Goal: Task Accomplishment & Management: Complete application form

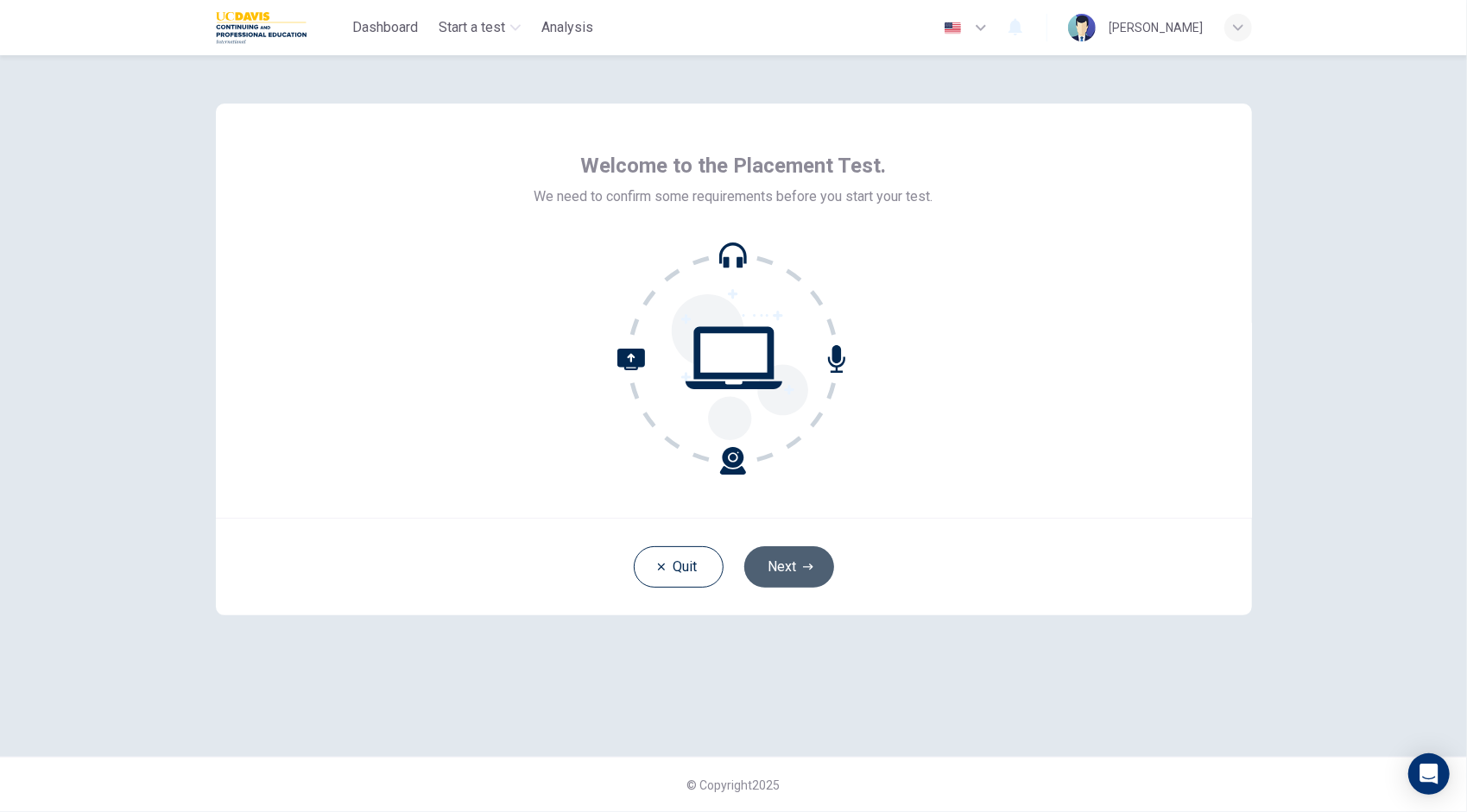
click at [779, 568] on button "Next" at bounding box center [789, 567] width 90 height 42
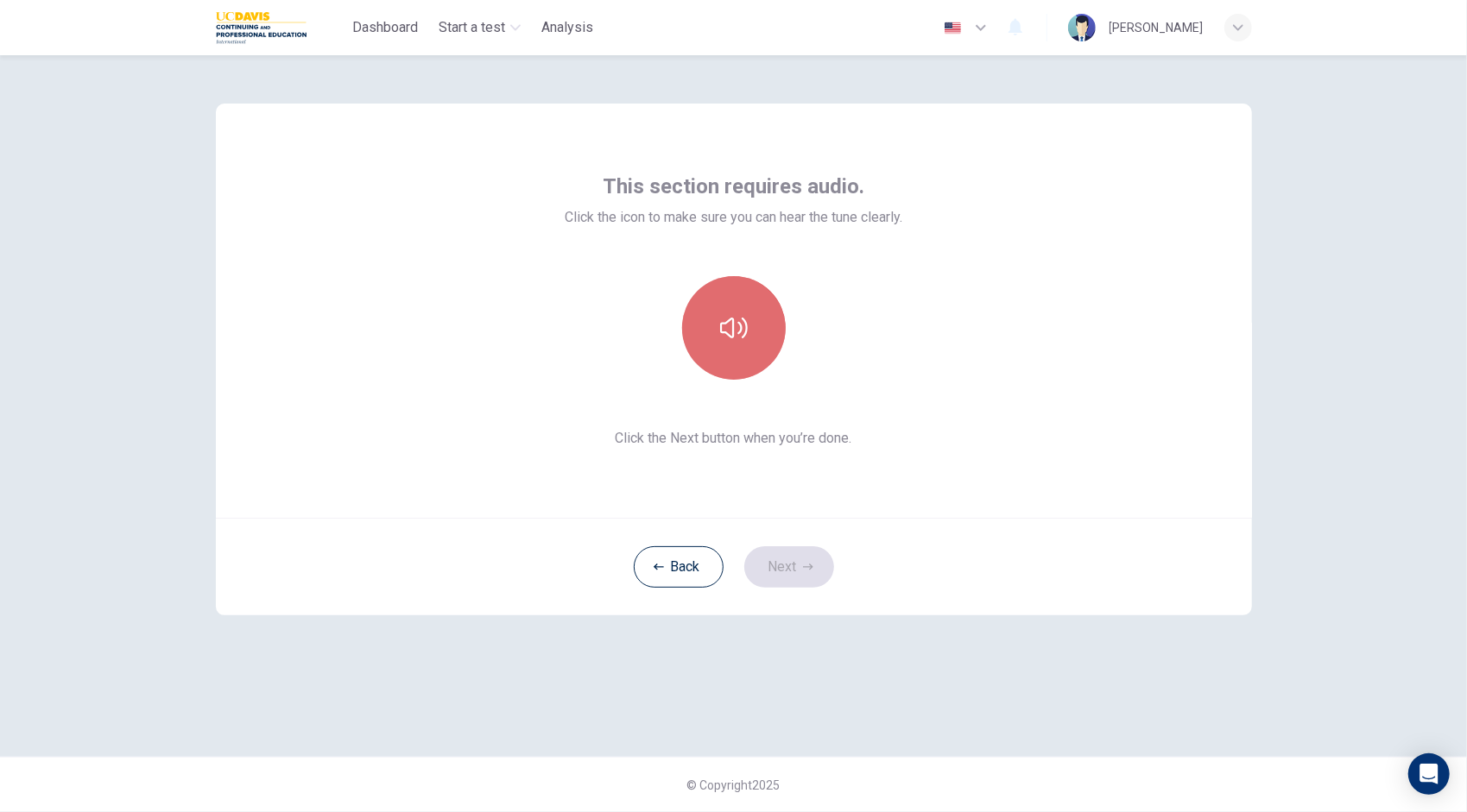
click at [727, 328] on icon "button" at bounding box center [734, 328] width 27 height 27
click at [787, 569] on button "Next" at bounding box center [789, 567] width 90 height 42
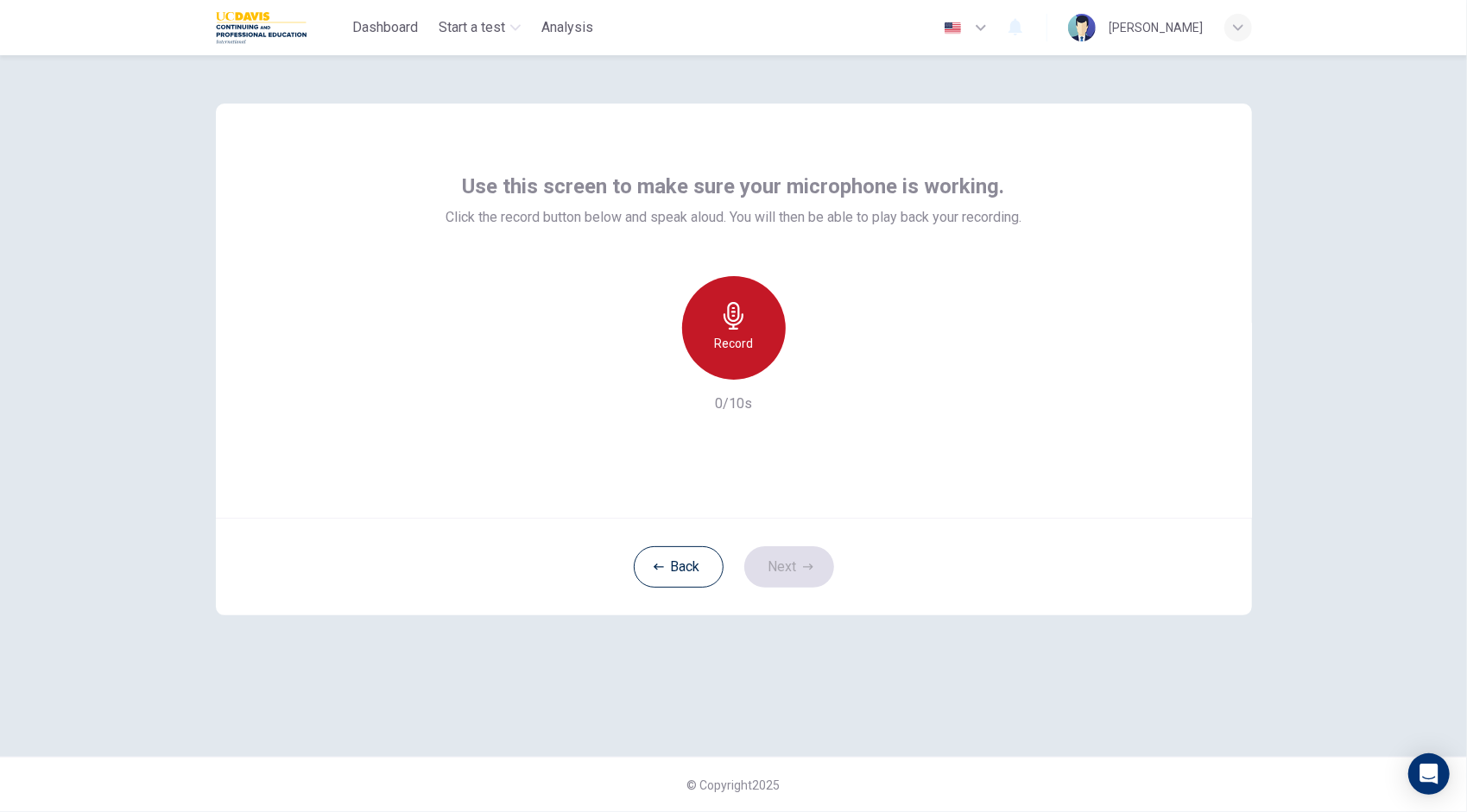
click at [730, 319] on icon "button" at bounding box center [733, 316] width 20 height 27
click at [741, 338] on h6 "Stop" at bounding box center [734, 343] width 25 height 21
click at [805, 366] on icon "button" at bounding box center [813, 366] width 17 height 17
click at [812, 567] on icon "button" at bounding box center [808, 566] width 10 height 6
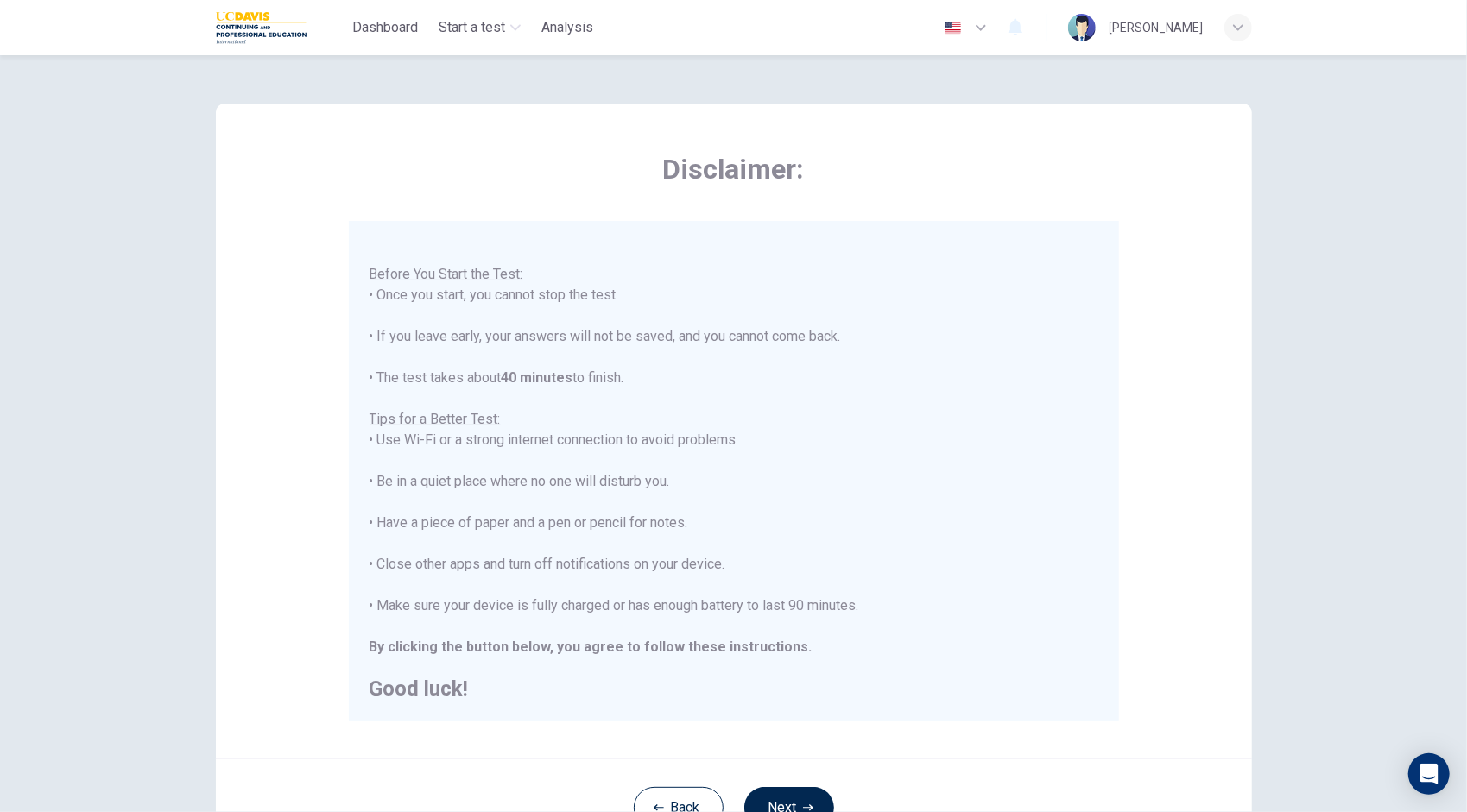
scroll to position [146, 0]
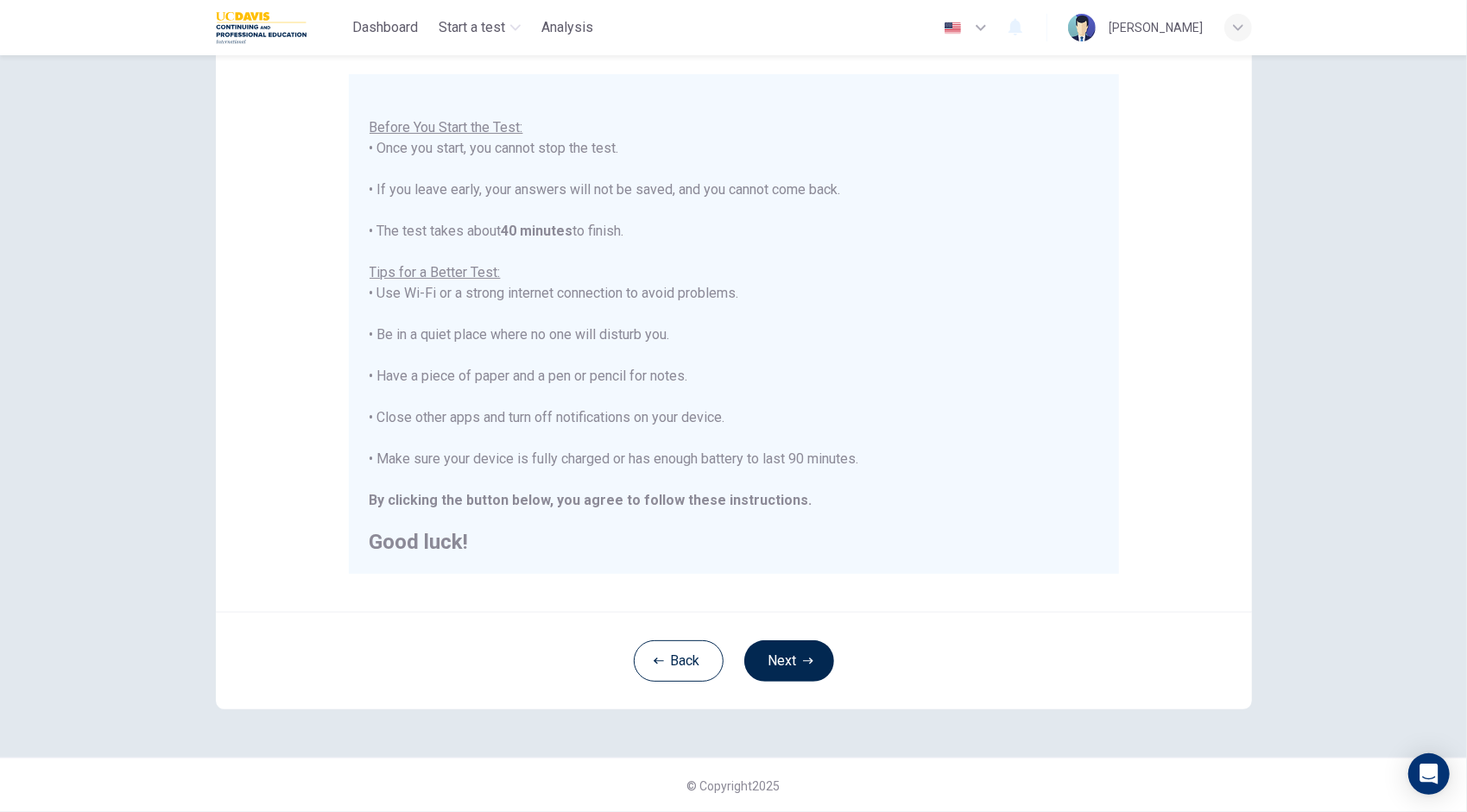
click at [783, 683] on div "Back Next" at bounding box center [733, 660] width 1036 height 97
click at [790, 667] on button "Next" at bounding box center [789, 661] width 90 height 42
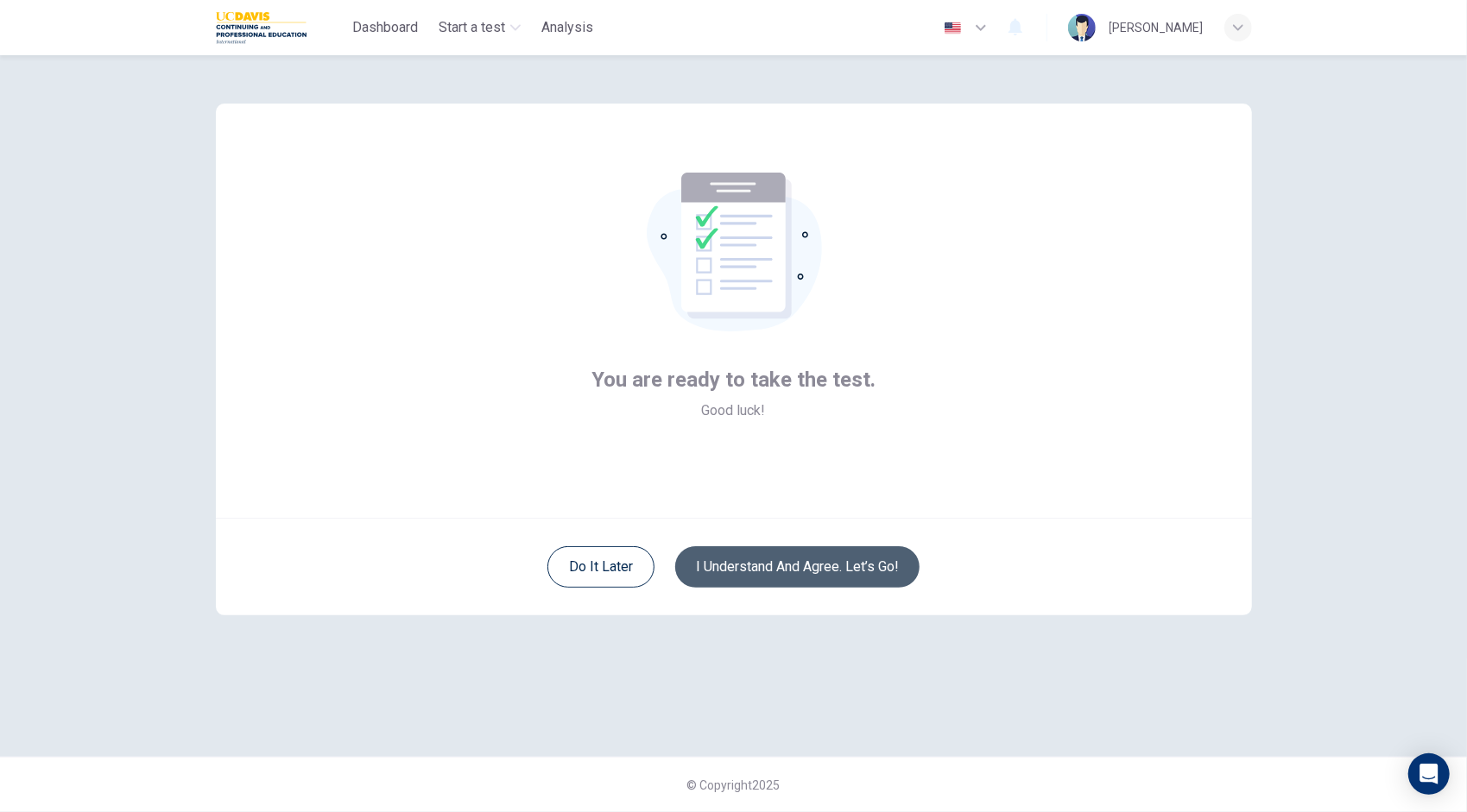
click at [806, 571] on button "I understand and agree. Let’s go!" at bounding box center [797, 567] width 245 height 42
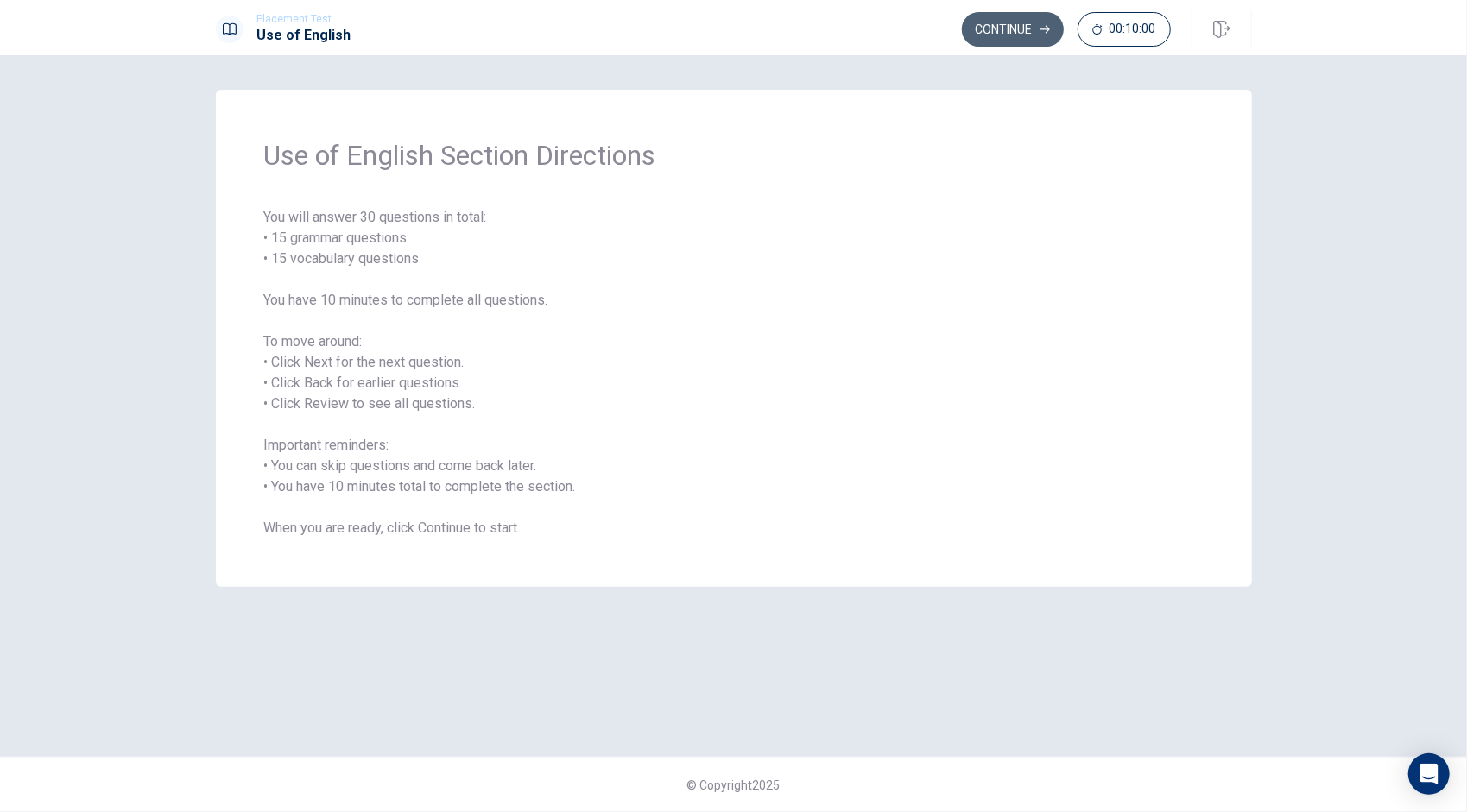
click at [1001, 25] on button "Continue" at bounding box center [1012, 29] width 102 height 35
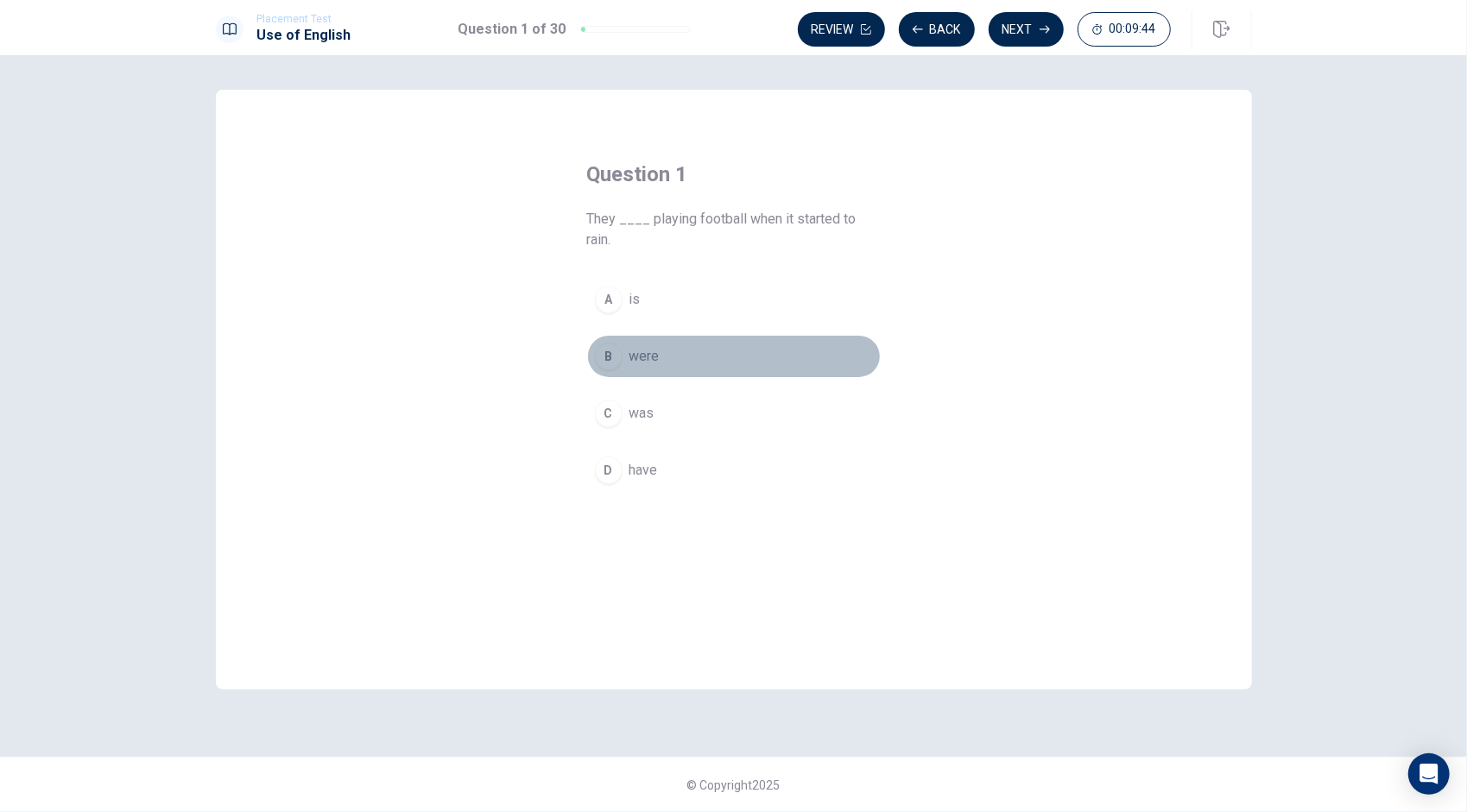
click at [608, 352] on div "B" at bounding box center [608, 356] width 27 height 27
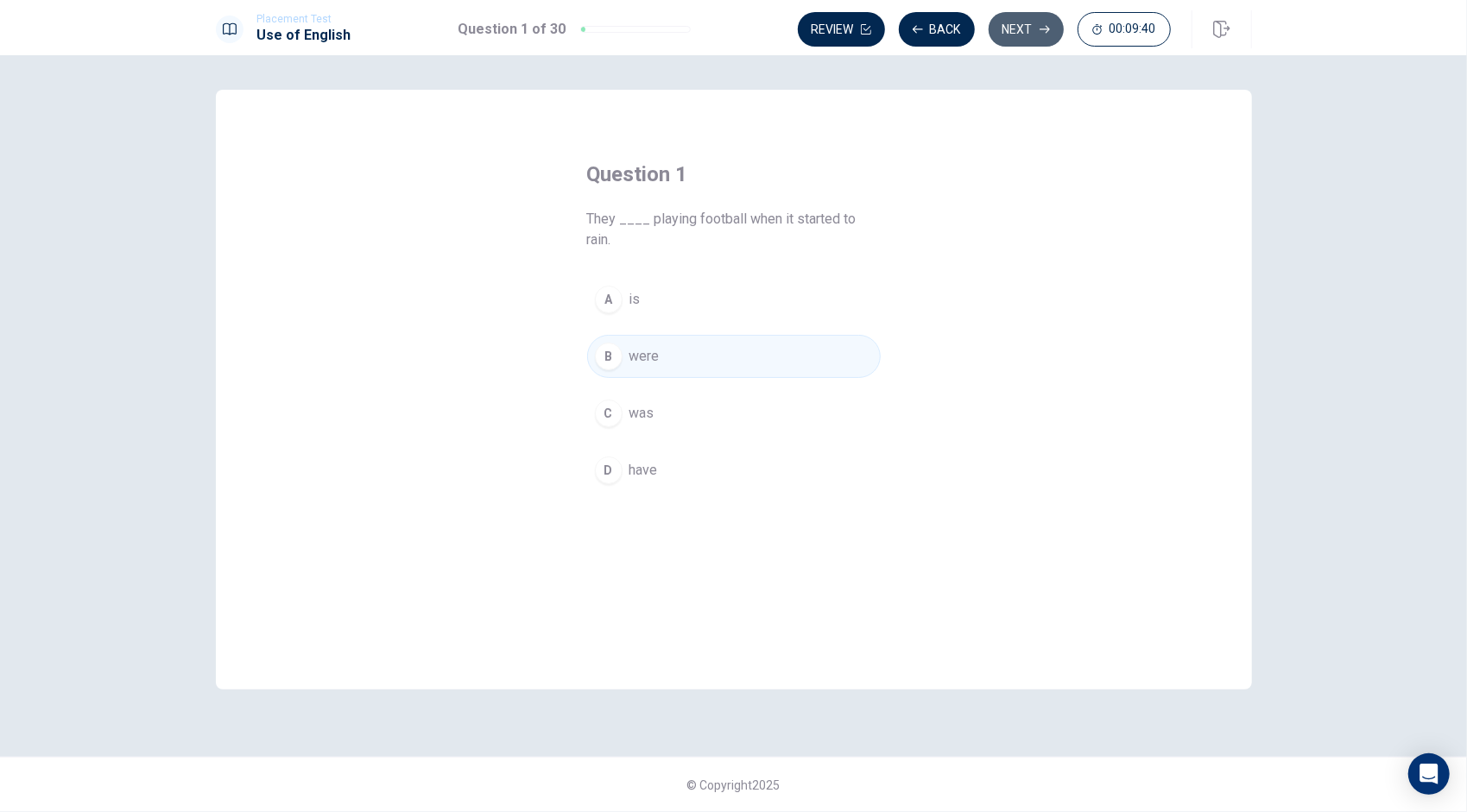
click at [1034, 26] on button "Next" at bounding box center [1026, 29] width 75 height 35
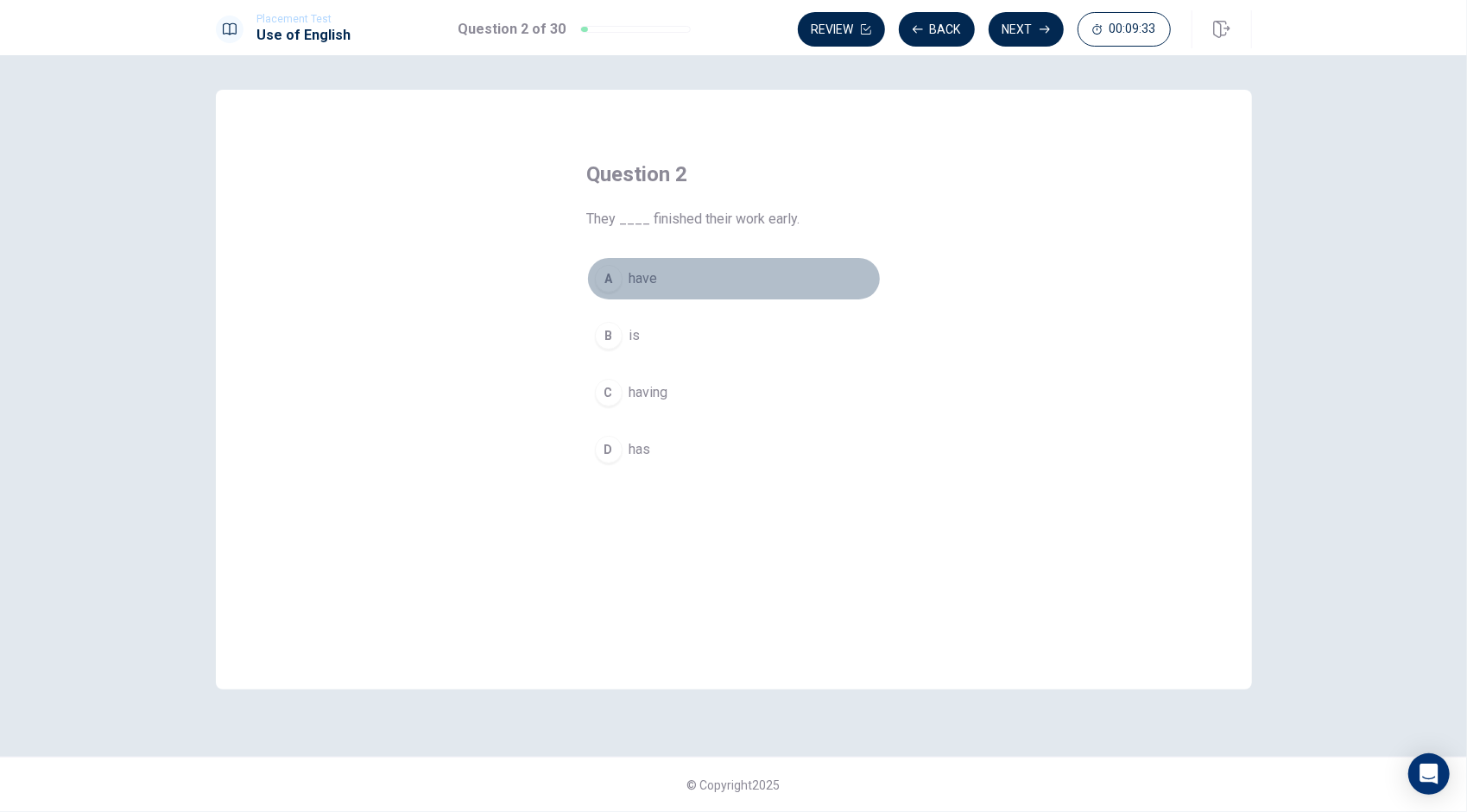
click at [610, 275] on div "A" at bounding box center [608, 278] width 27 height 27
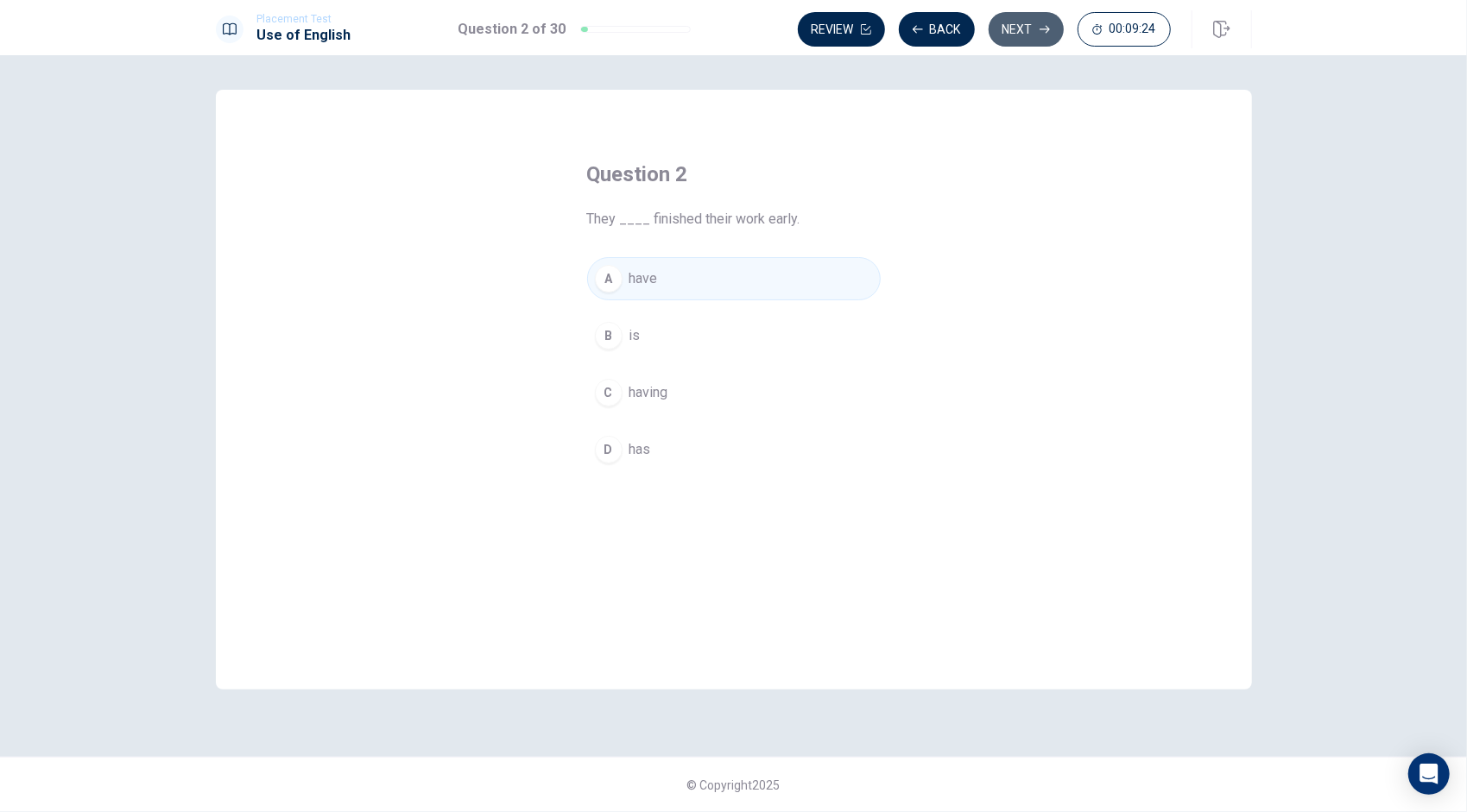
click at [1011, 17] on button "Next" at bounding box center [1026, 29] width 75 height 35
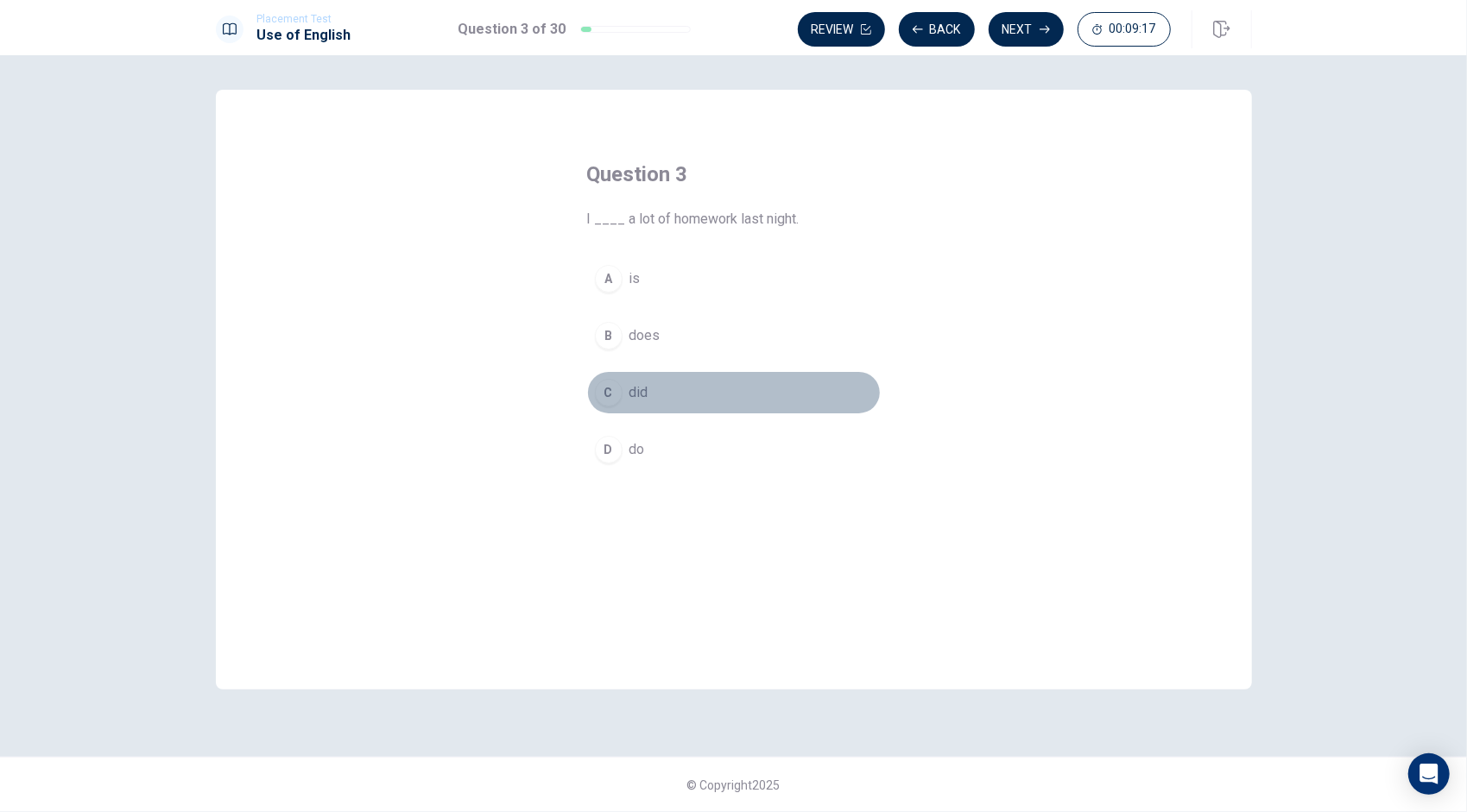
click at [608, 389] on div "C" at bounding box center [608, 393] width 27 height 27
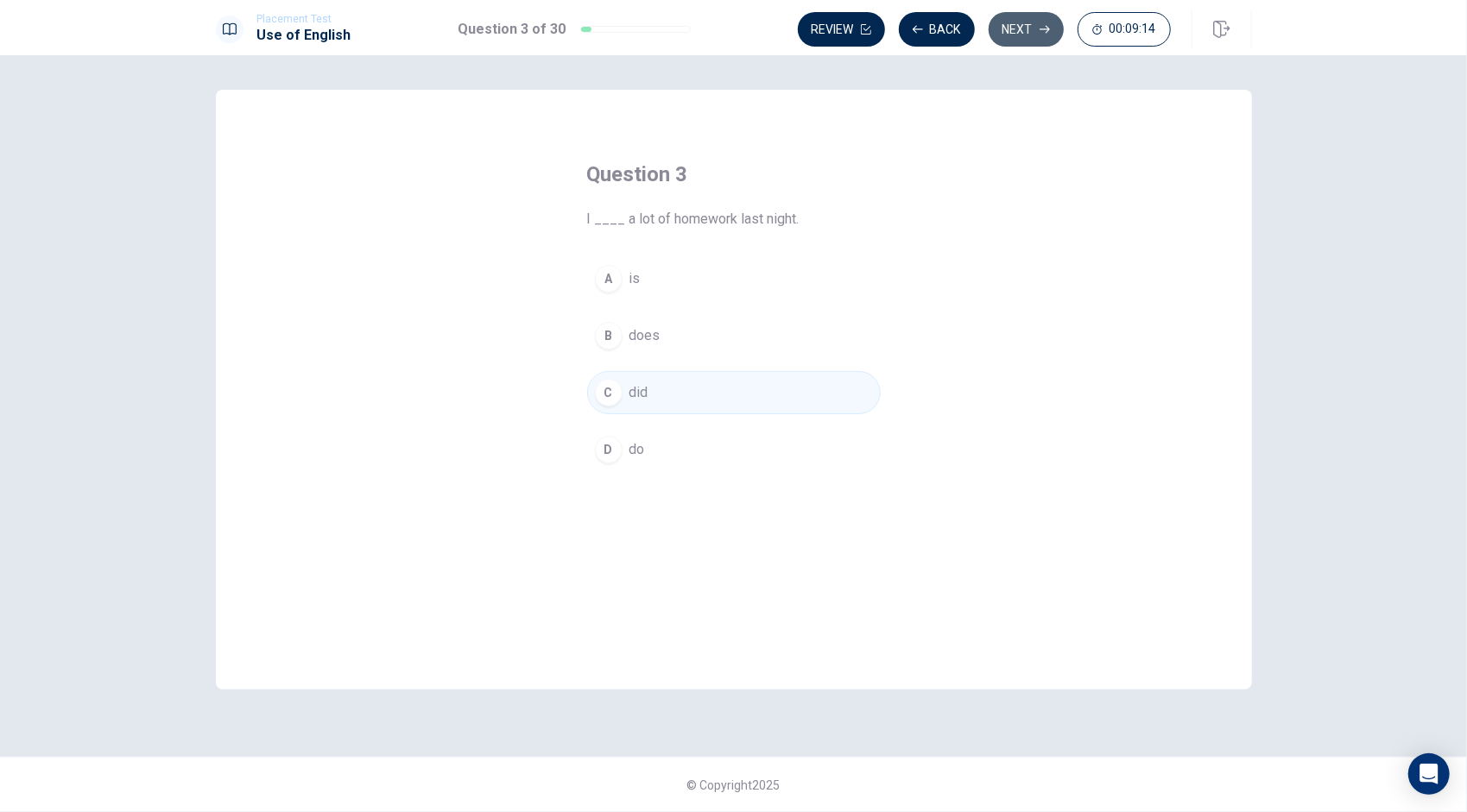
click at [1027, 24] on button "Next" at bounding box center [1026, 29] width 75 height 35
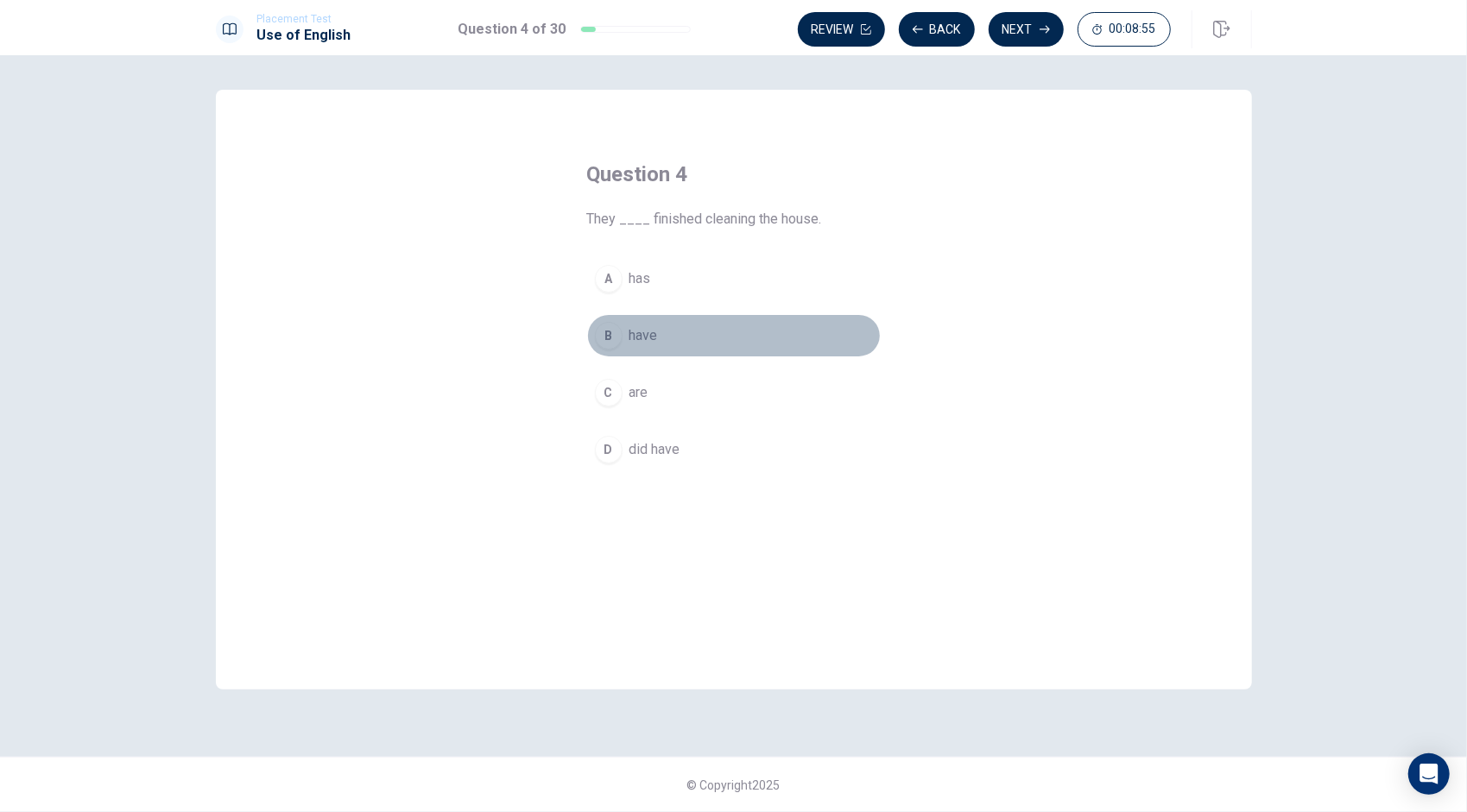
click at [609, 333] on div "B" at bounding box center [608, 336] width 27 height 27
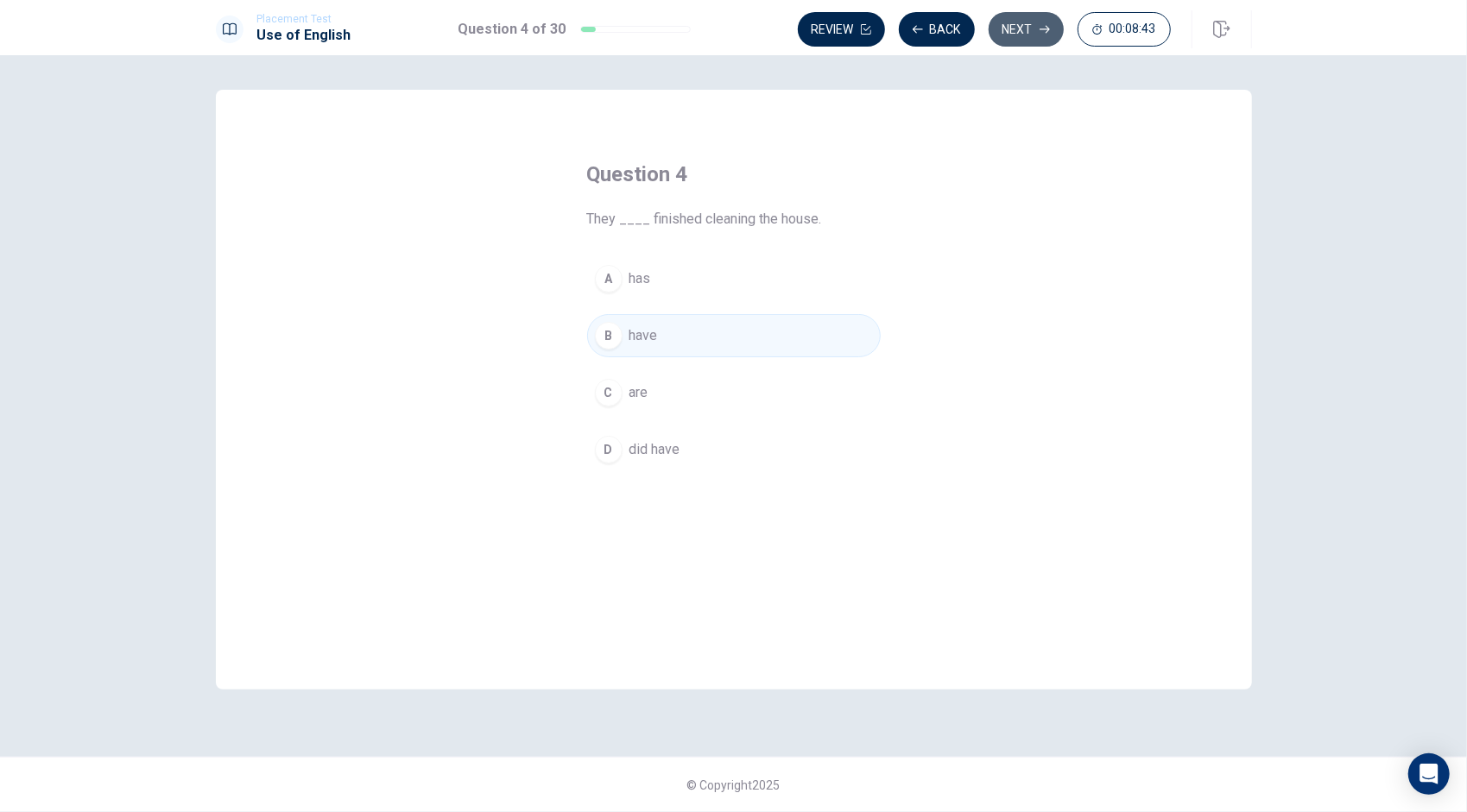
click at [1022, 25] on button "Next" at bounding box center [1026, 29] width 75 height 35
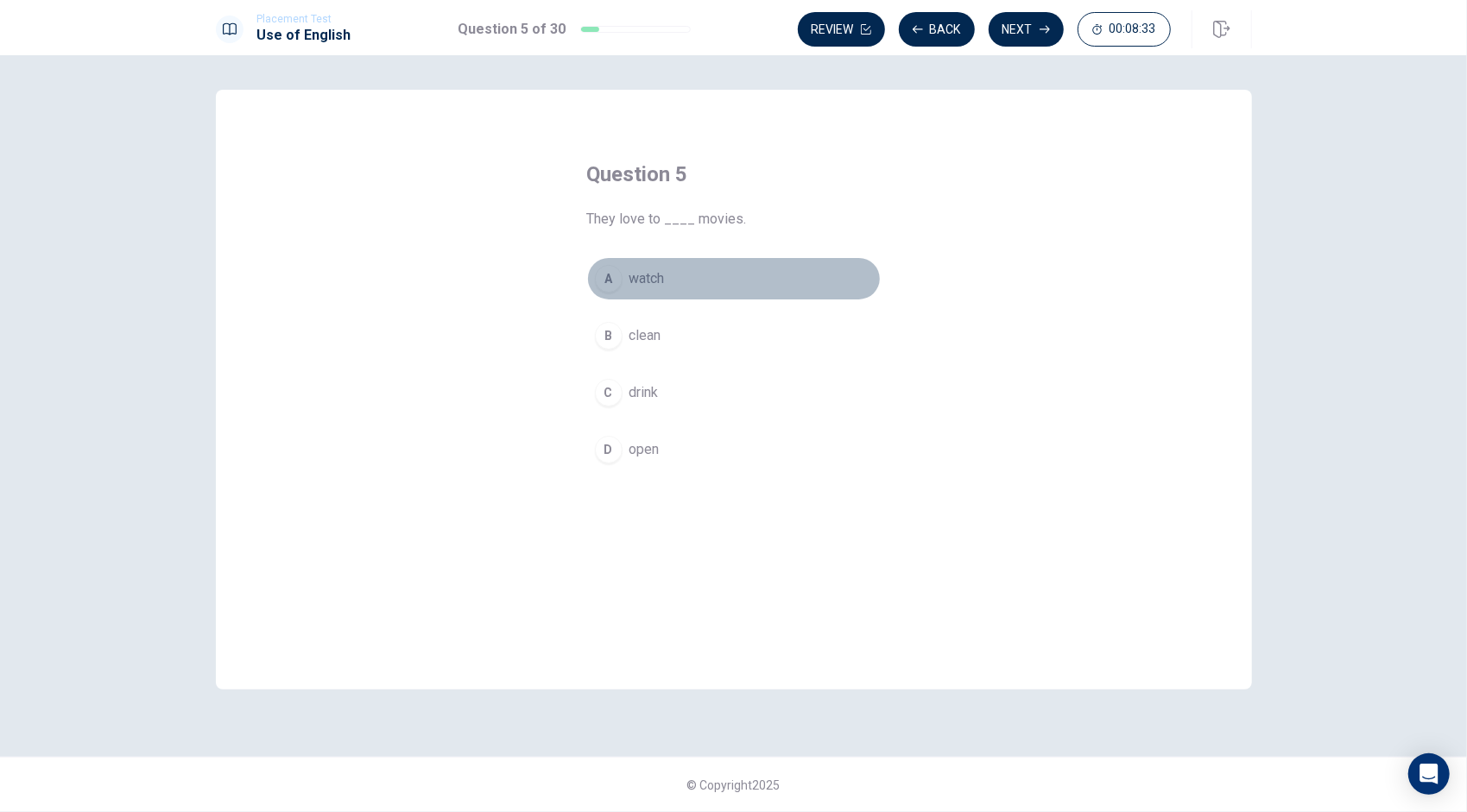
click at [622, 278] on button "A watch" at bounding box center [733, 278] width 294 height 43
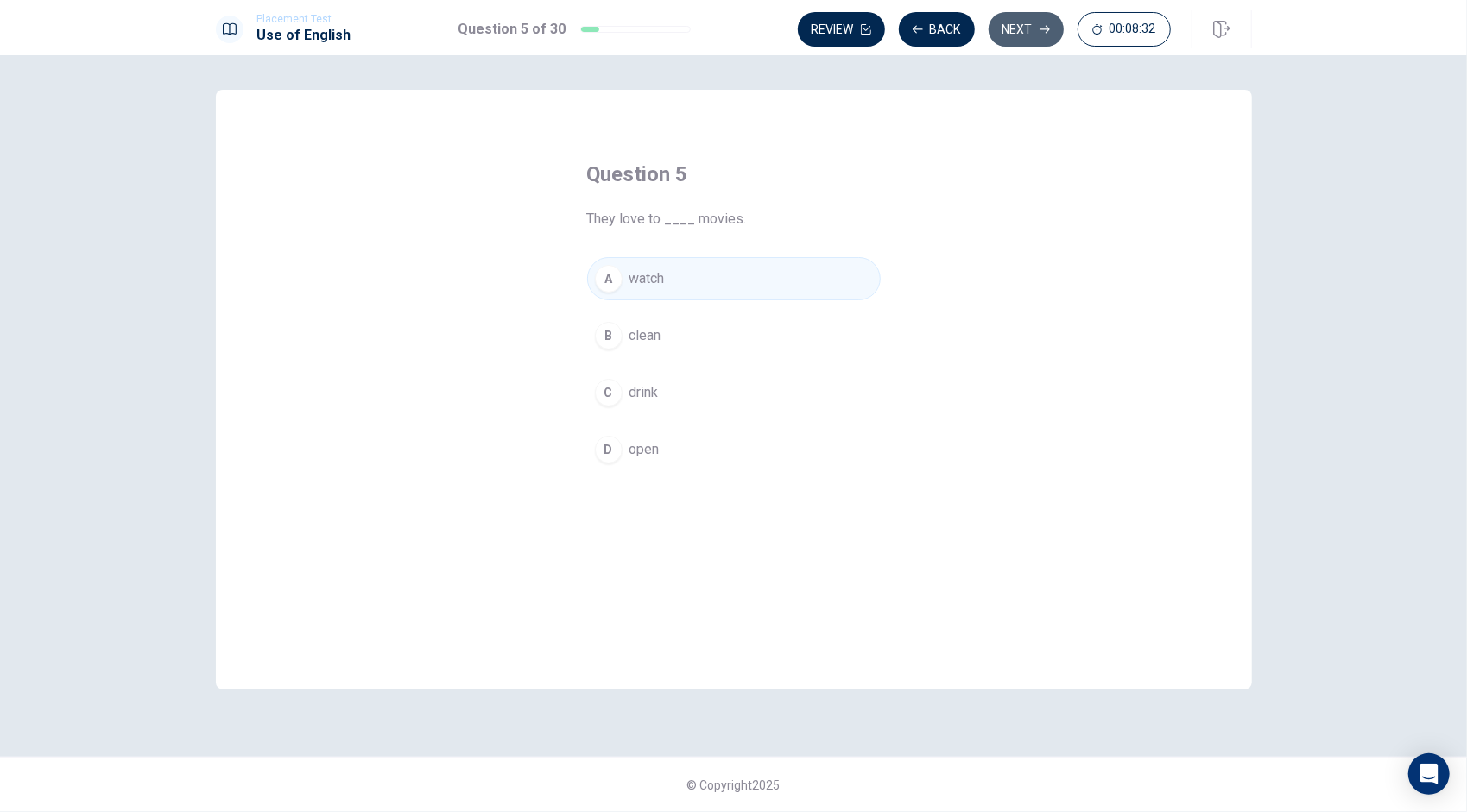
click at [1013, 27] on button "Next" at bounding box center [1026, 29] width 75 height 35
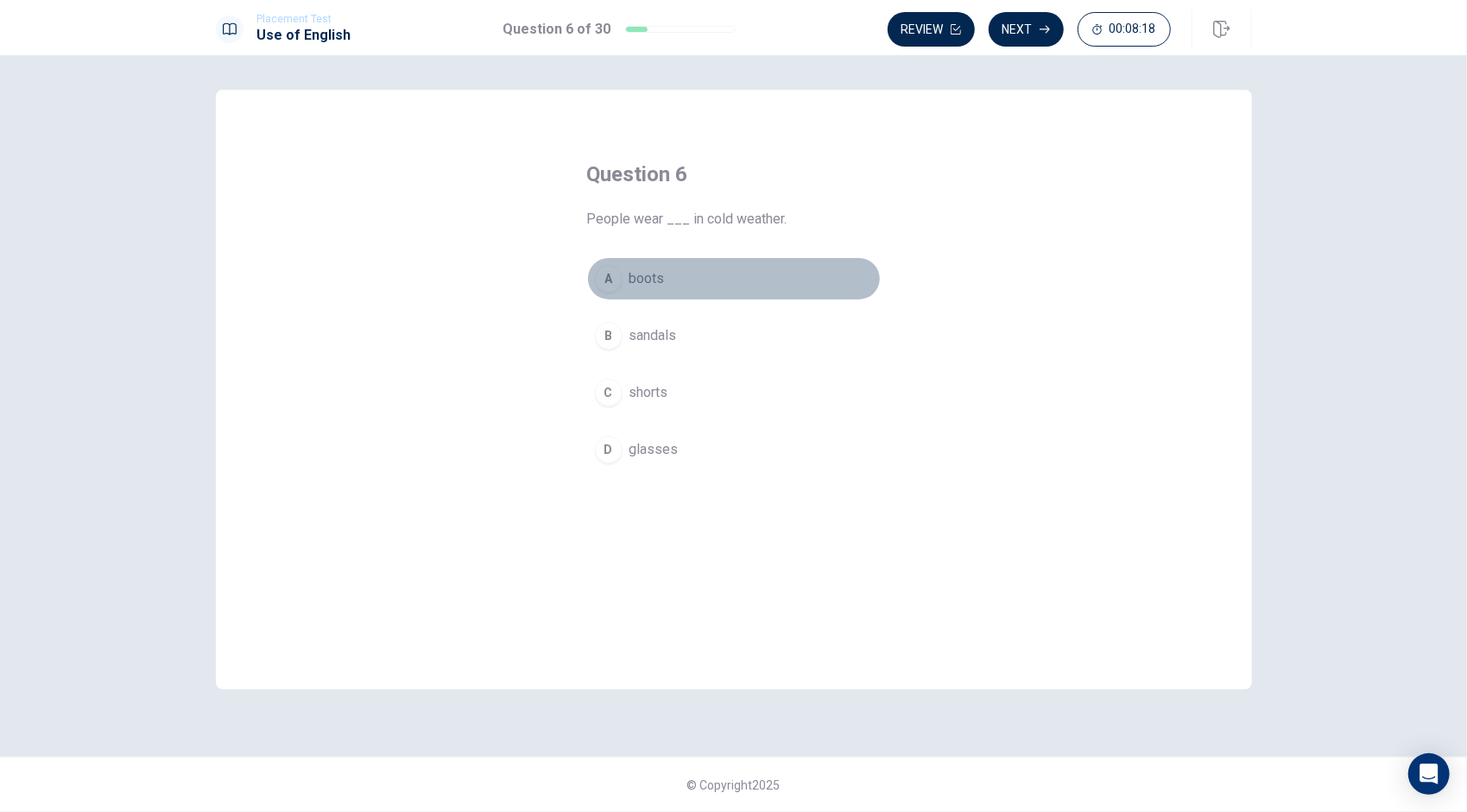
click at [618, 276] on div "A" at bounding box center [608, 278] width 27 height 27
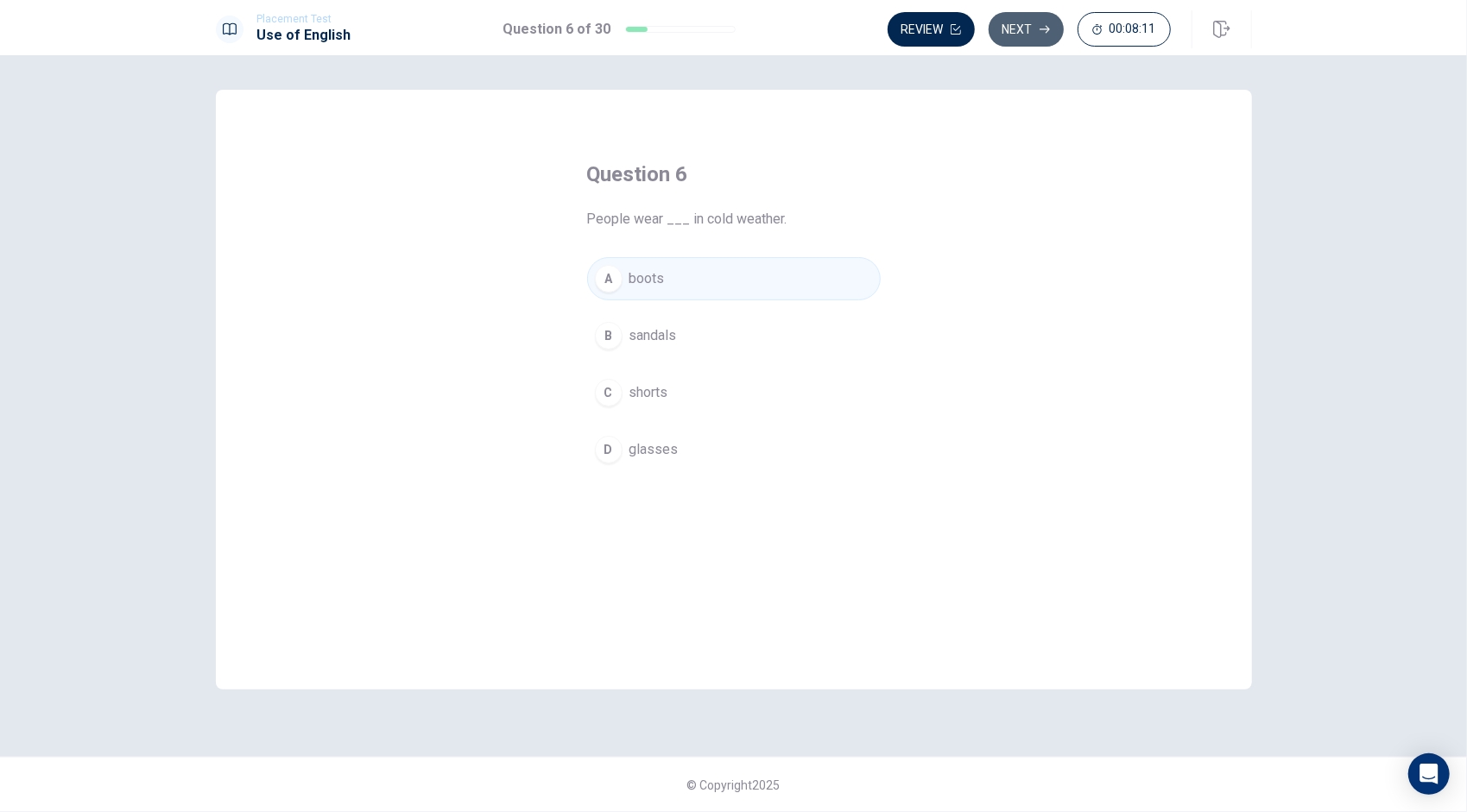
click at [1043, 29] on icon "button" at bounding box center [1044, 29] width 10 height 8
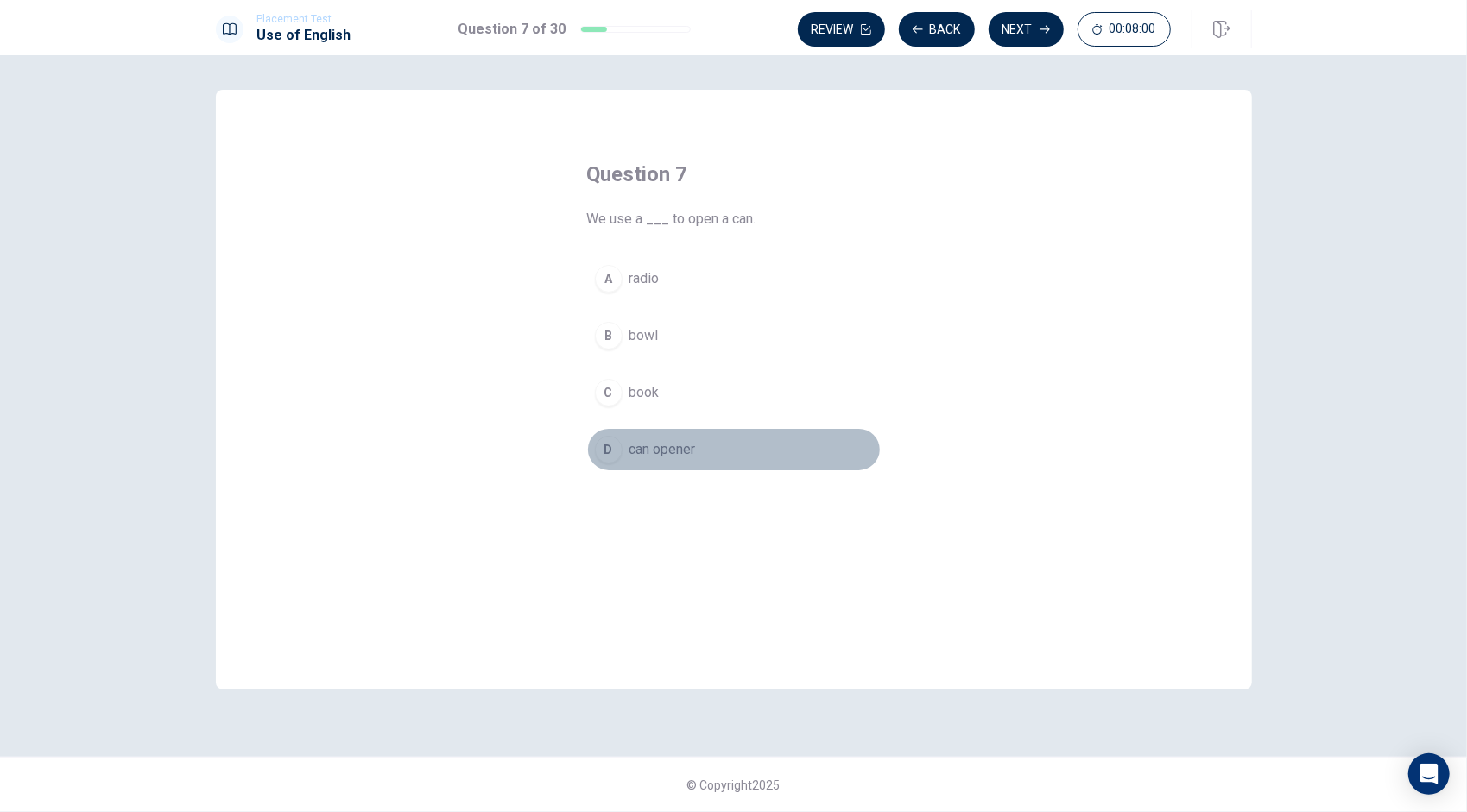
click at [617, 449] on div "D" at bounding box center [608, 449] width 27 height 27
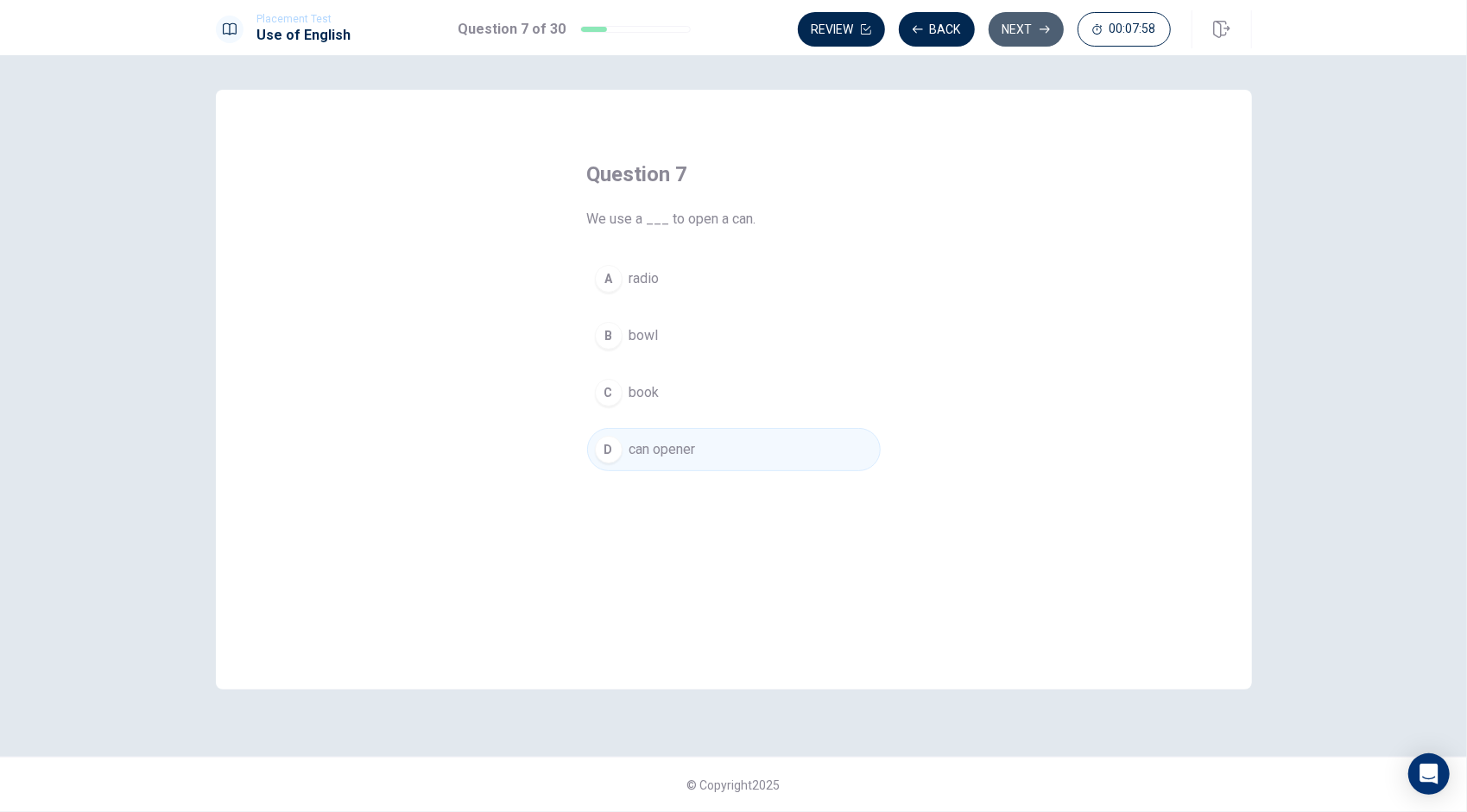
click at [1024, 25] on button "Next" at bounding box center [1026, 29] width 75 height 35
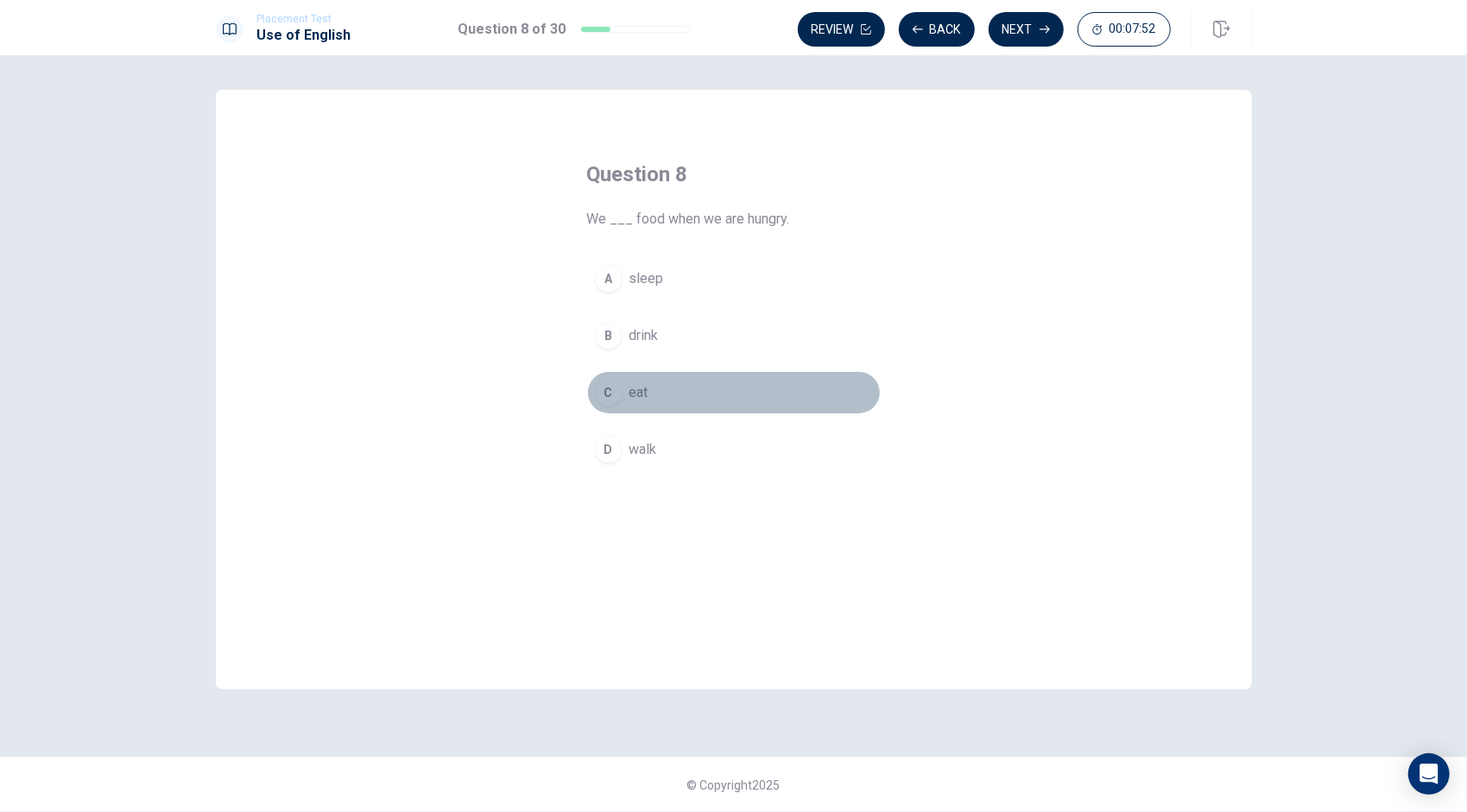
click at [604, 388] on div "C" at bounding box center [608, 393] width 27 height 27
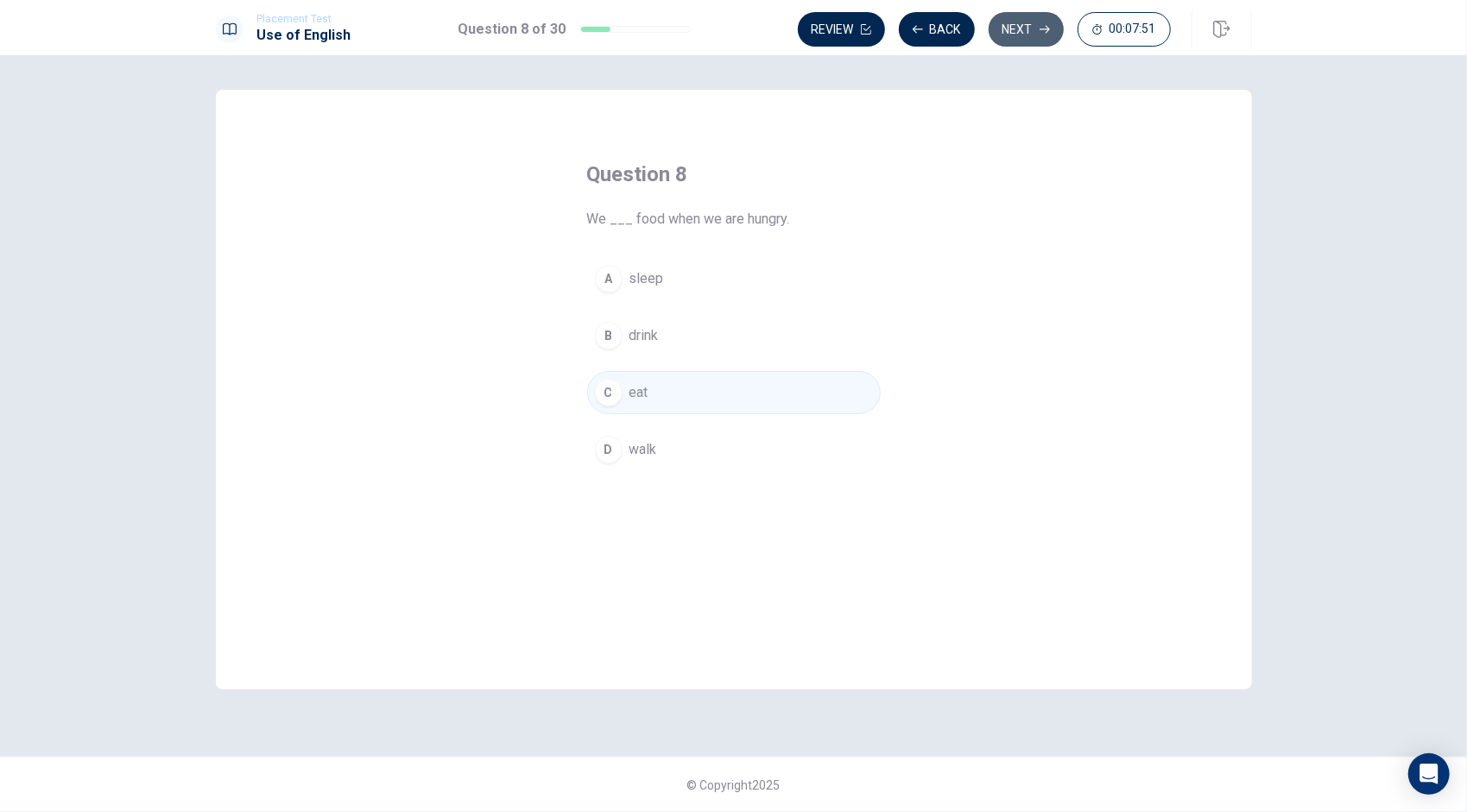
click at [1017, 31] on button "Next" at bounding box center [1026, 29] width 75 height 35
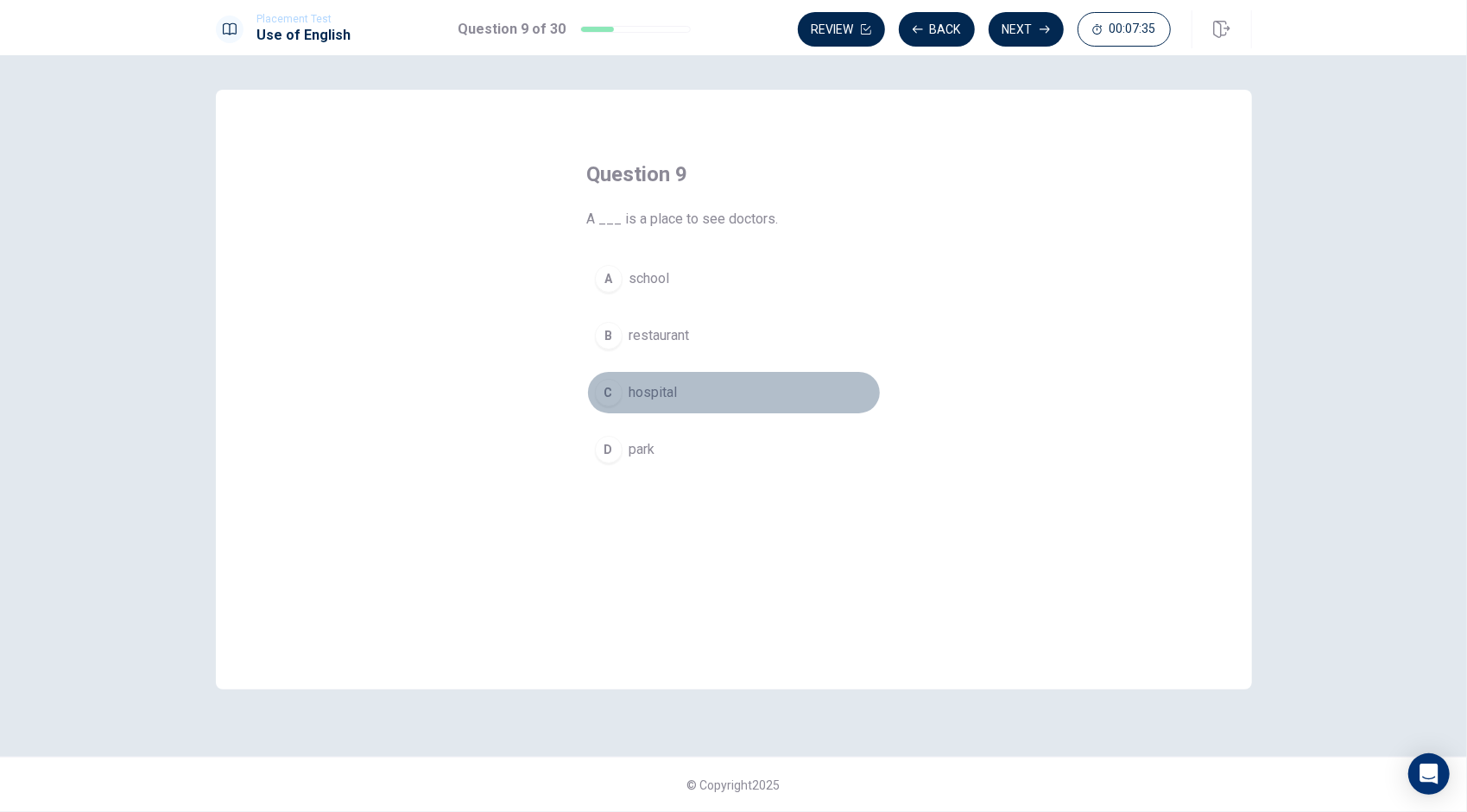
click at [648, 384] on span "hospital" at bounding box center [653, 392] width 48 height 21
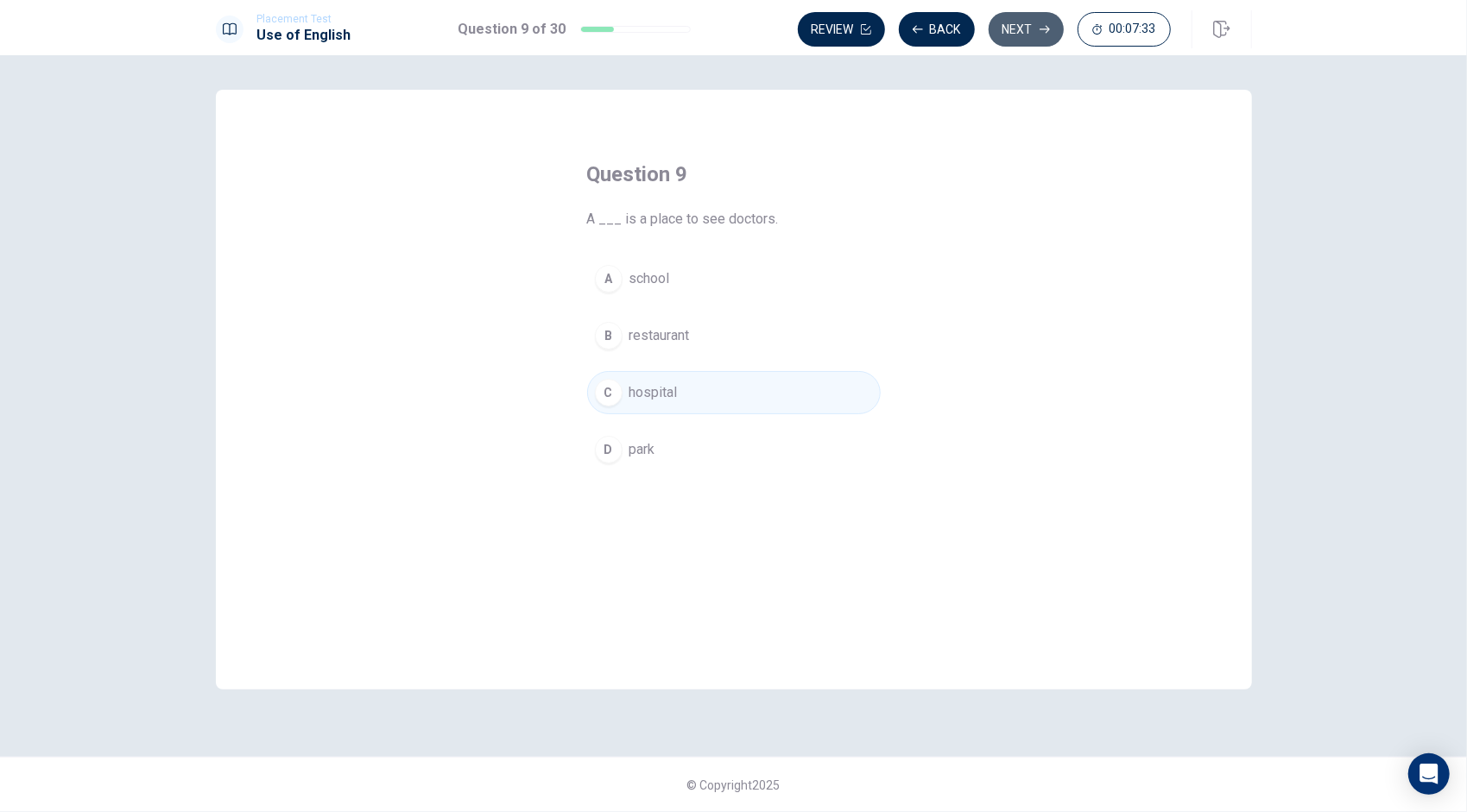
click at [1024, 23] on button "Next" at bounding box center [1026, 29] width 75 height 35
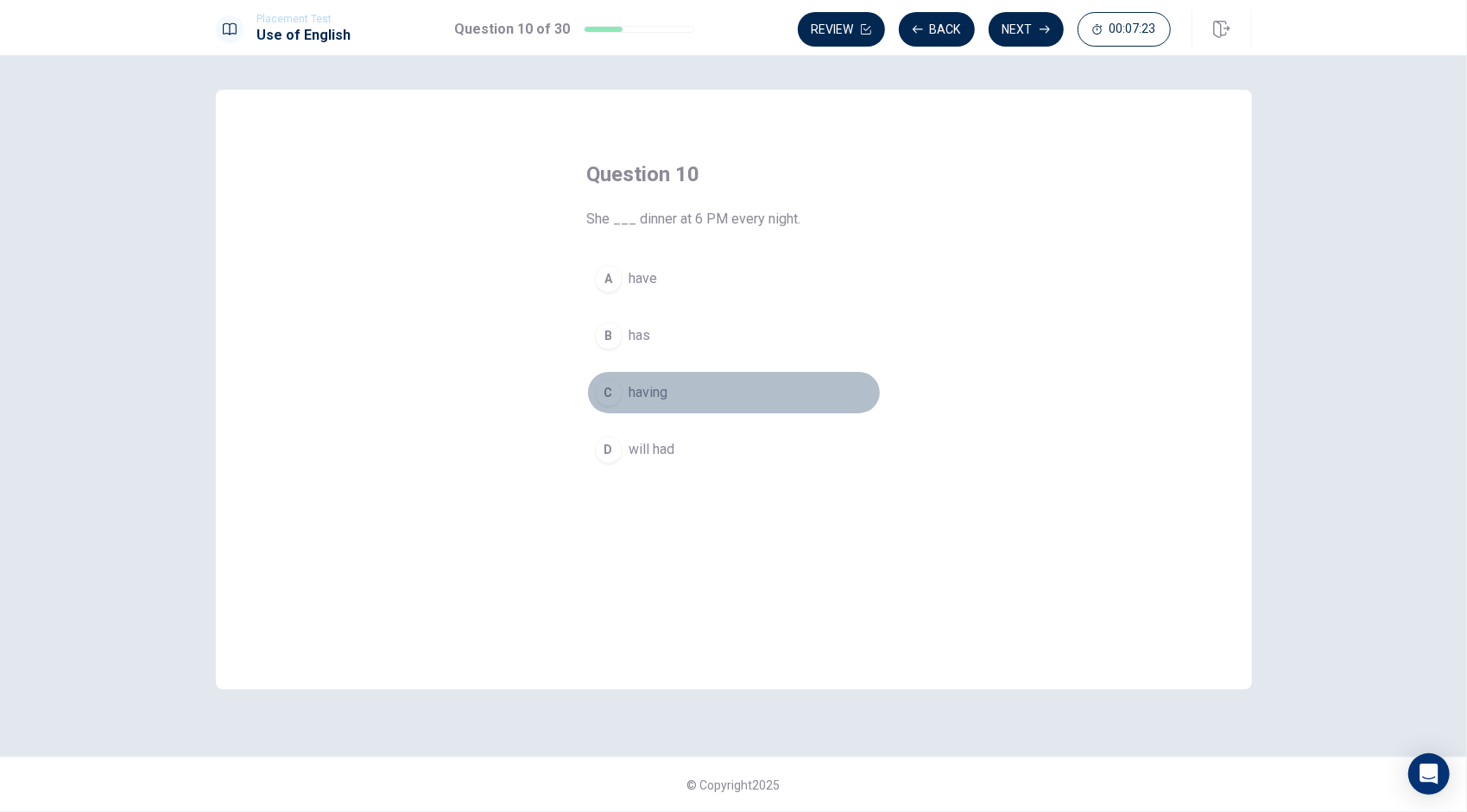
click at [648, 385] on span "having" at bounding box center [648, 392] width 39 height 21
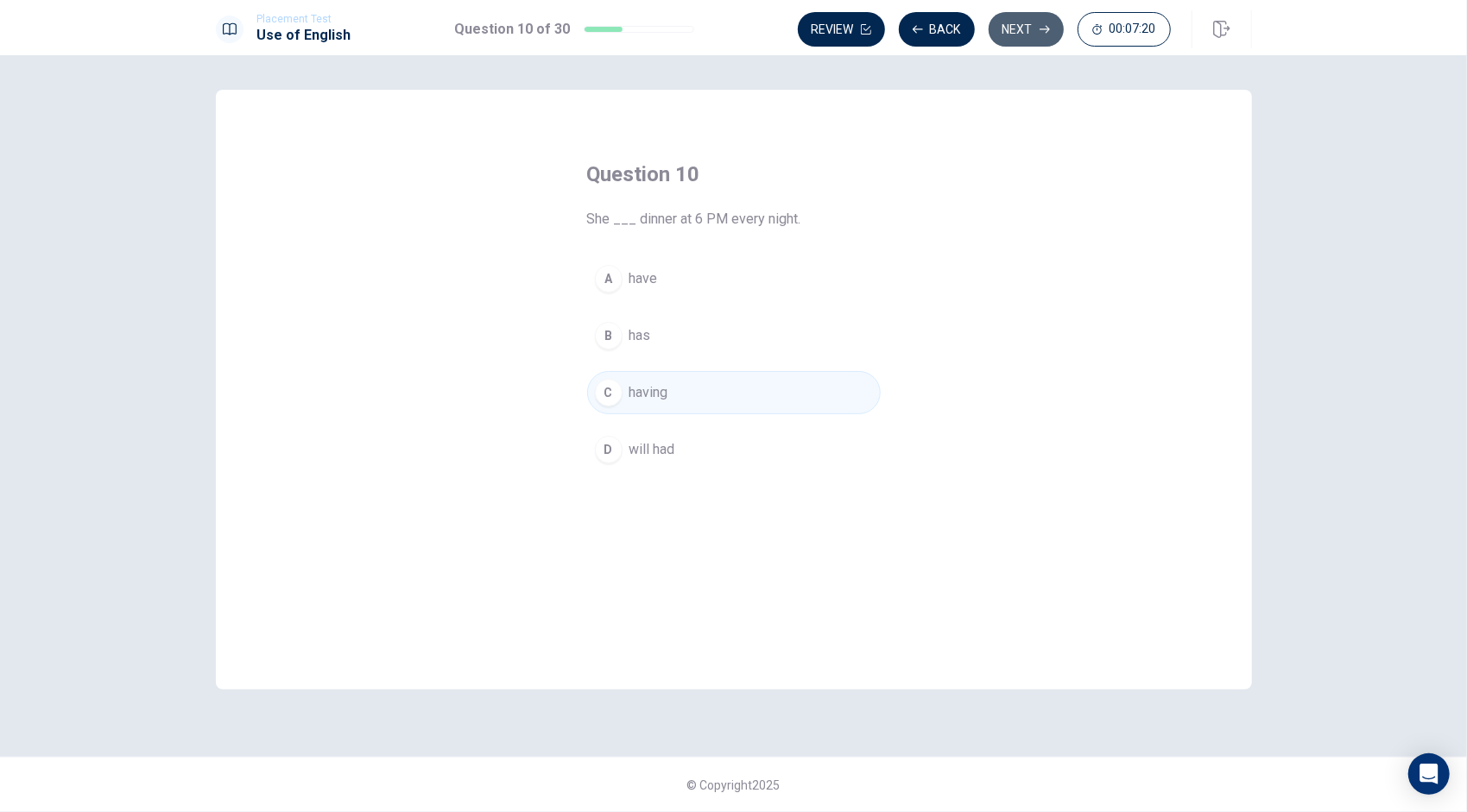
click at [1036, 27] on button "Next" at bounding box center [1026, 29] width 75 height 35
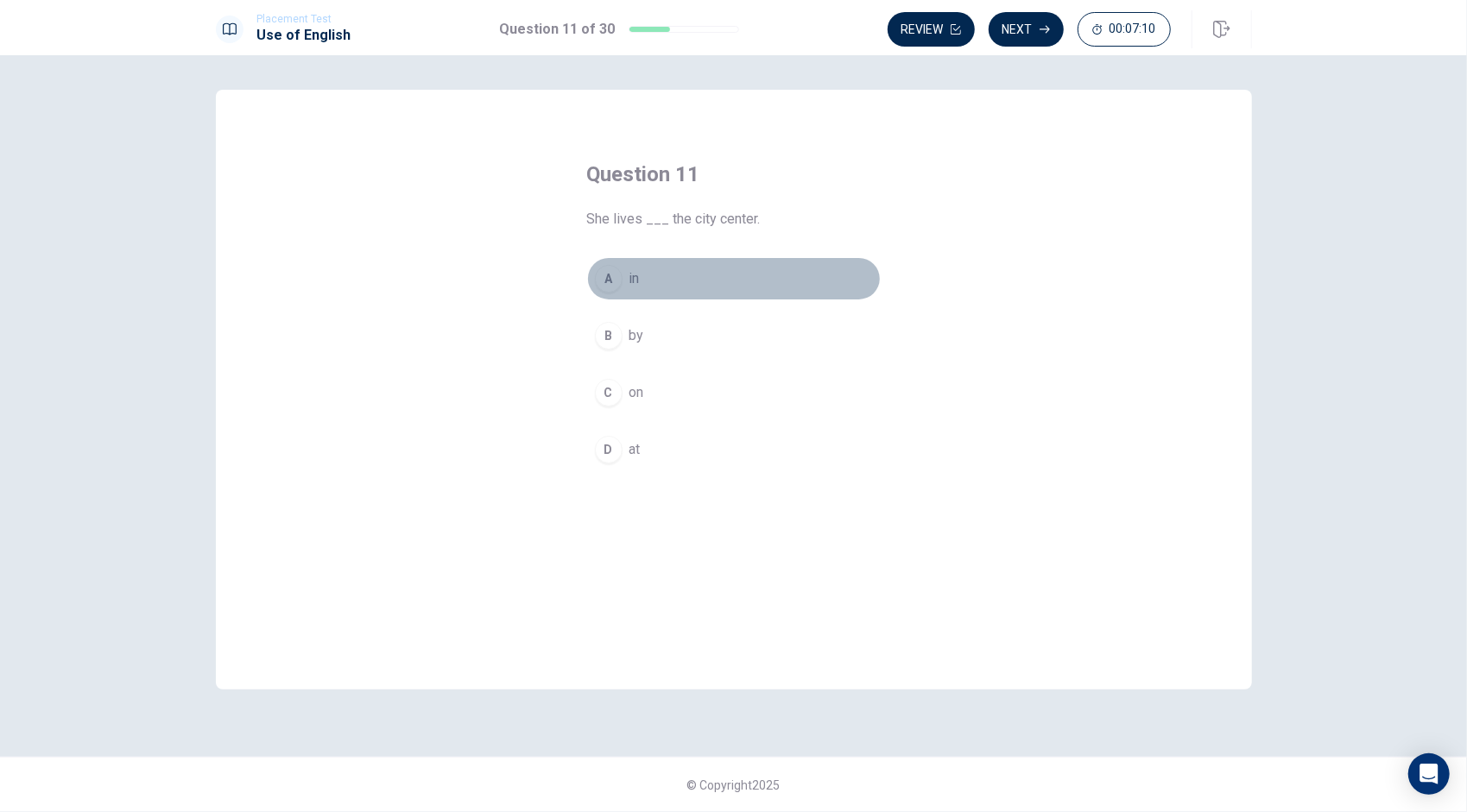
click at [628, 273] on button "A in" at bounding box center [733, 278] width 294 height 43
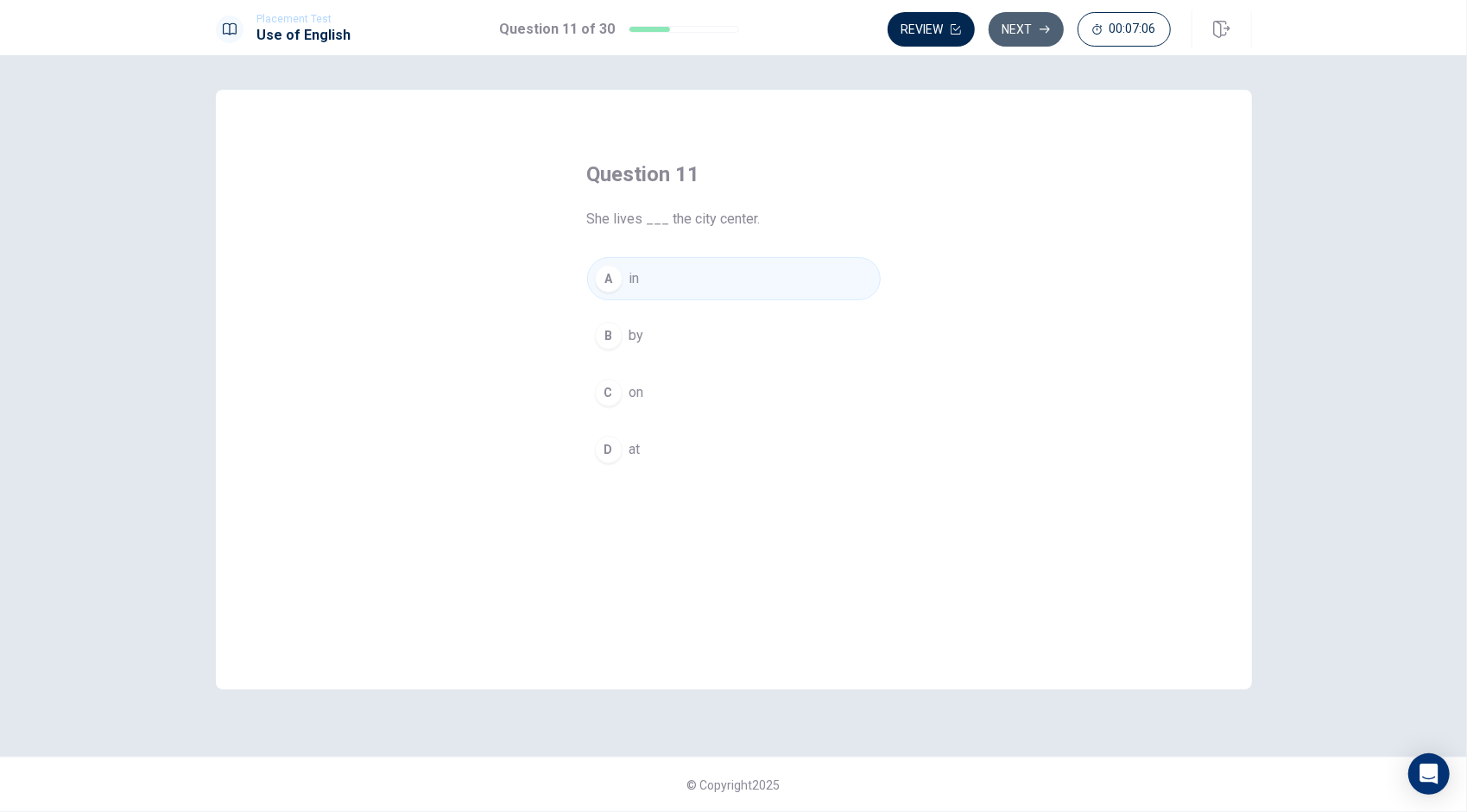
click at [1026, 20] on button "Next" at bounding box center [1026, 29] width 75 height 35
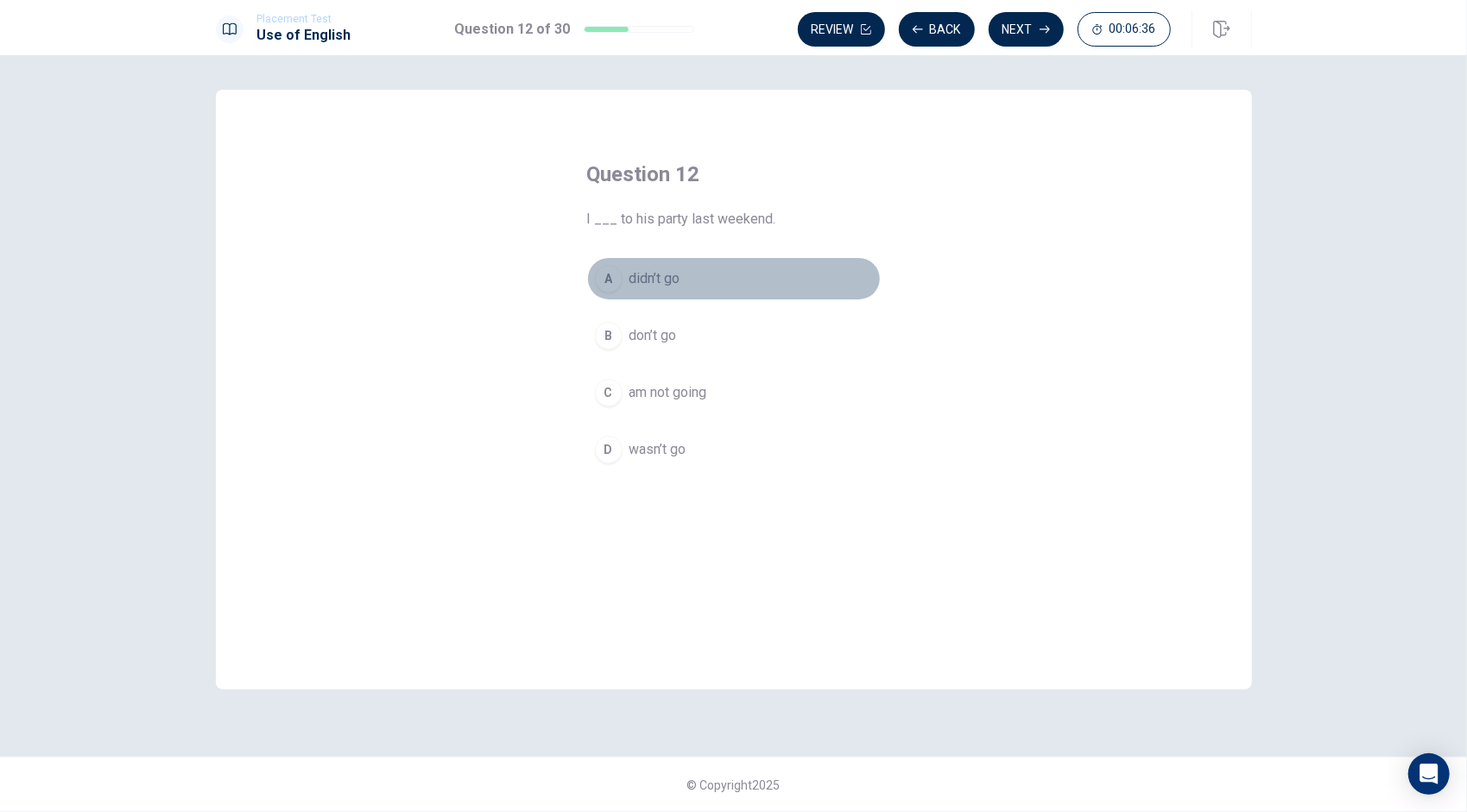
click at [667, 281] on span "didn’t go" at bounding box center [655, 278] width 51 height 21
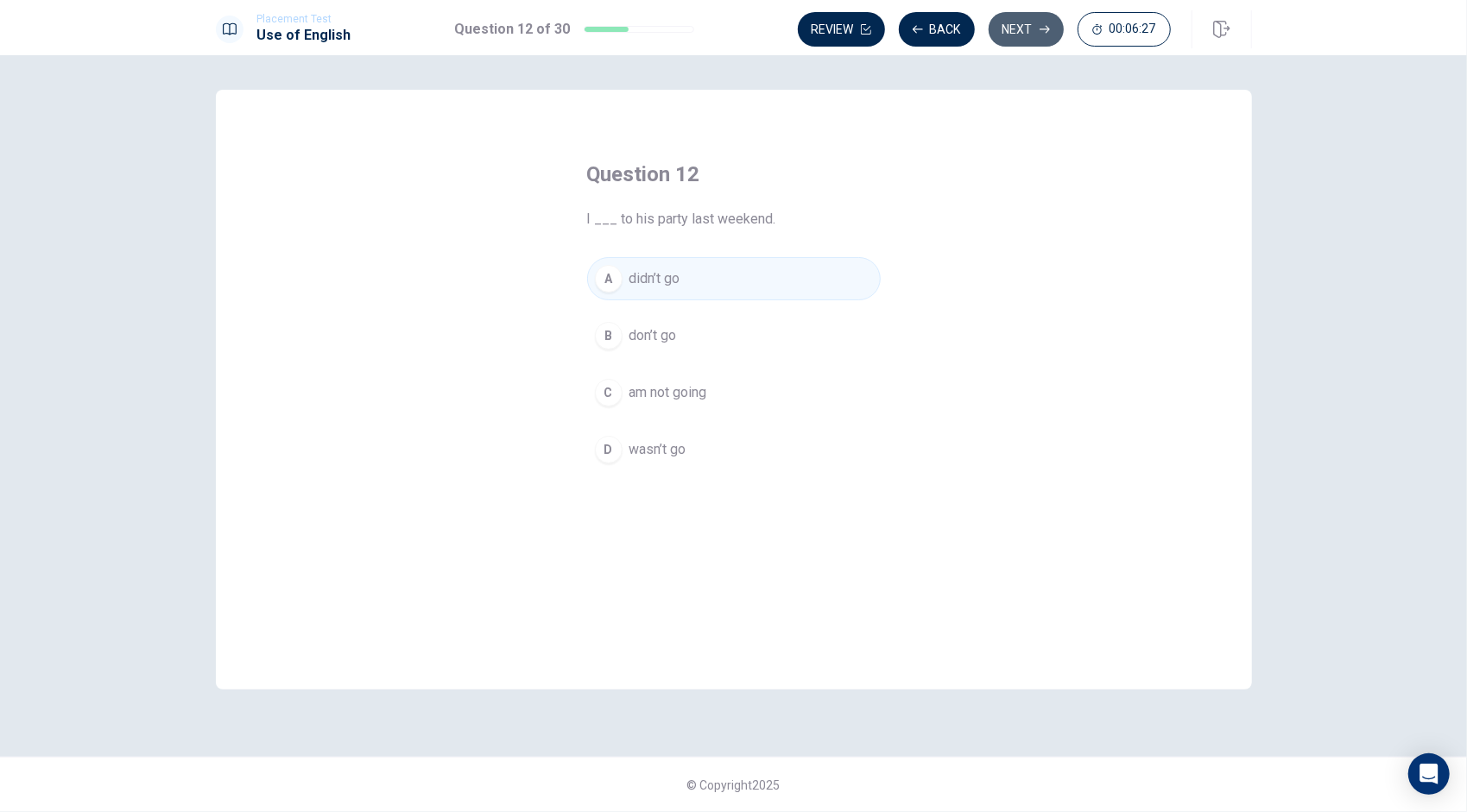
click at [1024, 24] on button "Next" at bounding box center [1026, 29] width 75 height 35
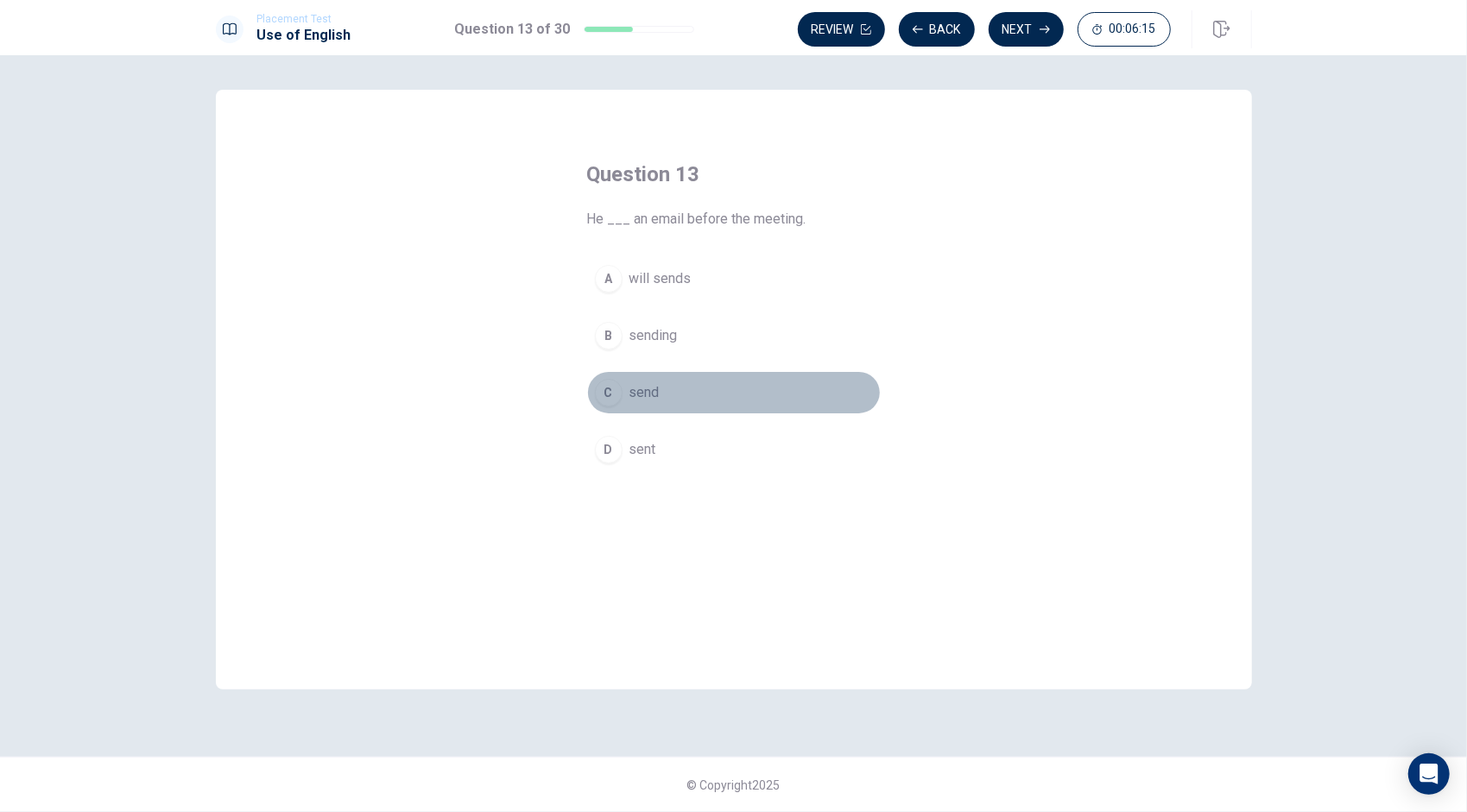
click at [654, 388] on span "send" at bounding box center [644, 392] width 30 height 21
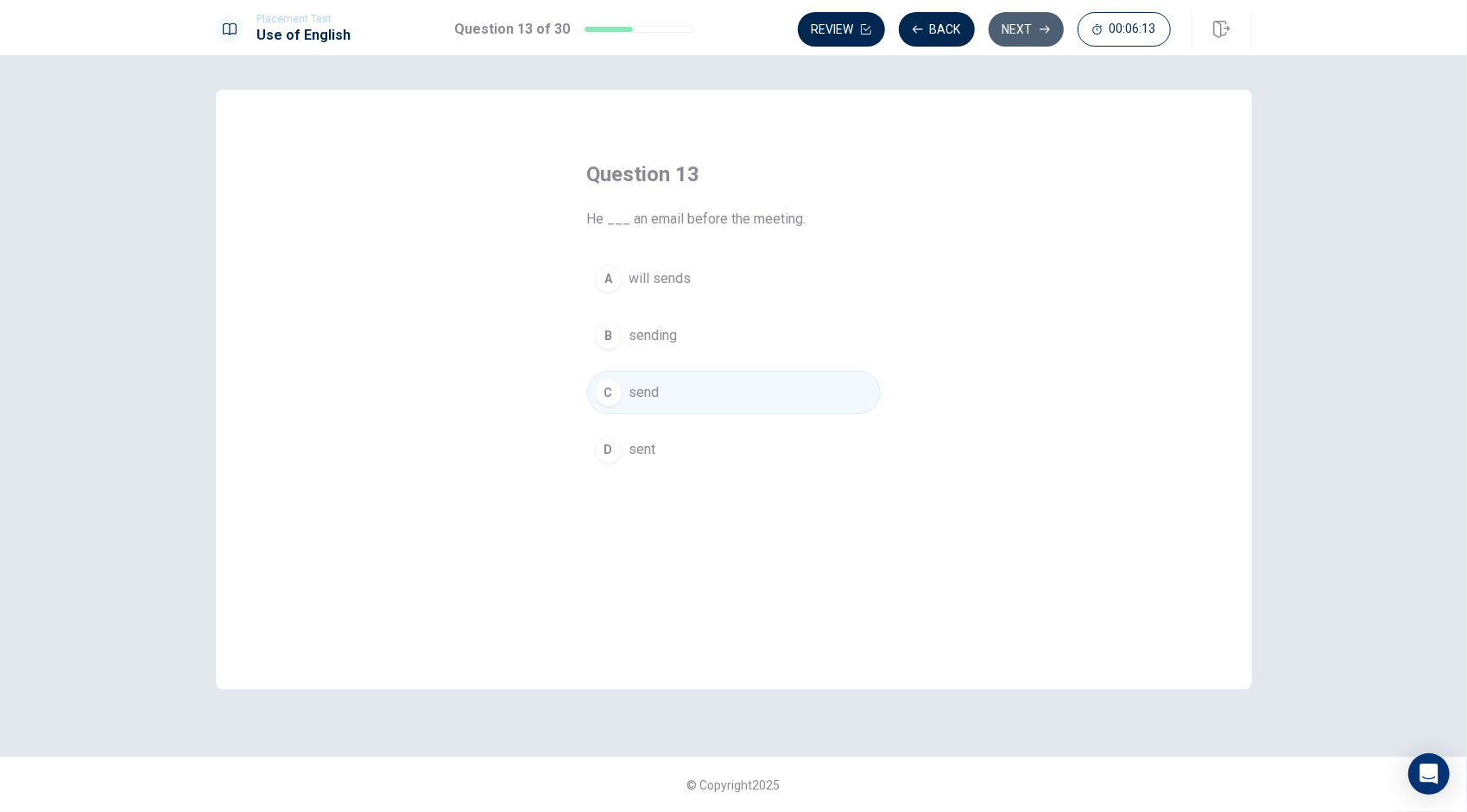
click at [1020, 25] on button "Next" at bounding box center [1026, 29] width 75 height 35
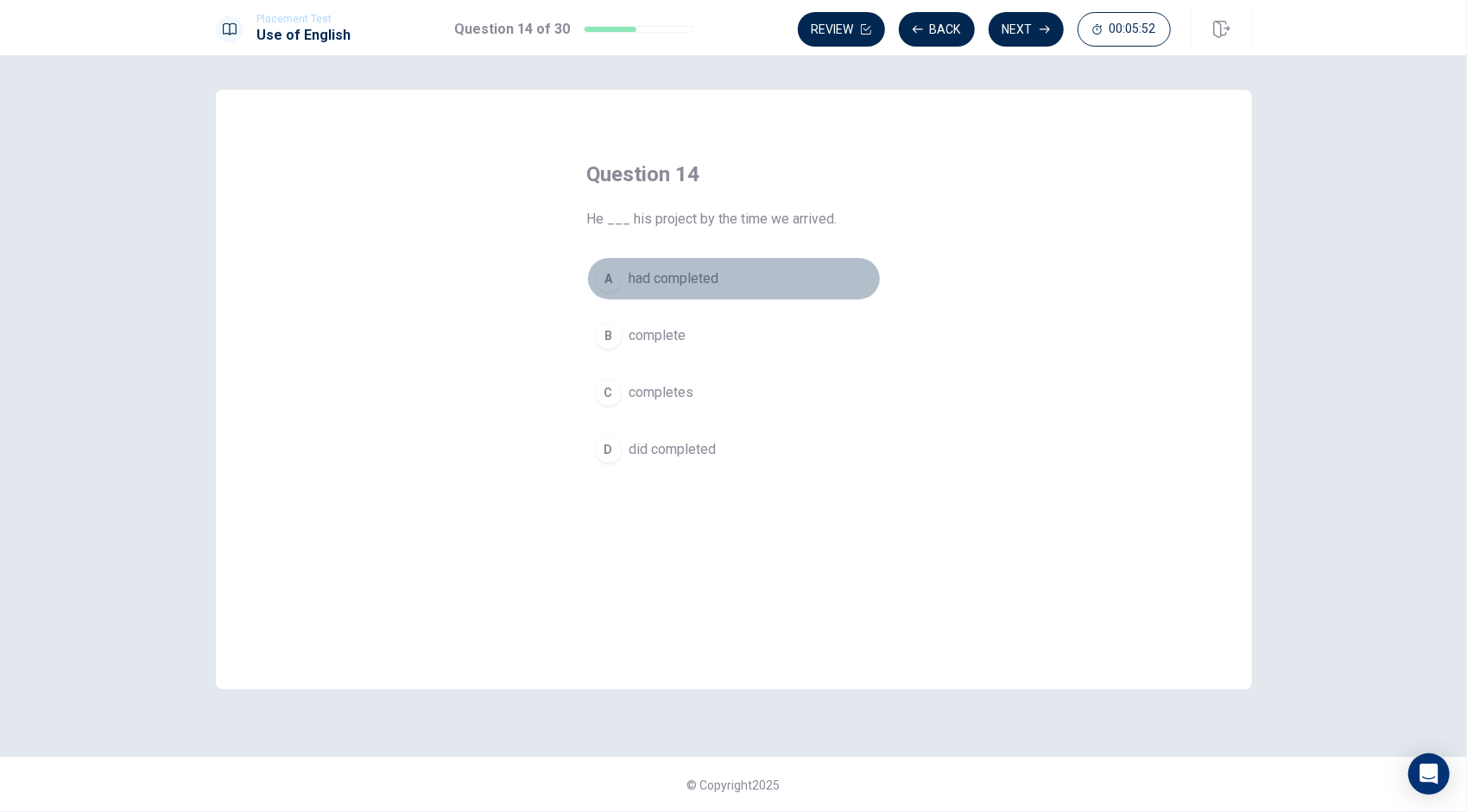
click at [650, 271] on span "had completed" at bounding box center [674, 278] width 90 height 21
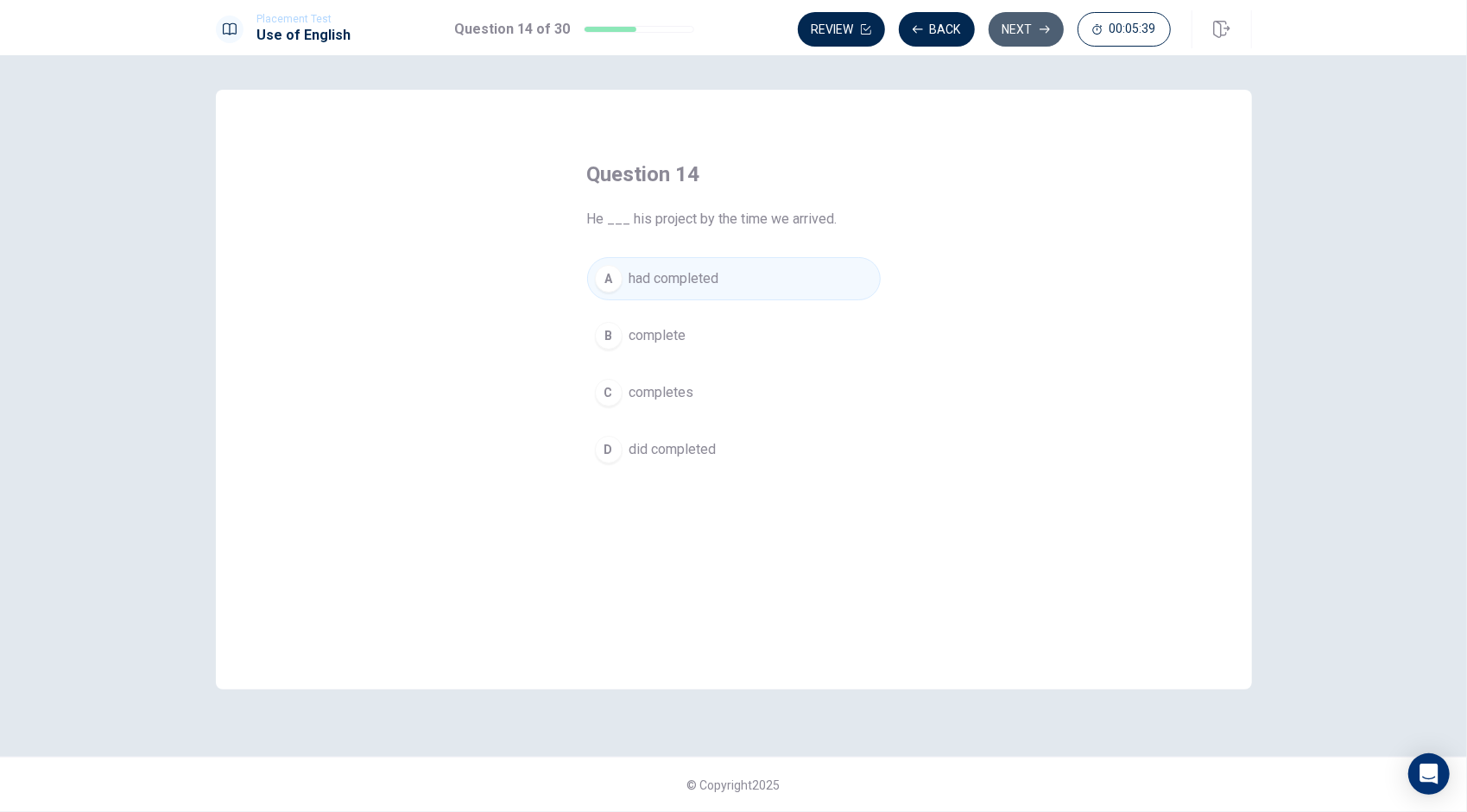
click at [1026, 35] on button "Next" at bounding box center [1026, 29] width 75 height 35
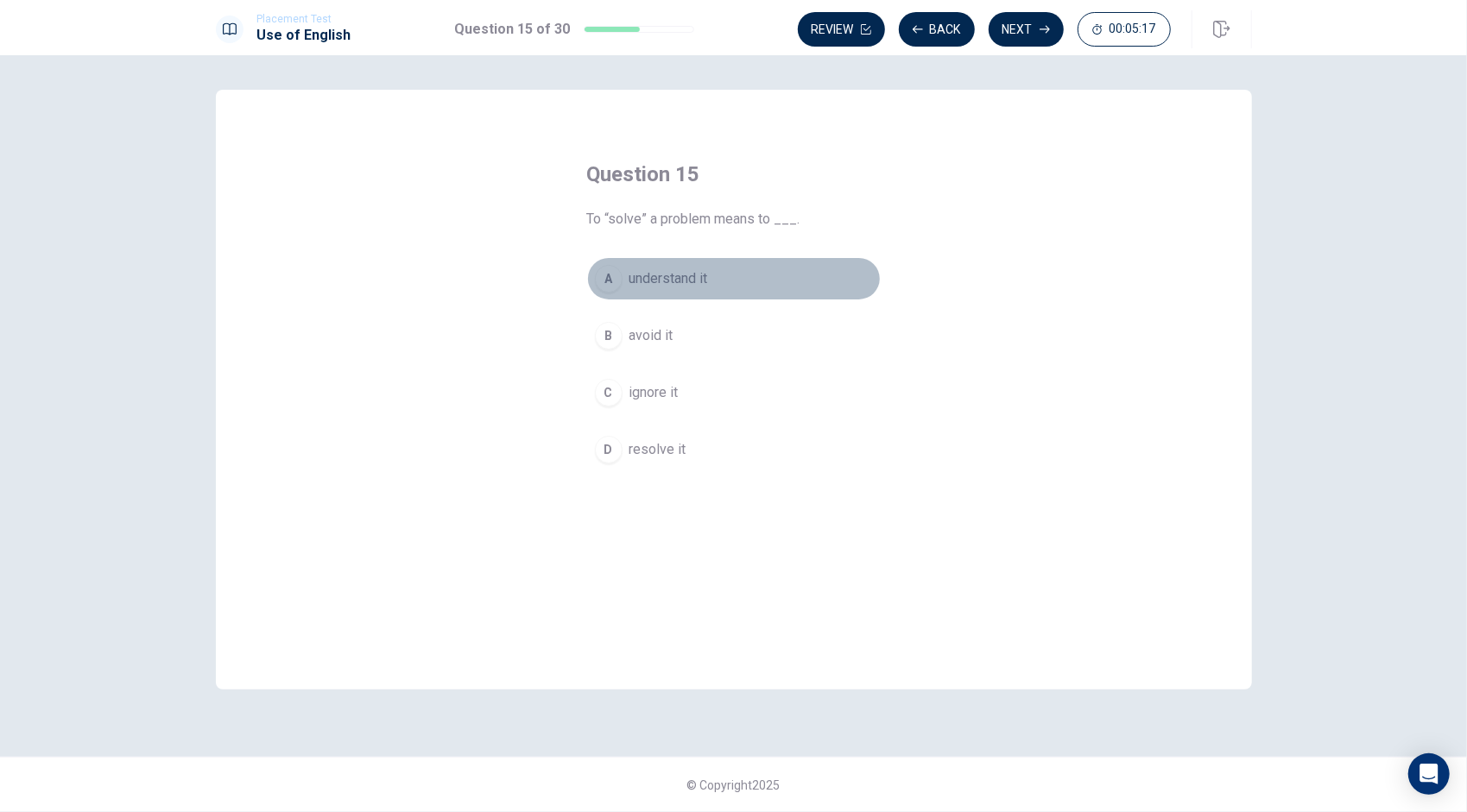
click at [648, 278] on span "understand it" at bounding box center [668, 278] width 78 height 21
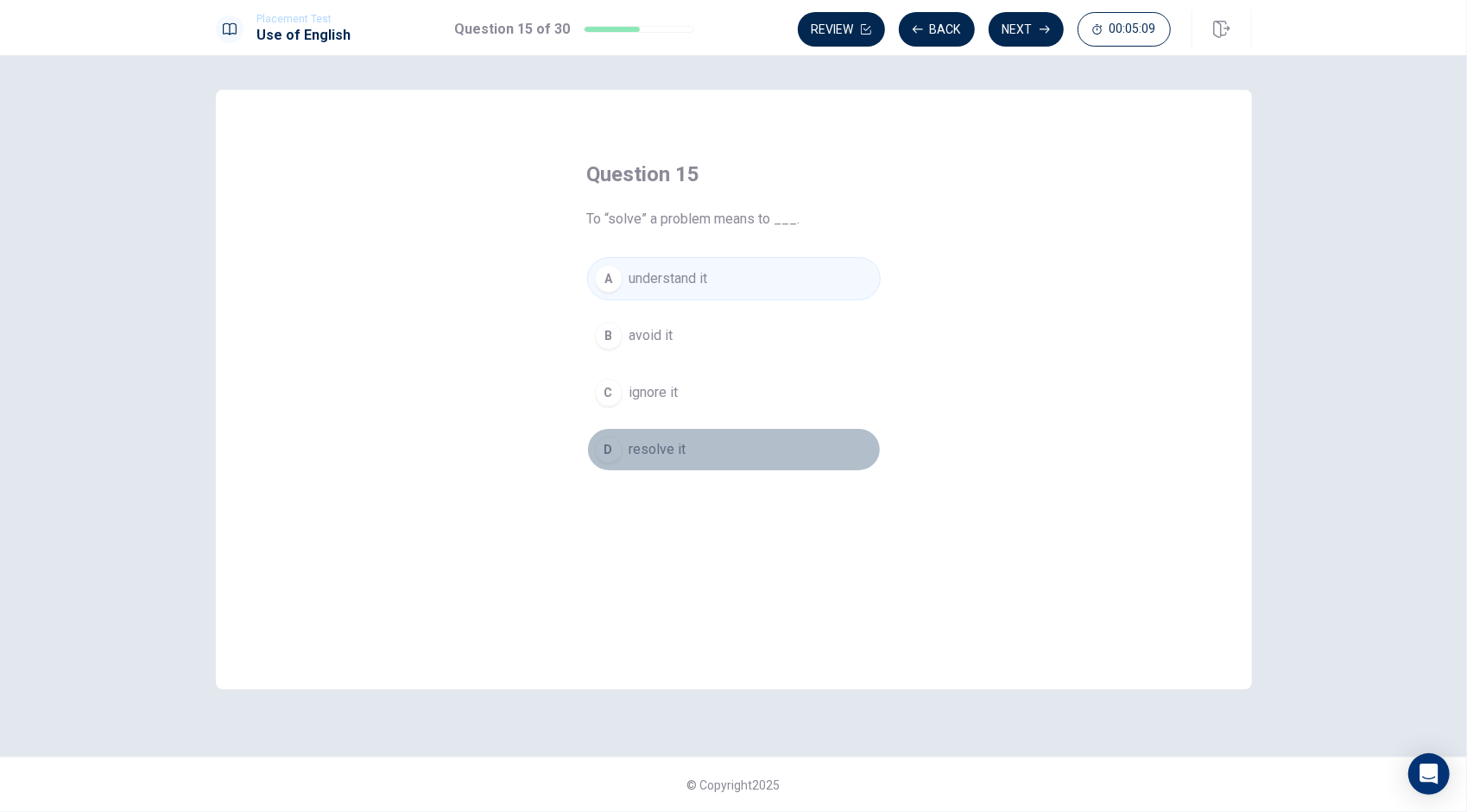
click at [647, 444] on span "resolve it" at bounding box center [658, 449] width 57 height 21
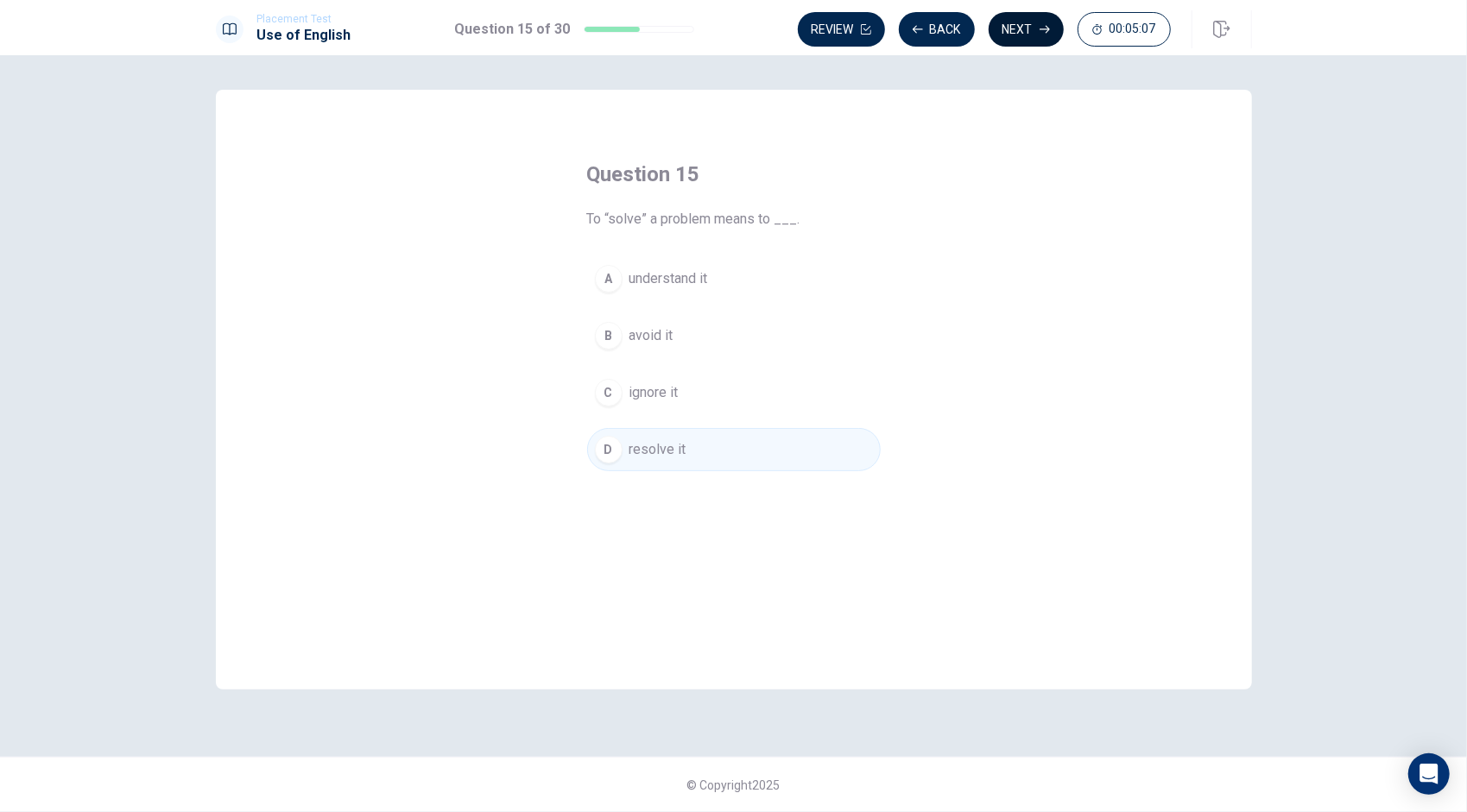
click at [1036, 20] on button "Next" at bounding box center [1026, 29] width 75 height 35
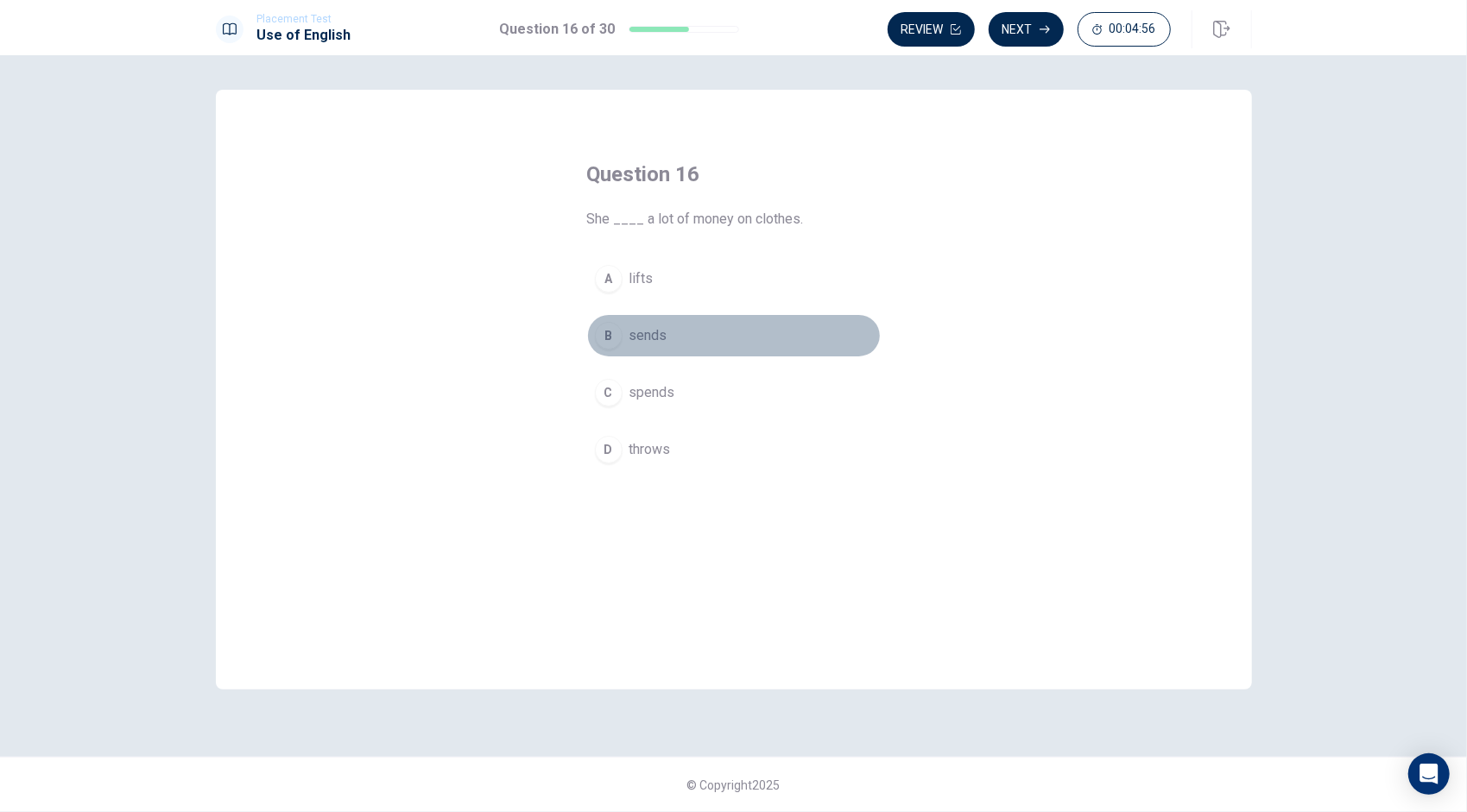
click at [616, 336] on div "B" at bounding box center [608, 336] width 27 height 27
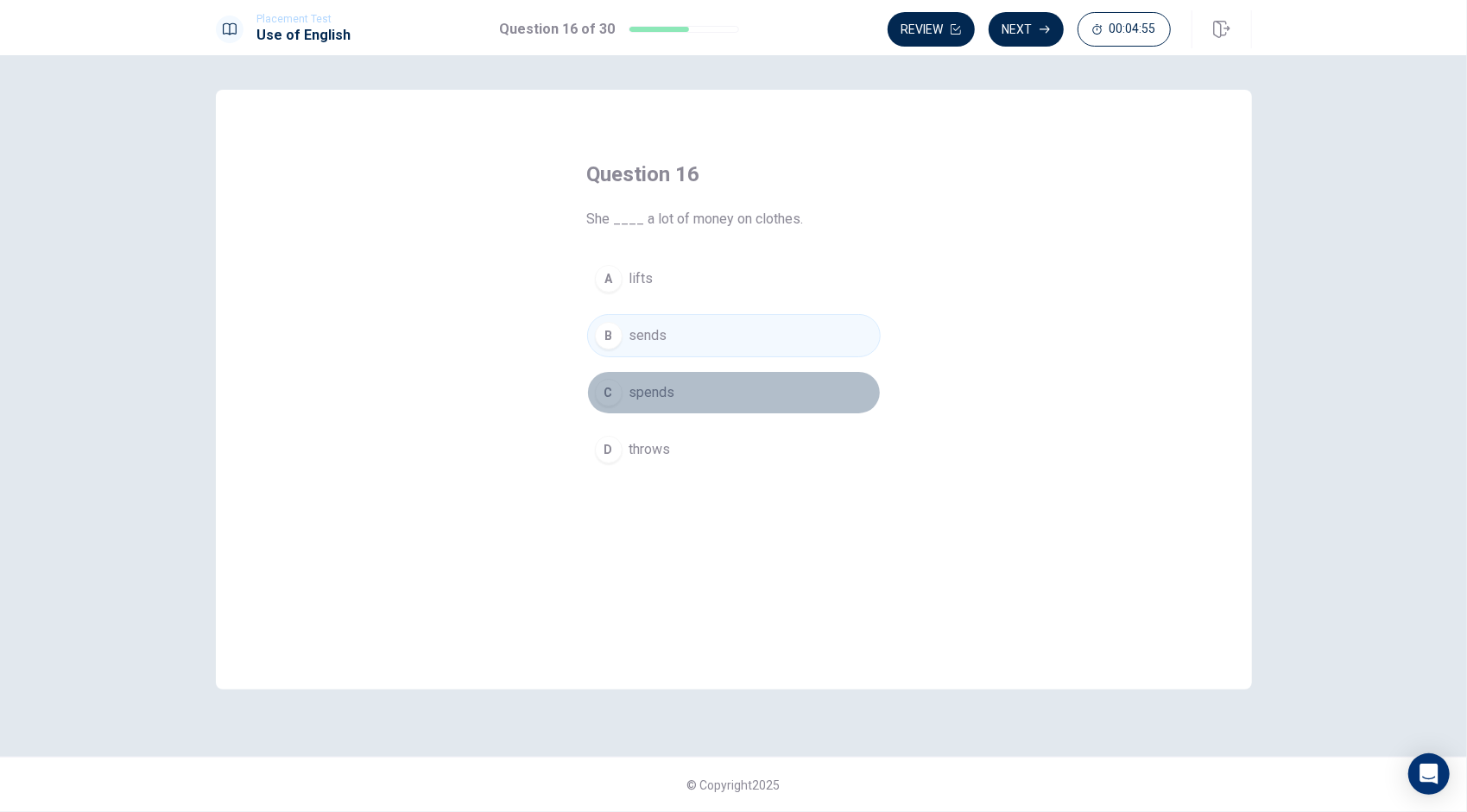
click at [637, 387] on span "spends" at bounding box center [652, 392] width 45 height 21
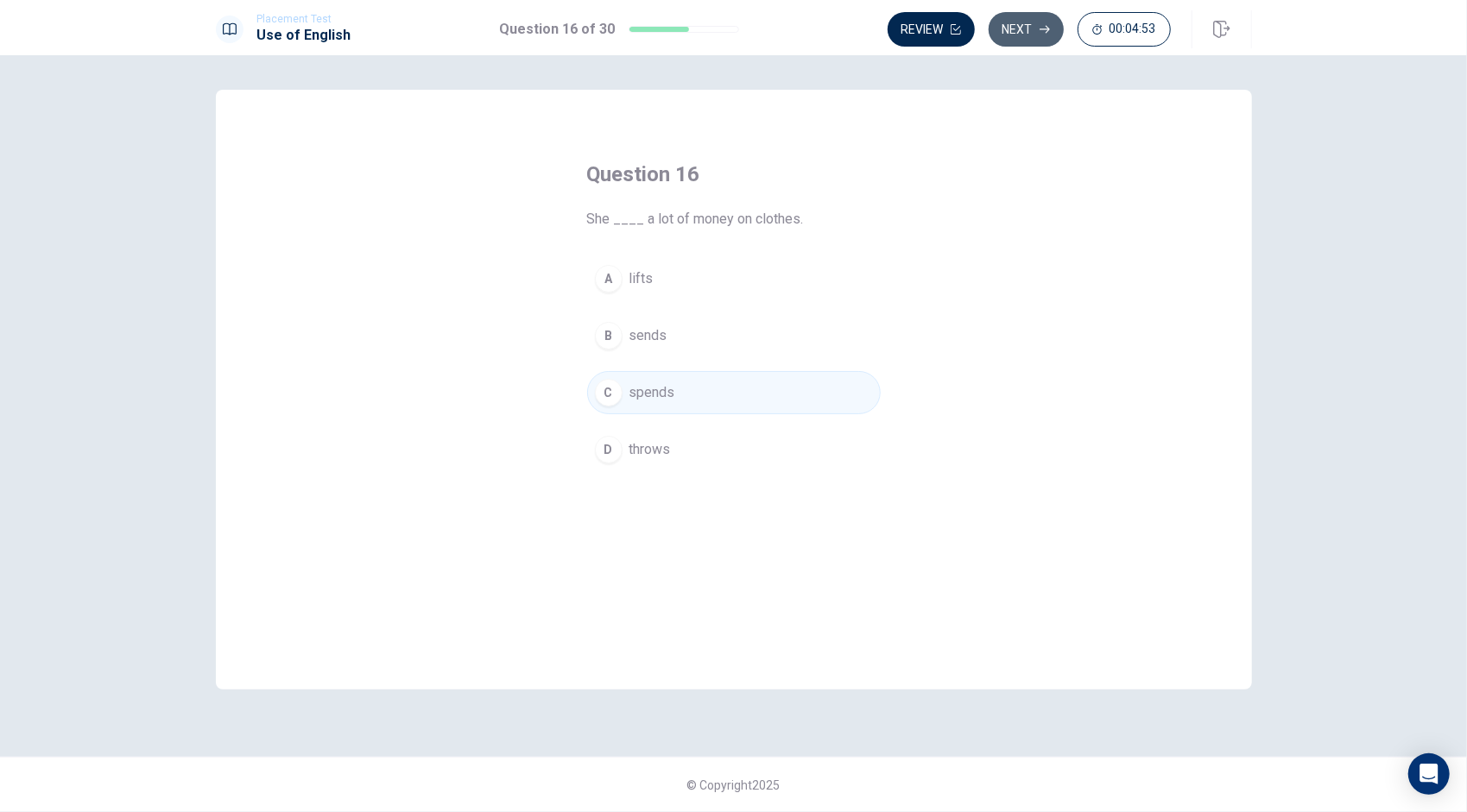
click at [1028, 25] on button "Next" at bounding box center [1026, 29] width 75 height 35
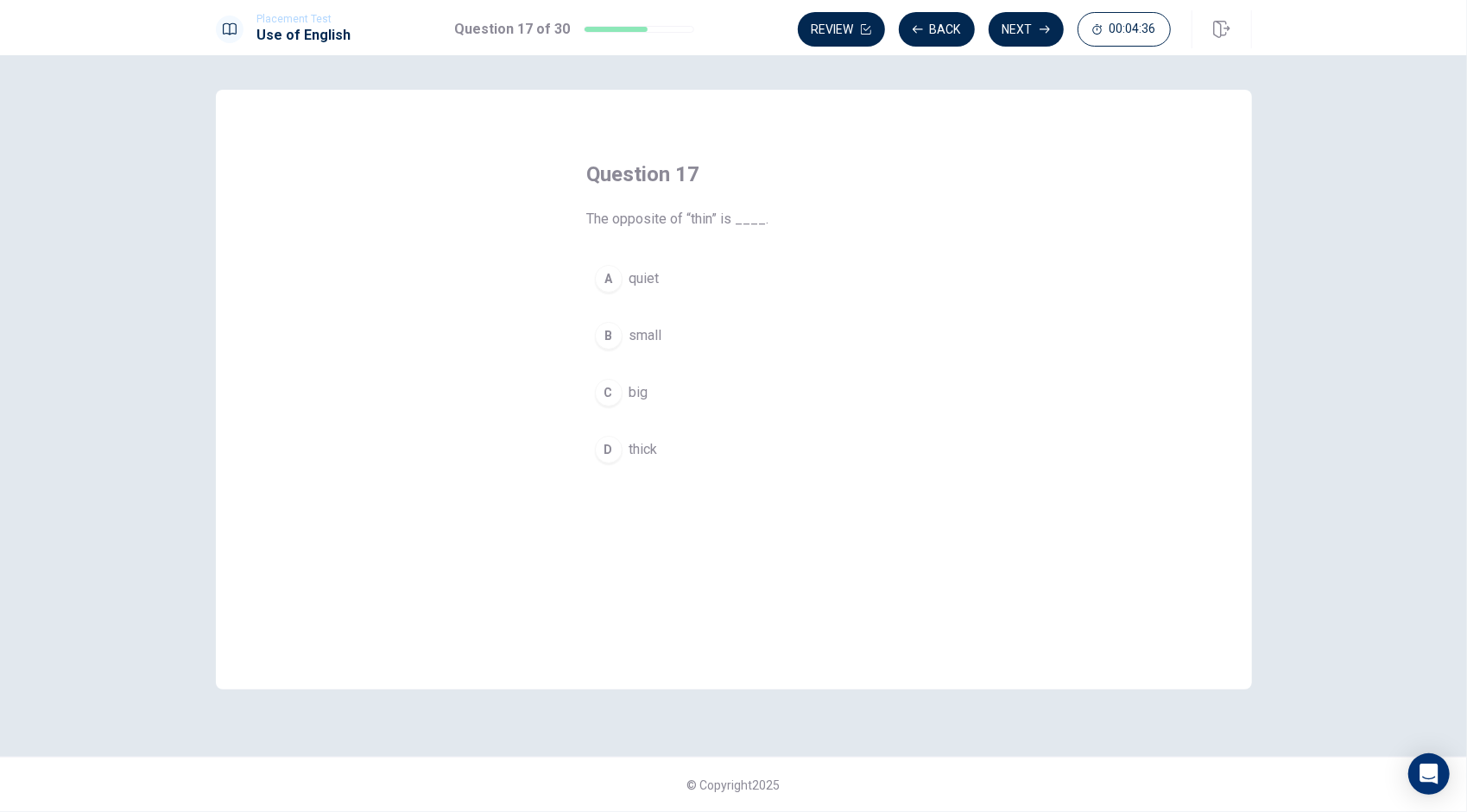
click at [648, 444] on span "thick" at bounding box center [643, 449] width 28 height 21
click at [1020, 31] on button "Next" at bounding box center [1026, 29] width 75 height 35
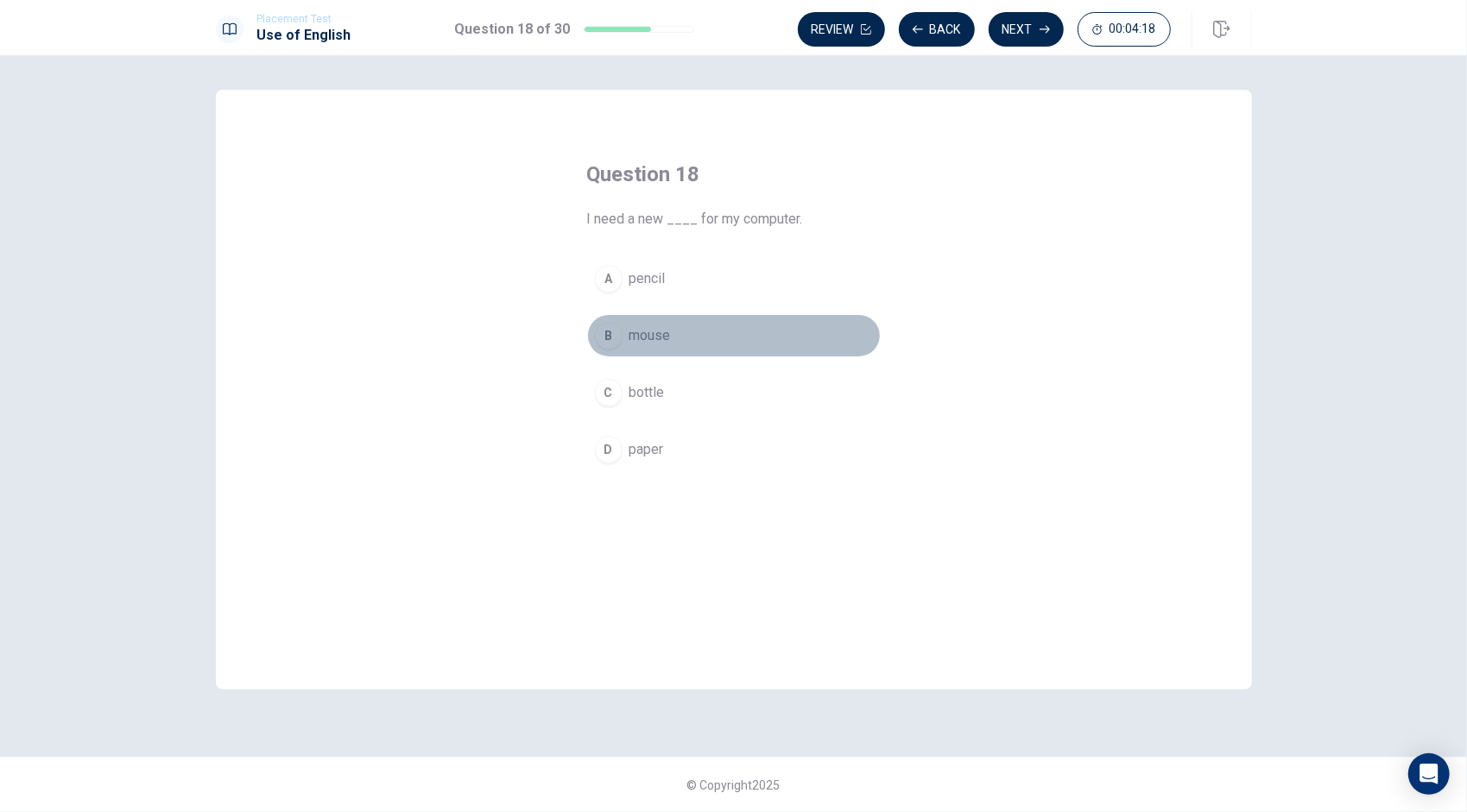
click at [659, 335] on span "mouse" at bounding box center [650, 336] width 42 height 21
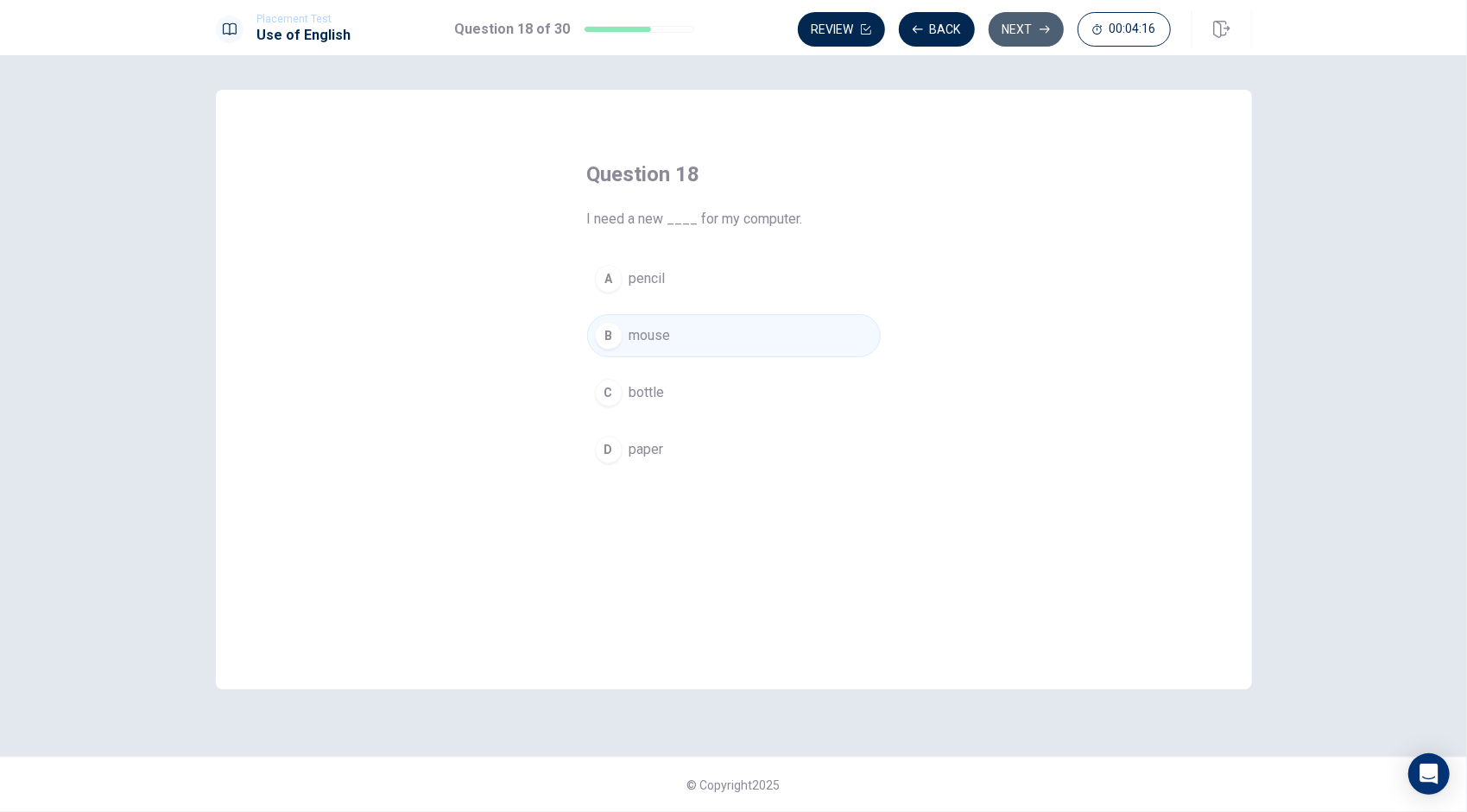
click at [1035, 30] on button "Next" at bounding box center [1026, 29] width 75 height 35
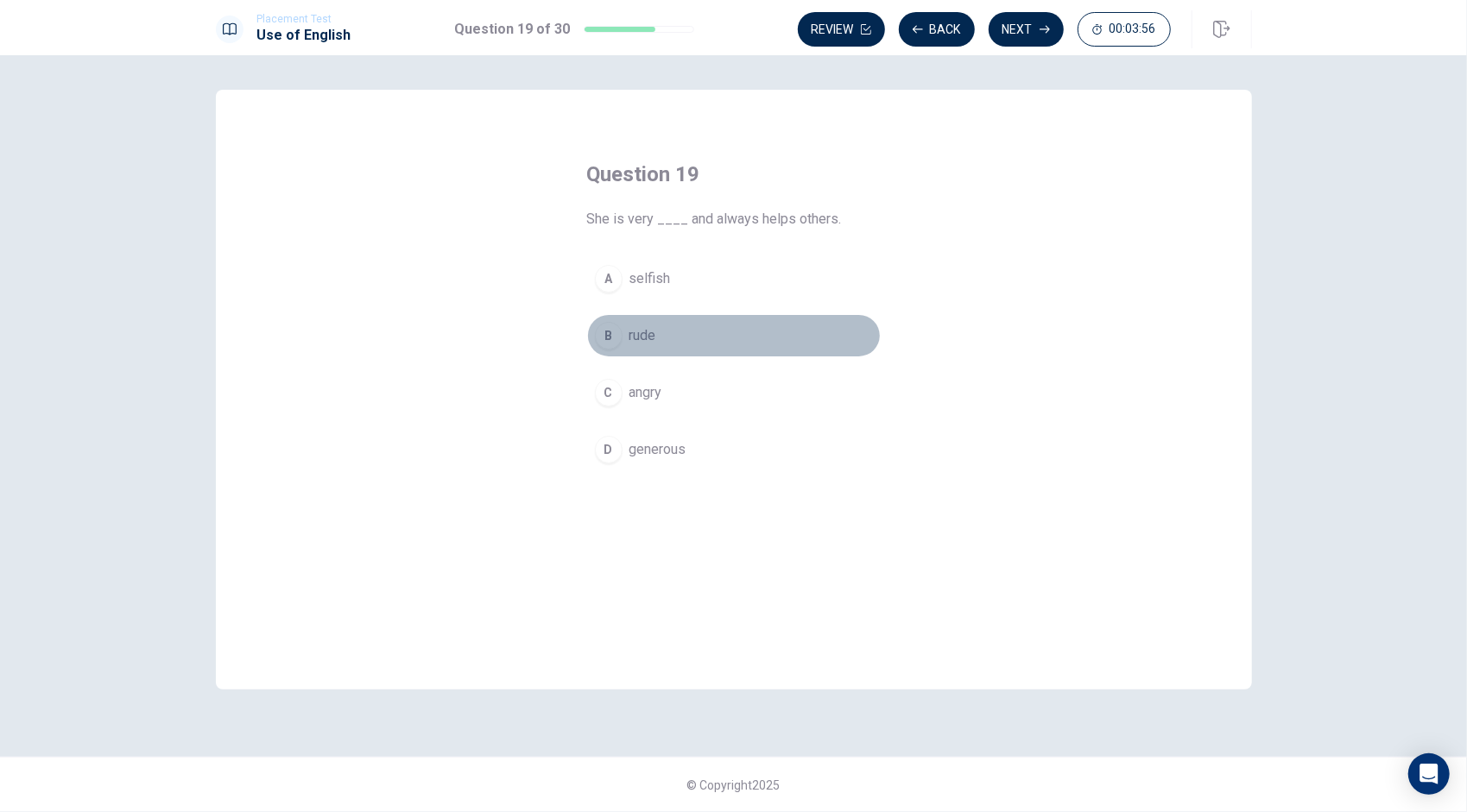
click at [654, 333] on span "rude" at bounding box center [642, 336] width 26 height 21
click at [655, 450] on span "generous" at bounding box center [658, 449] width 57 height 21
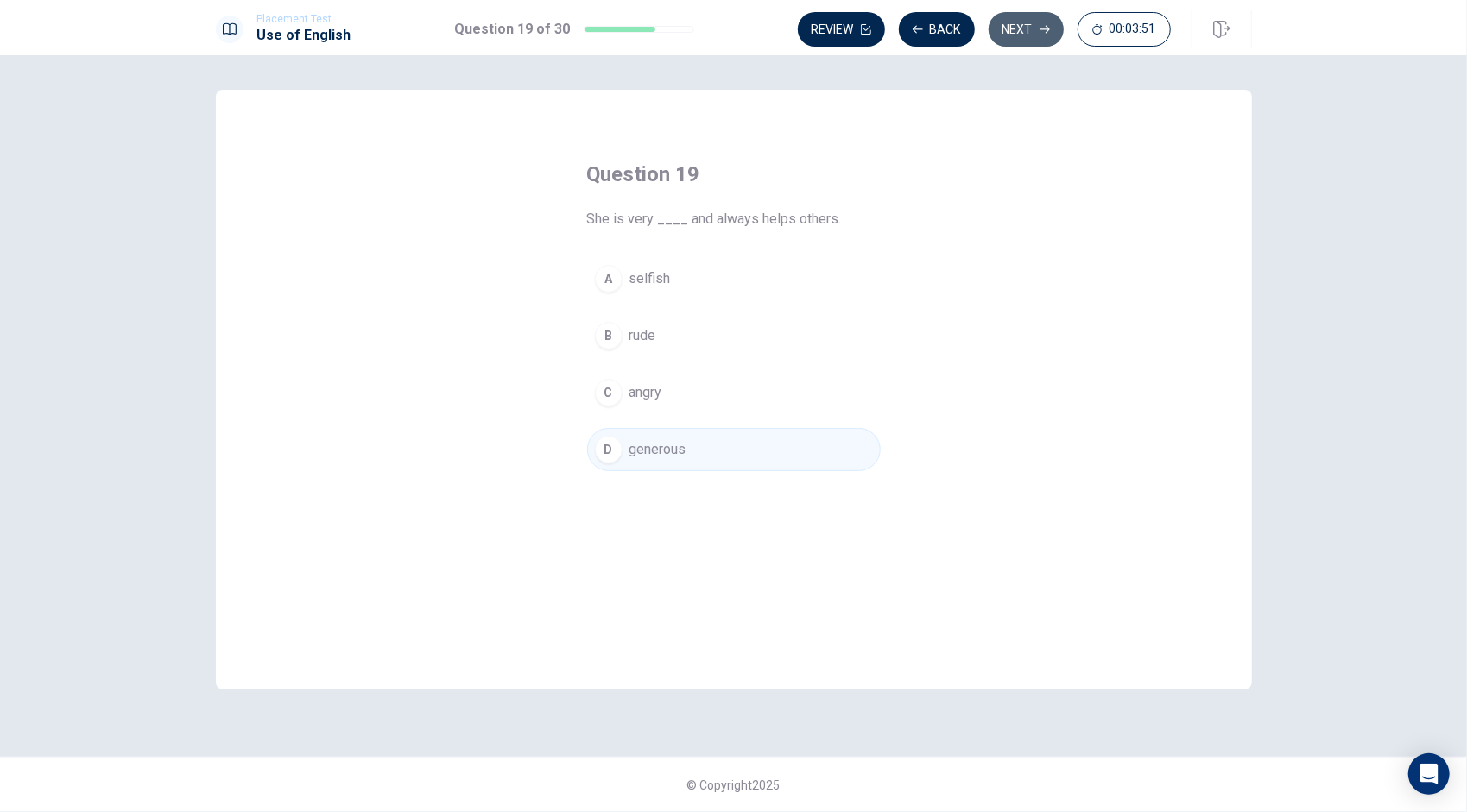
click at [1030, 23] on button "Next" at bounding box center [1026, 29] width 75 height 35
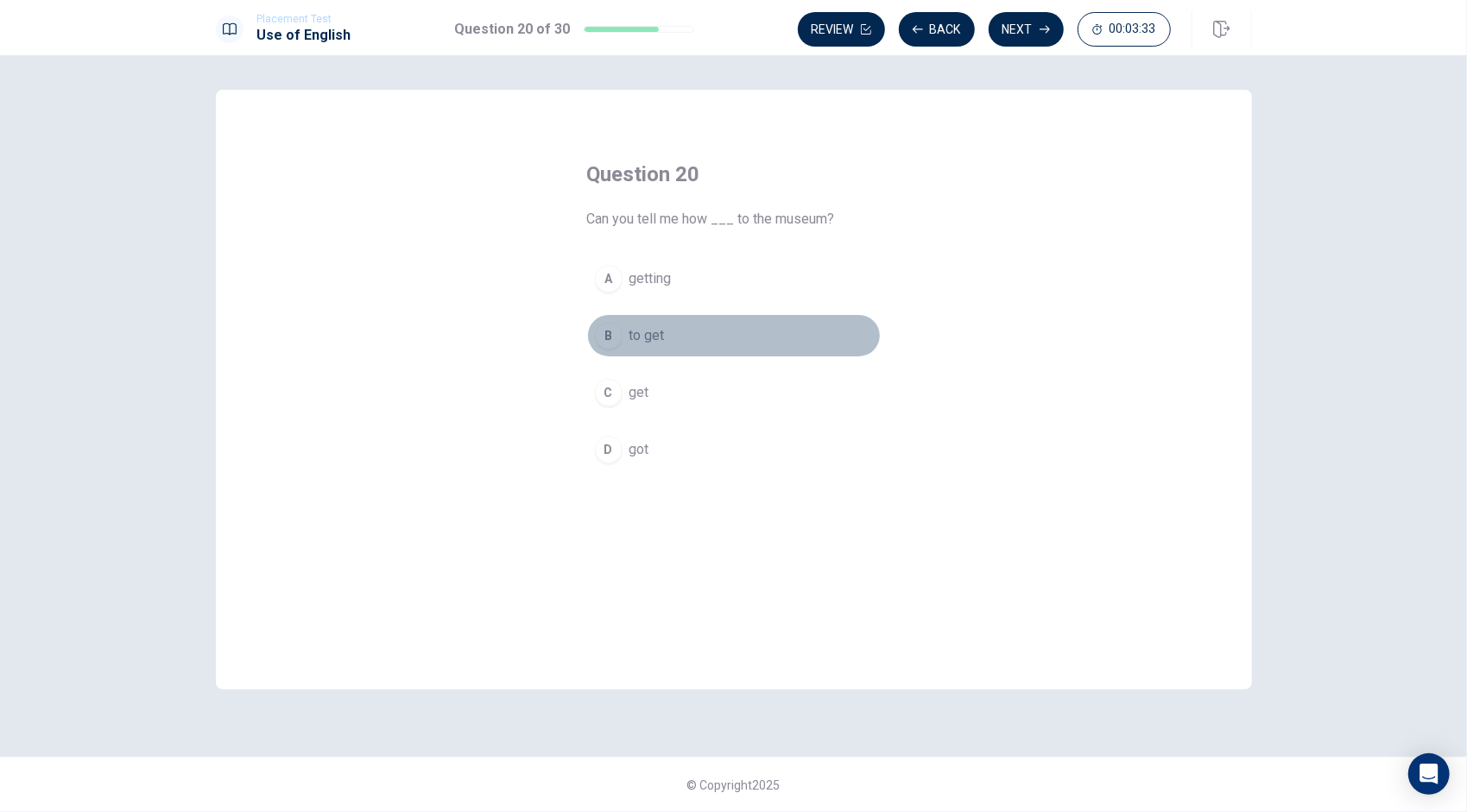
click at [655, 331] on span "to get" at bounding box center [647, 336] width 35 height 21
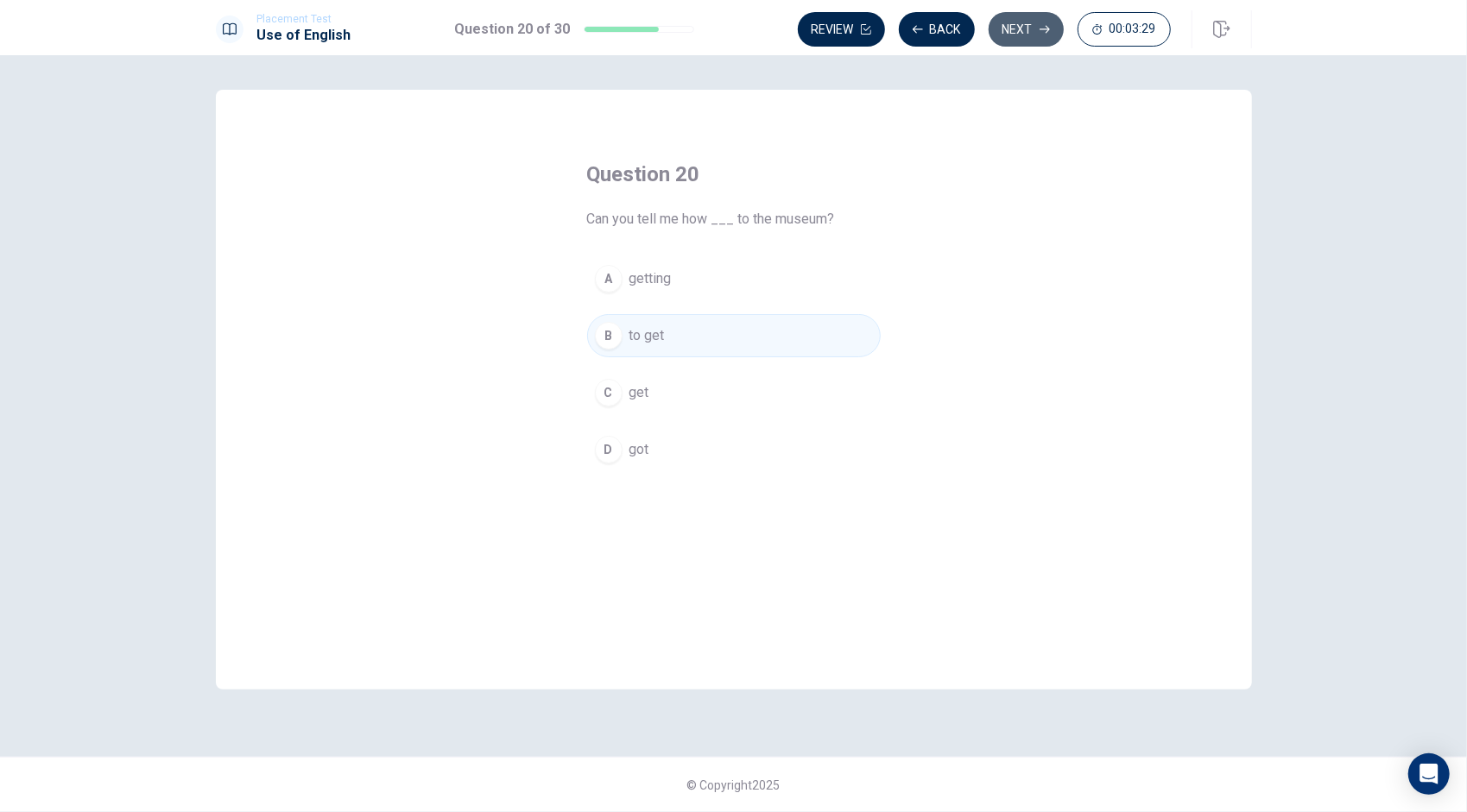
click at [1040, 27] on icon "button" at bounding box center [1044, 29] width 10 height 10
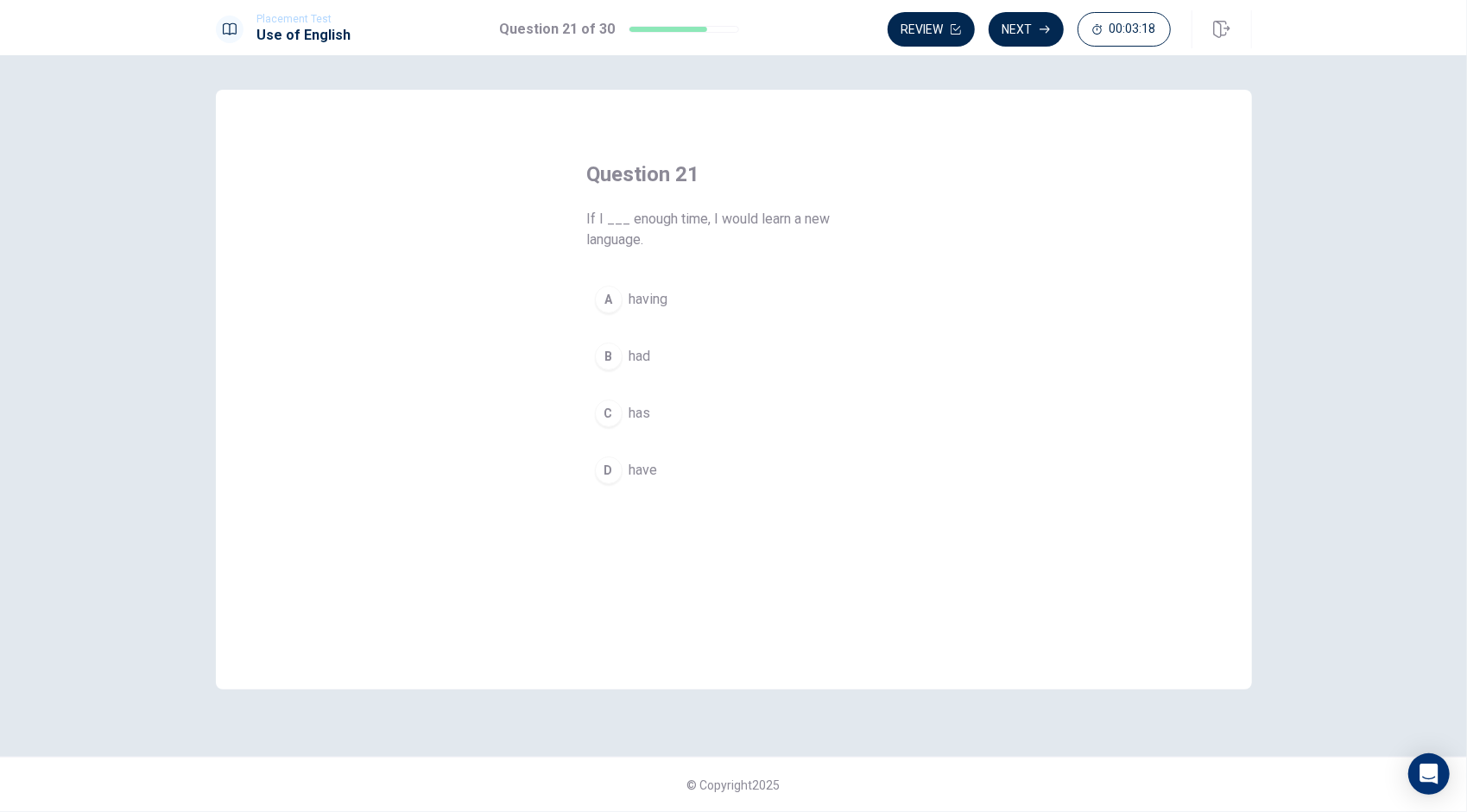
click at [644, 460] on span "have" at bounding box center [643, 470] width 28 height 21
click at [1031, 27] on button "Next" at bounding box center [1026, 29] width 75 height 35
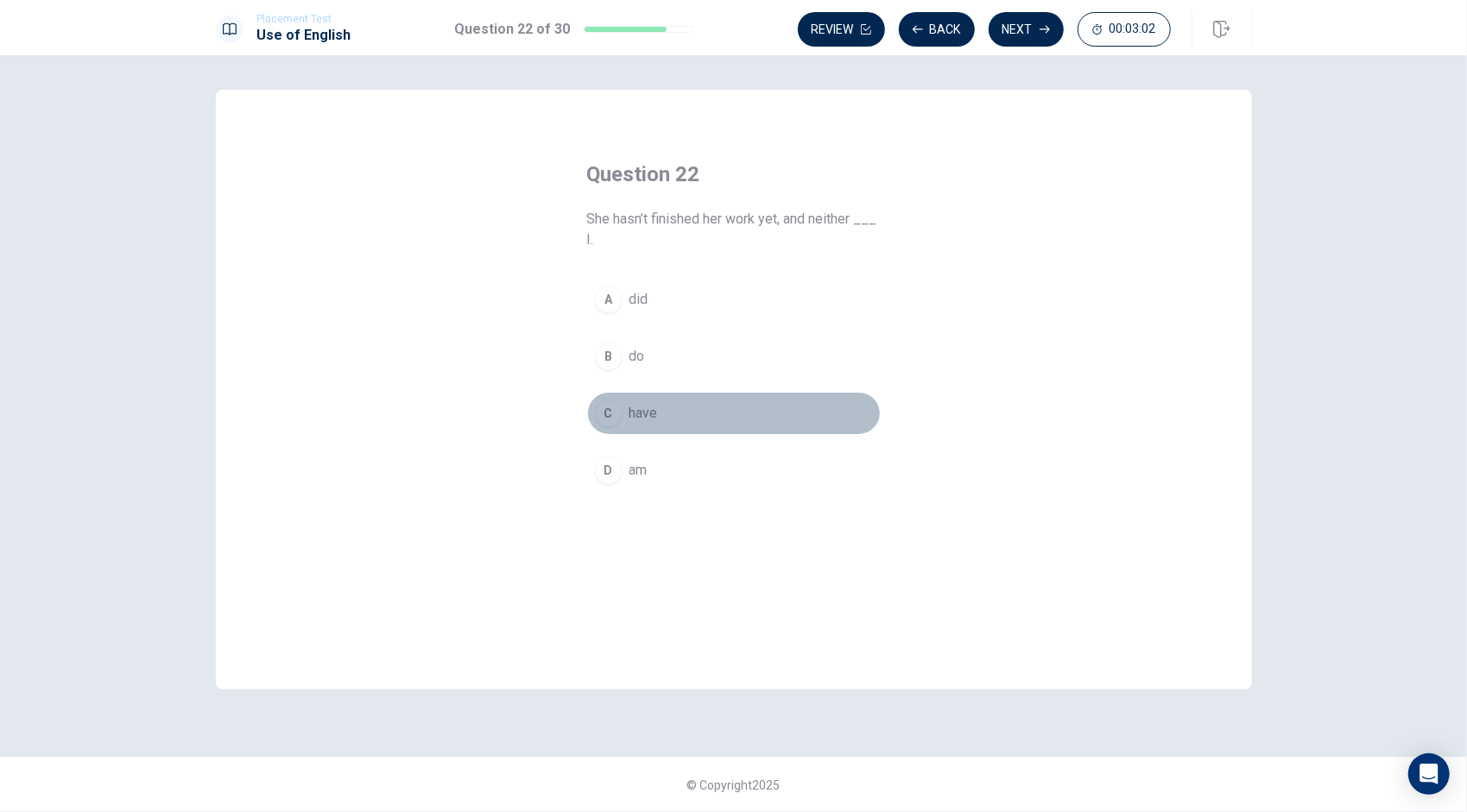
click at [614, 408] on div "C" at bounding box center [608, 413] width 27 height 27
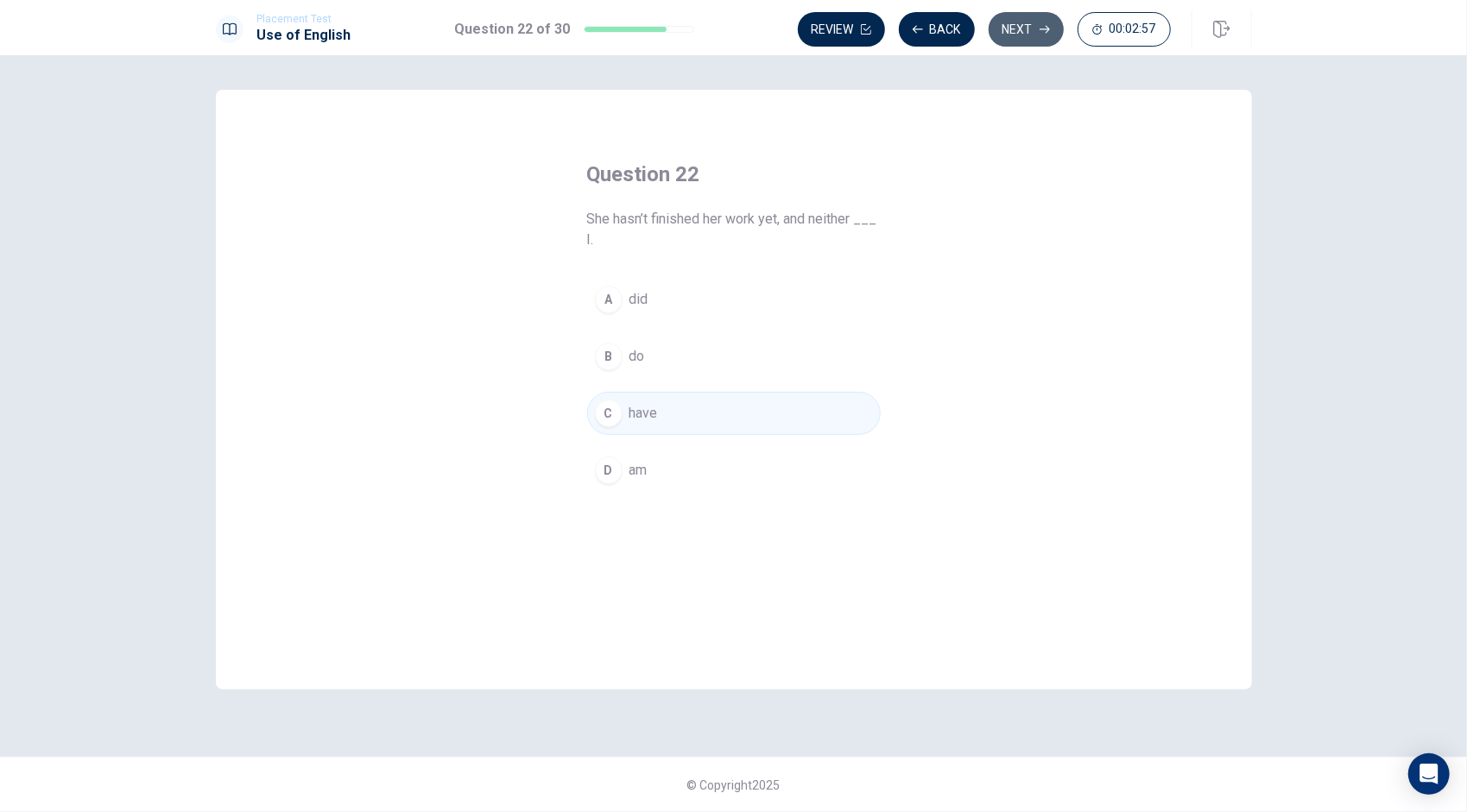
click at [1028, 25] on button "Next" at bounding box center [1026, 29] width 75 height 35
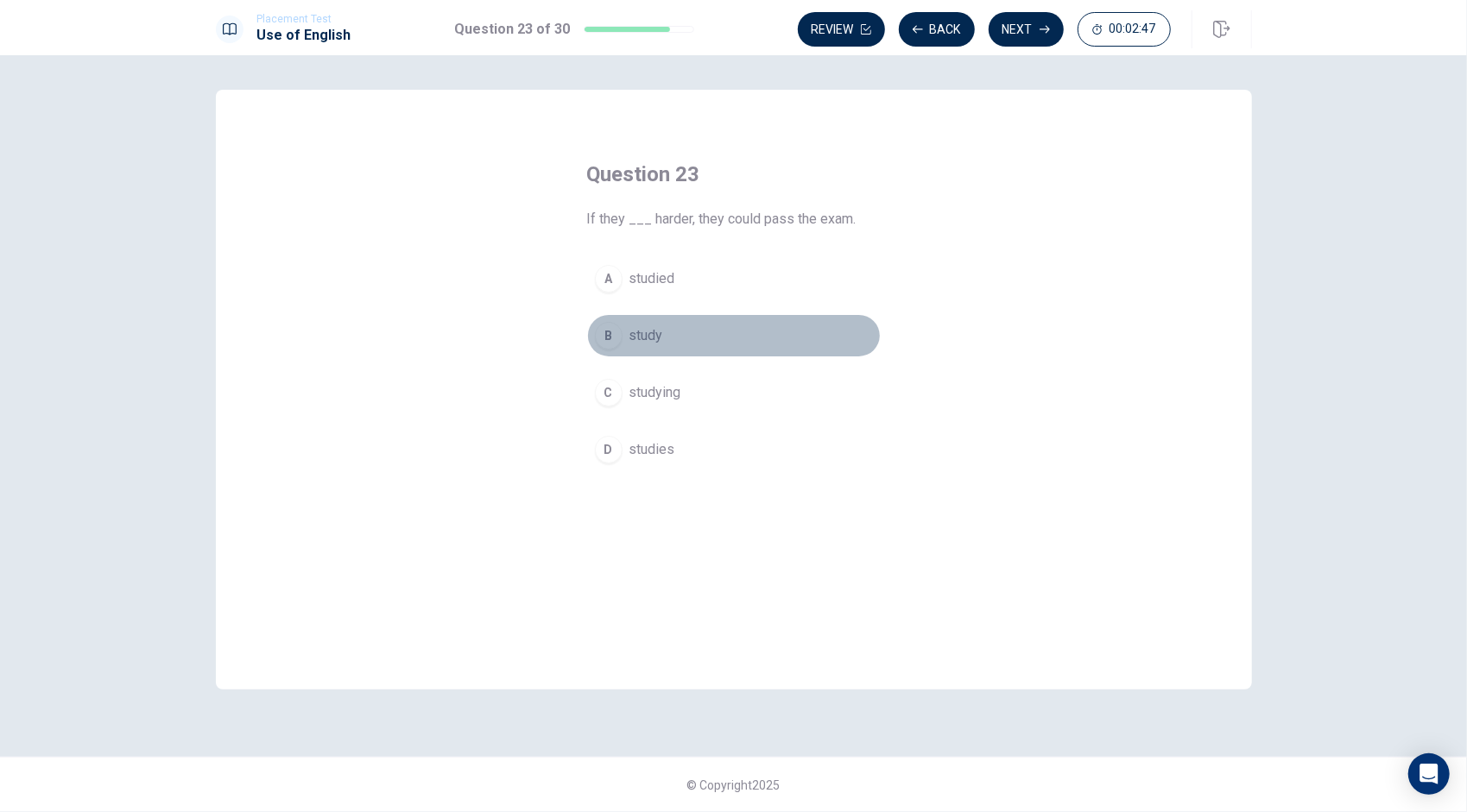
click at [638, 341] on span "study" at bounding box center [646, 336] width 34 height 21
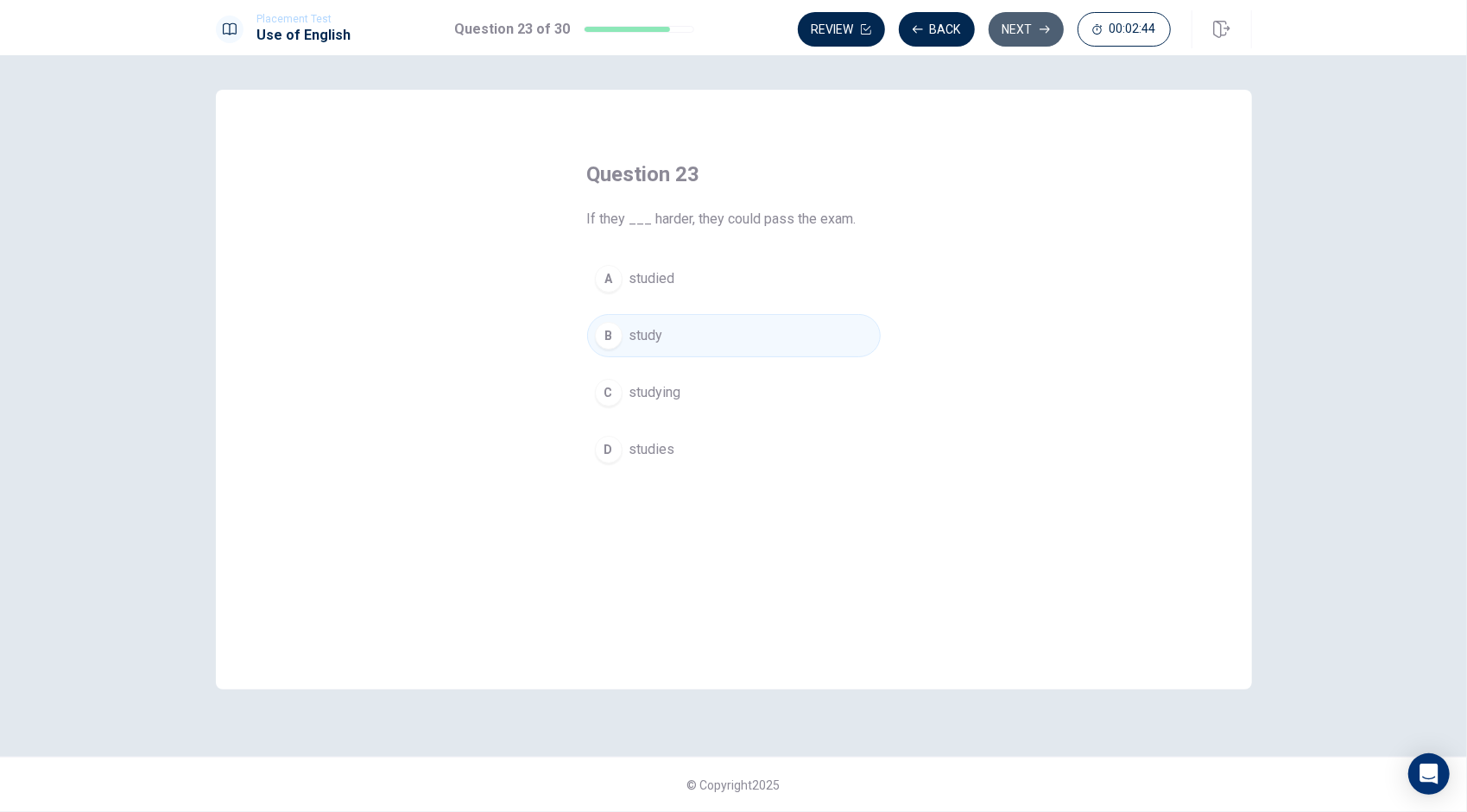
click at [1007, 23] on button "Next" at bounding box center [1026, 29] width 75 height 35
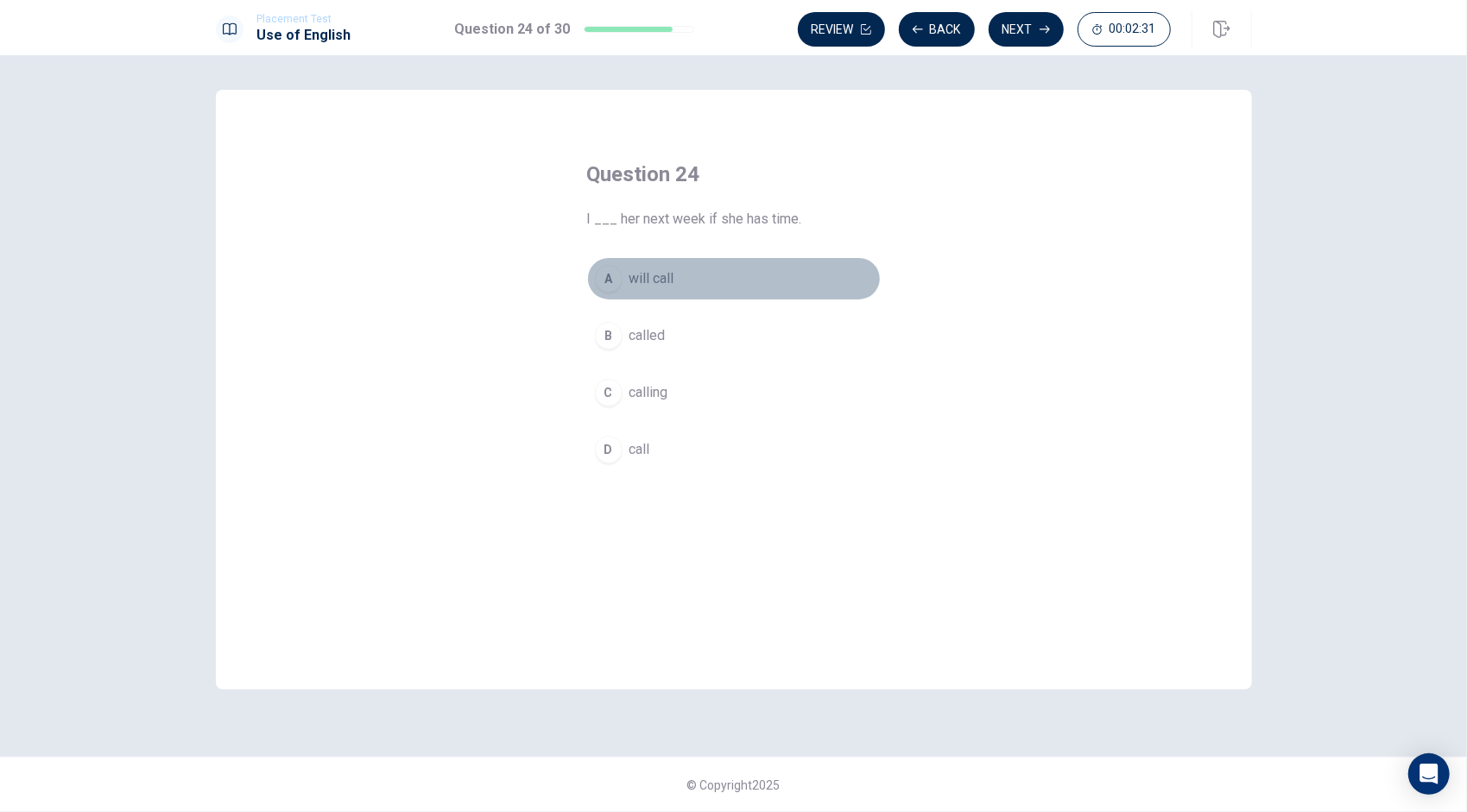
click at [654, 280] on span "will call" at bounding box center [651, 278] width 45 height 21
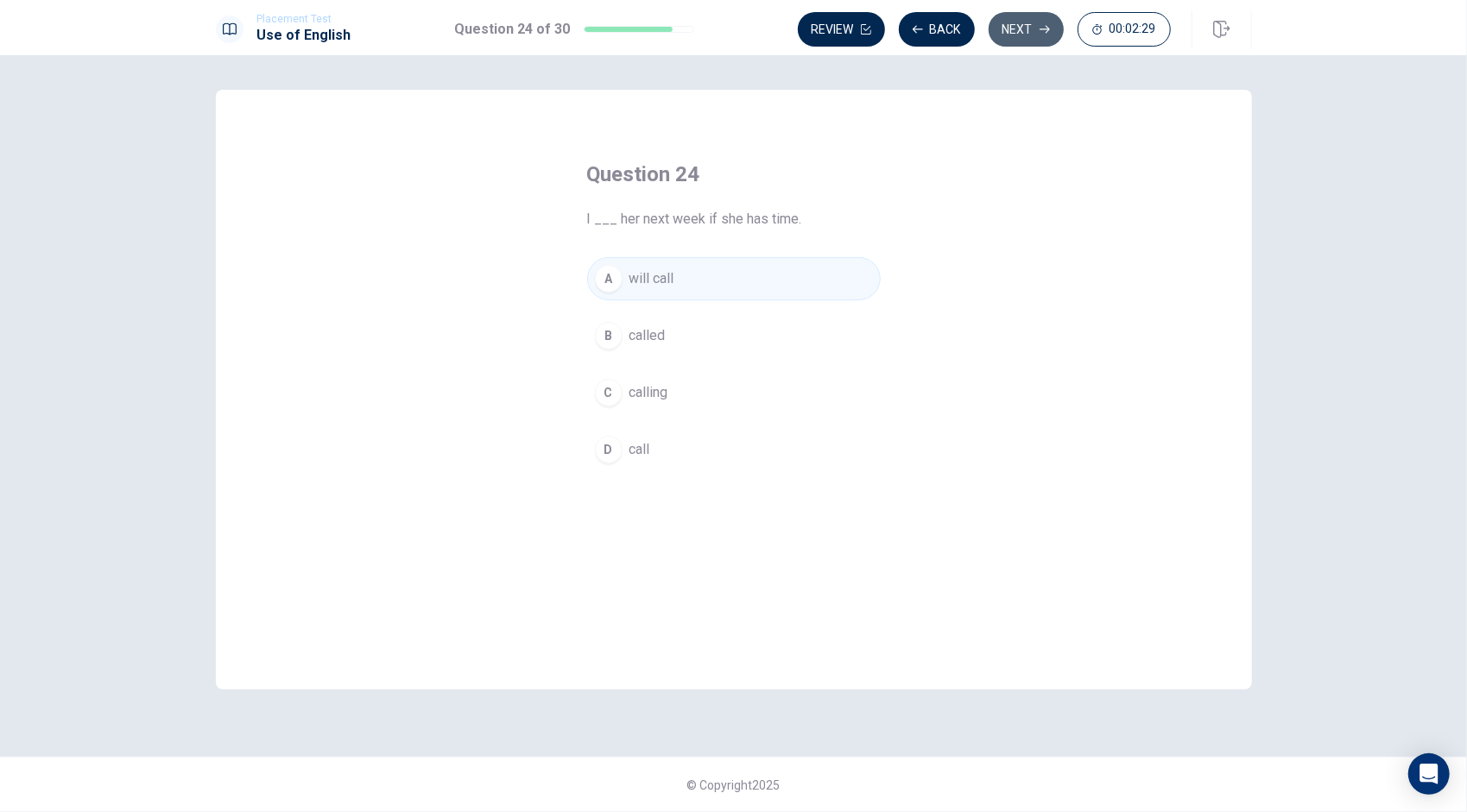
click at [1028, 31] on button "Next" at bounding box center [1026, 29] width 75 height 35
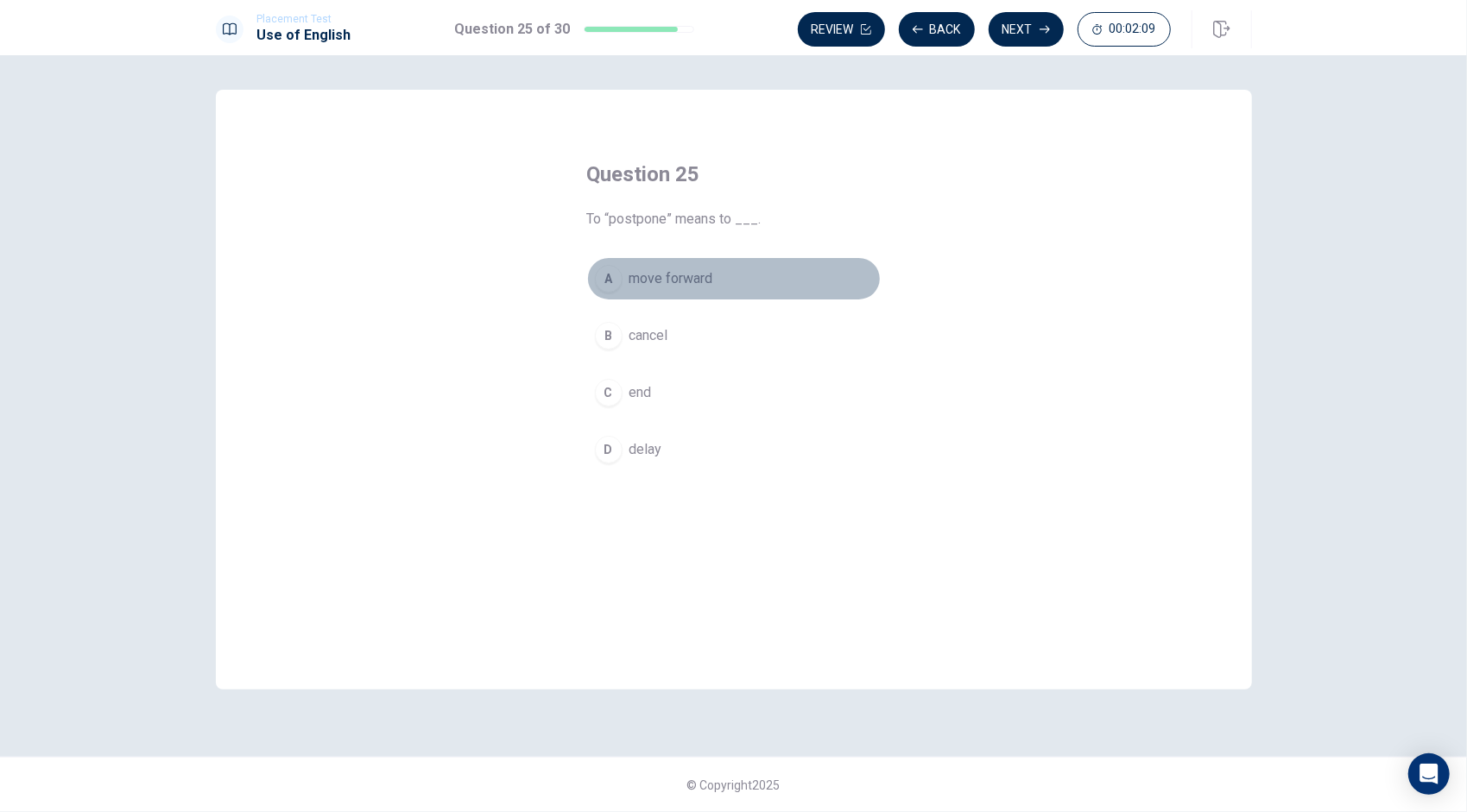
click at [629, 276] on span "move forward" at bounding box center [671, 278] width 84 height 21
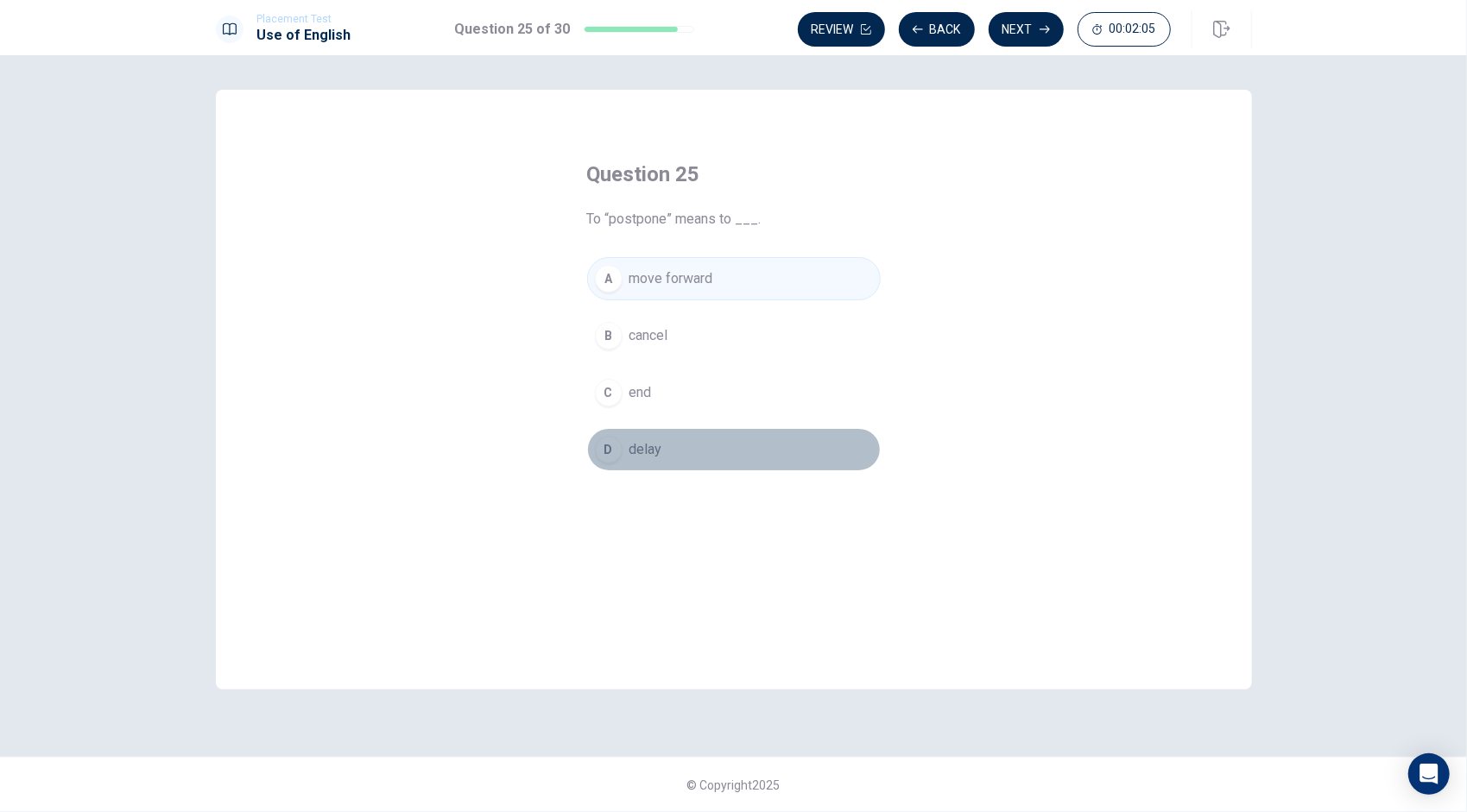
click at [711, 445] on button "D delay" at bounding box center [733, 449] width 294 height 43
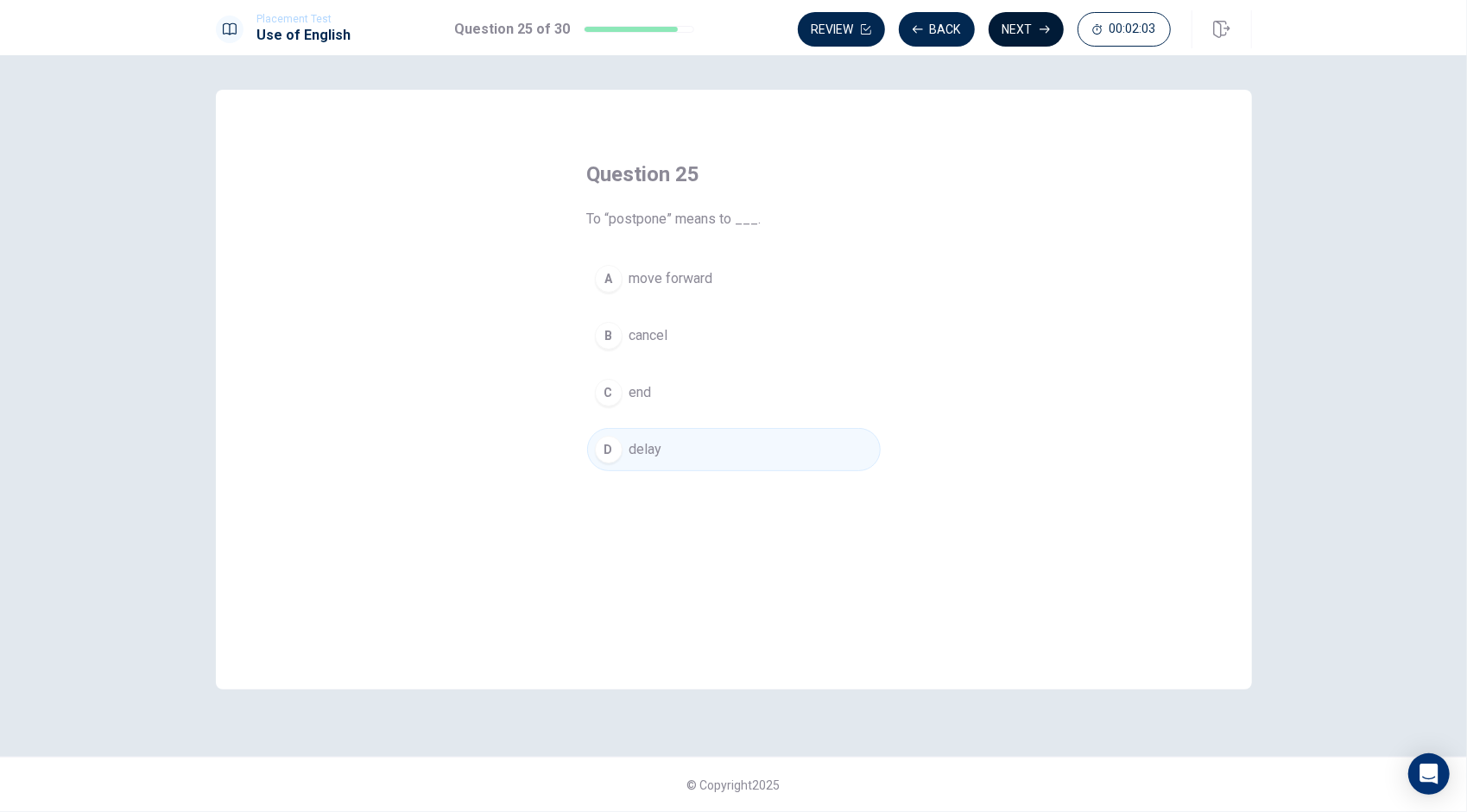
click at [1024, 24] on button "Next" at bounding box center [1026, 29] width 75 height 35
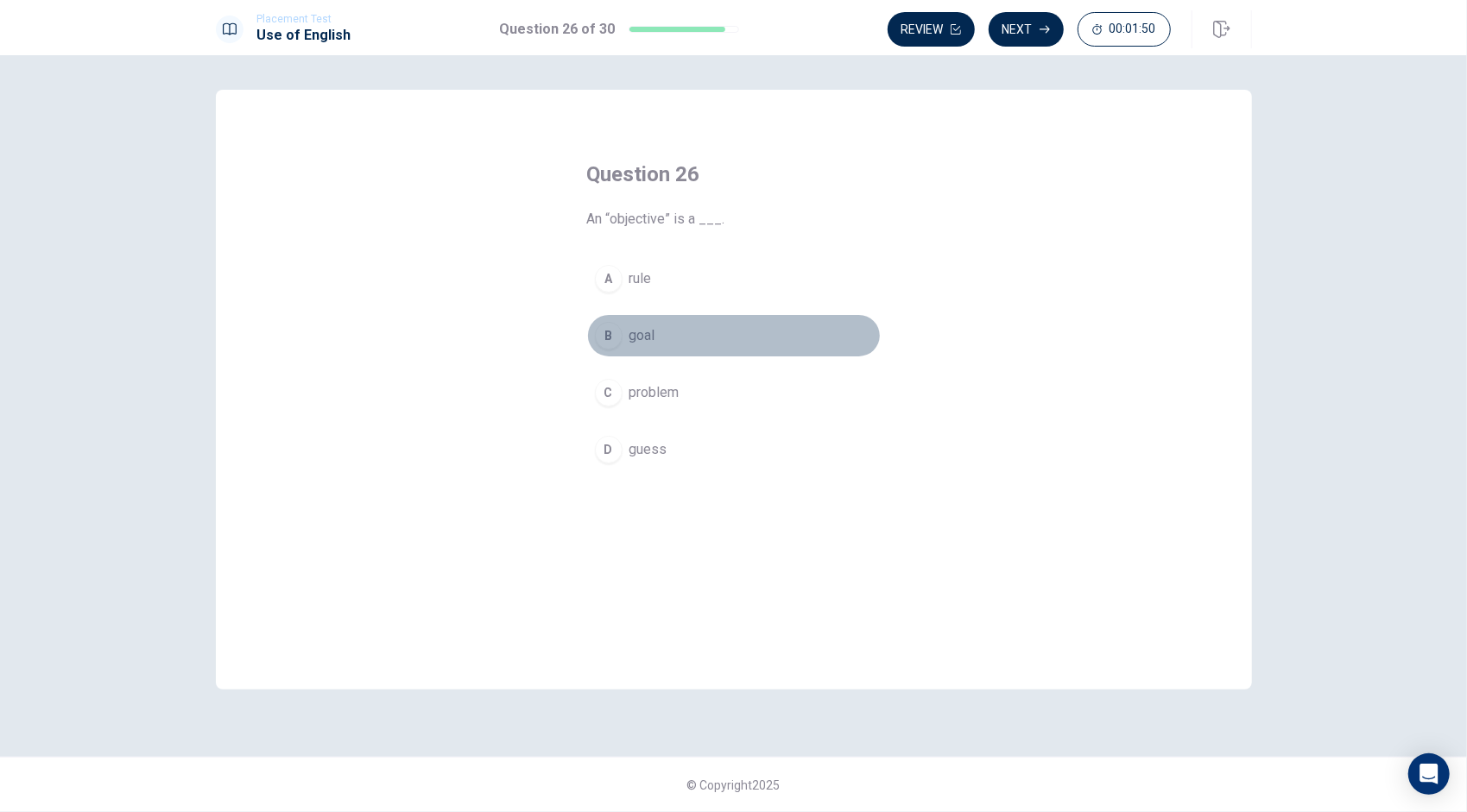
click at [648, 339] on span "goal" at bounding box center [642, 336] width 25 height 21
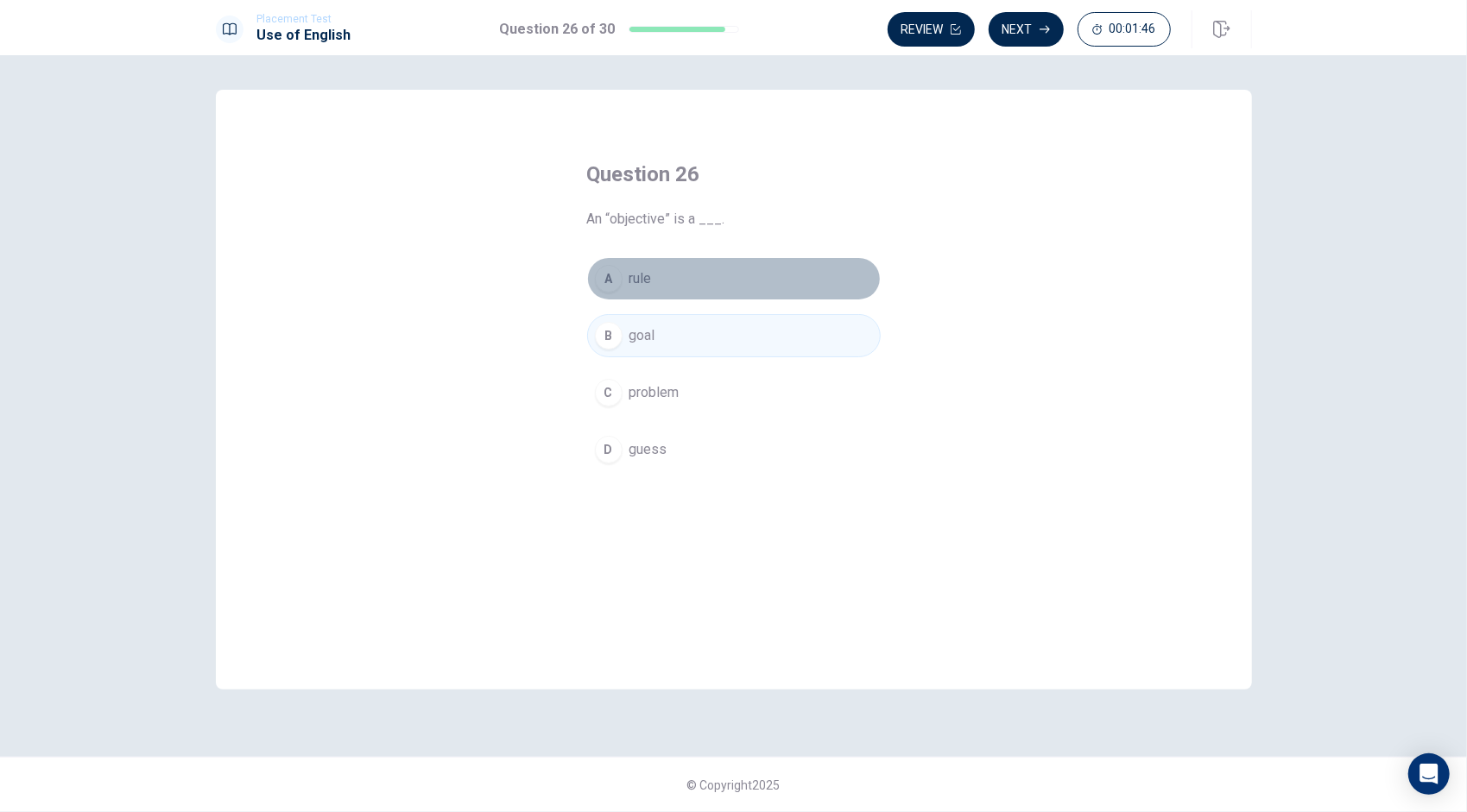
click at [665, 280] on button "A rule" at bounding box center [733, 278] width 294 height 43
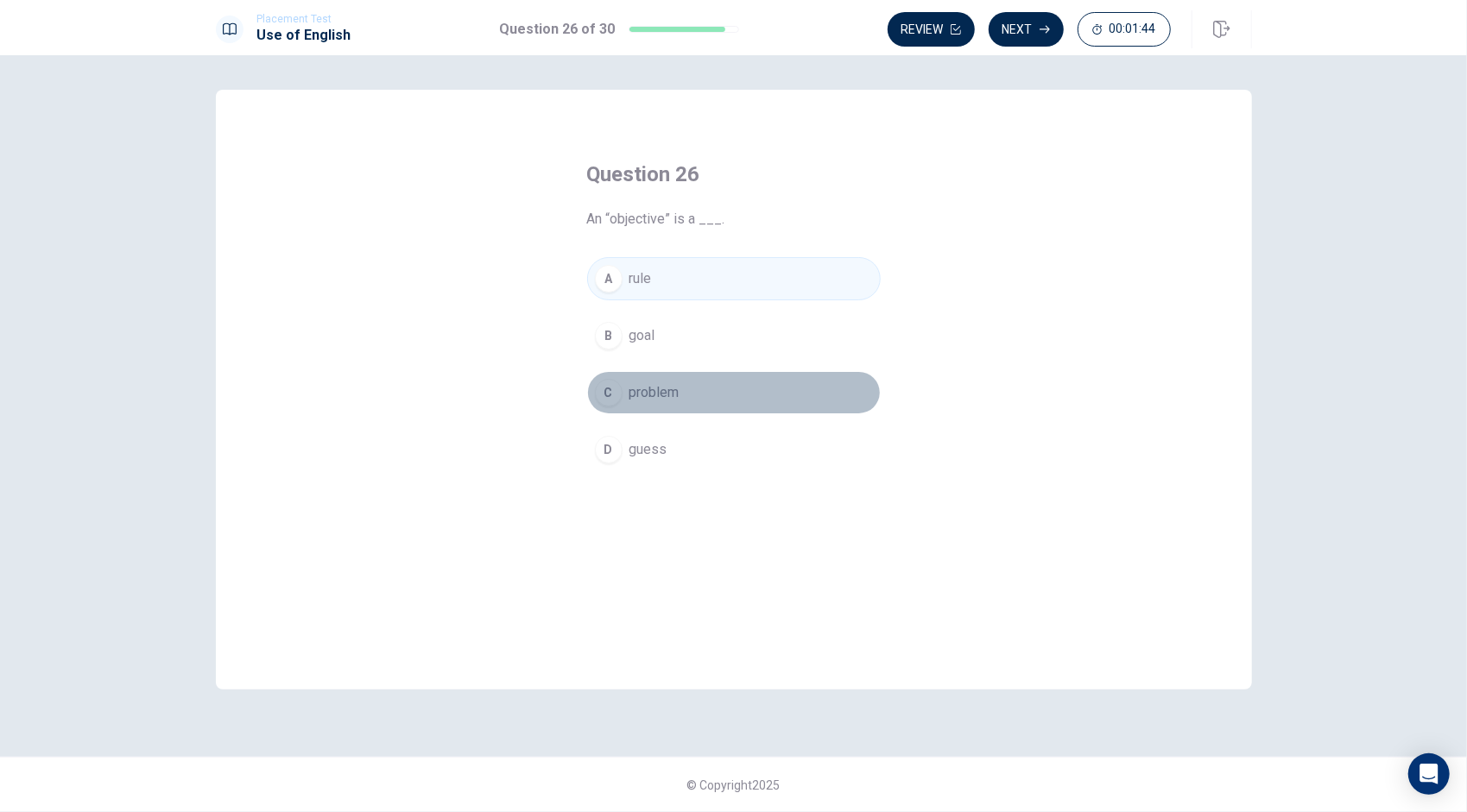
click at [662, 384] on span "problem" at bounding box center [654, 392] width 50 height 21
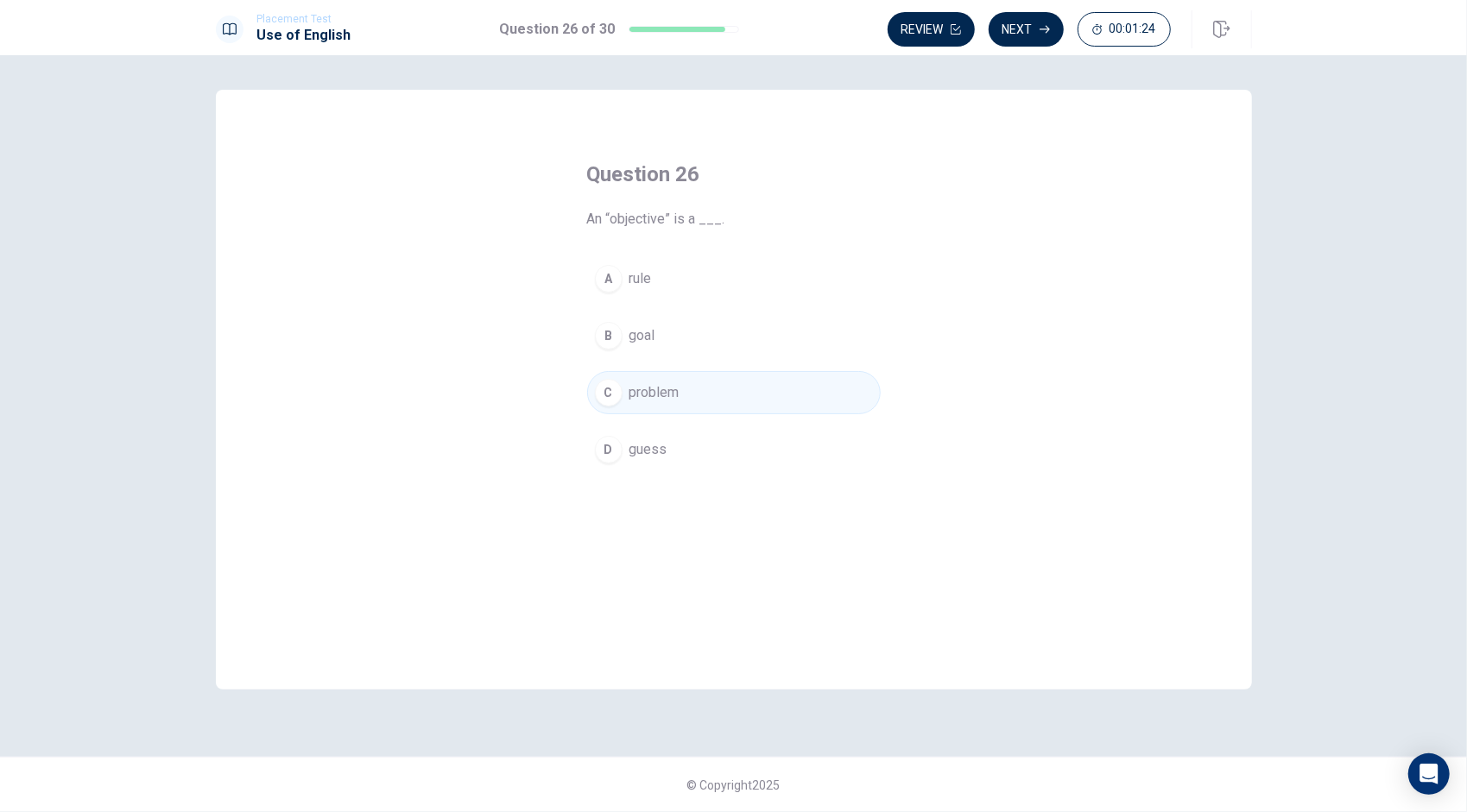
click at [664, 332] on button "B goal" at bounding box center [733, 336] width 294 height 43
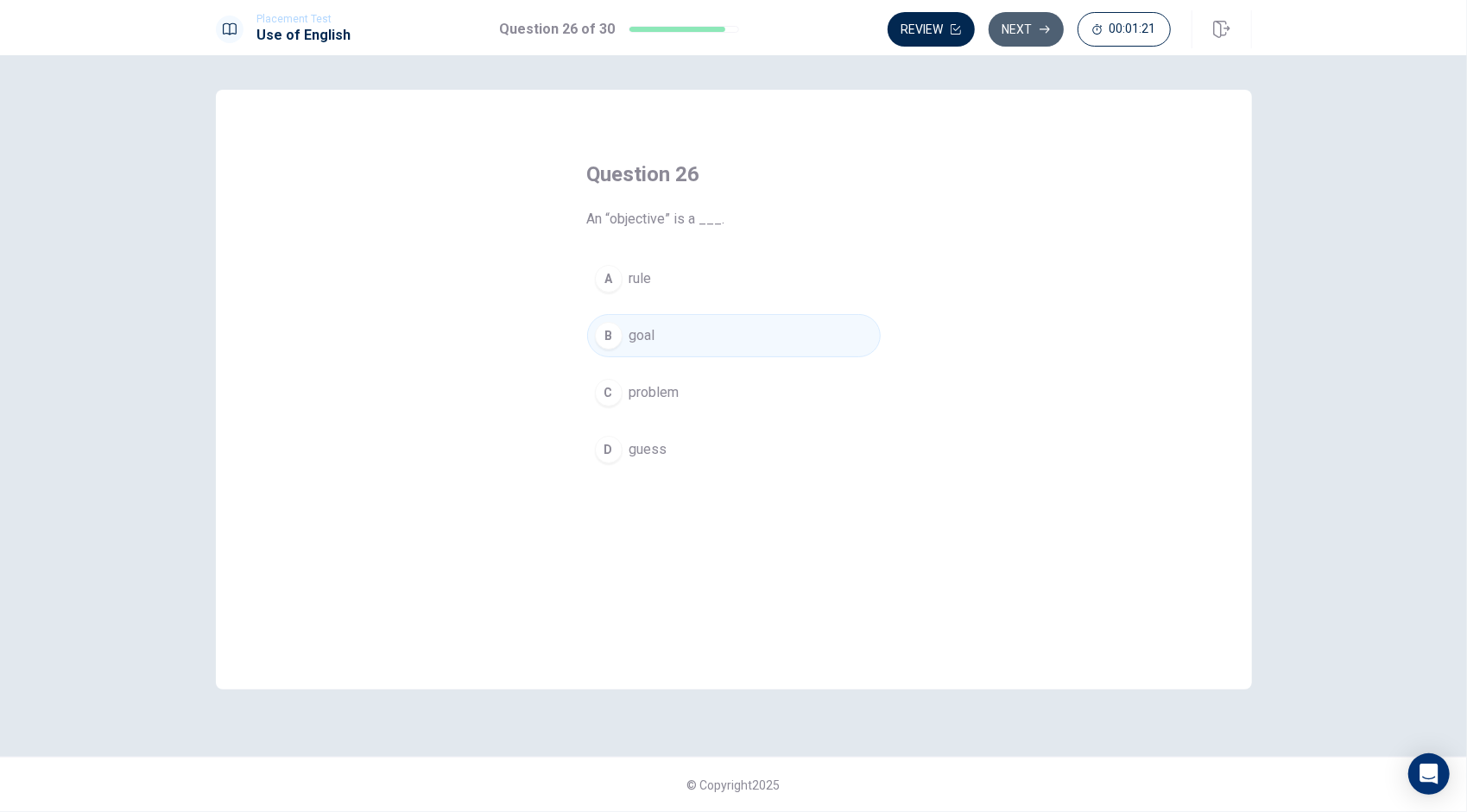
click at [1020, 25] on button "Next" at bounding box center [1026, 29] width 75 height 35
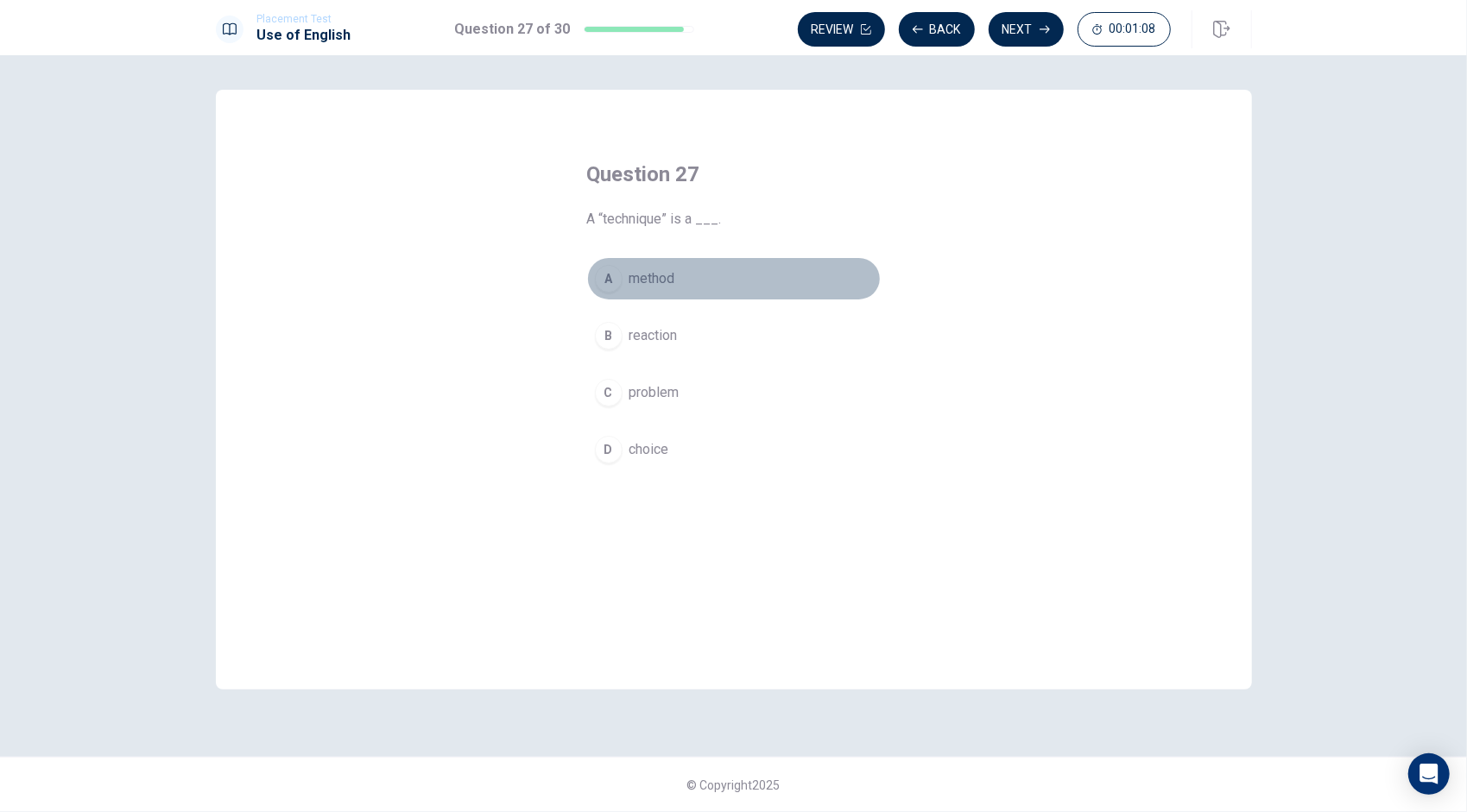
click at [622, 281] on button "A method" at bounding box center [733, 278] width 294 height 43
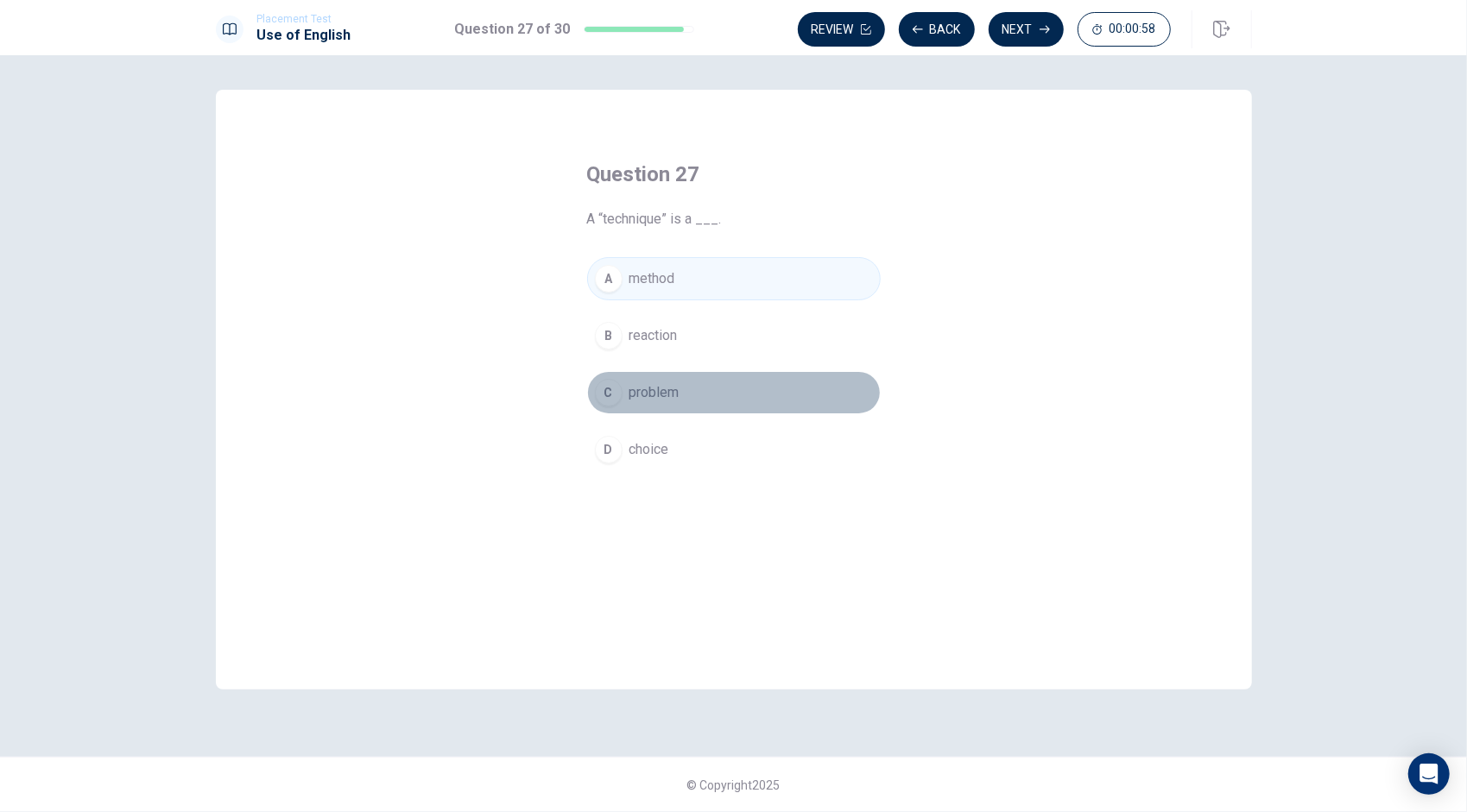
click at [653, 388] on span "problem" at bounding box center [654, 392] width 50 height 21
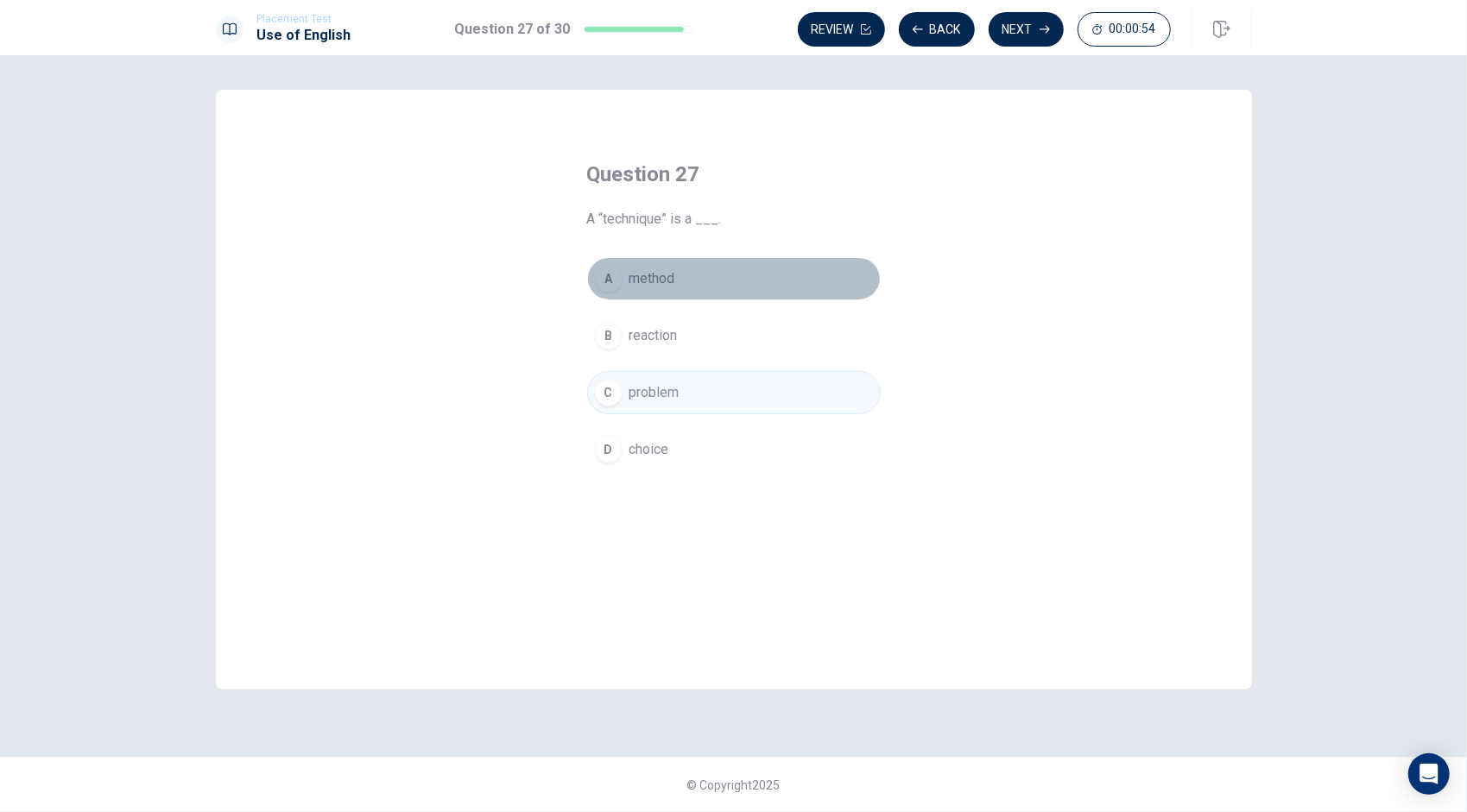
click at [661, 271] on span "method" at bounding box center [652, 278] width 45 height 21
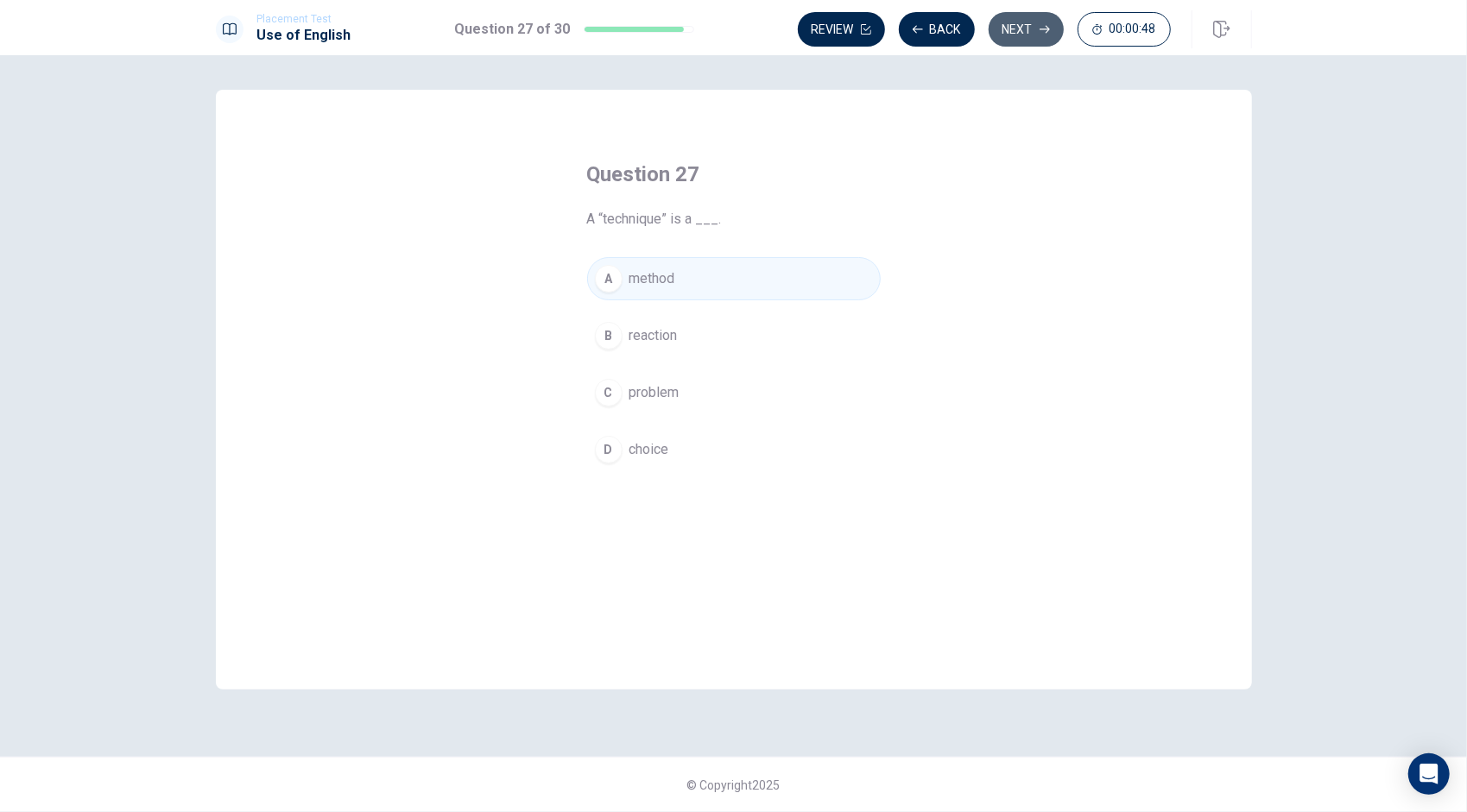
click at [1029, 34] on button "Next" at bounding box center [1026, 29] width 75 height 35
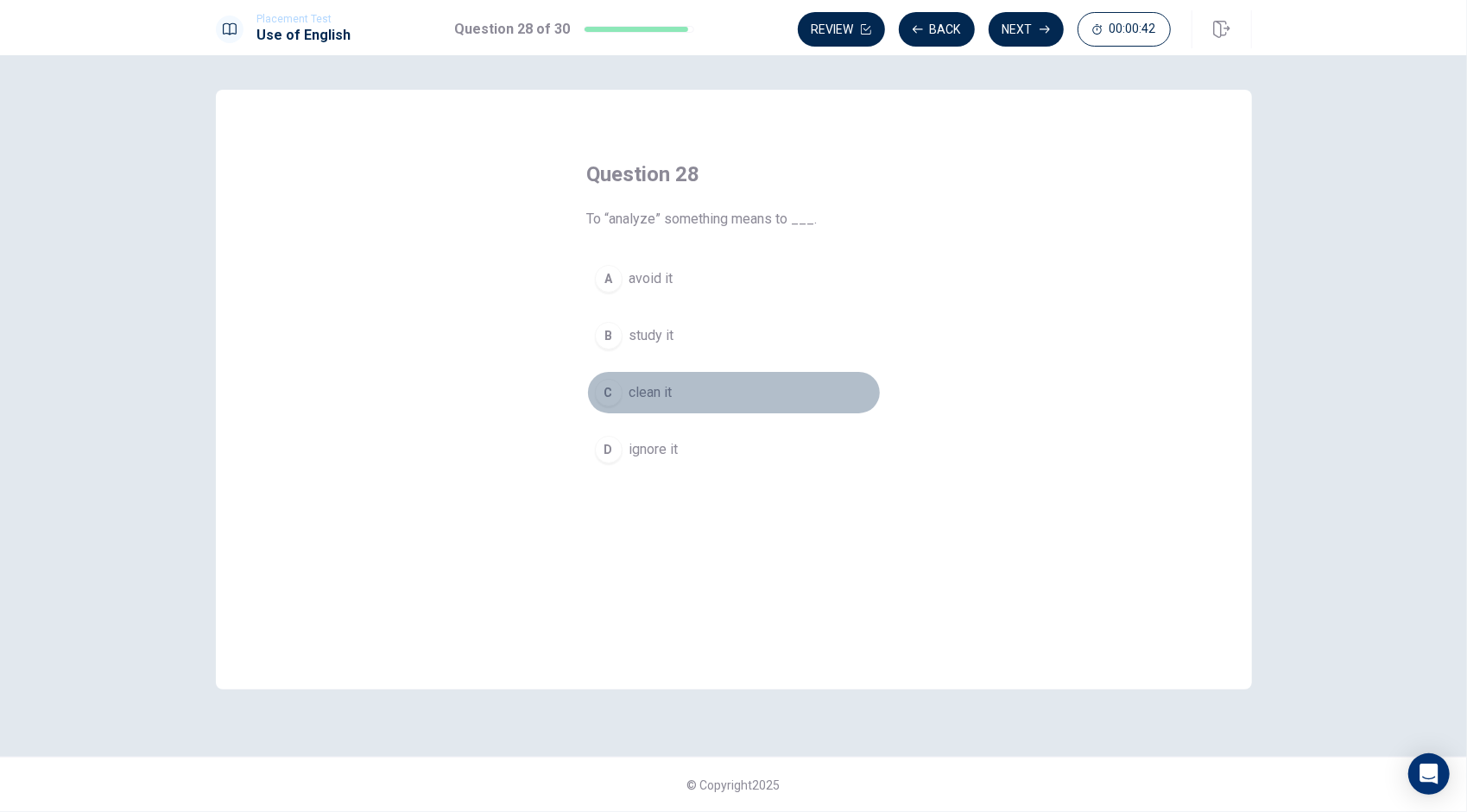
click at [654, 394] on span "clean it" at bounding box center [650, 392] width 43 height 21
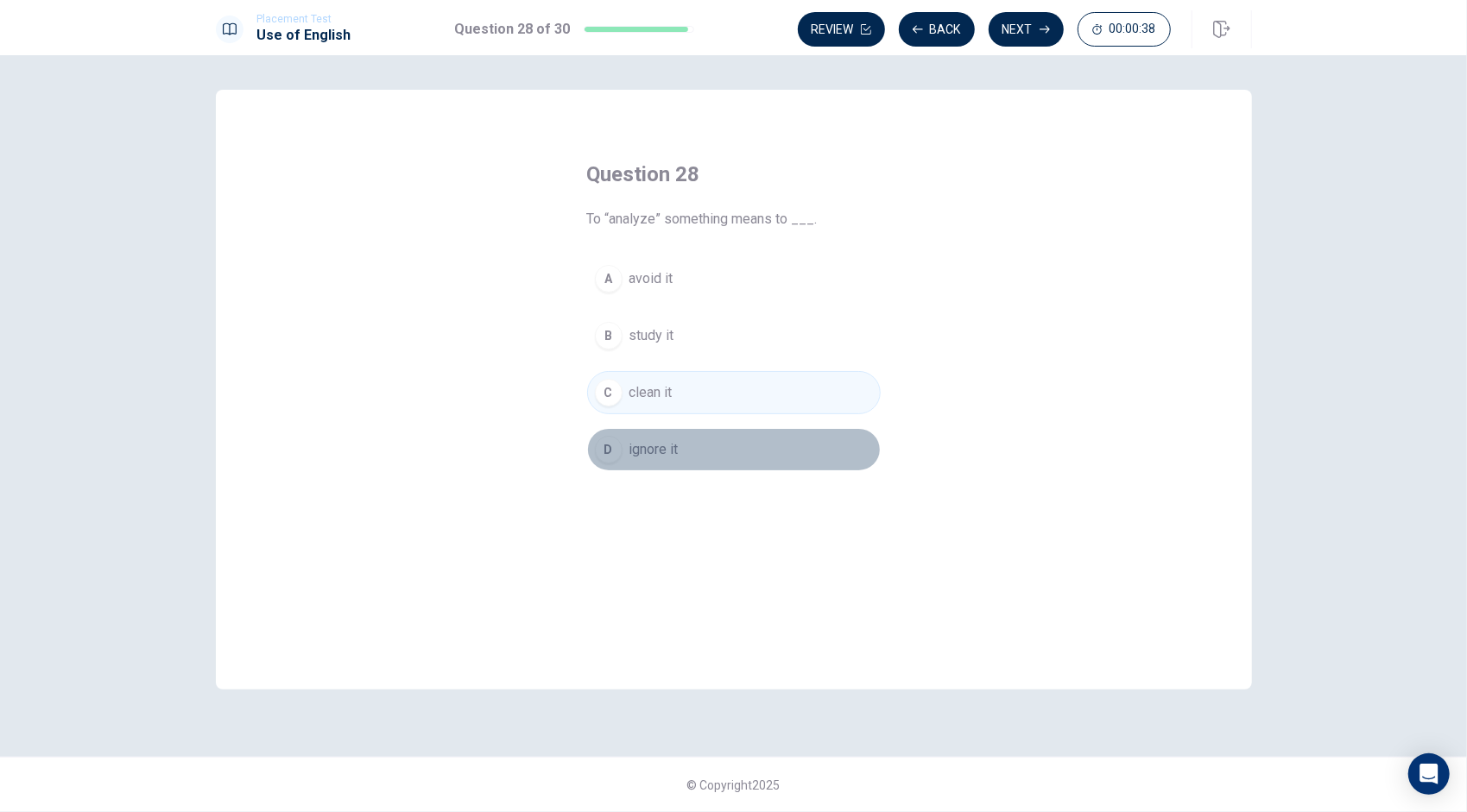
click at [671, 440] on span "ignore it" at bounding box center [654, 449] width 49 height 21
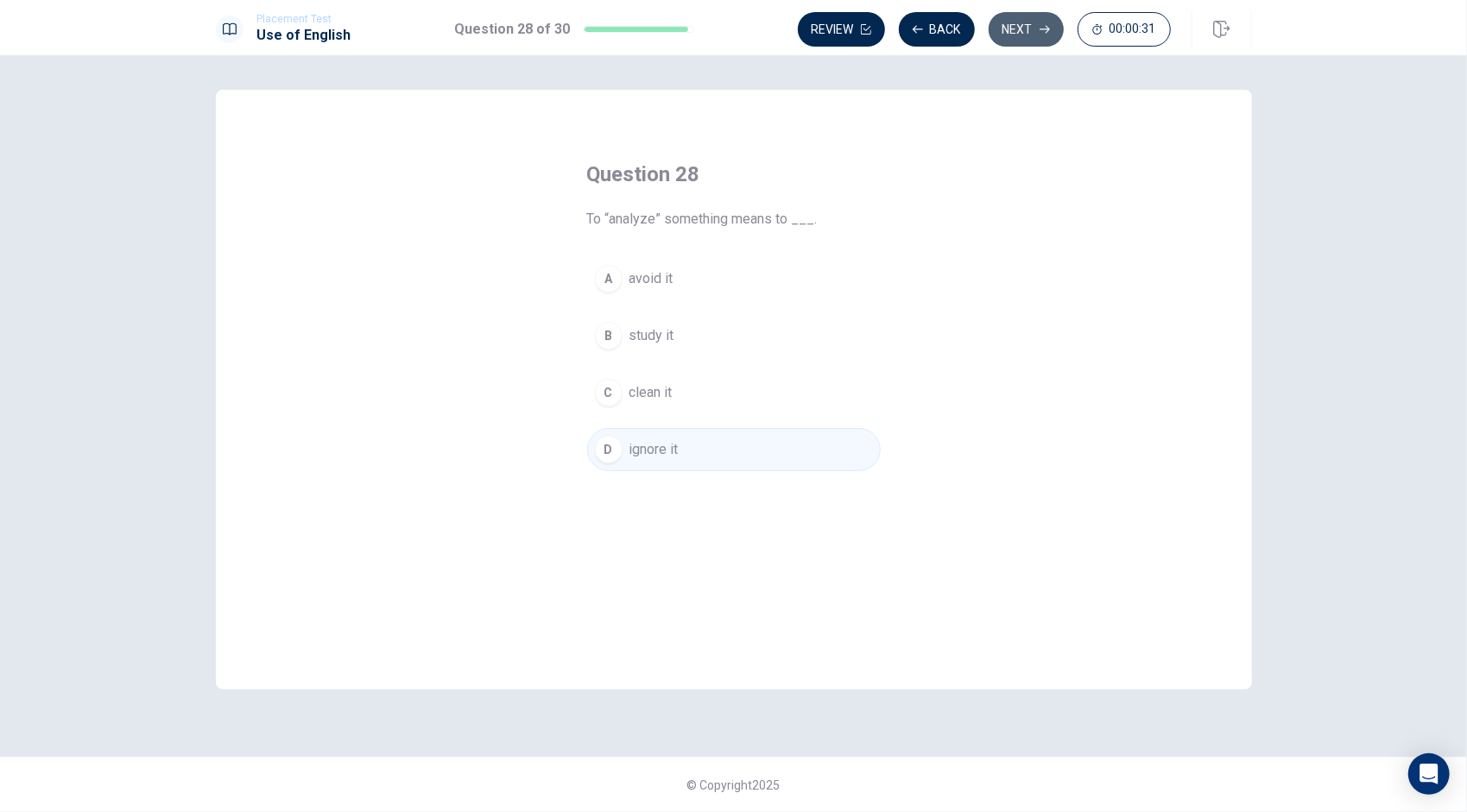
click at [1022, 33] on button "Next" at bounding box center [1026, 29] width 75 height 35
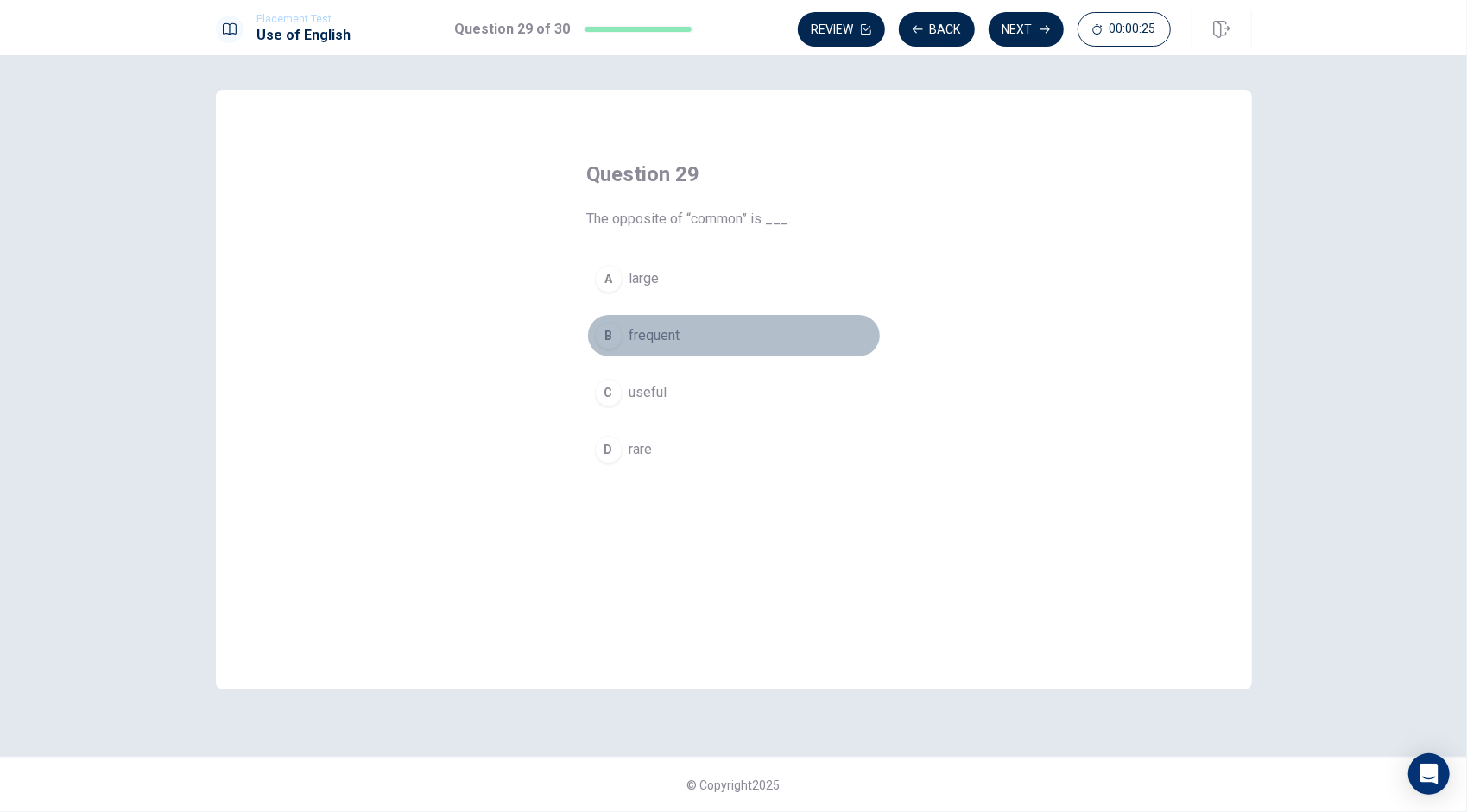
click at [670, 330] on span "frequent" at bounding box center [655, 336] width 51 height 21
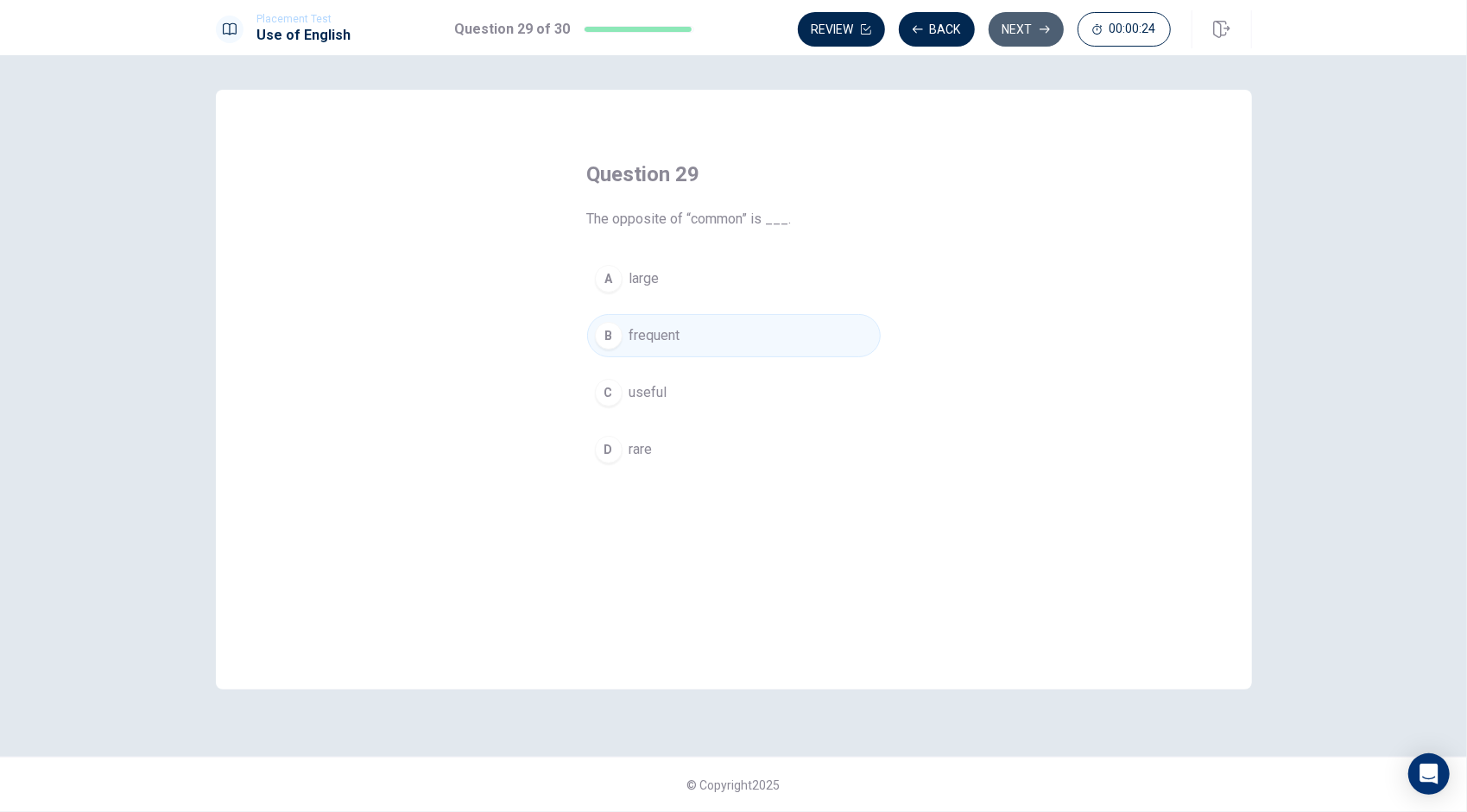
click at [1022, 25] on button "Next" at bounding box center [1026, 29] width 75 height 35
click at [933, 39] on button "Back" at bounding box center [937, 29] width 76 height 35
click at [1023, 21] on button "Next" at bounding box center [1026, 29] width 75 height 35
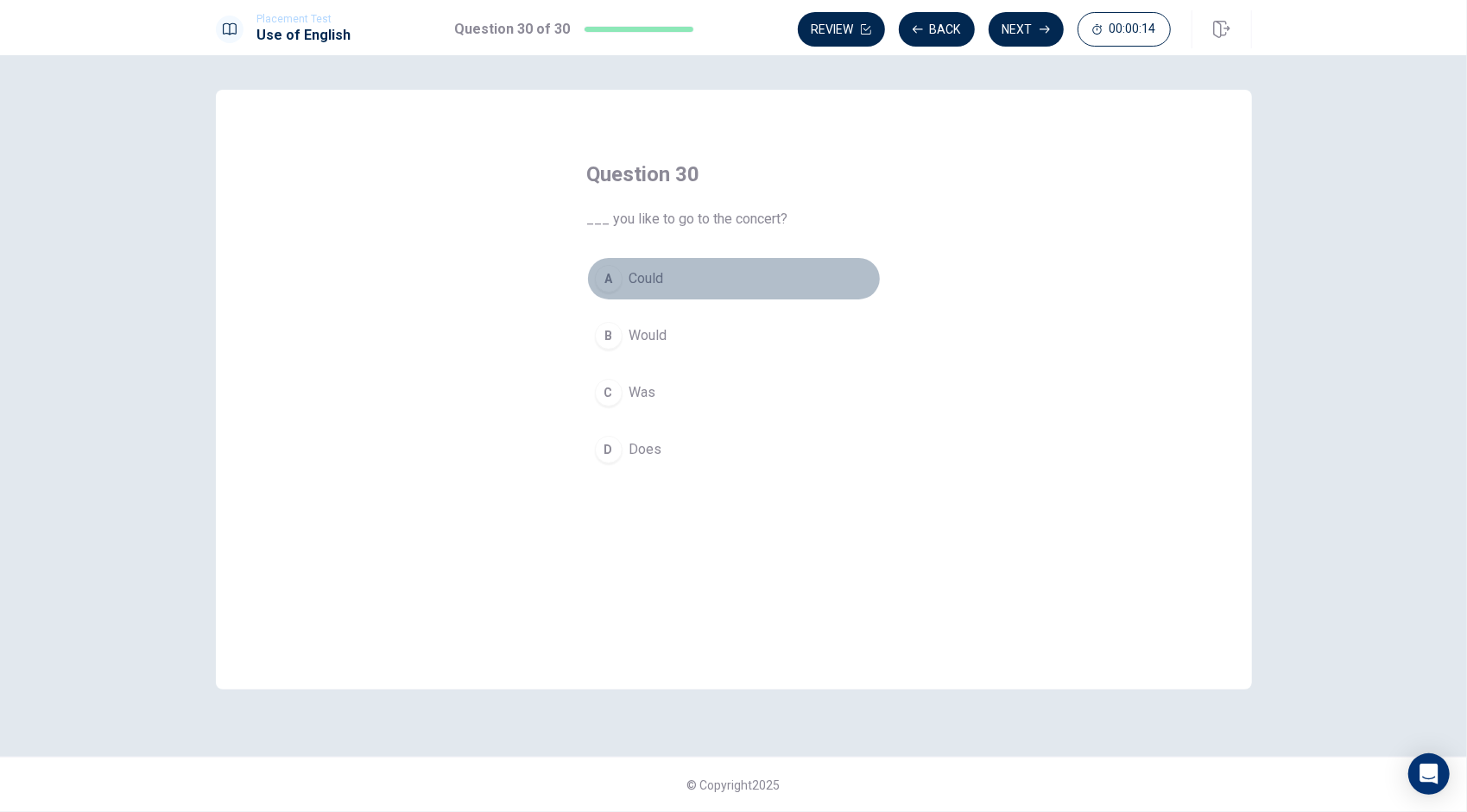
click at [599, 278] on div "A" at bounding box center [608, 278] width 27 height 27
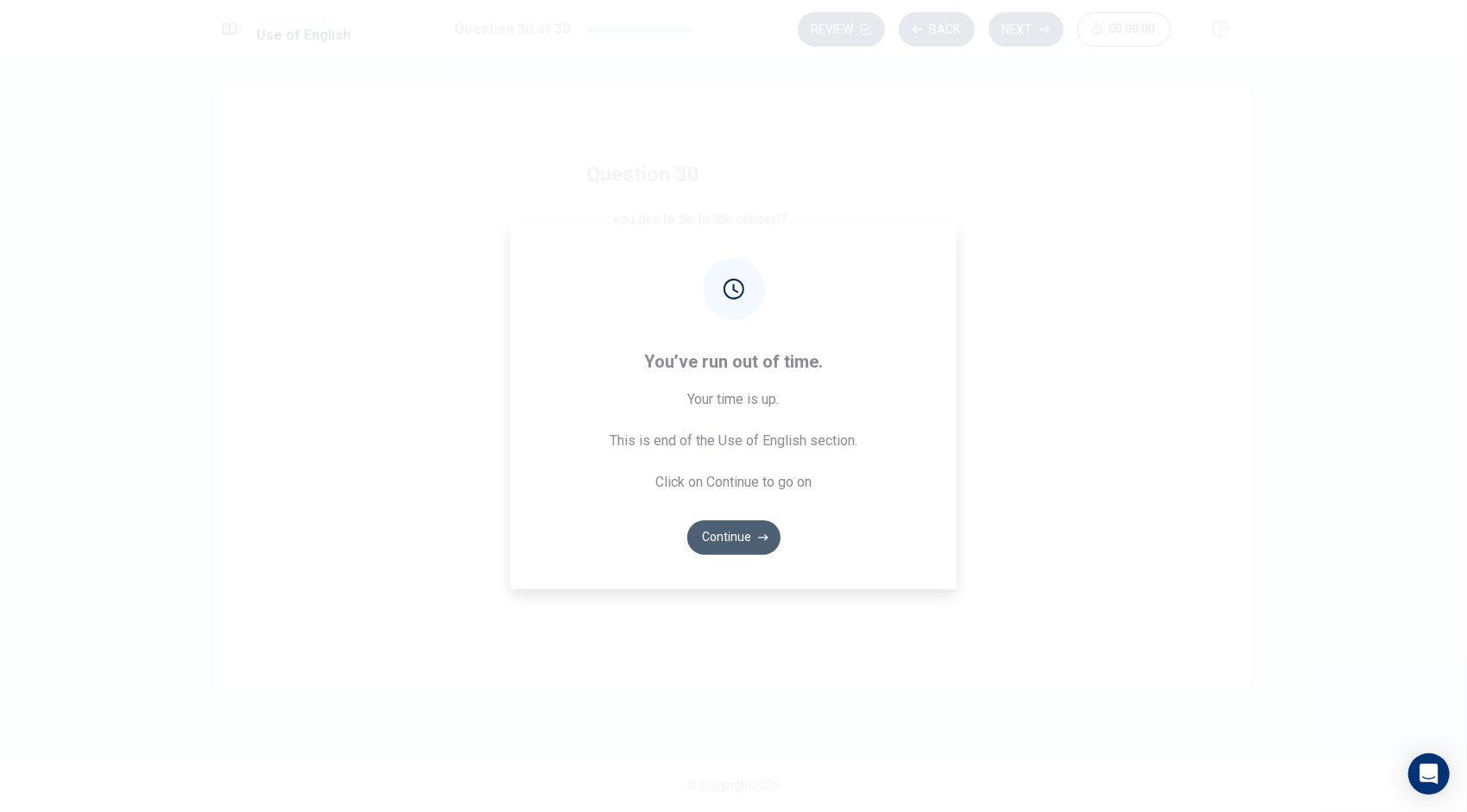
click at [728, 540] on button "Continue" at bounding box center [734, 537] width 94 height 35
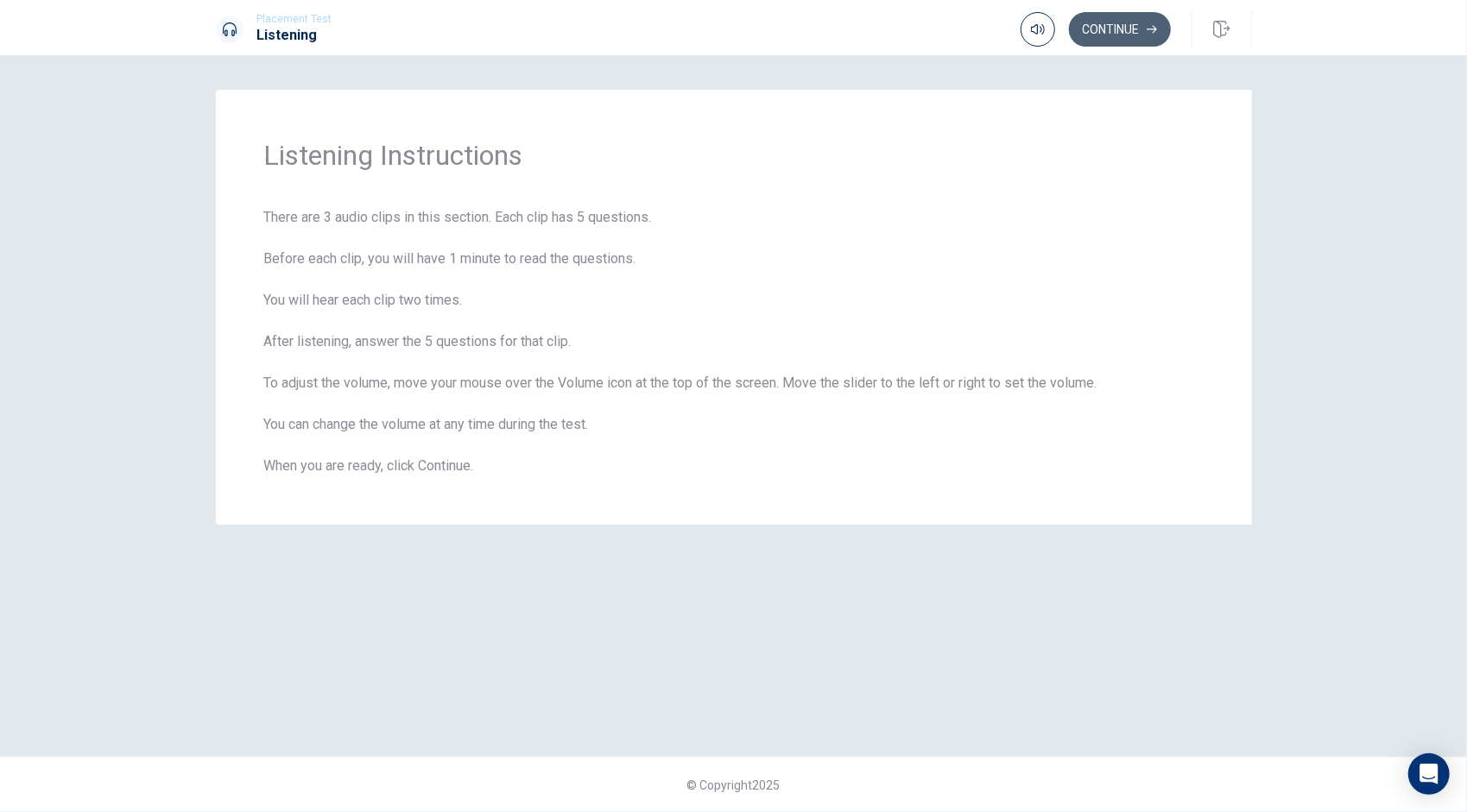
click at [1117, 20] on button "Continue" at bounding box center [1120, 29] width 102 height 35
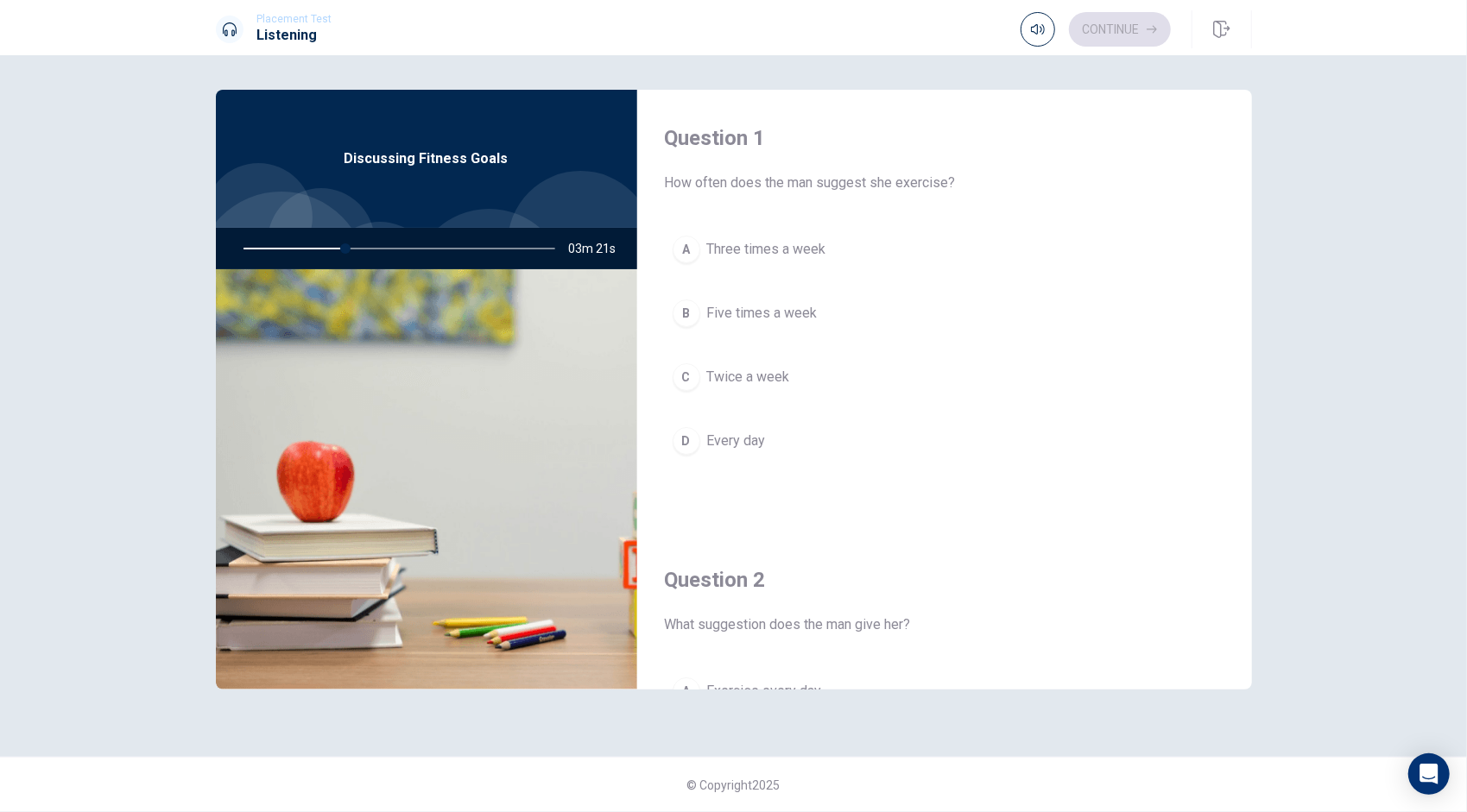
click at [698, 244] on div "A" at bounding box center [686, 249] width 27 height 27
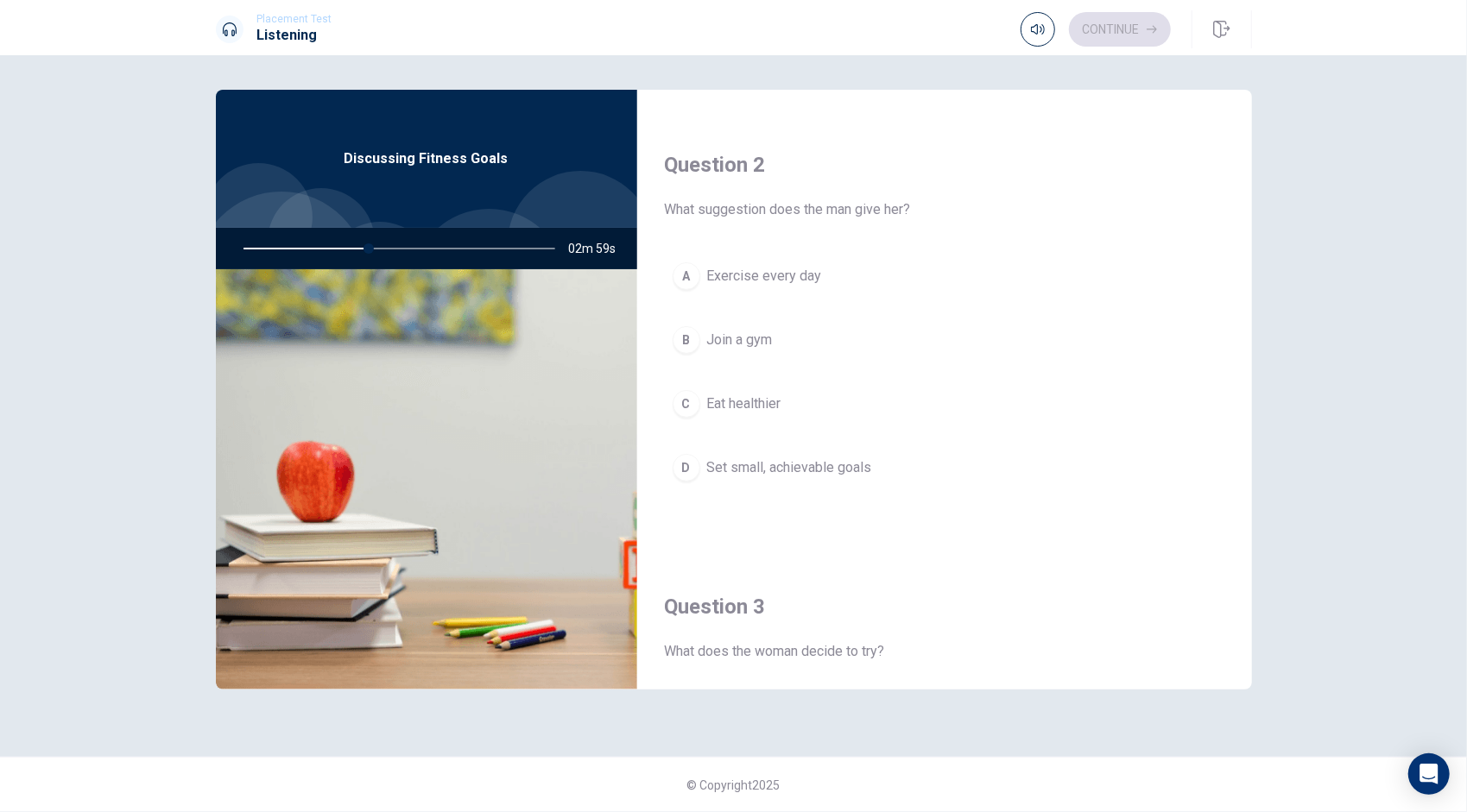
scroll to position [419, 0]
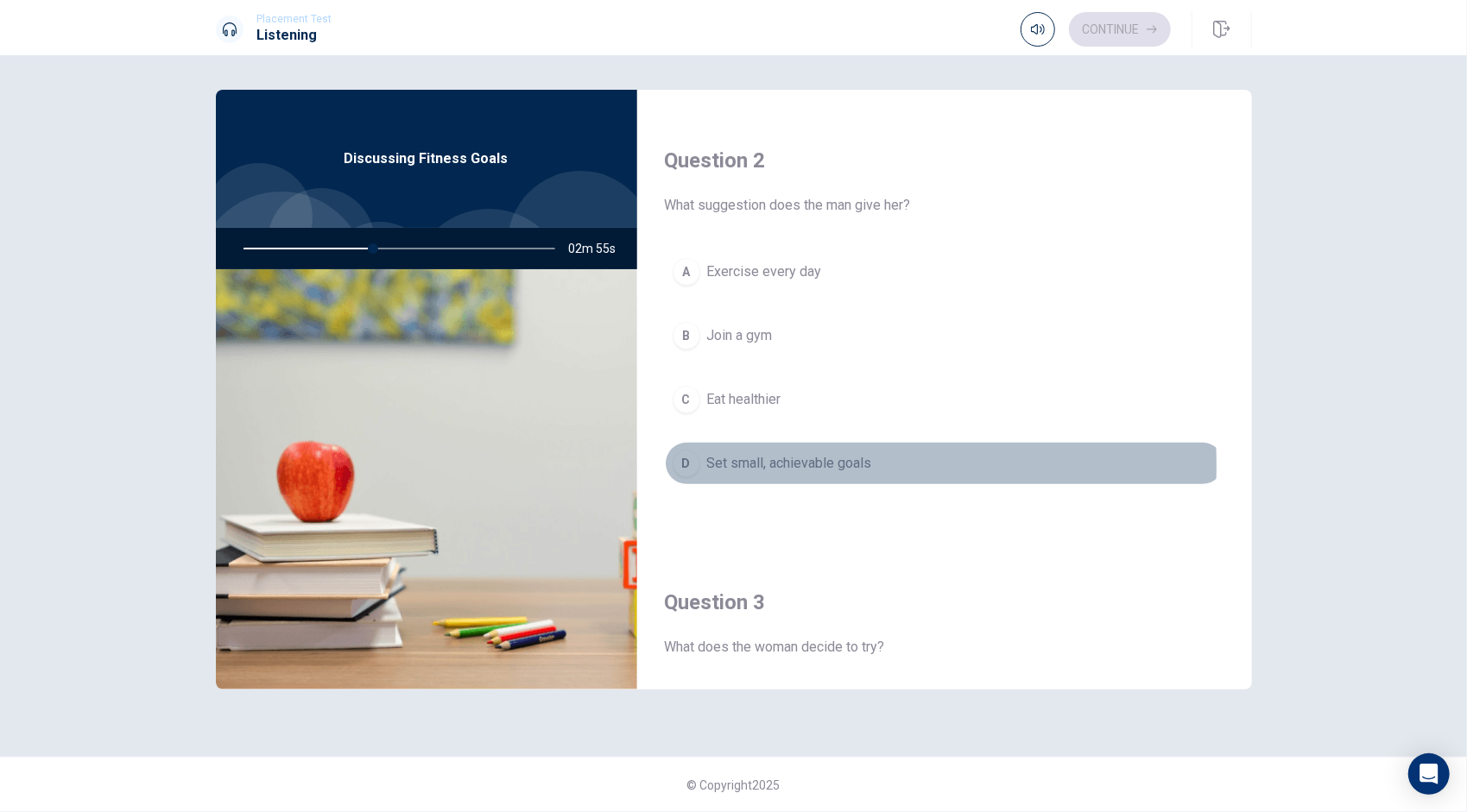
click at [734, 461] on span "Set small, achievable goals" at bounding box center [789, 463] width 165 height 21
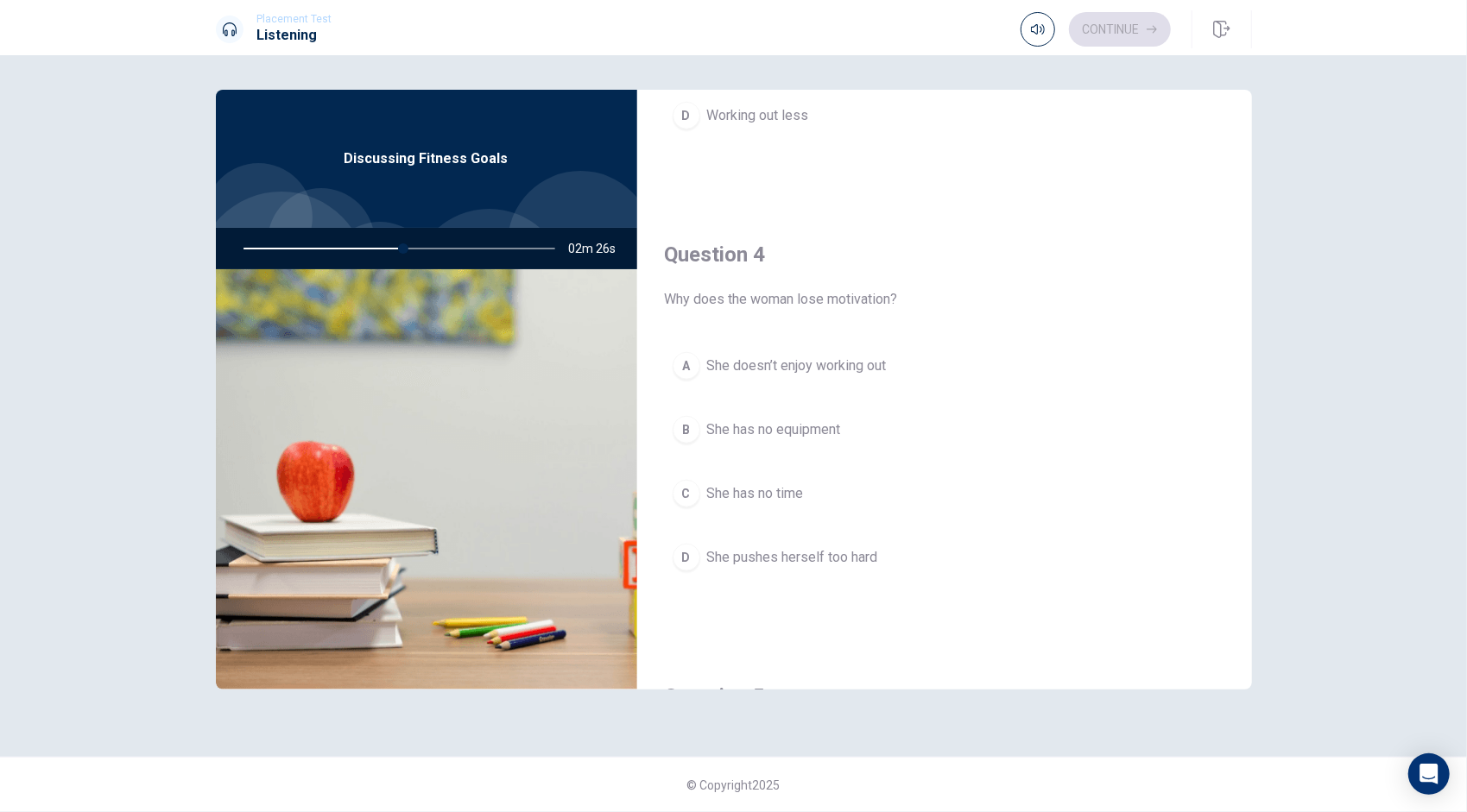
scroll to position [1224, 0]
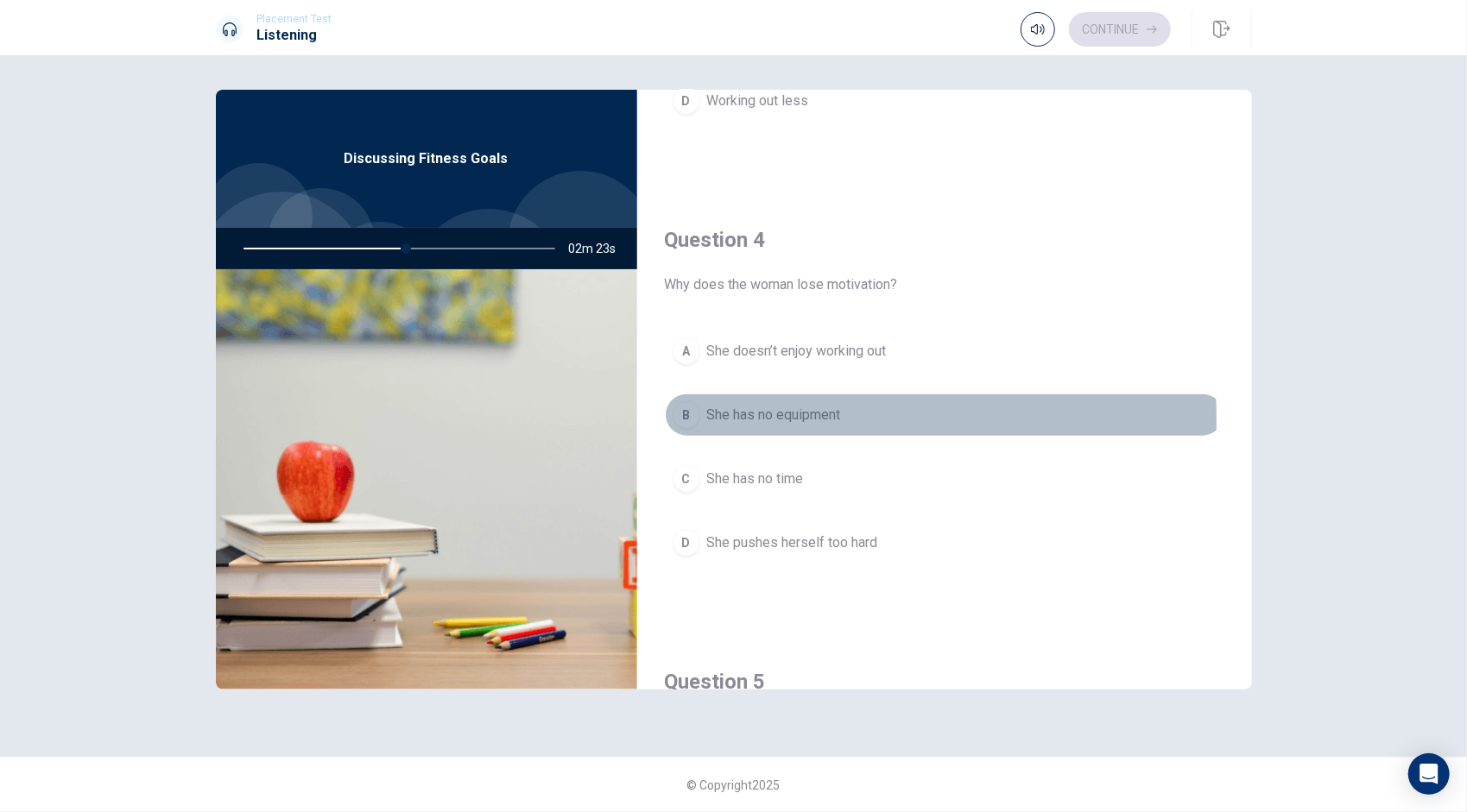
click at [754, 411] on span "She has no equipment" at bounding box center [773, 415] width 134 height 21
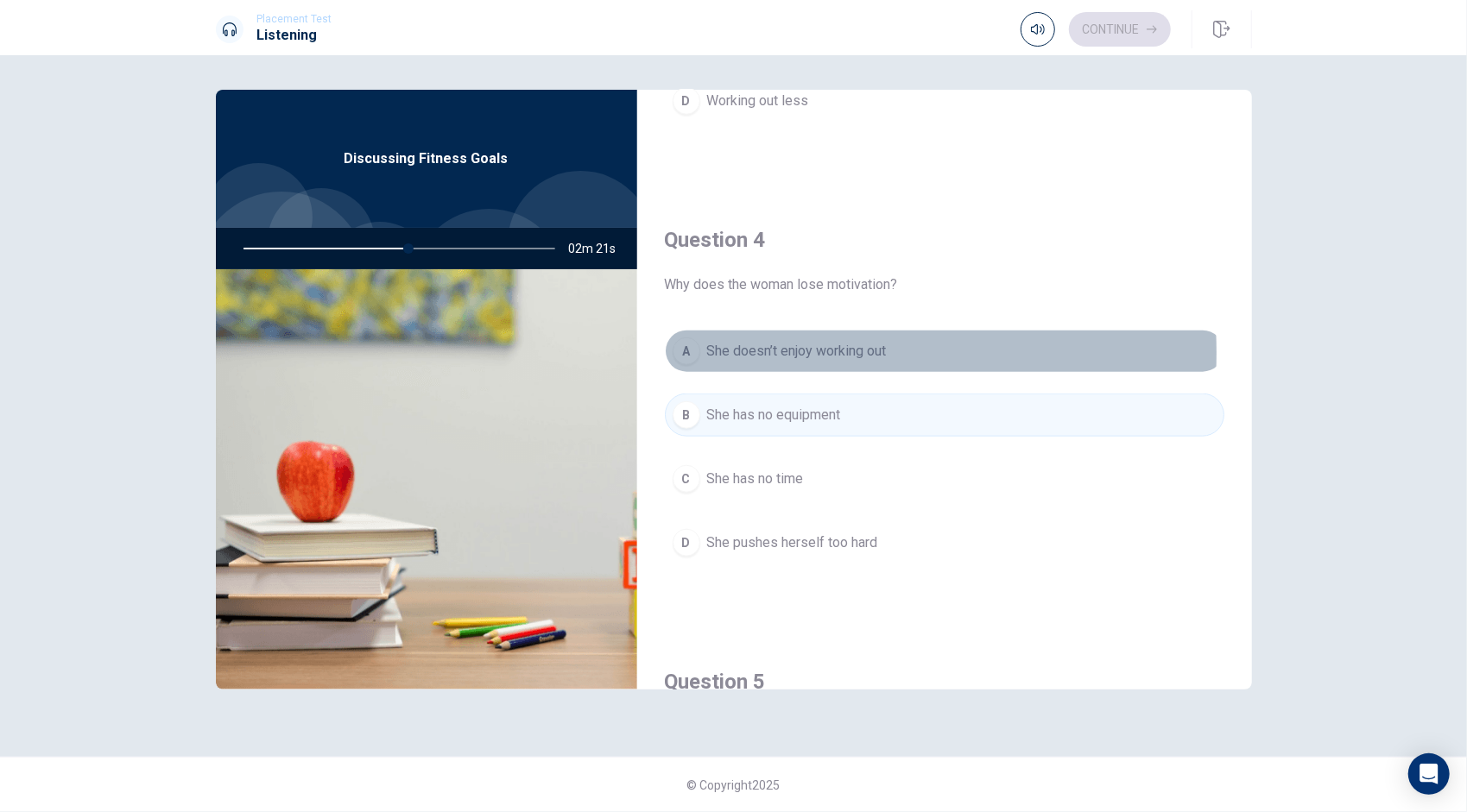
click at [758, 346] on span "She doesn’t enjoy working out" at bounding box center [796, 351] width 179 height 21
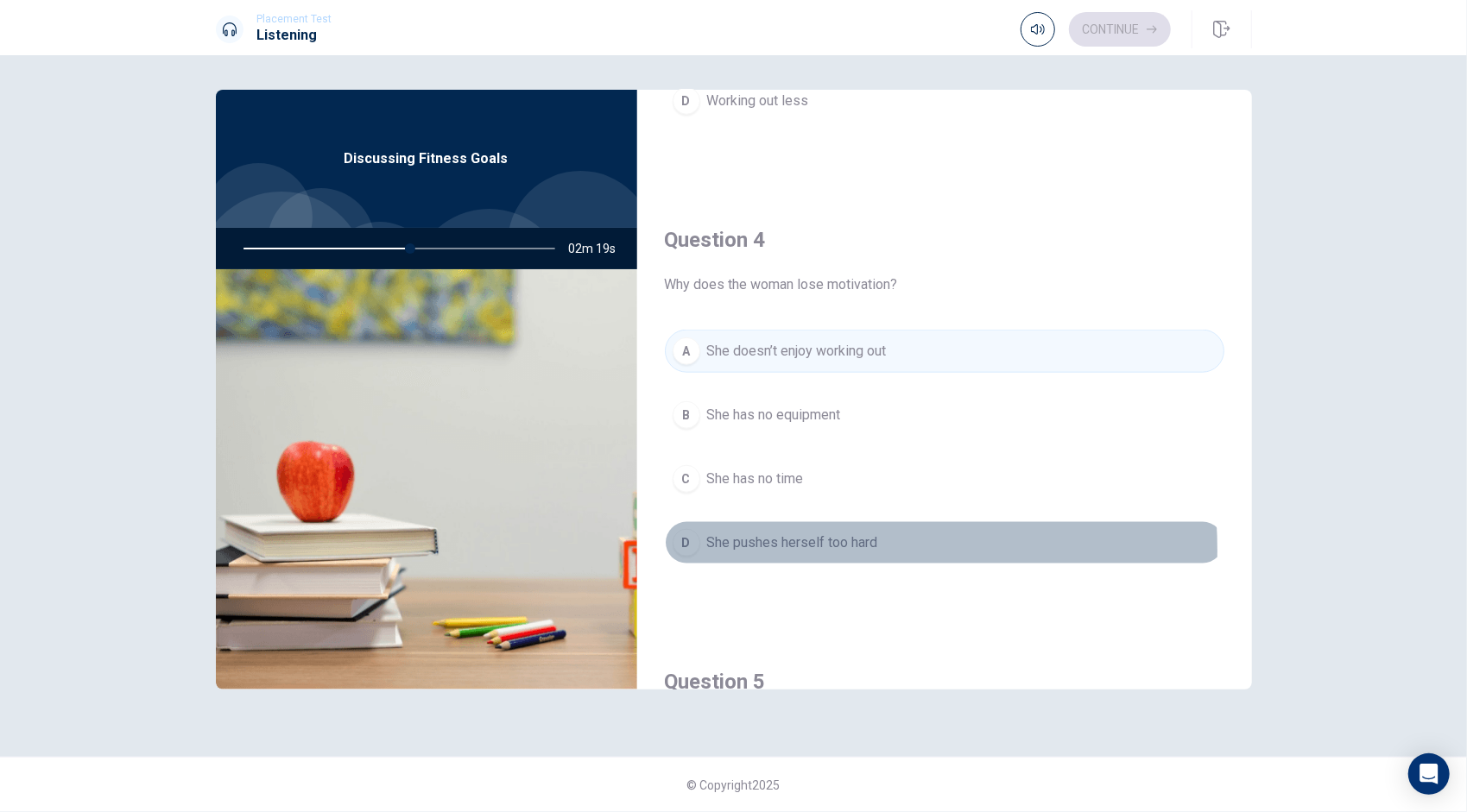
click at [757, 542] on span "She pushes herself too hard" at bounding box center [792, 543] width 171 height 21
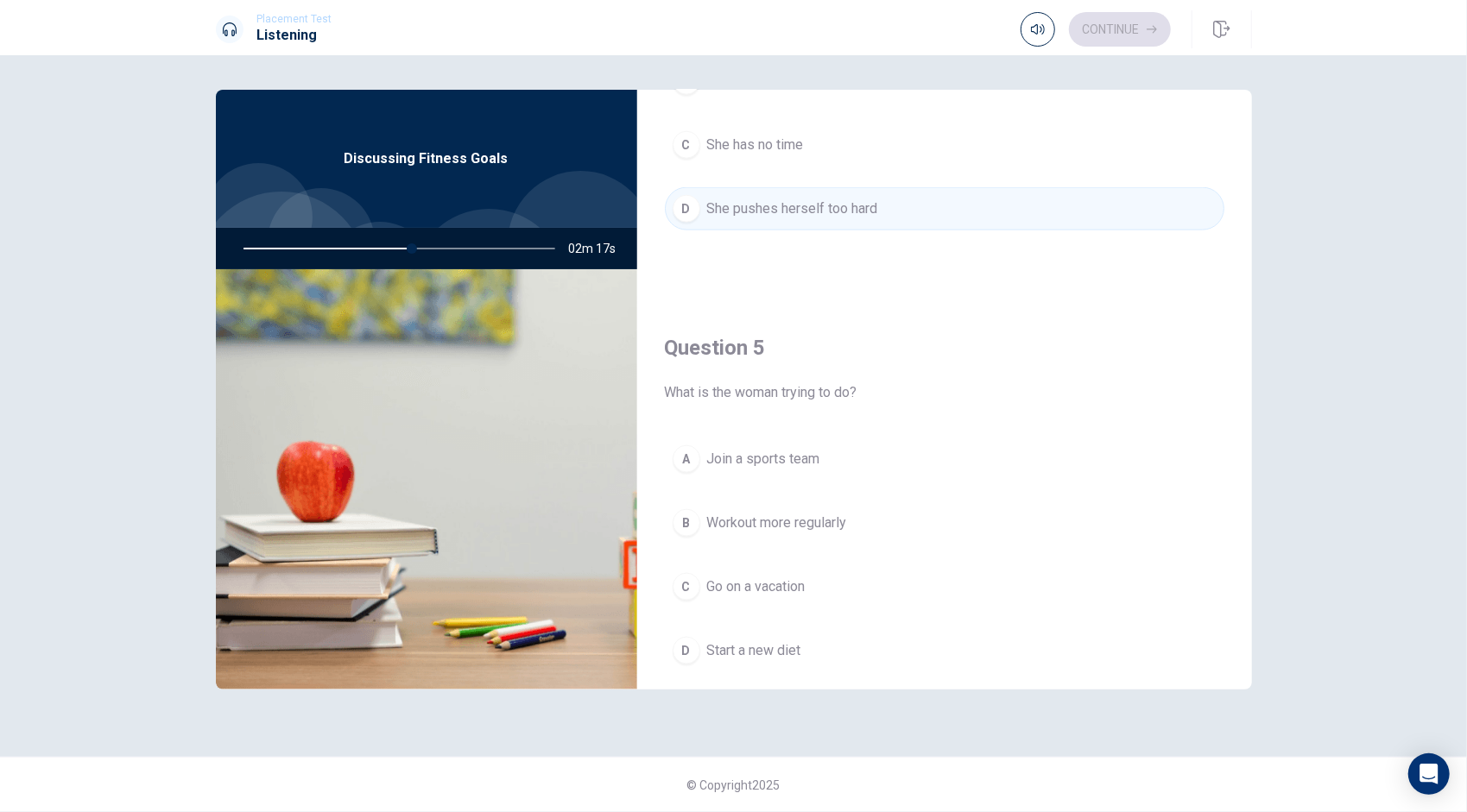
scroll to position [1598, 0]
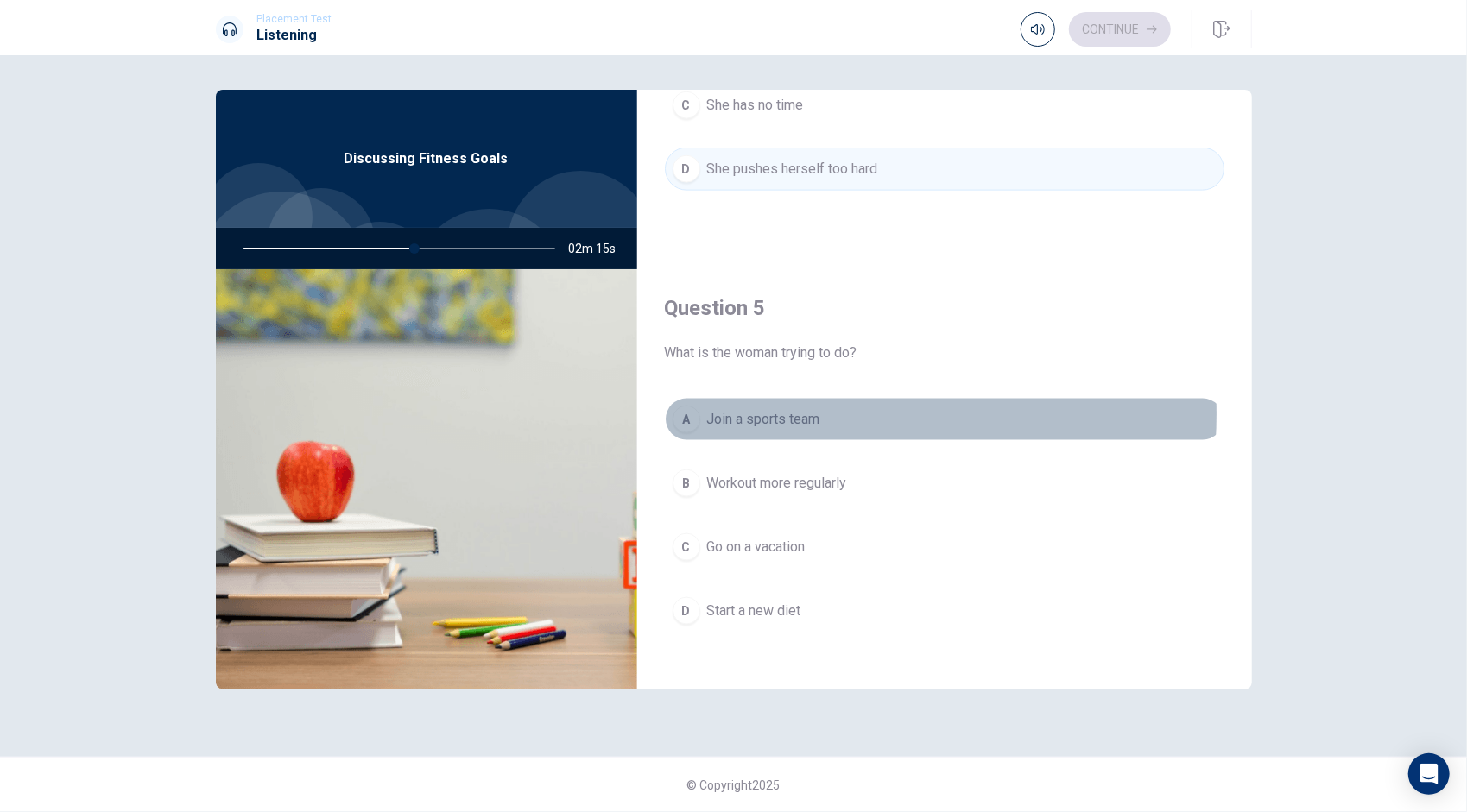
click at [775, 409] on span "Join a sports team" at bounding box center [763, 419] width 113 height 21
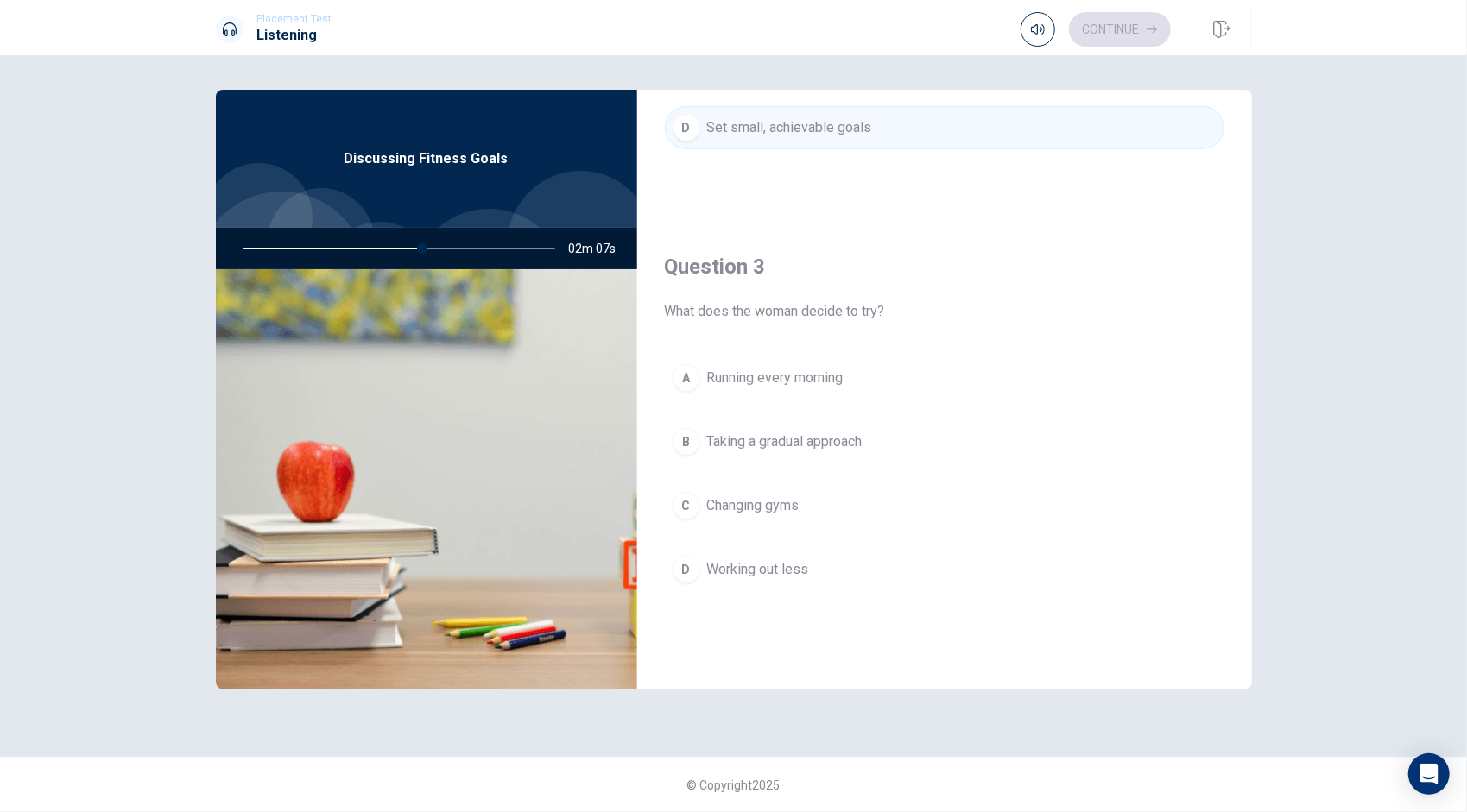
scroll to position [755, 0]
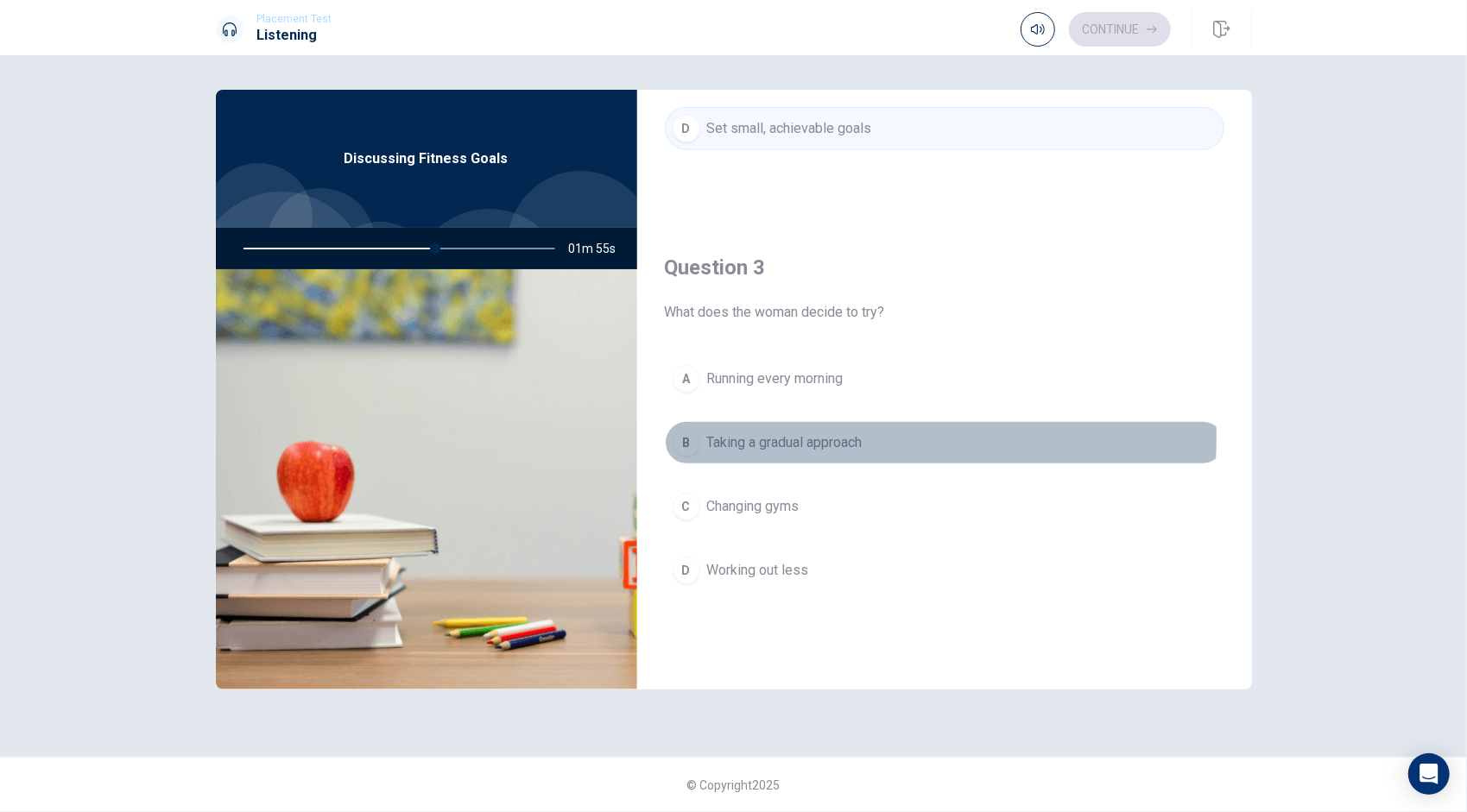
click at [741, 433] on span "Taking a gradual approach" at bounding box center [784, 443] width 156 height 21
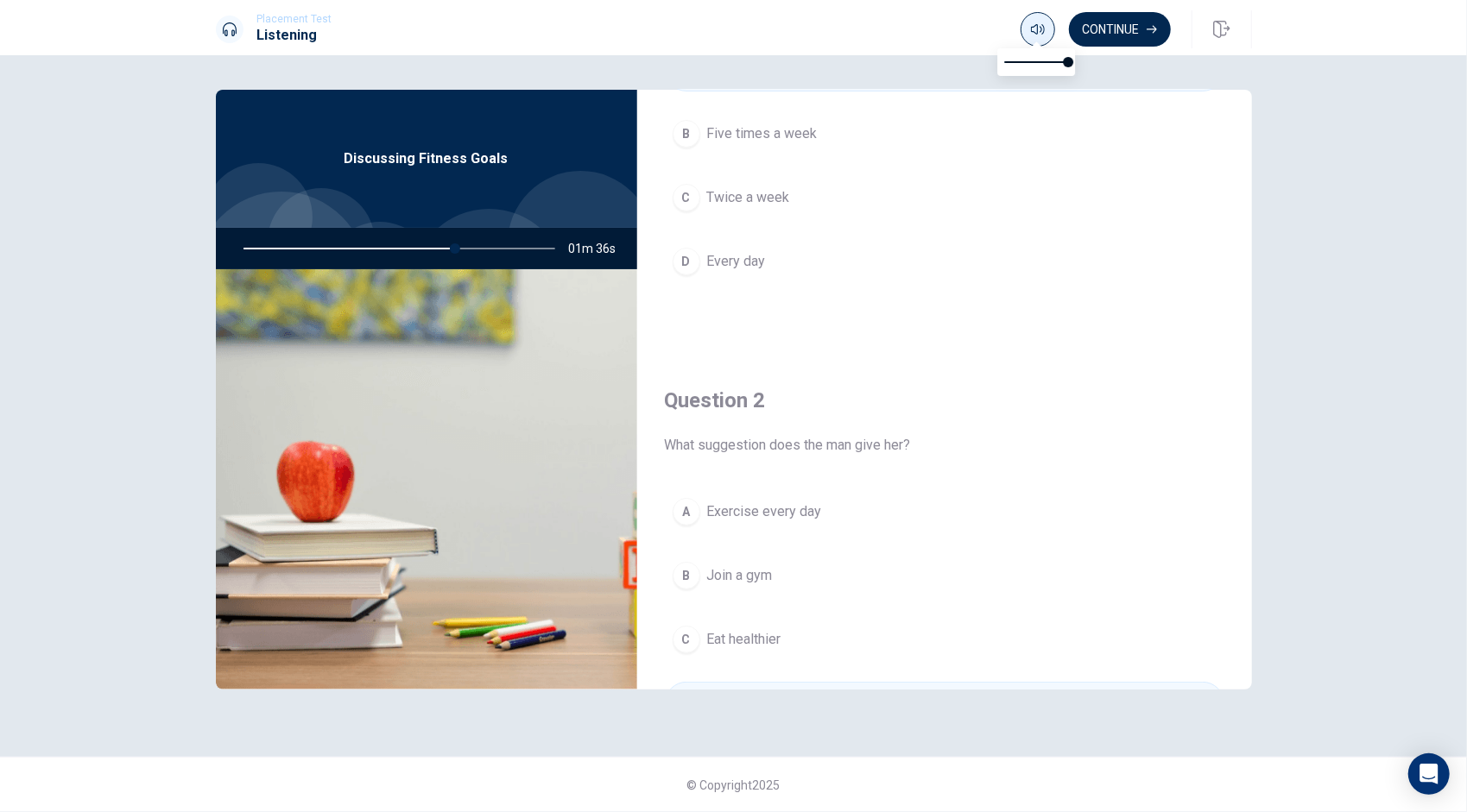
scroll to position [178, 0]
drag, startPoint x: 458, startPoint y: 251, endPoint x: 428, endPoint y: 242, distance: 31.3
click at [428, 242] on div at bounding box center [396, 249] width 347 height 42
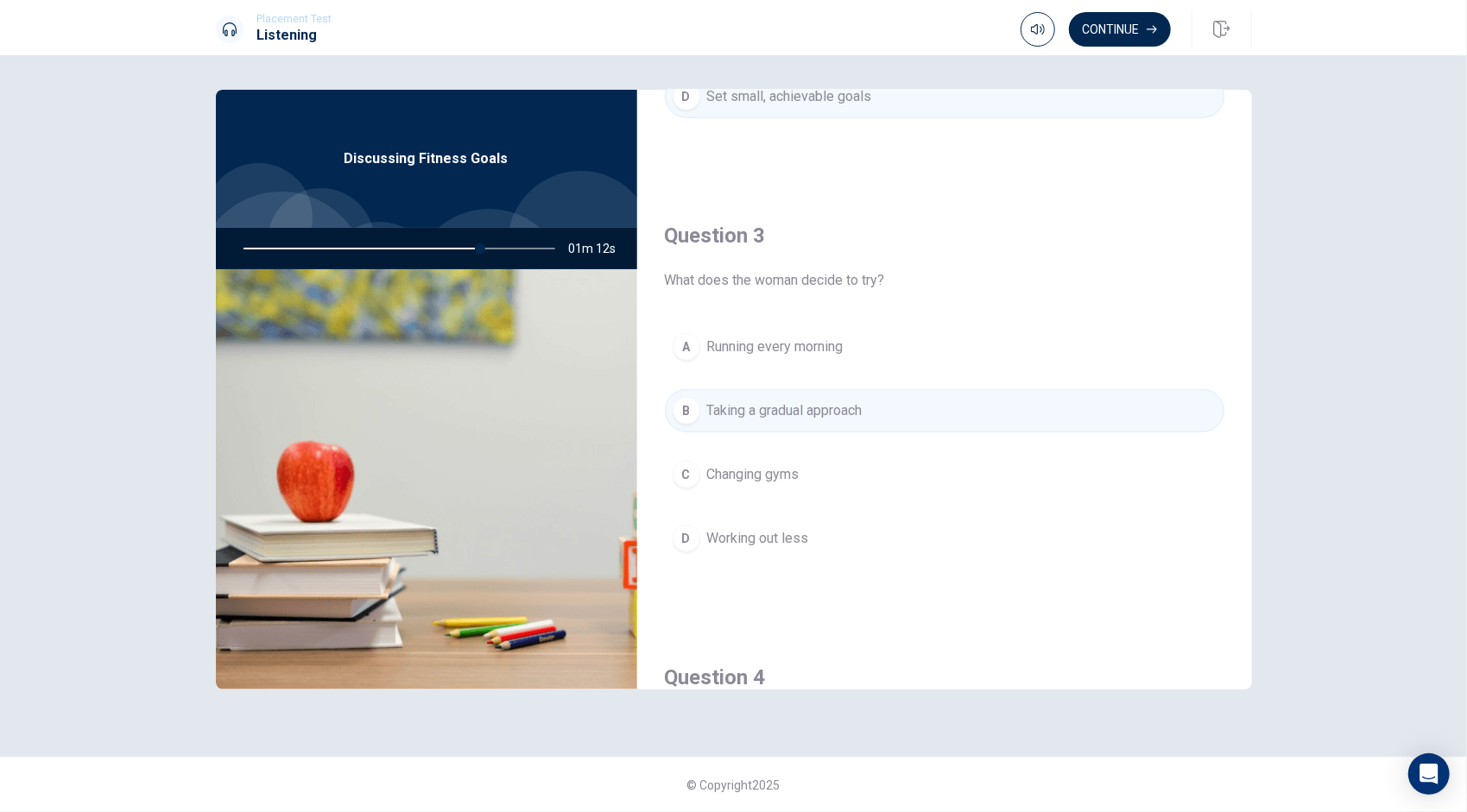
scroll to position [787, 0]
click at [1126, 20] on button "Continue" at bounding box center [1120, 29] width 102 height 35
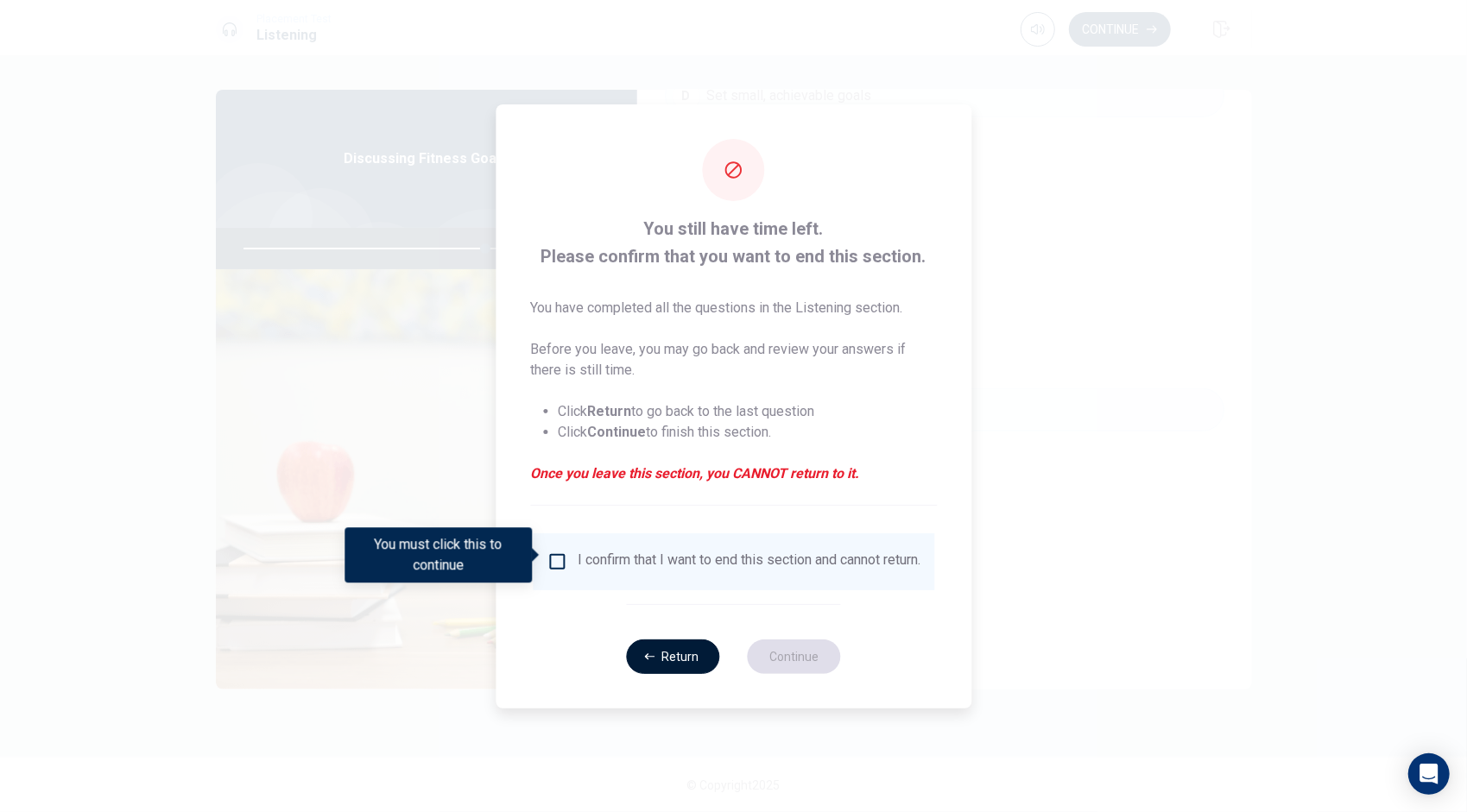
click at [654, 654] on button "Return" at bounding box center [673, 657] width 94 height 35
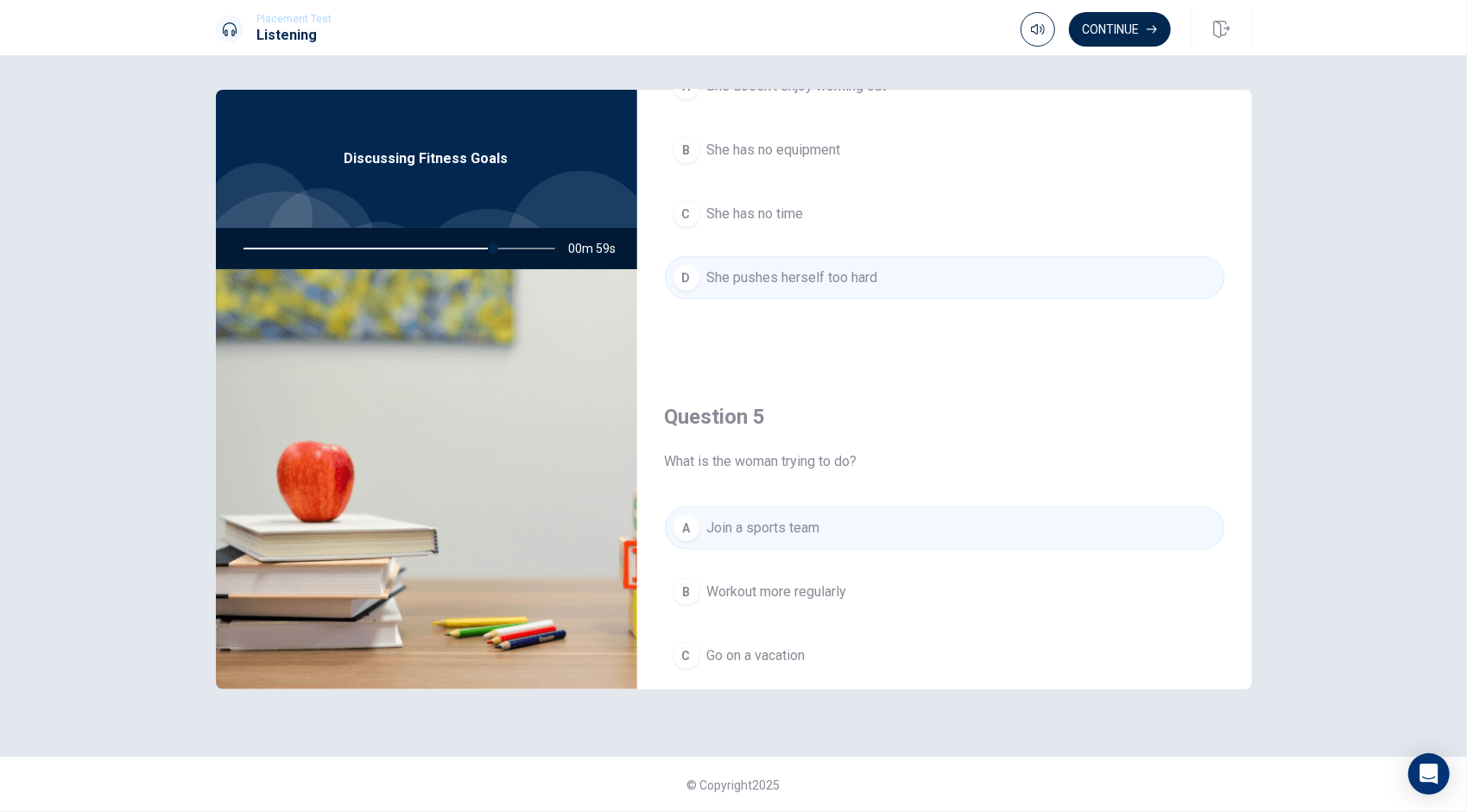
scroll to position [1598, 0]
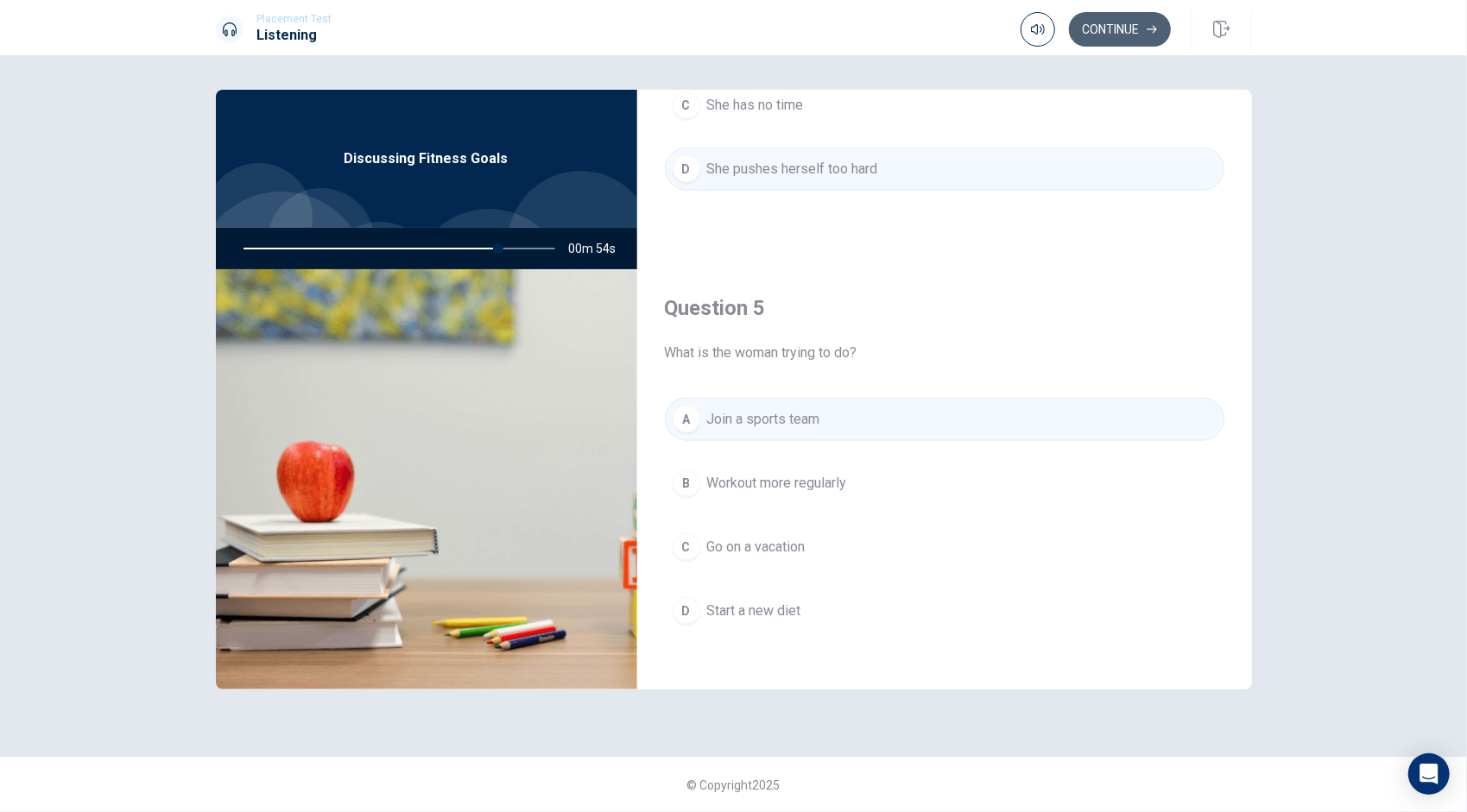
click at [1117, 27] on button "Continue" at bounding box center [1120, 29] width 102 height 35
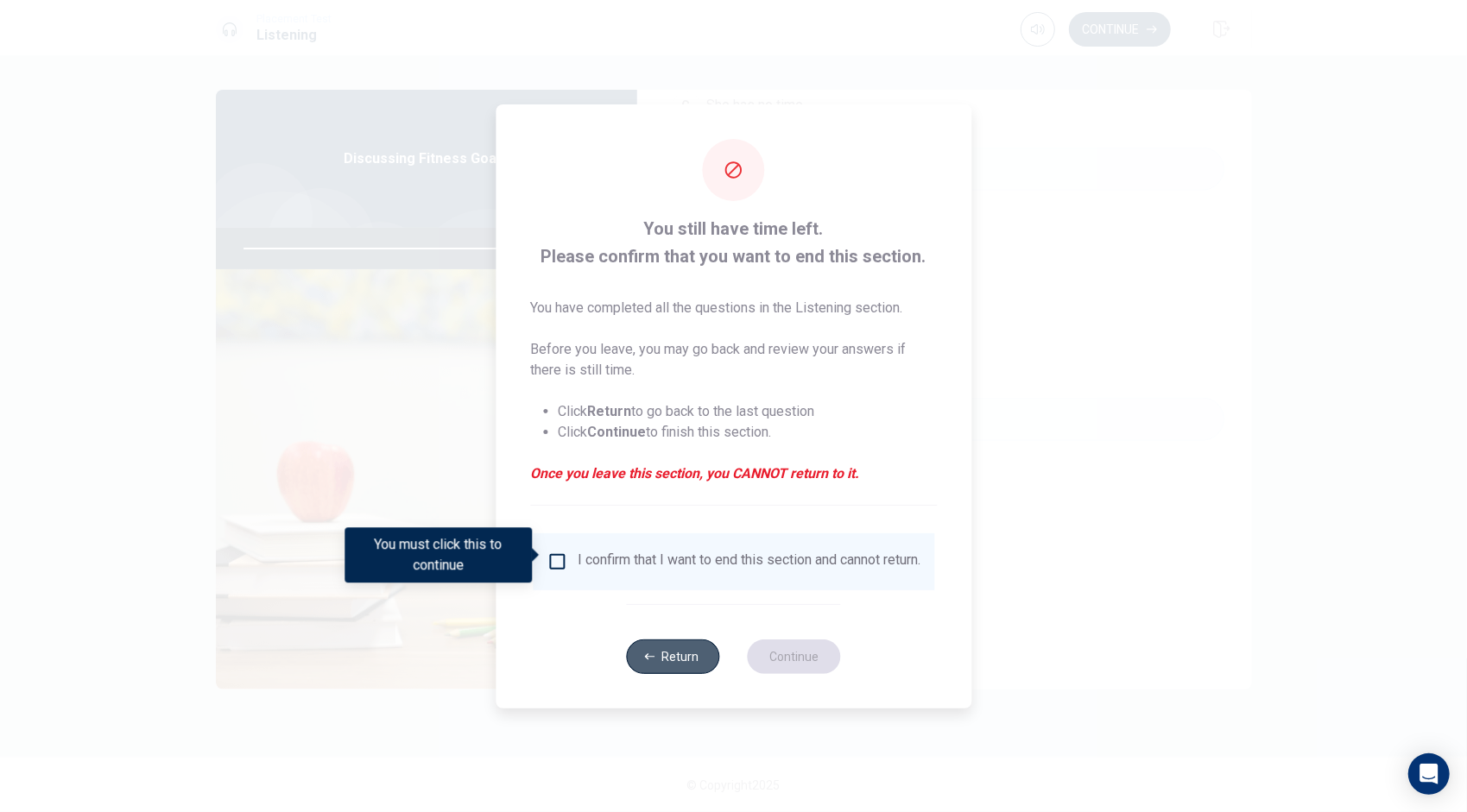
click at [647, 662] on icon "button" at bounding box center [648, 657] width 10 height 10
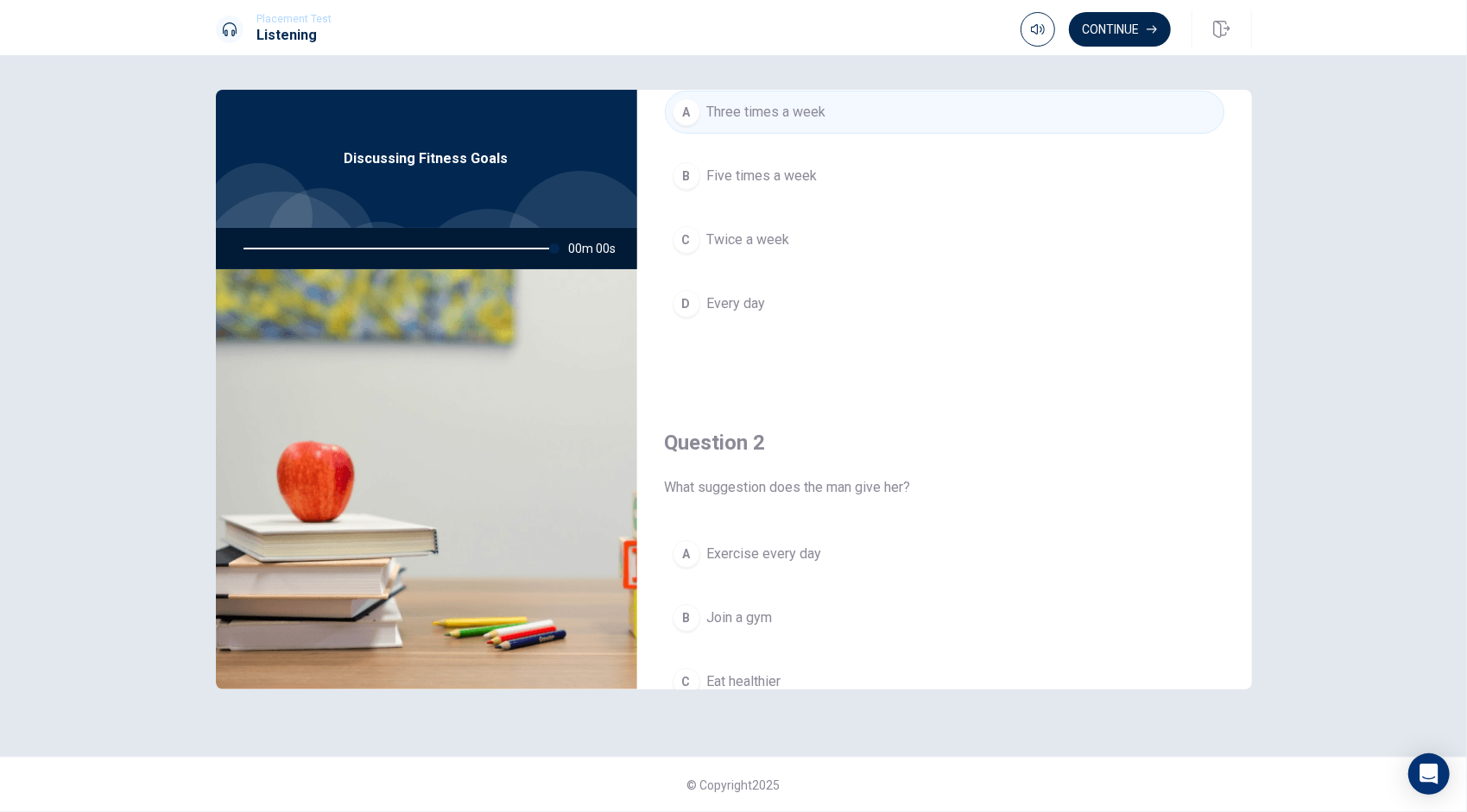
scroll to position [140, 0]
type input "0"
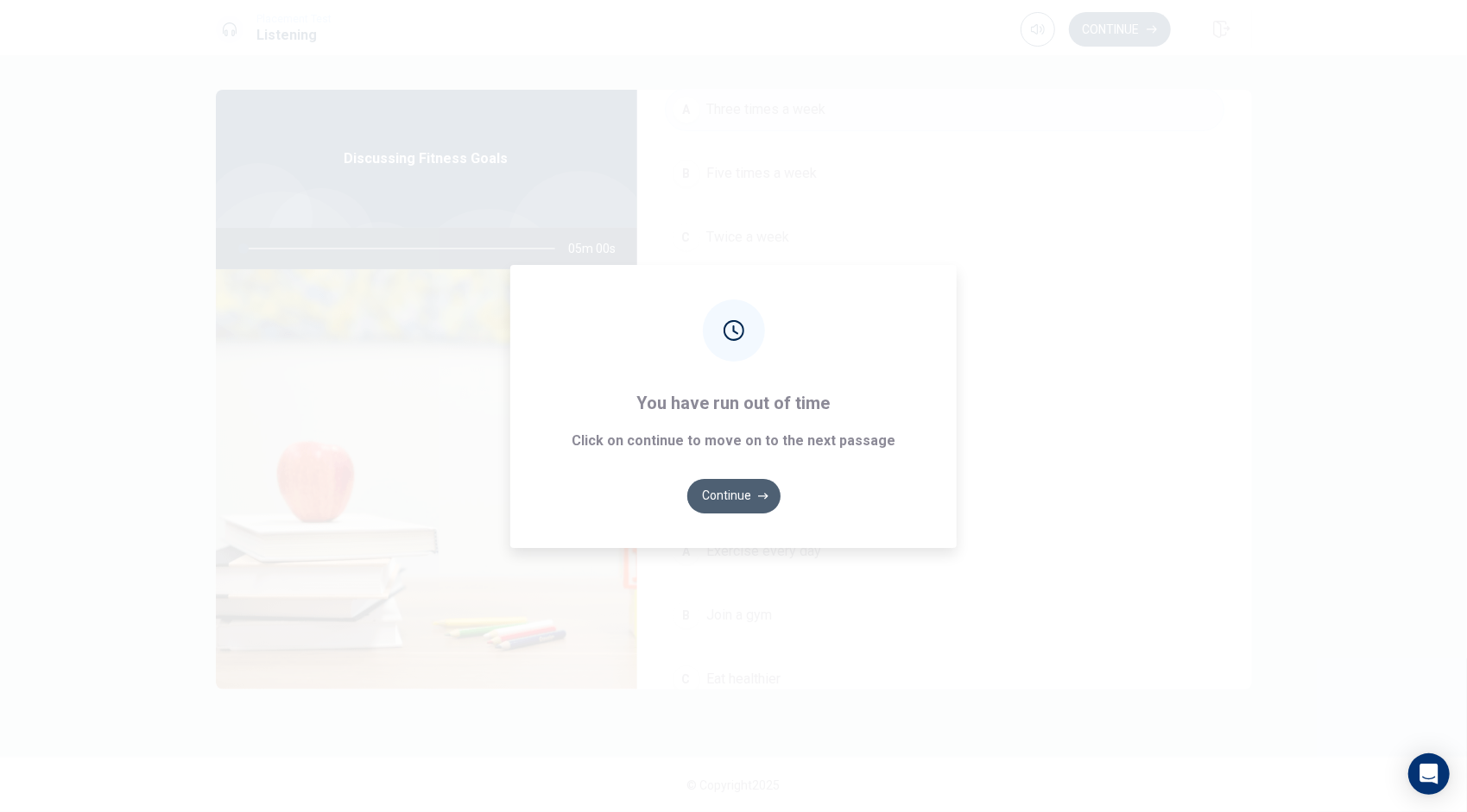
click at [740, 496] on button "Continue" at bounding box center [734, 496] width 94 height 35
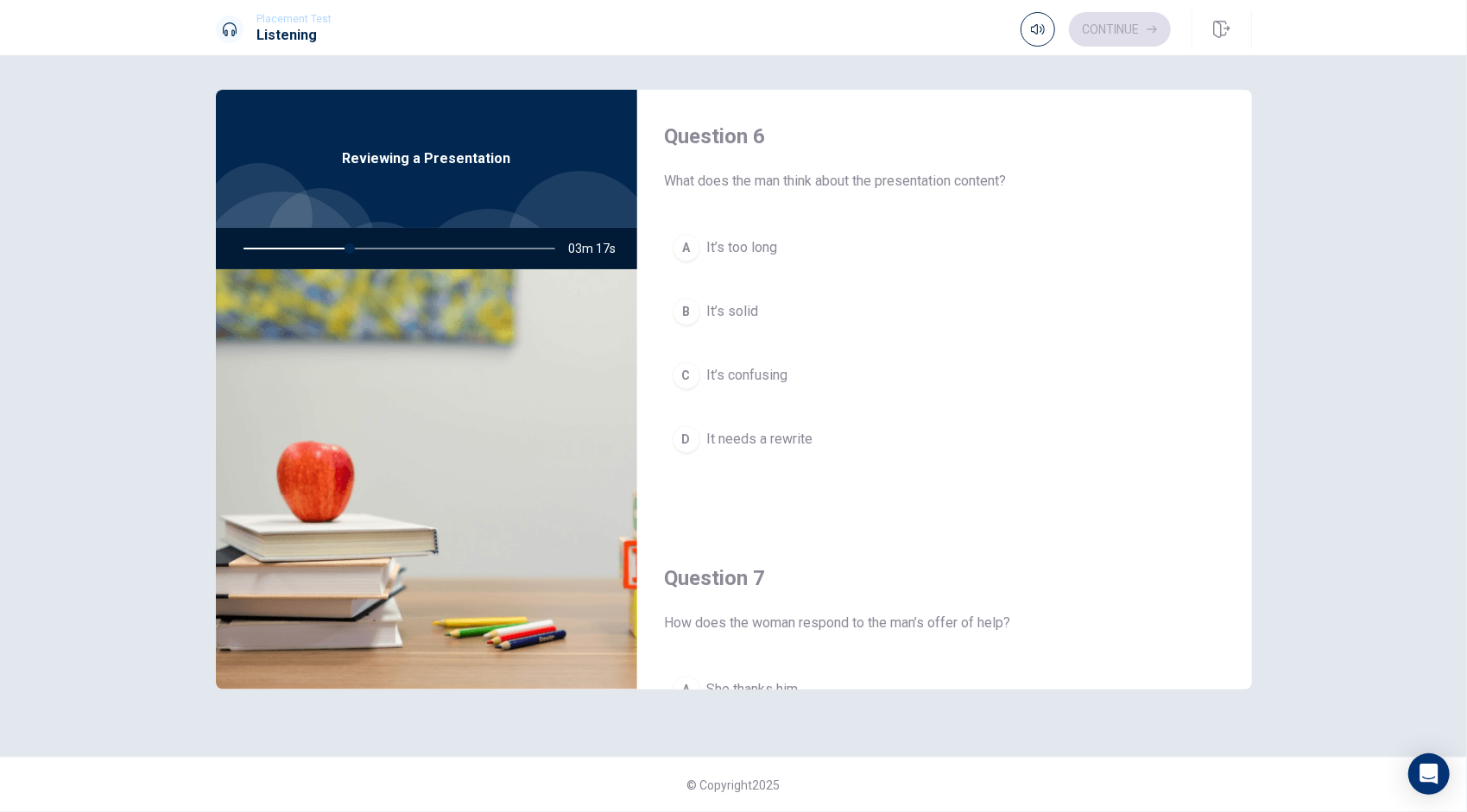
scroll to position [0, 0]
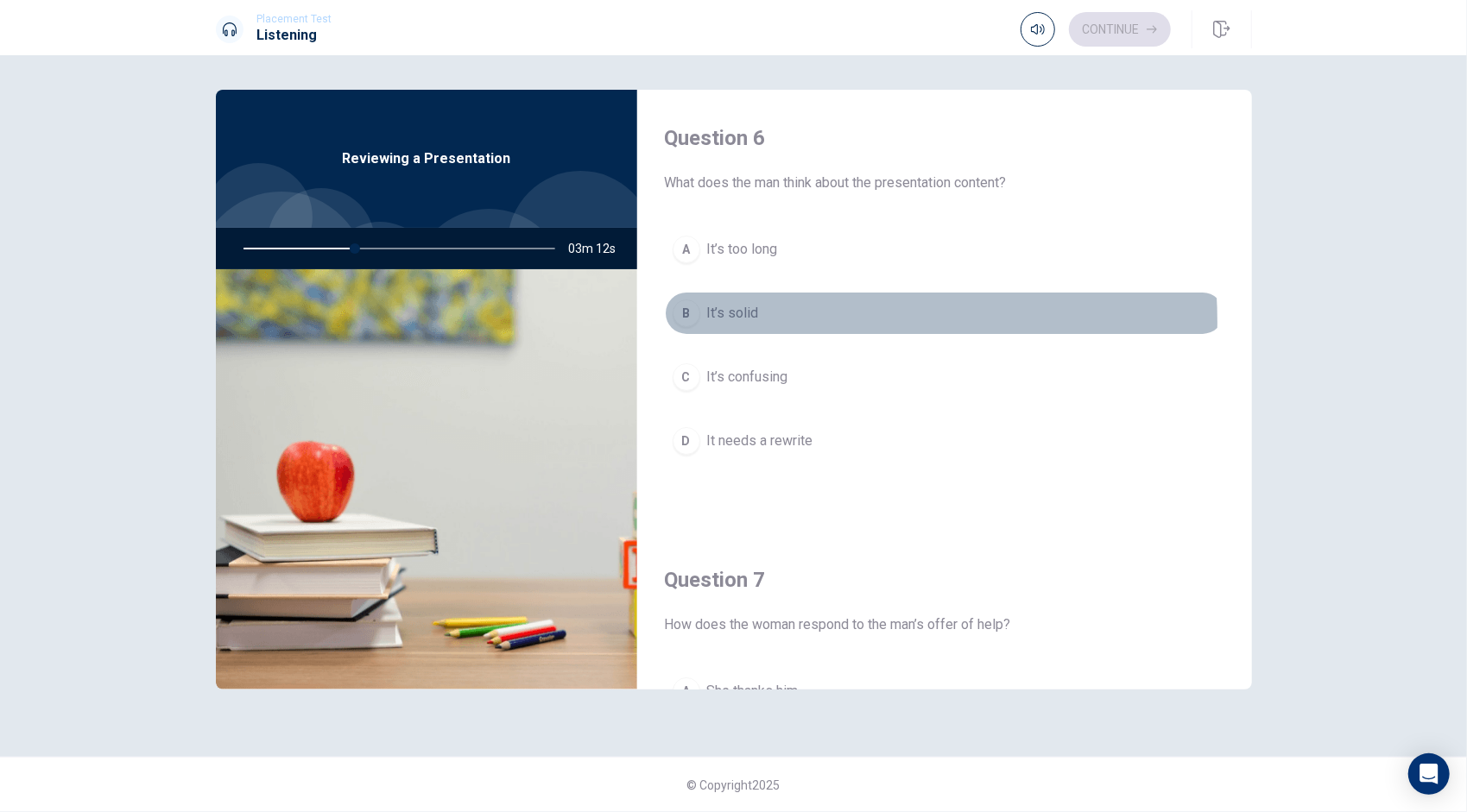
click at [752, 321] on span "It’s solid" at bounding box center [732, 313] width 52 height 21
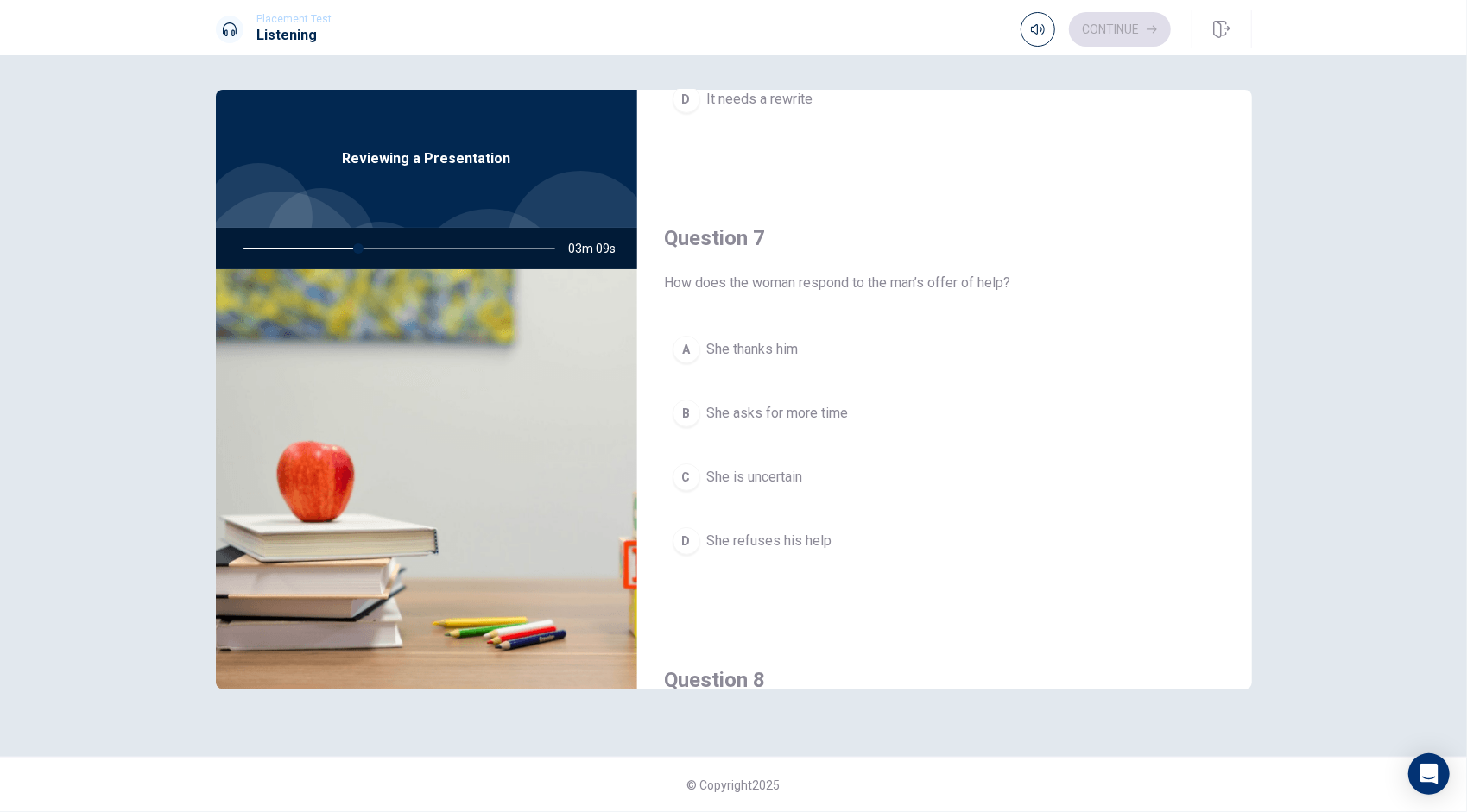
scroll to position [343, 0]
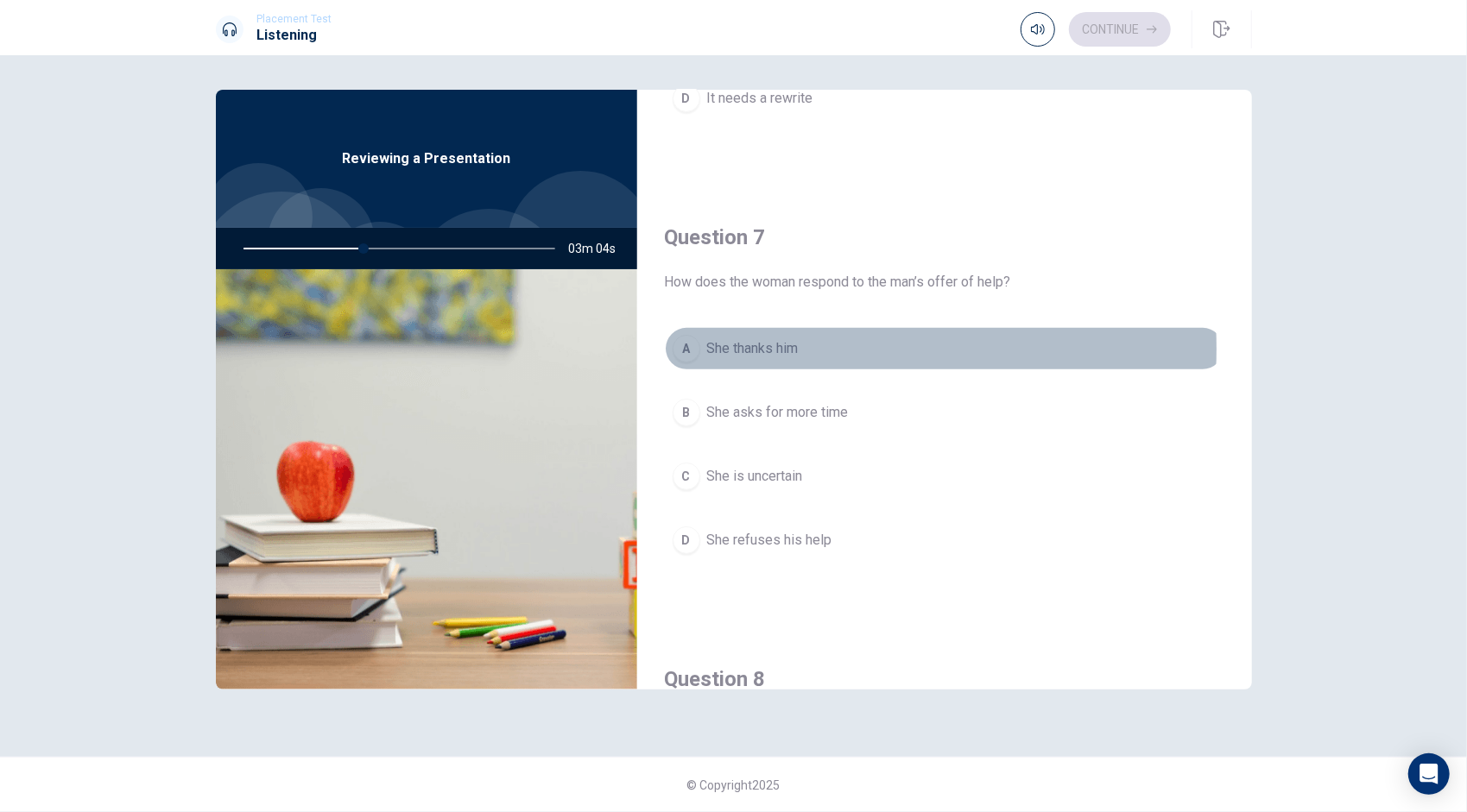
click at [771, 346] on span "She thanks him" at bounding box center [752, 348] width 92 height 21
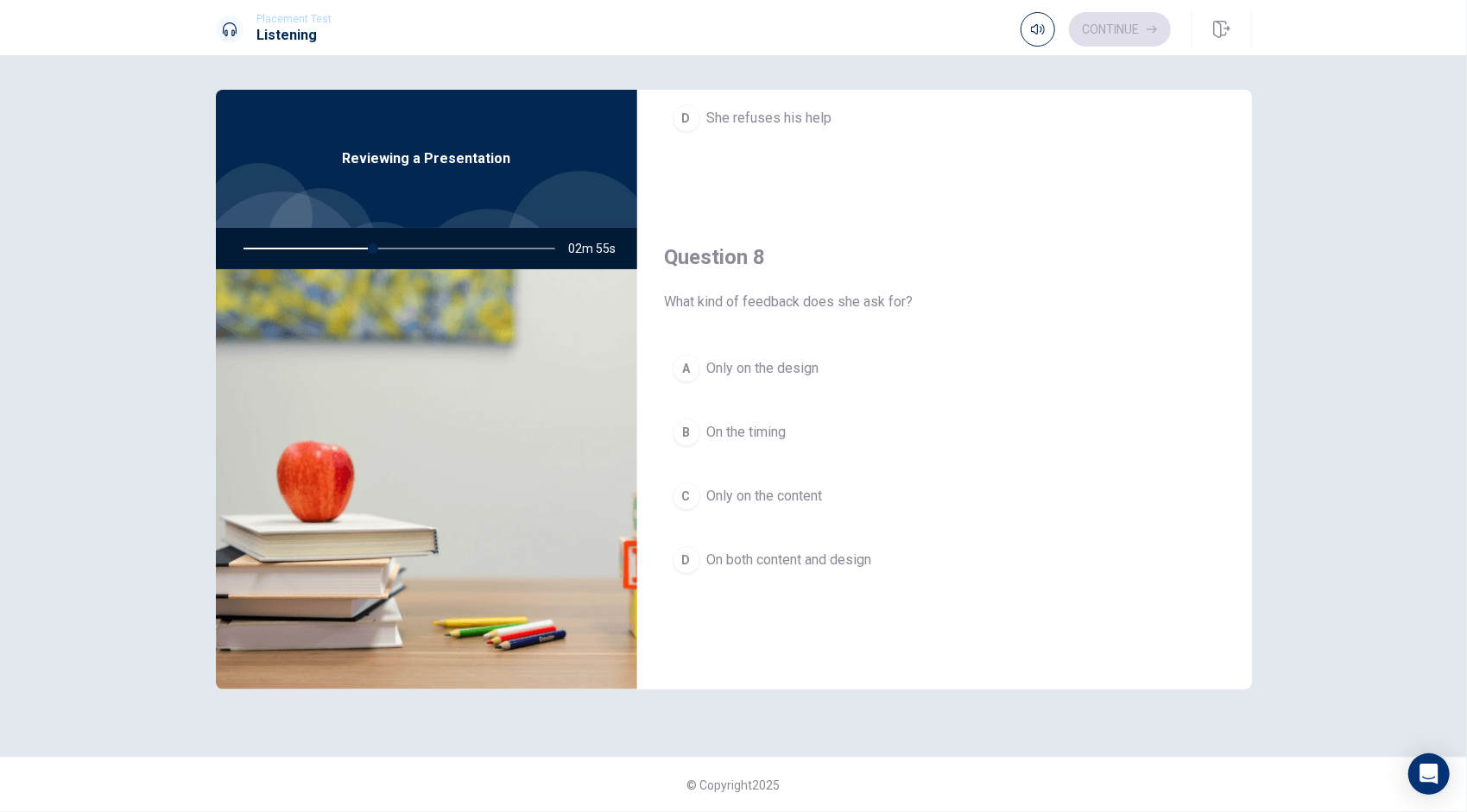
scroll to position [775, 0]
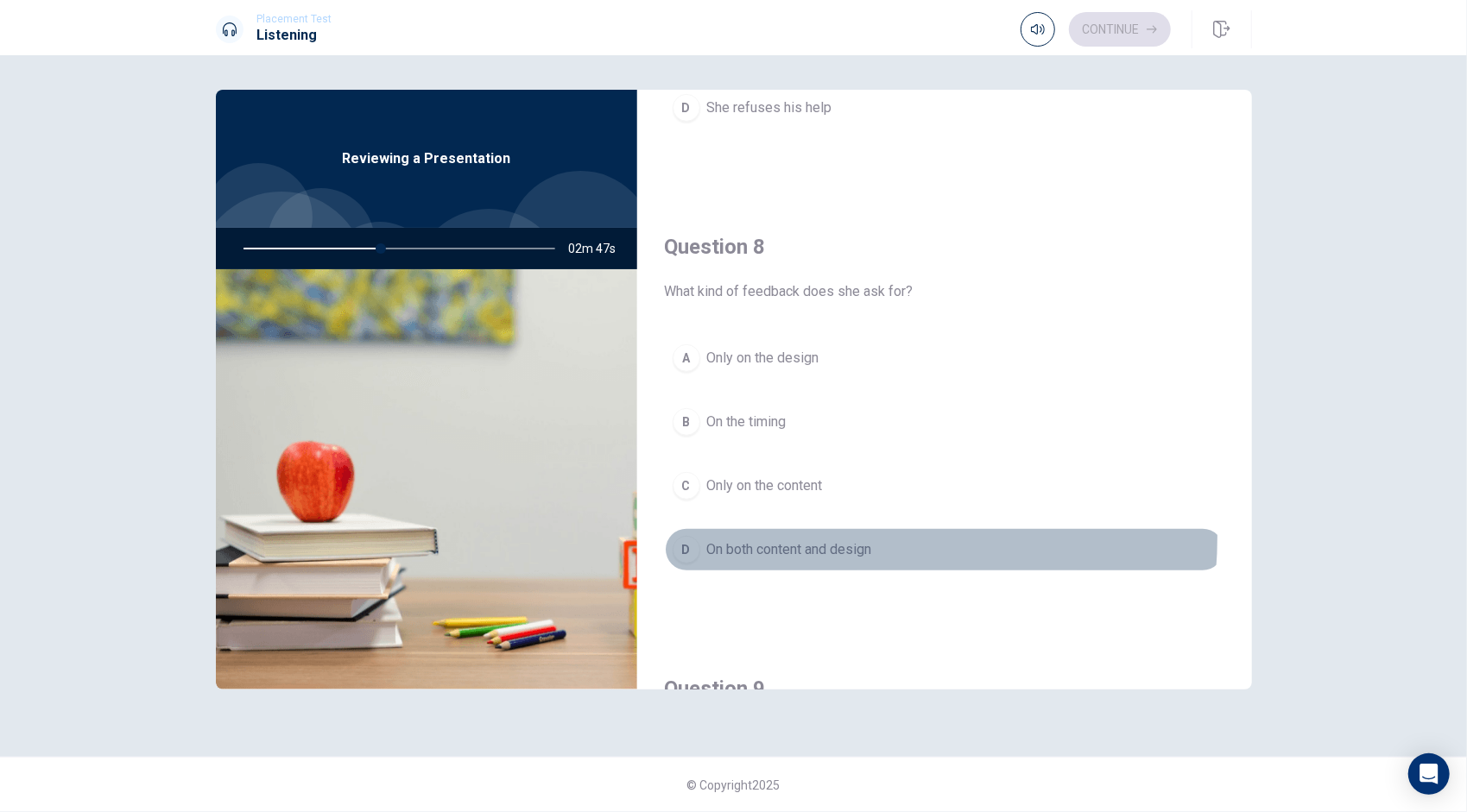
click at [807, 530] on button "D On both content and design" at bounding box center [944, 549] width 559 height 43
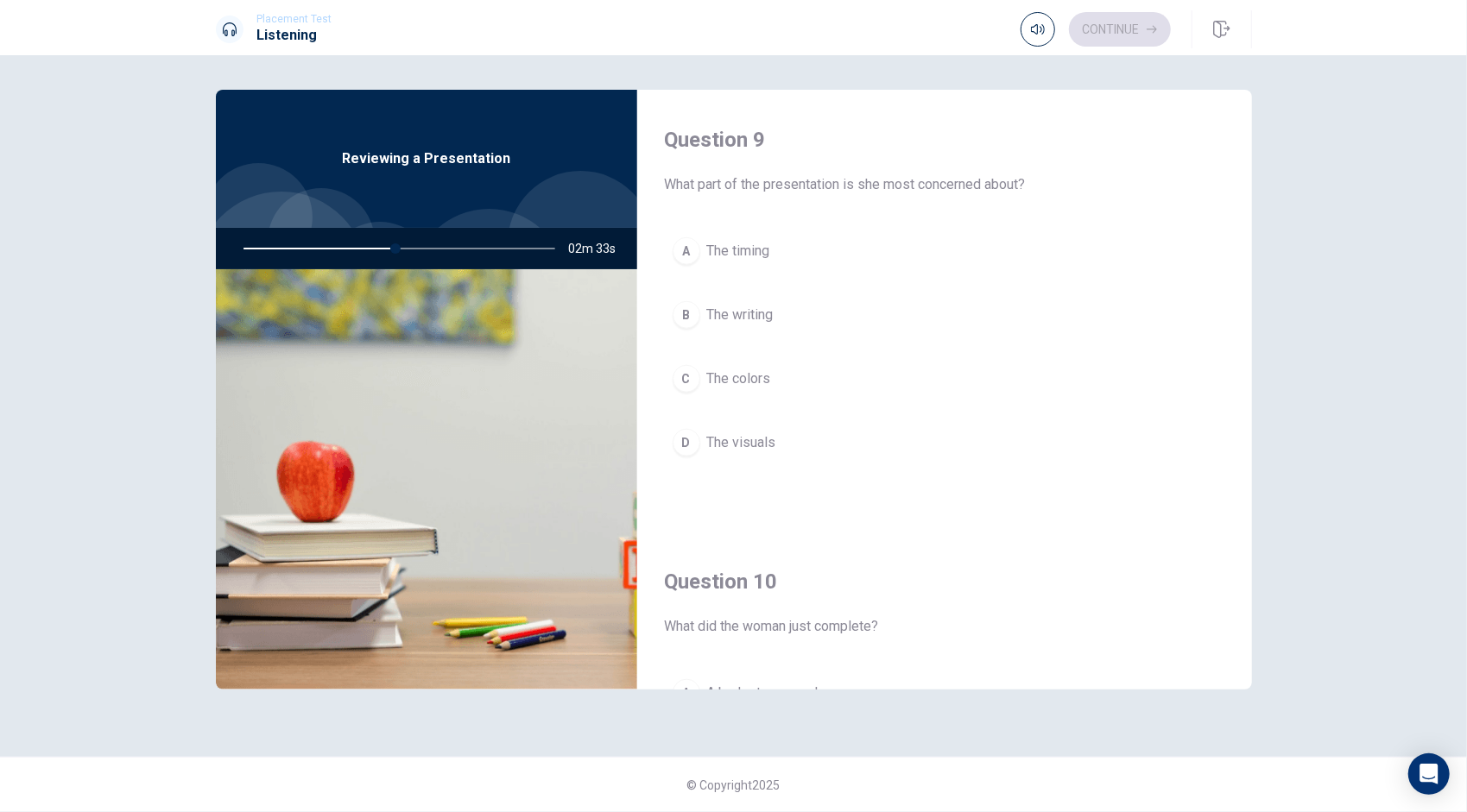
scroll to position [1321, 0]
click at [746, 371] on span "The colors" at bounding box center [739, 381] width 64 height 21
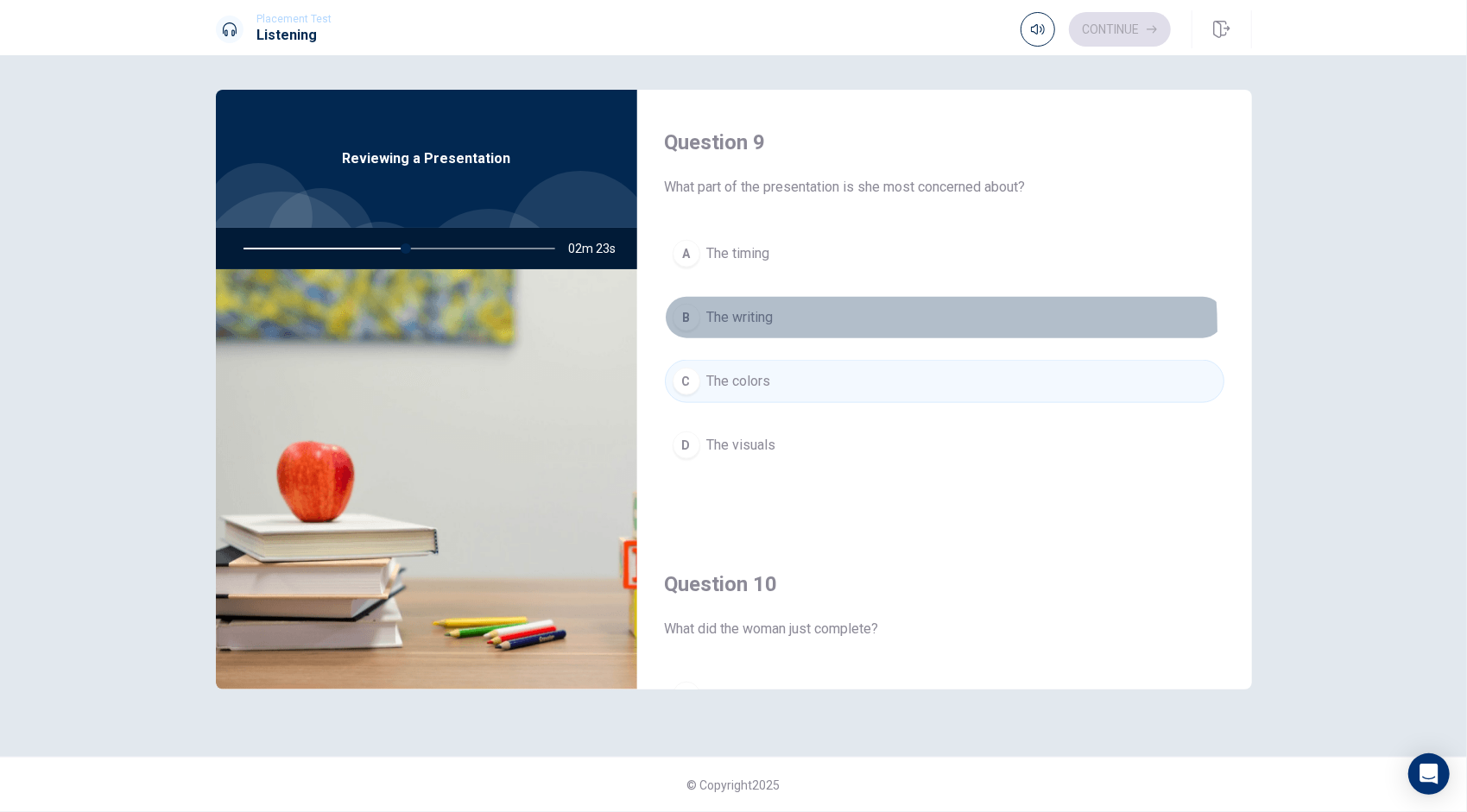
click at [773, 322] on button "B The writing" at bounding box center [944, 317] width 559 height 43
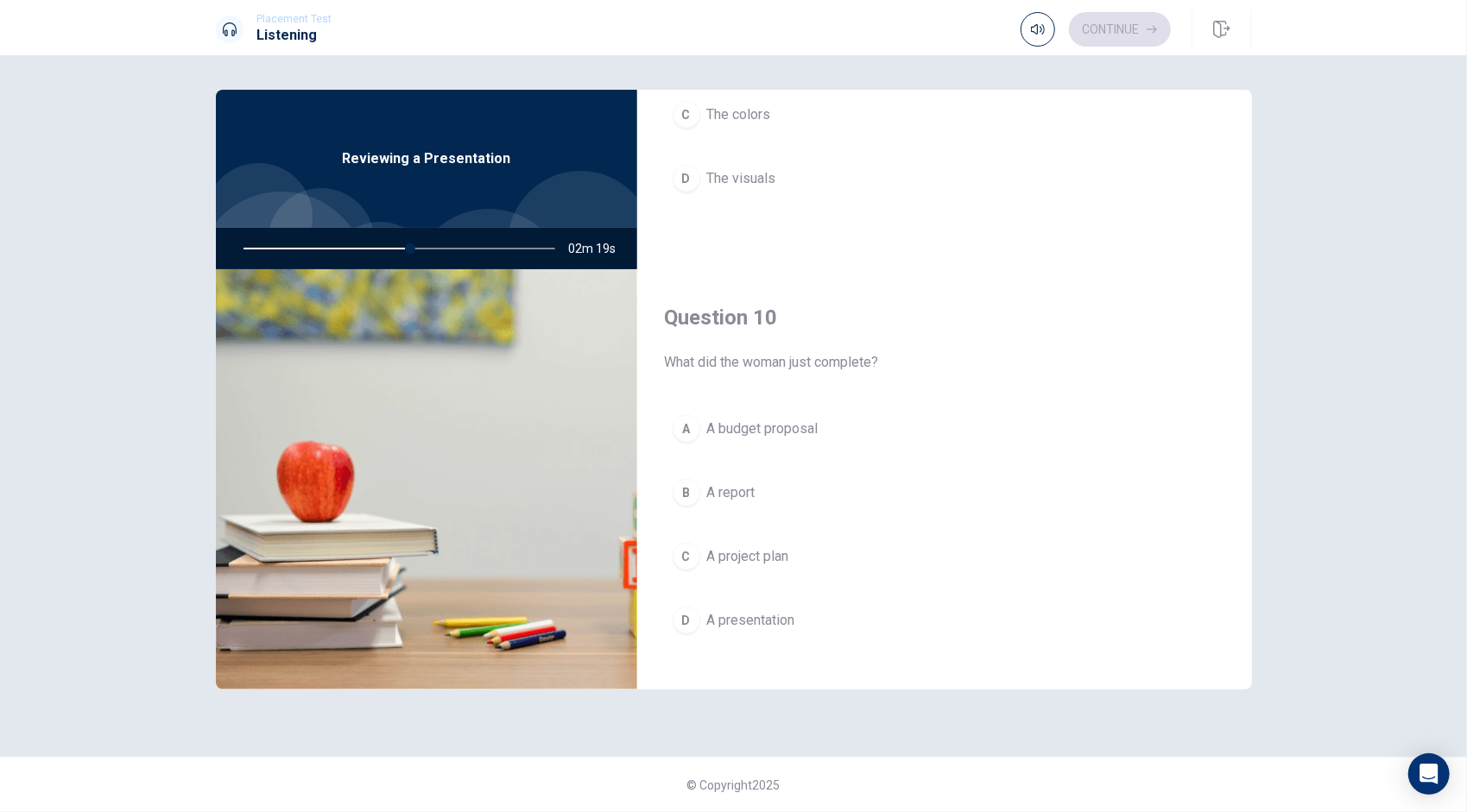
scroll to position [1598, 0]
click at [724, 476] on span "A report" at bounding box center [730, 483] width 48 height 21
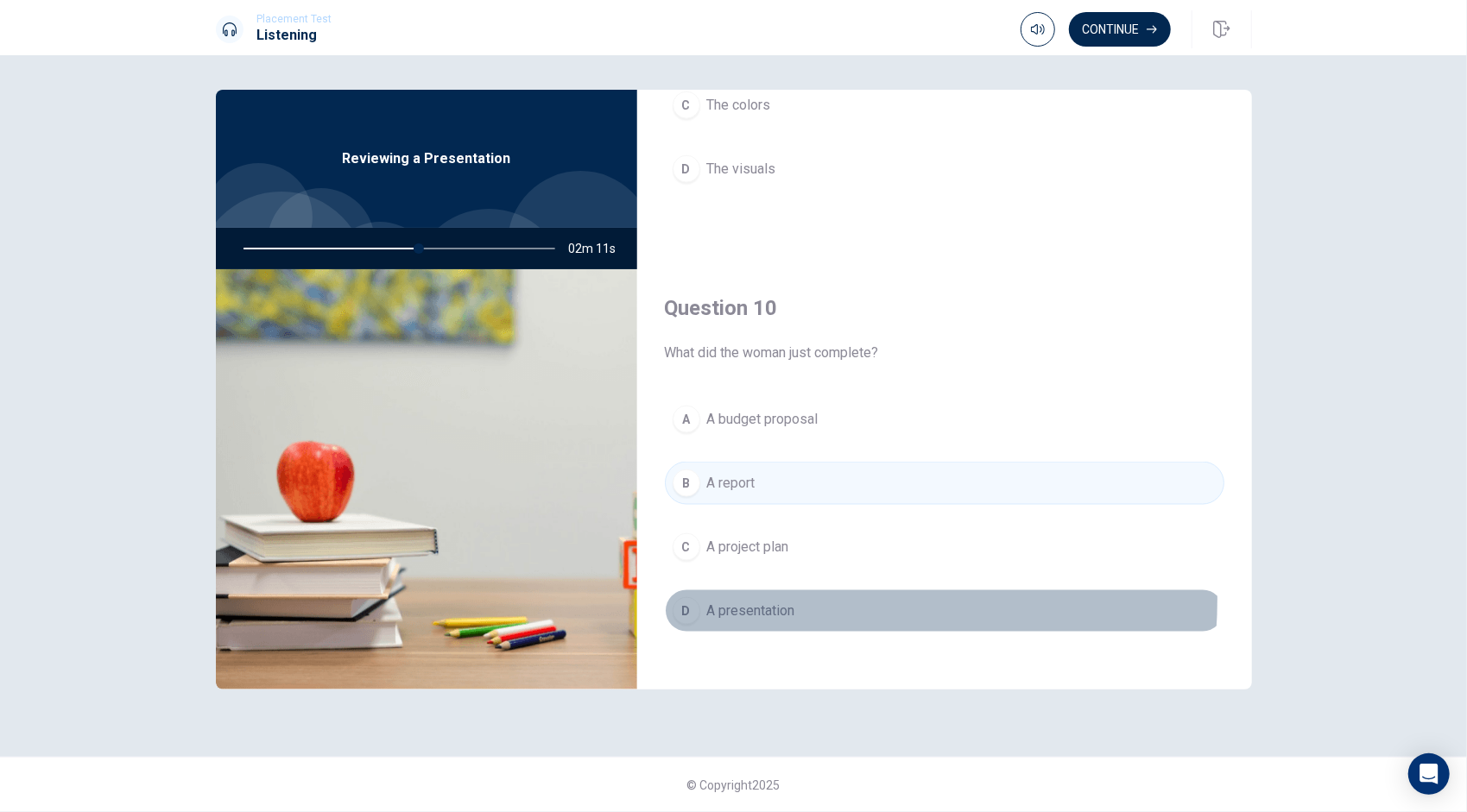
click at [783, 589] on button "D A presentation" at bounding box center [944, 610] width 559 height 43
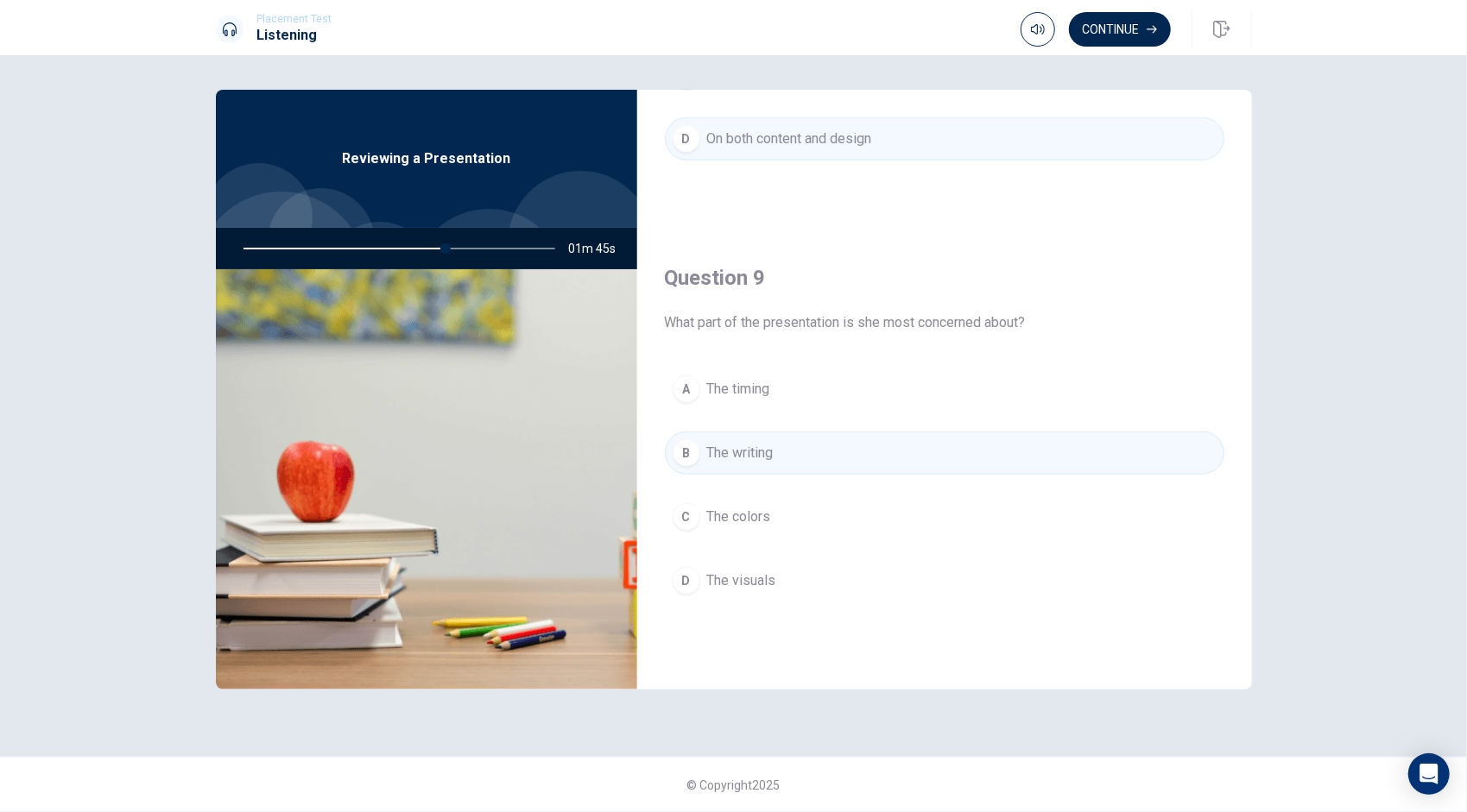
scroll to position [1185, 0]
click at [1136, 23] on button "Continue" at bounding box center [1120, 29] width 102 height 35
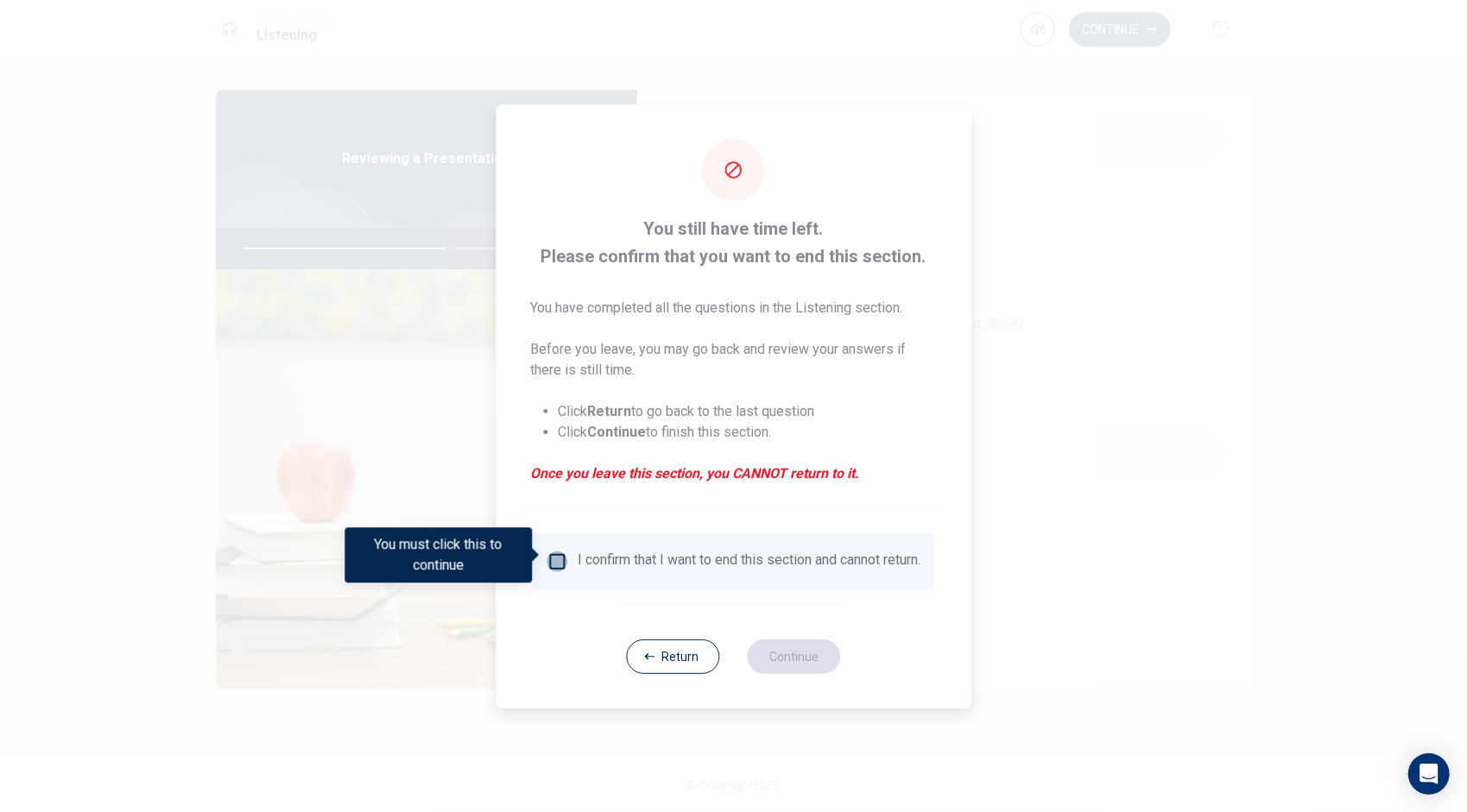
click at [563, 561] on input "You must click this to continue" at bounding box center [557, 562] width 21 height 21
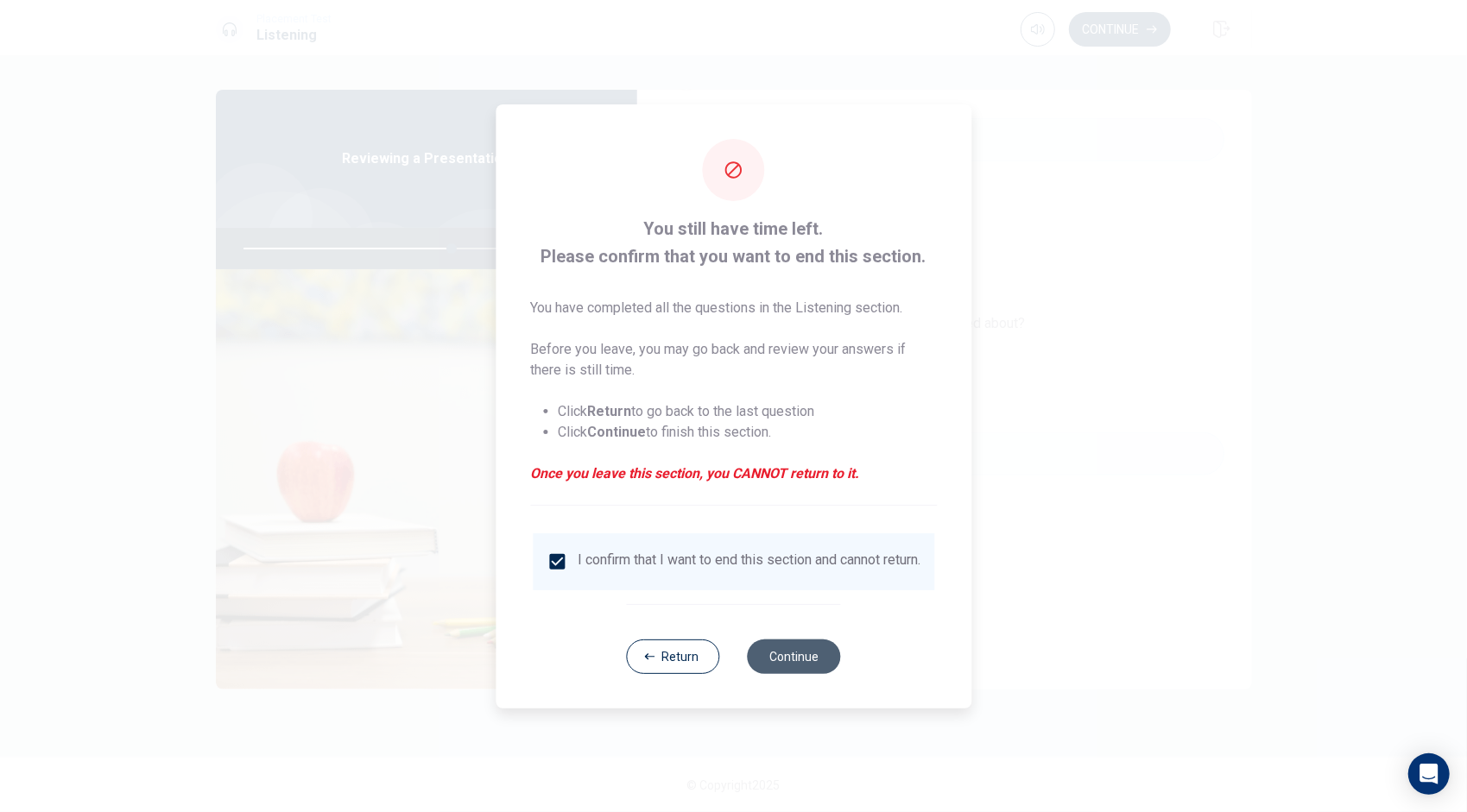
click at [798, 663] on button "Continue" at bounding box center [794, 657] width 94 height 35
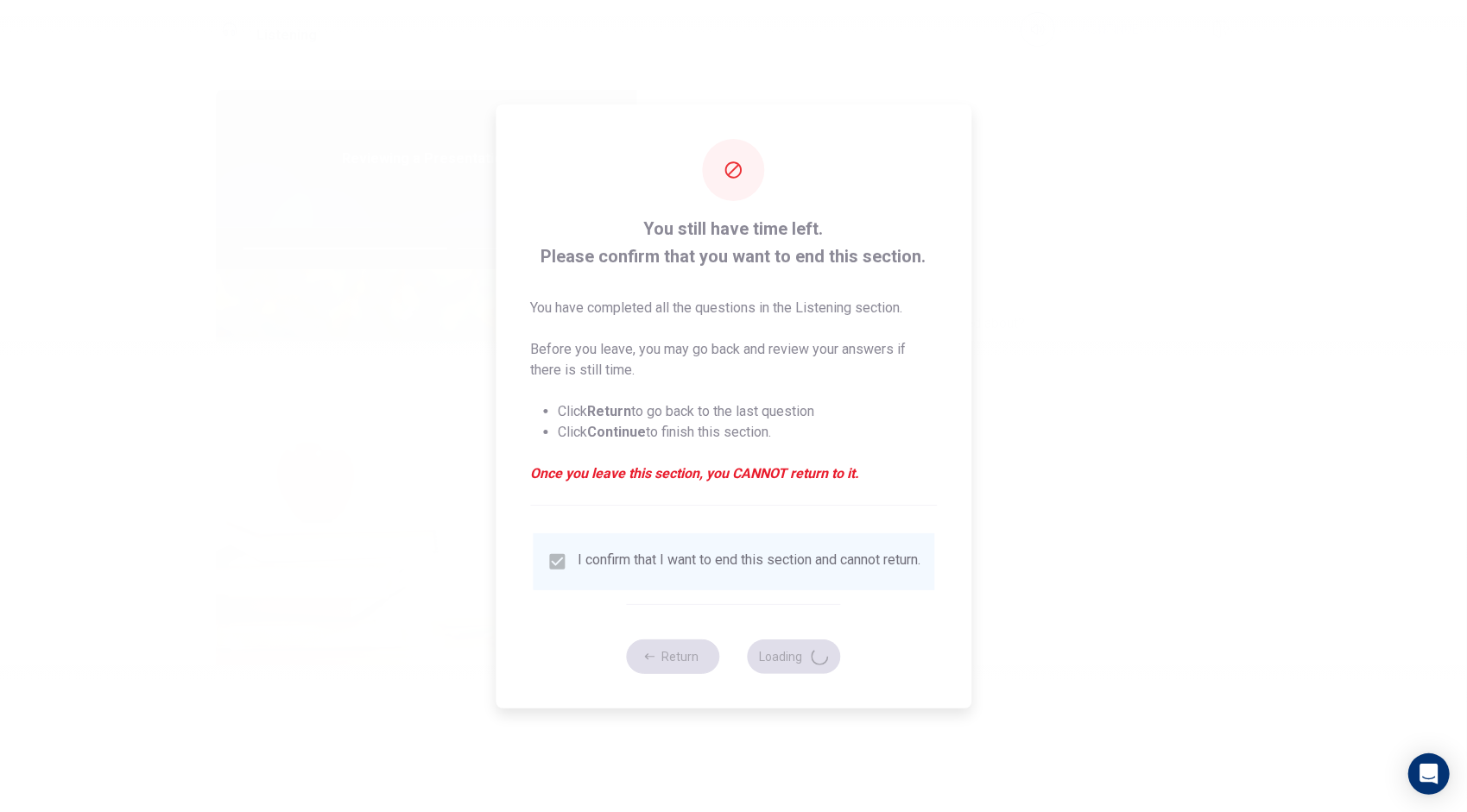
type input "68"
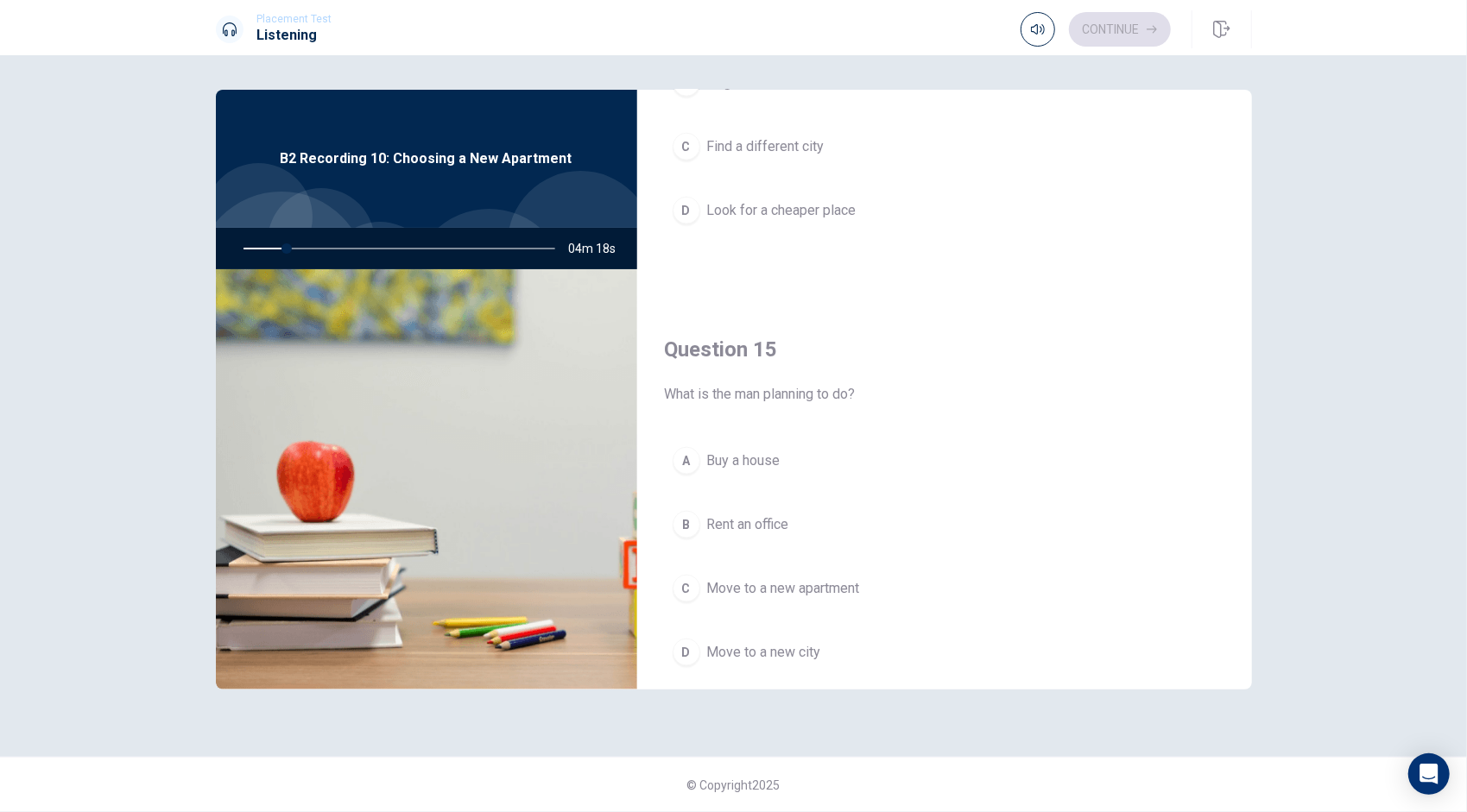
scroll to position [1557, 0]
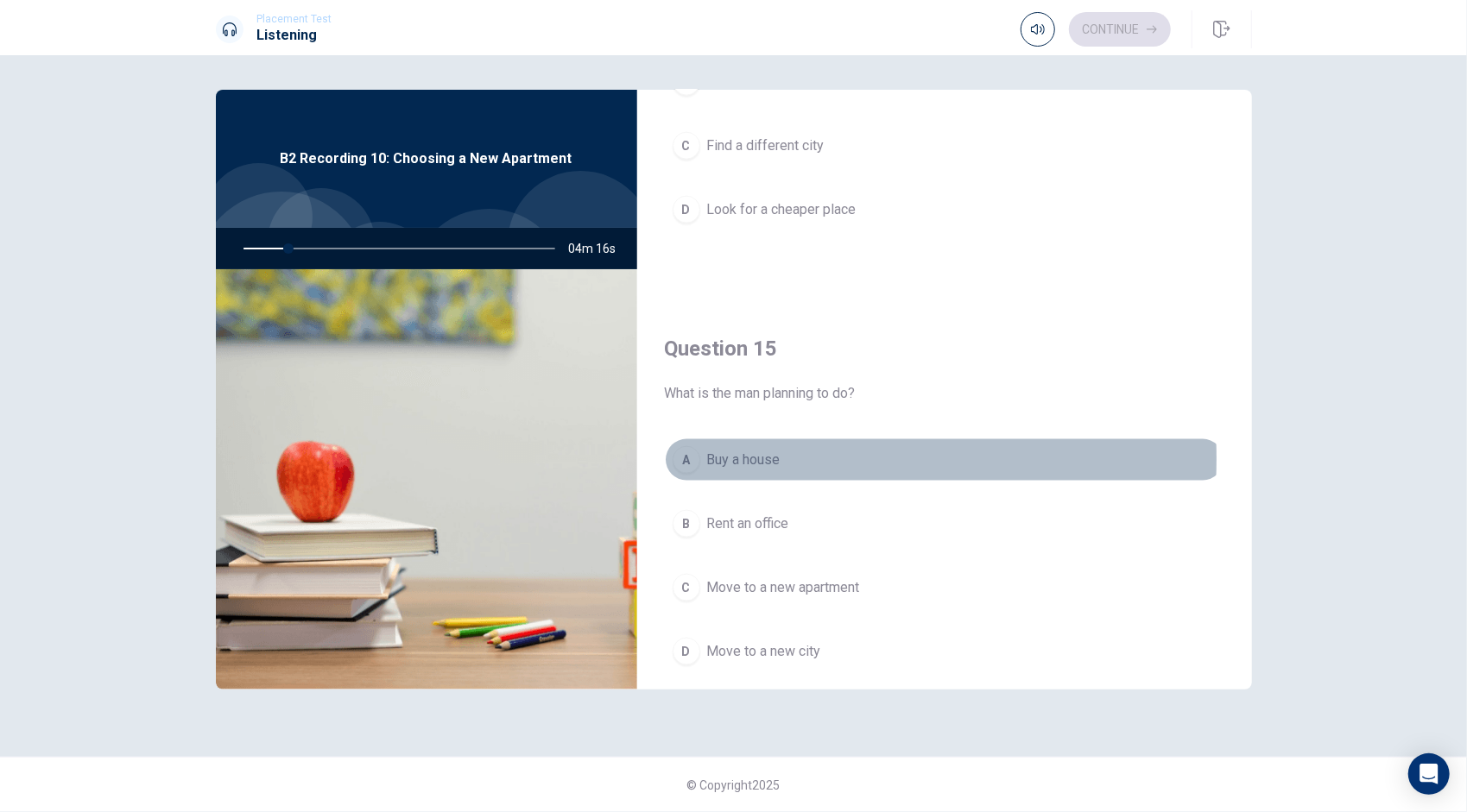
click at [703, 449] on button "A Buy a house" at bounding box center [944, 459] width 559 height 43
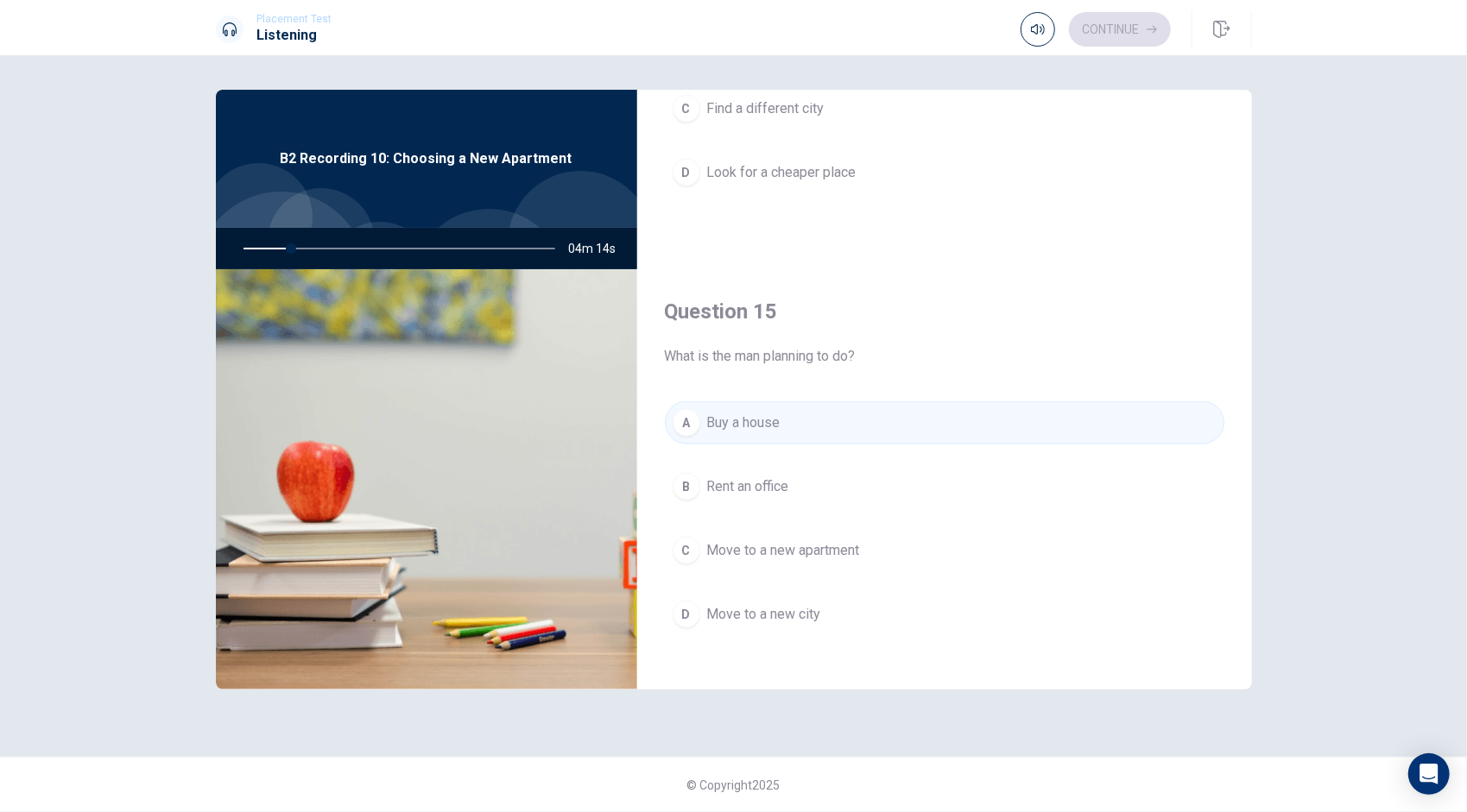
scroll to position [1598, 0]
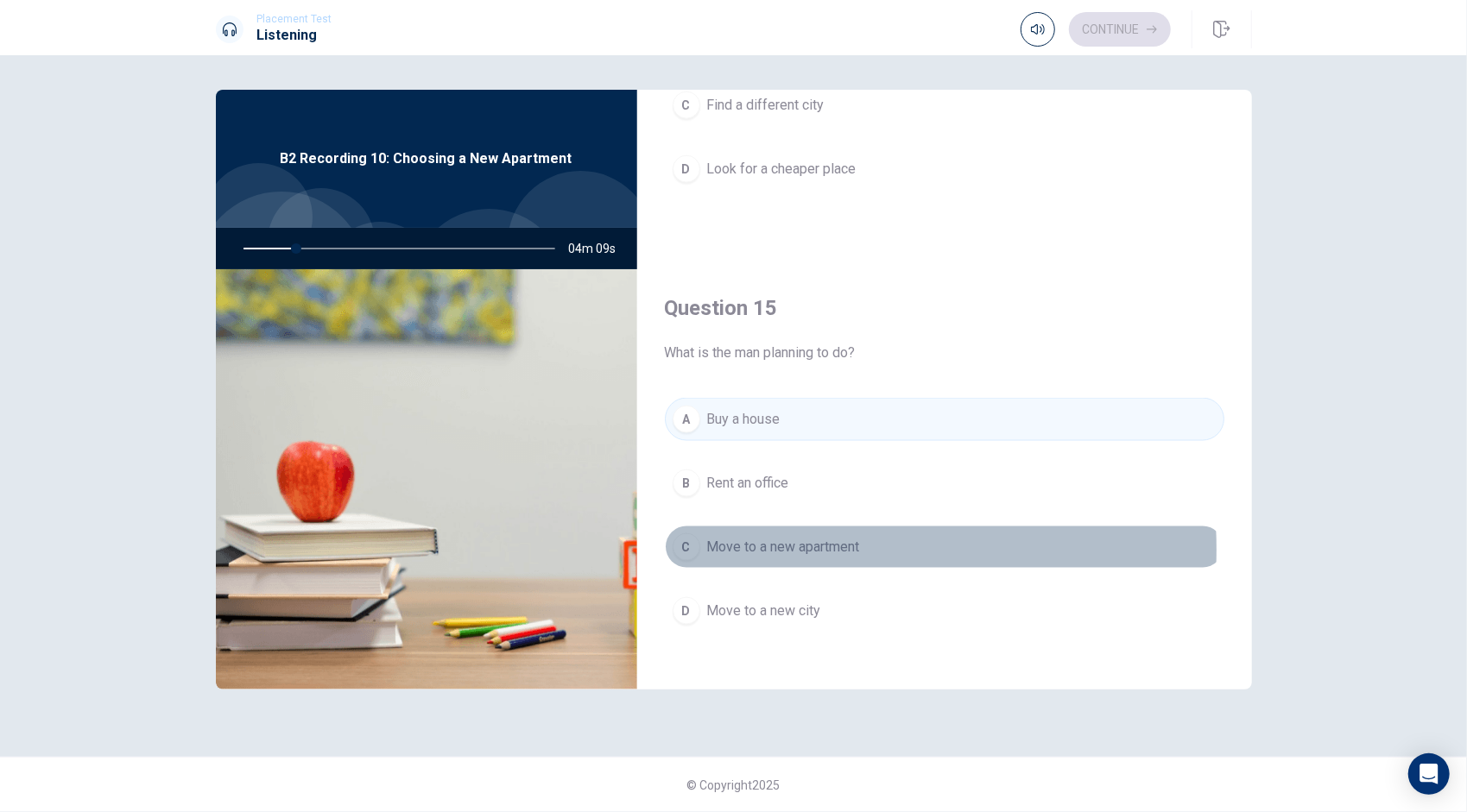
click at [804, 538] on span "Move to a new apartment" at bounding box center [783, 546] width 153 height 21
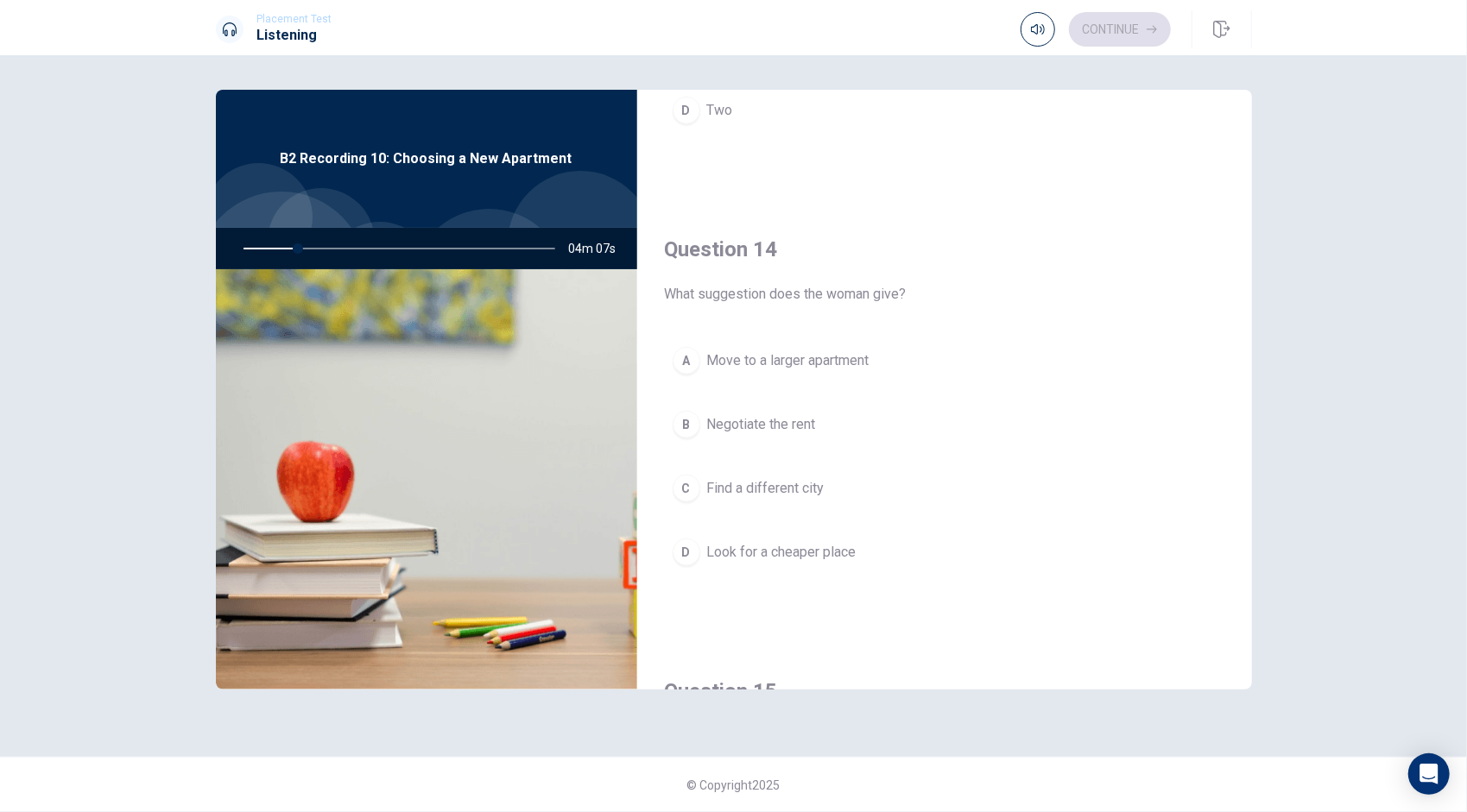
scroll to position [1209, 0]
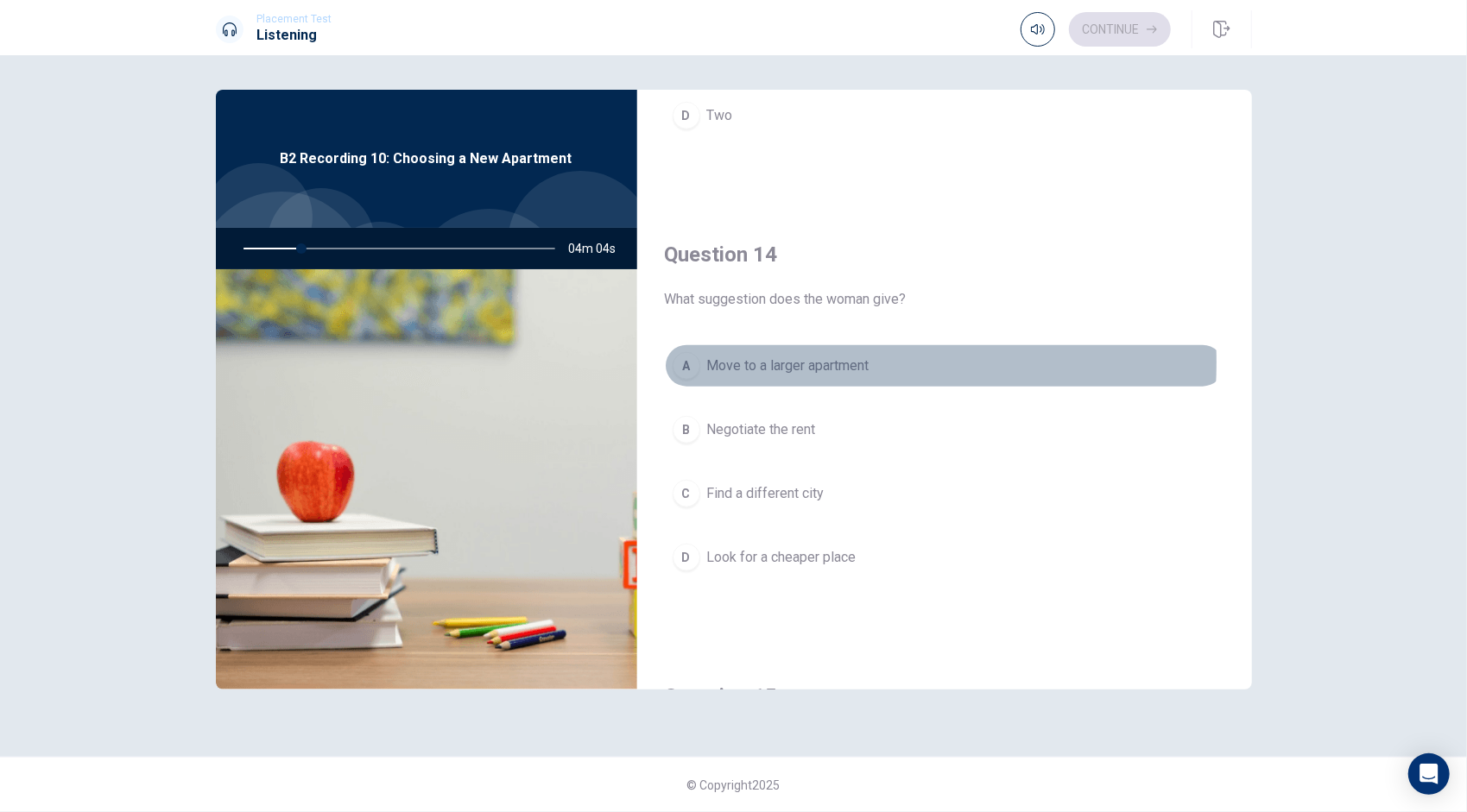
click at [793, 356] on span "Move to a larger apartment" at bounding box center [788, 366] width 162 height 21
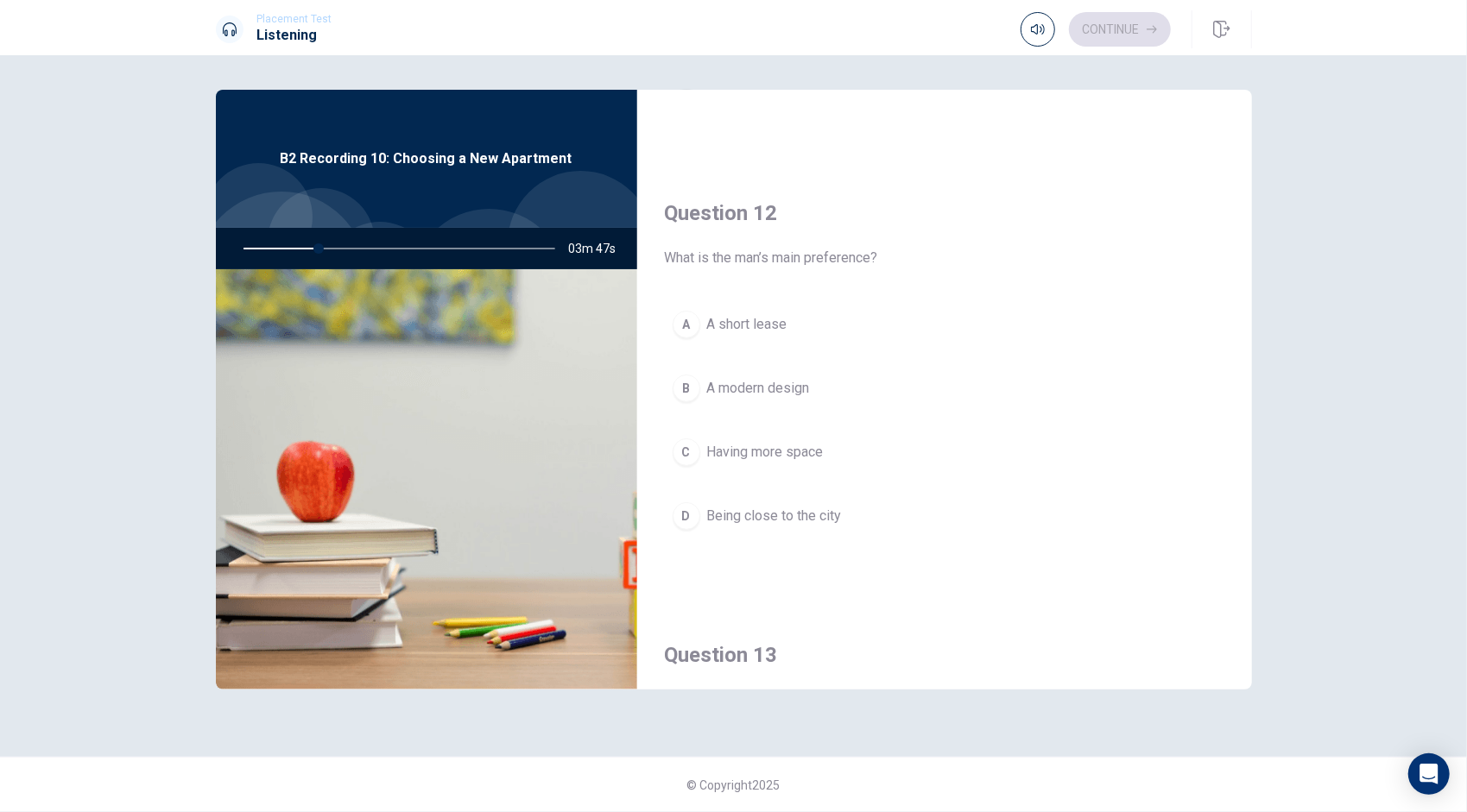
scroll to position [366, 0]
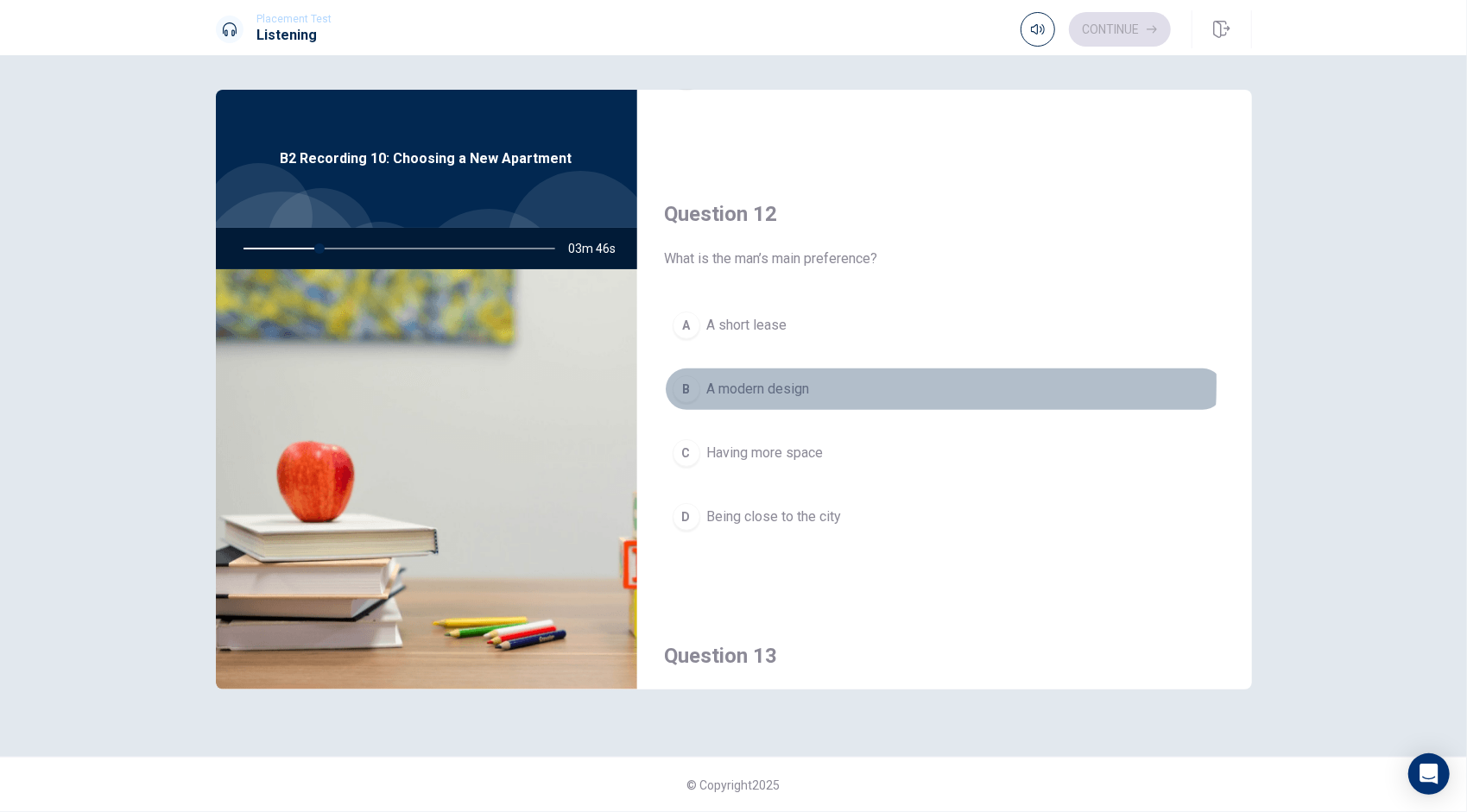
click at [764, 380] on span "A modern design" at bounding box center [758, 389] width 103 height 21
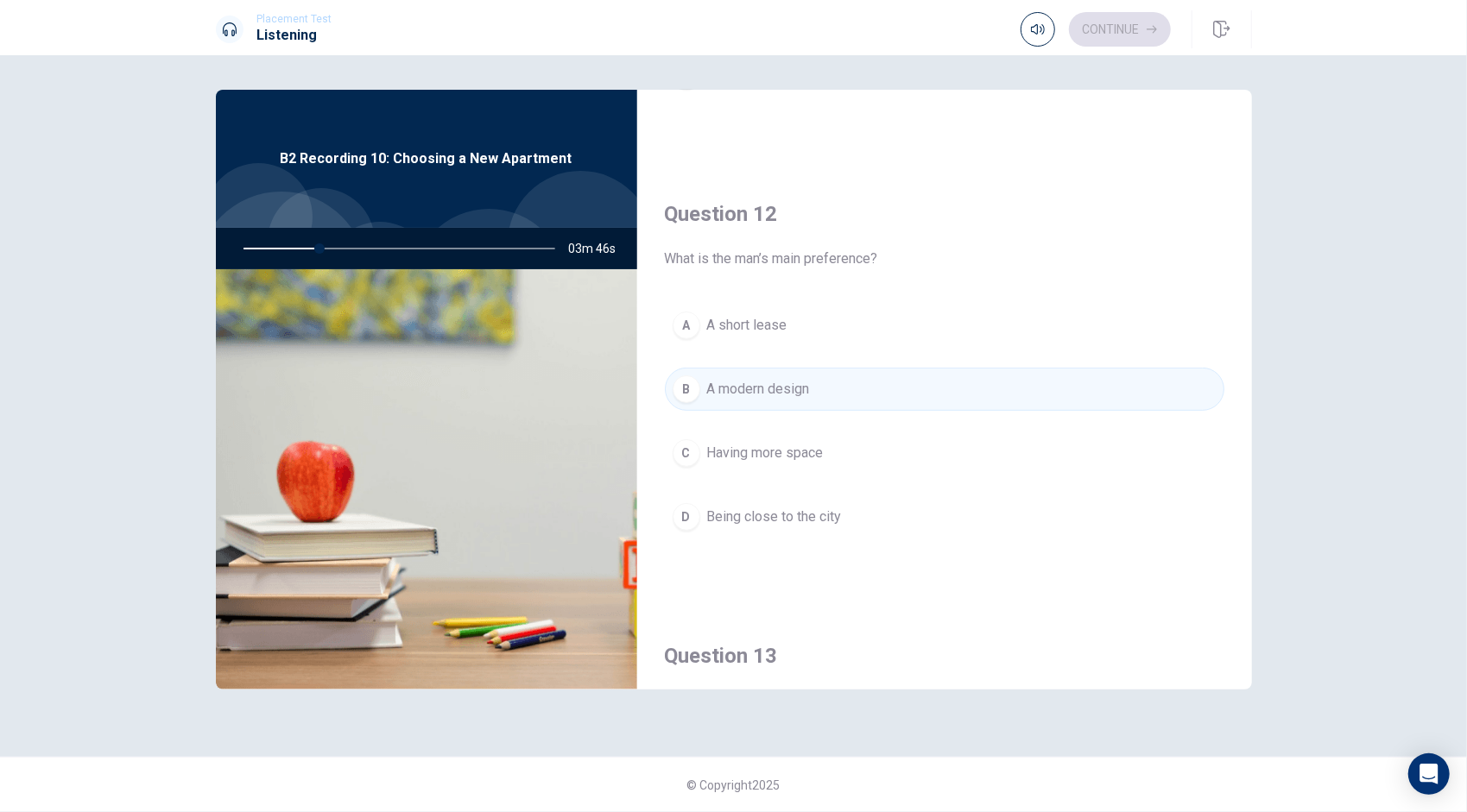
scroll to position [361, 0]
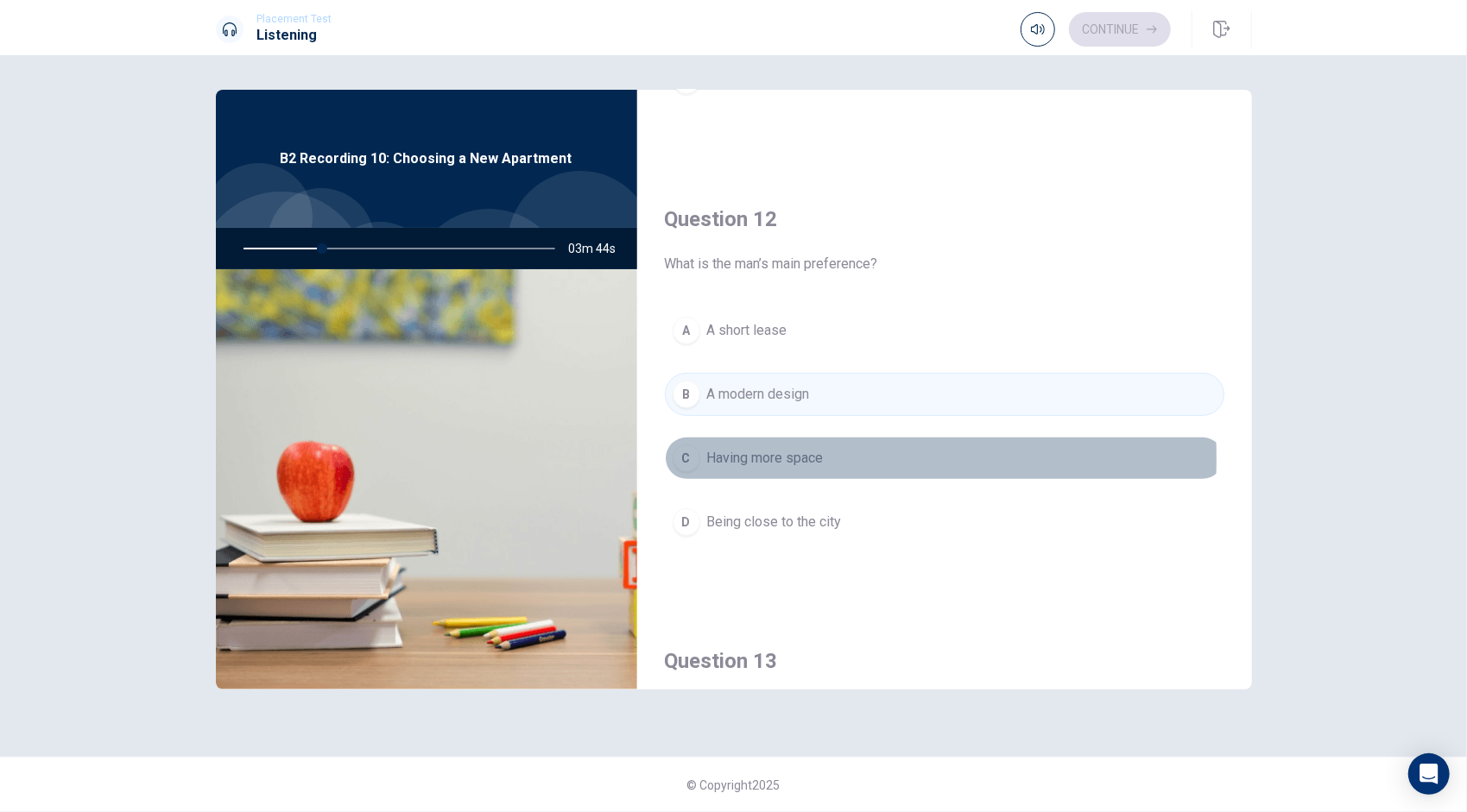
click at [742, 454] on span "Having more space" at bounding box center [765, 458] width 116 height 21
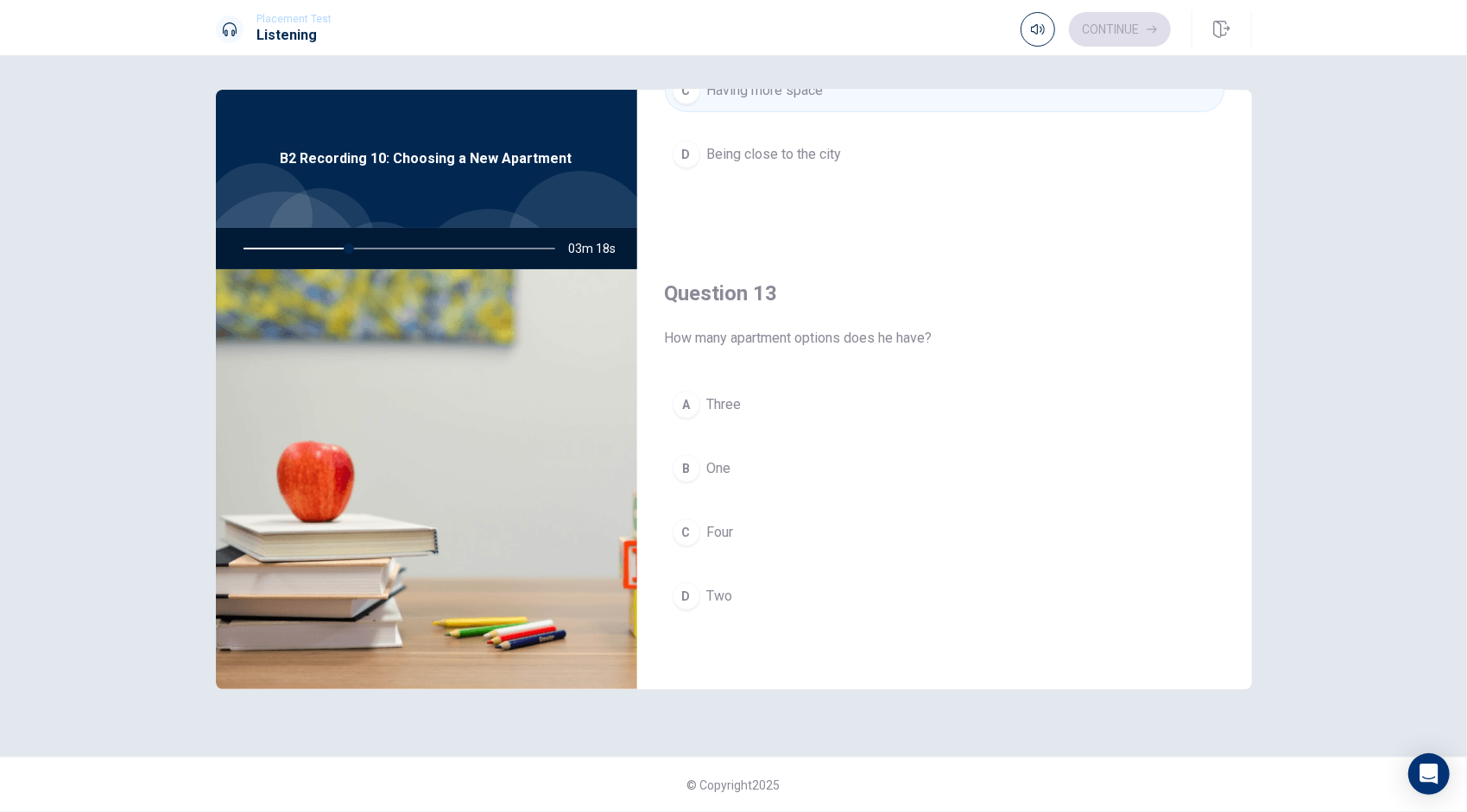
scroll to position [727, 0]
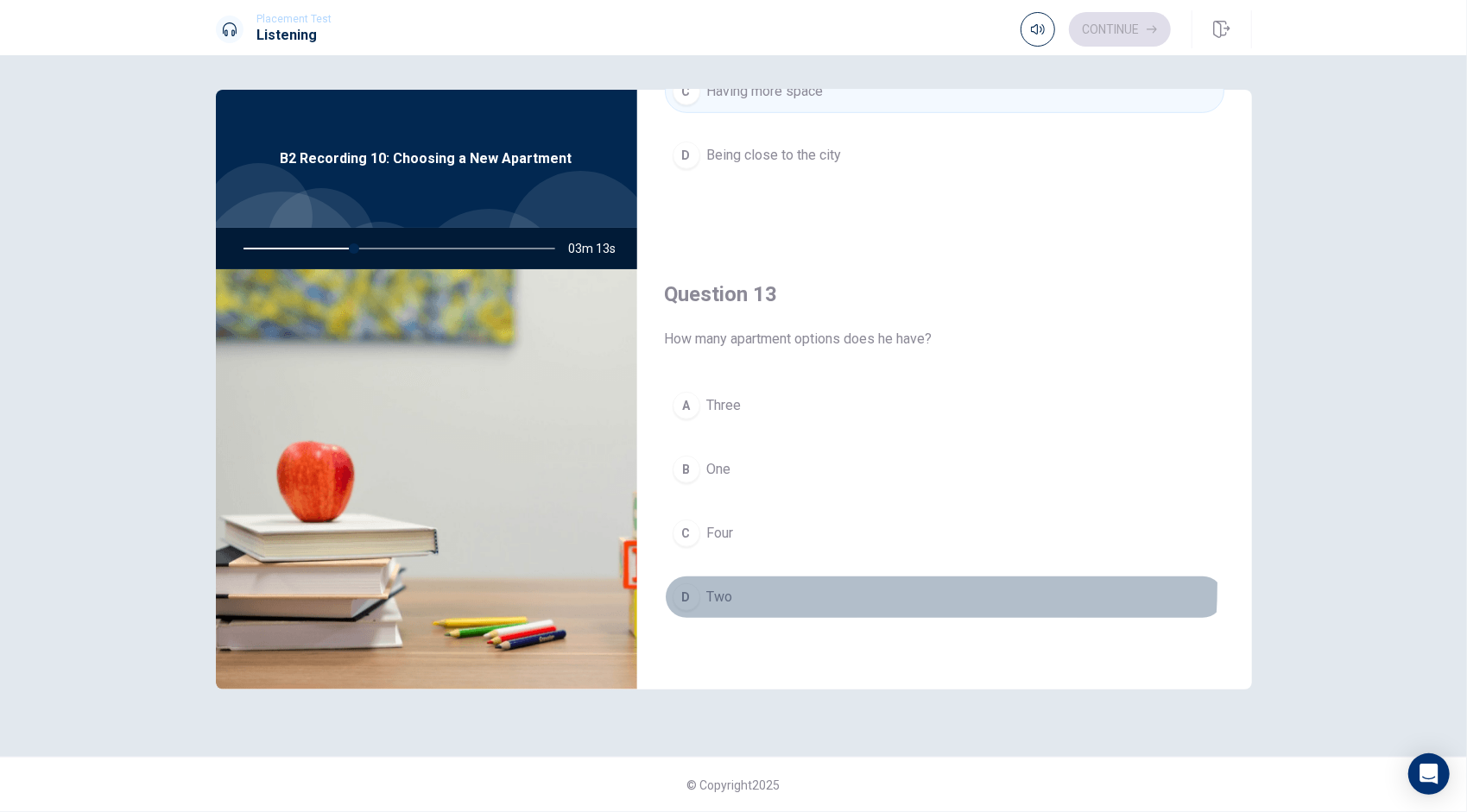
click at [699, 577] on button "D Two" at bounding box center [944, 596] width 559 height 43
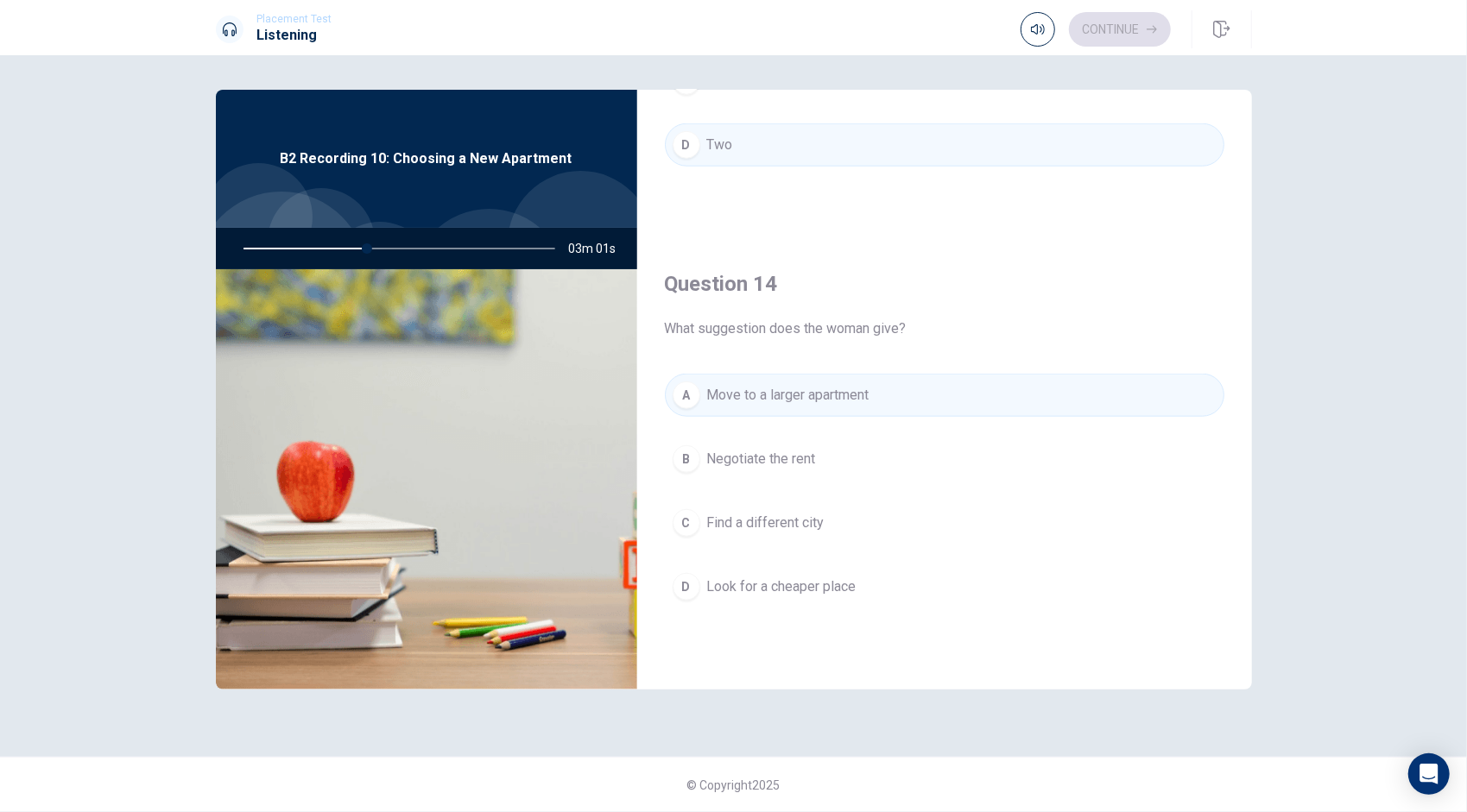
scroll to position [1179, 0]
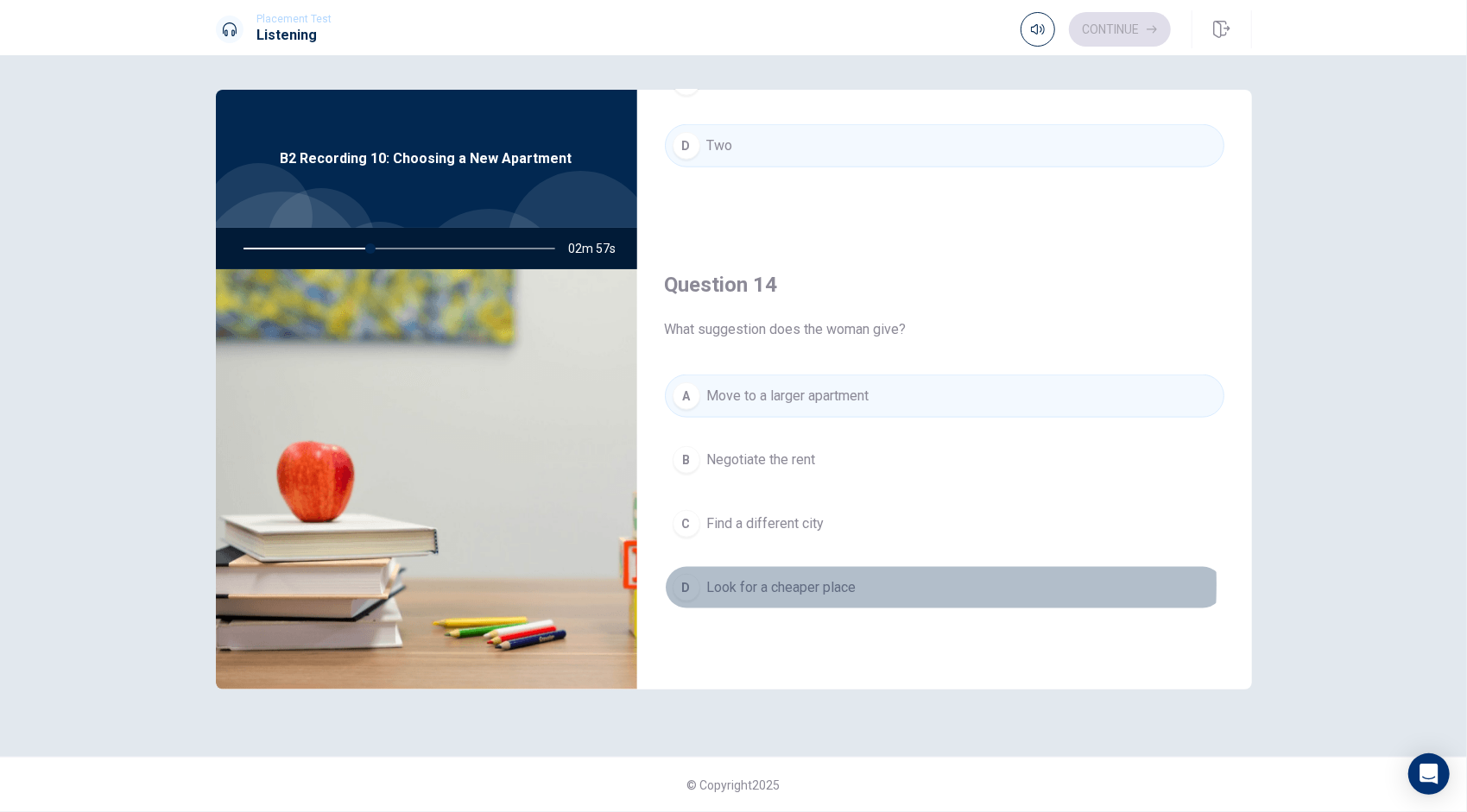
click at [779, 577] on span "Look for a cheaper place" at bounding box center [781, 587] width 149 height 21
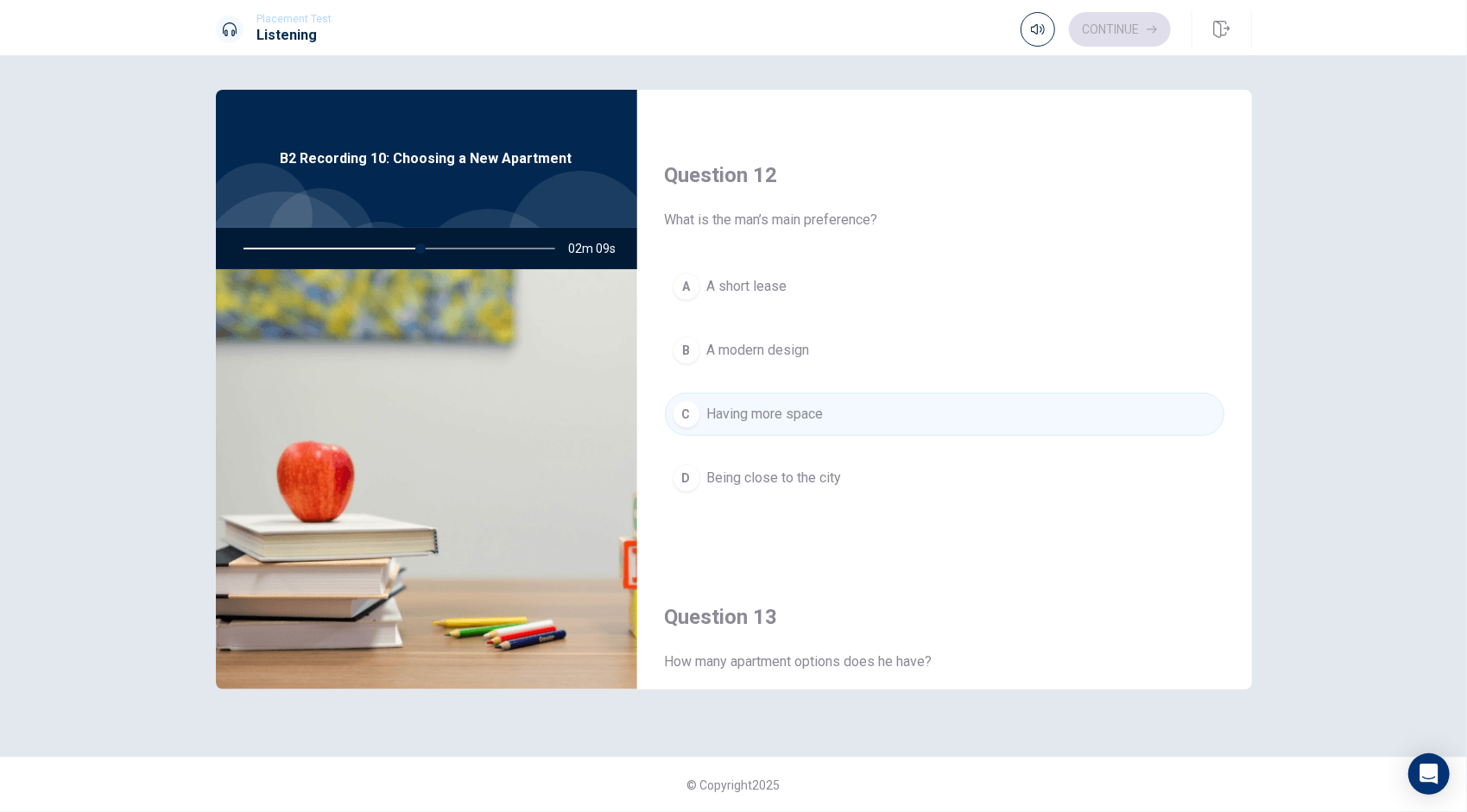
scroll to position [404, 0]
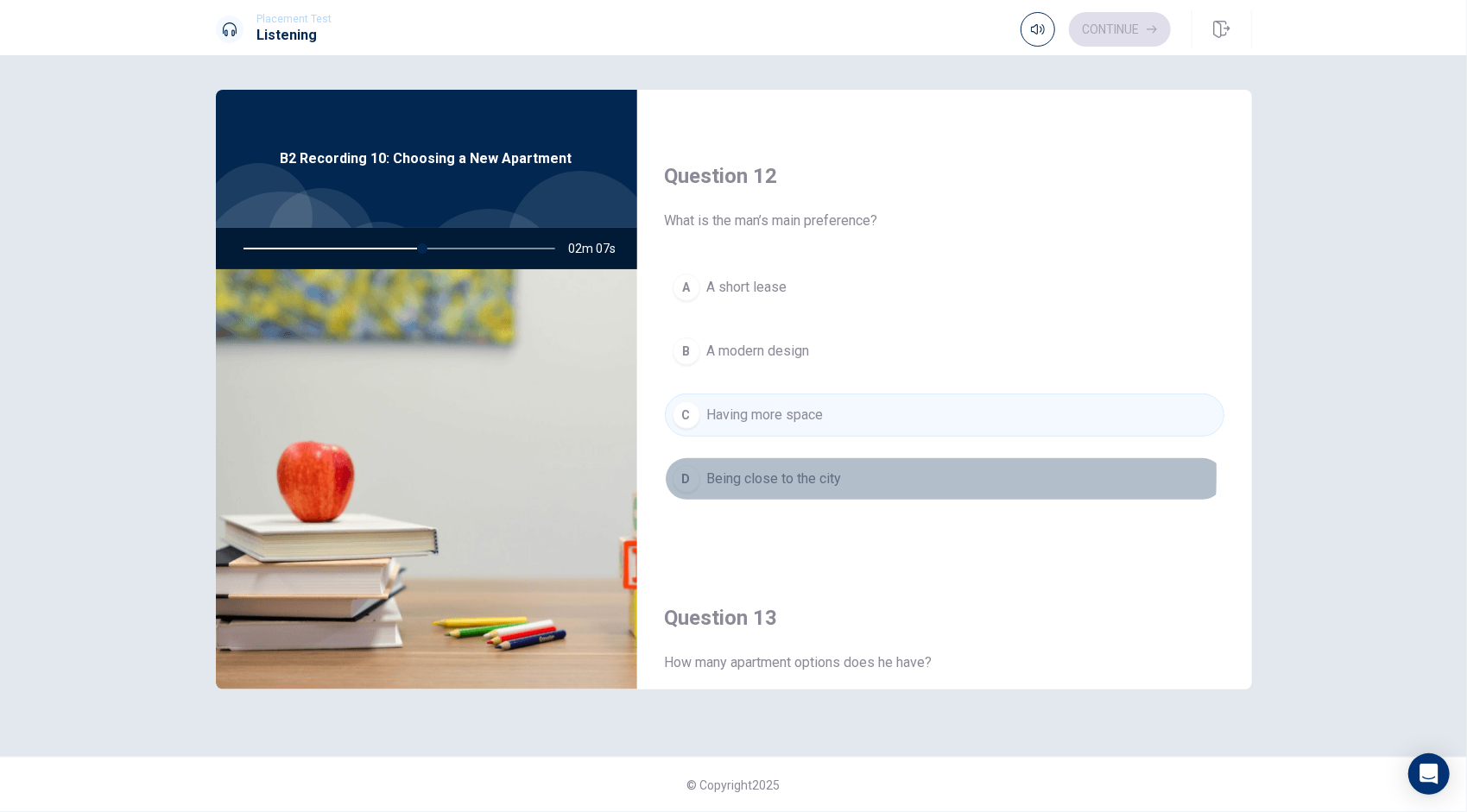
click at [761, 470] on span "Being close to the city" at bounding box center [774, 478] width 135 height 21
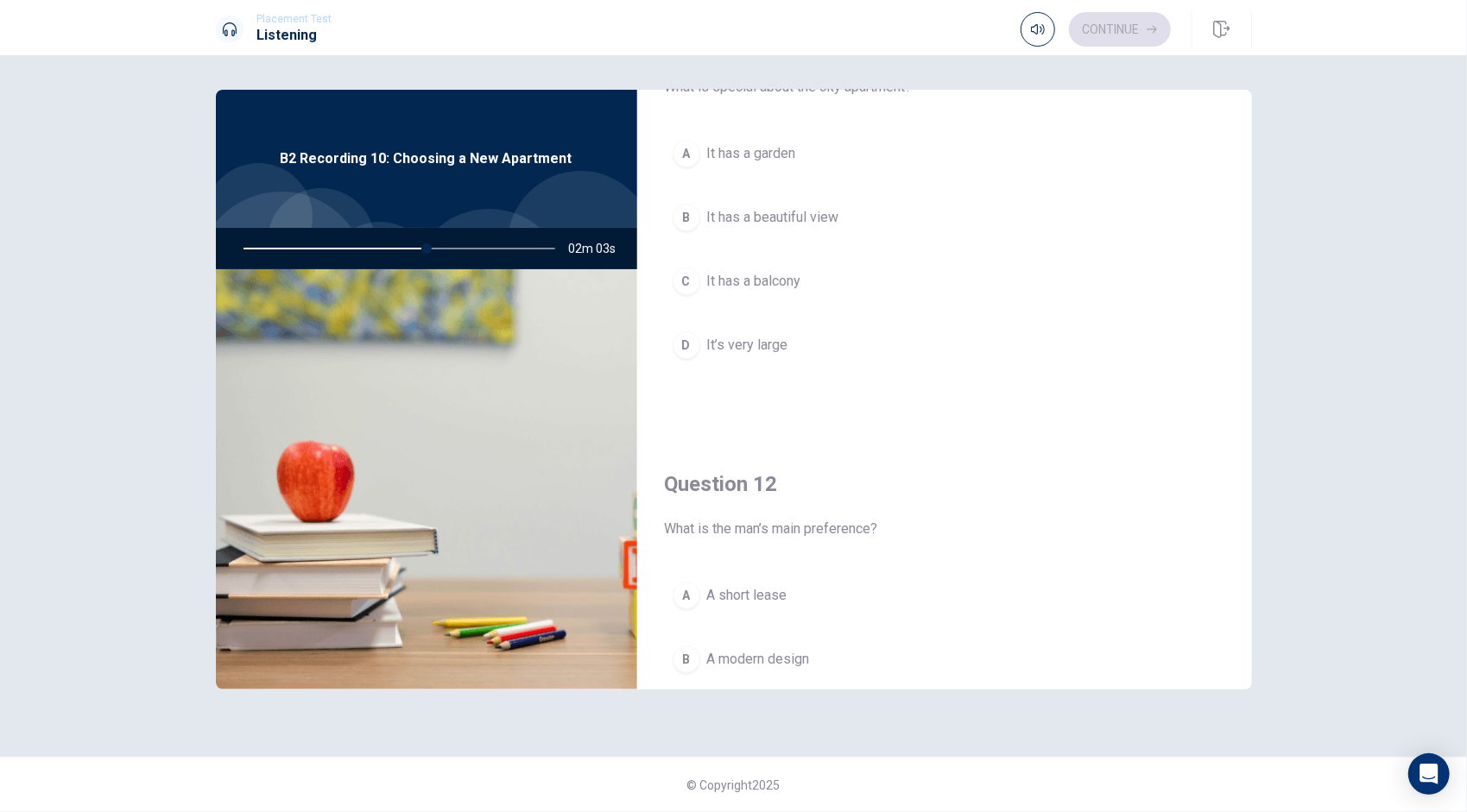
scroll to position [0, 0]
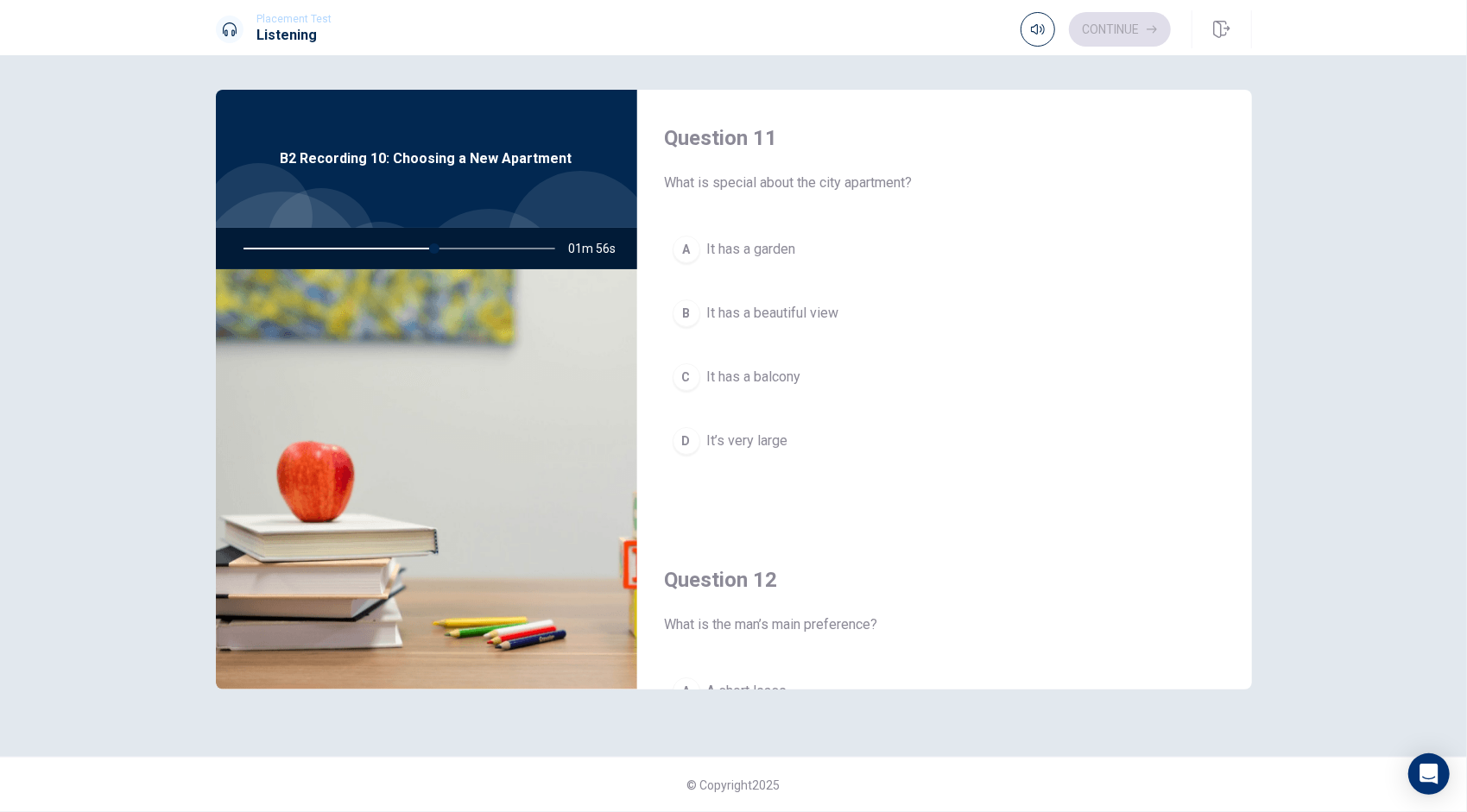
click at [760, 432] on span "It’s very large" at bounding box center [747, 441] width 81 height 21
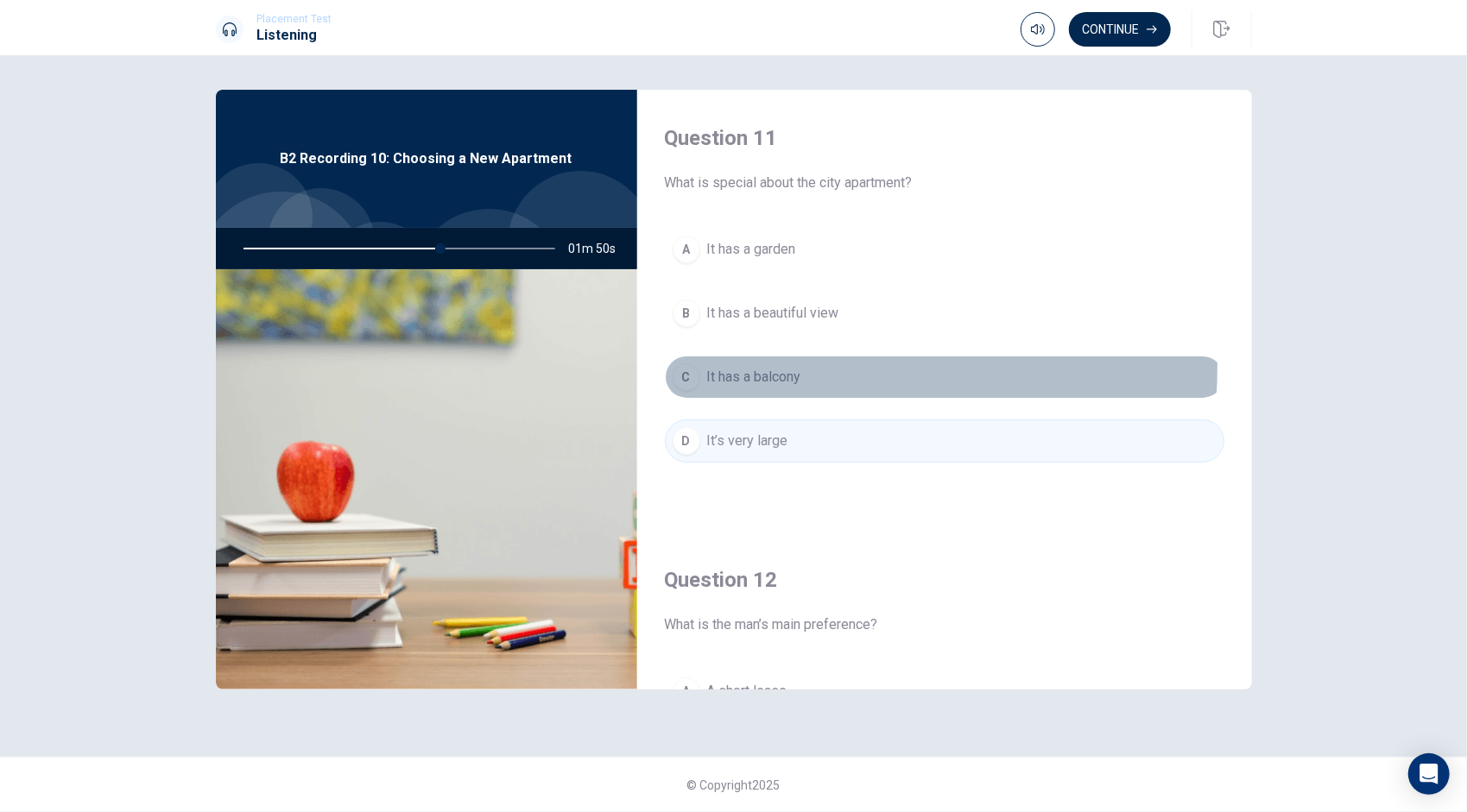
click at [773, 366] on span "It has a balcony" at bounding box center [753, 376] width 94 height 21
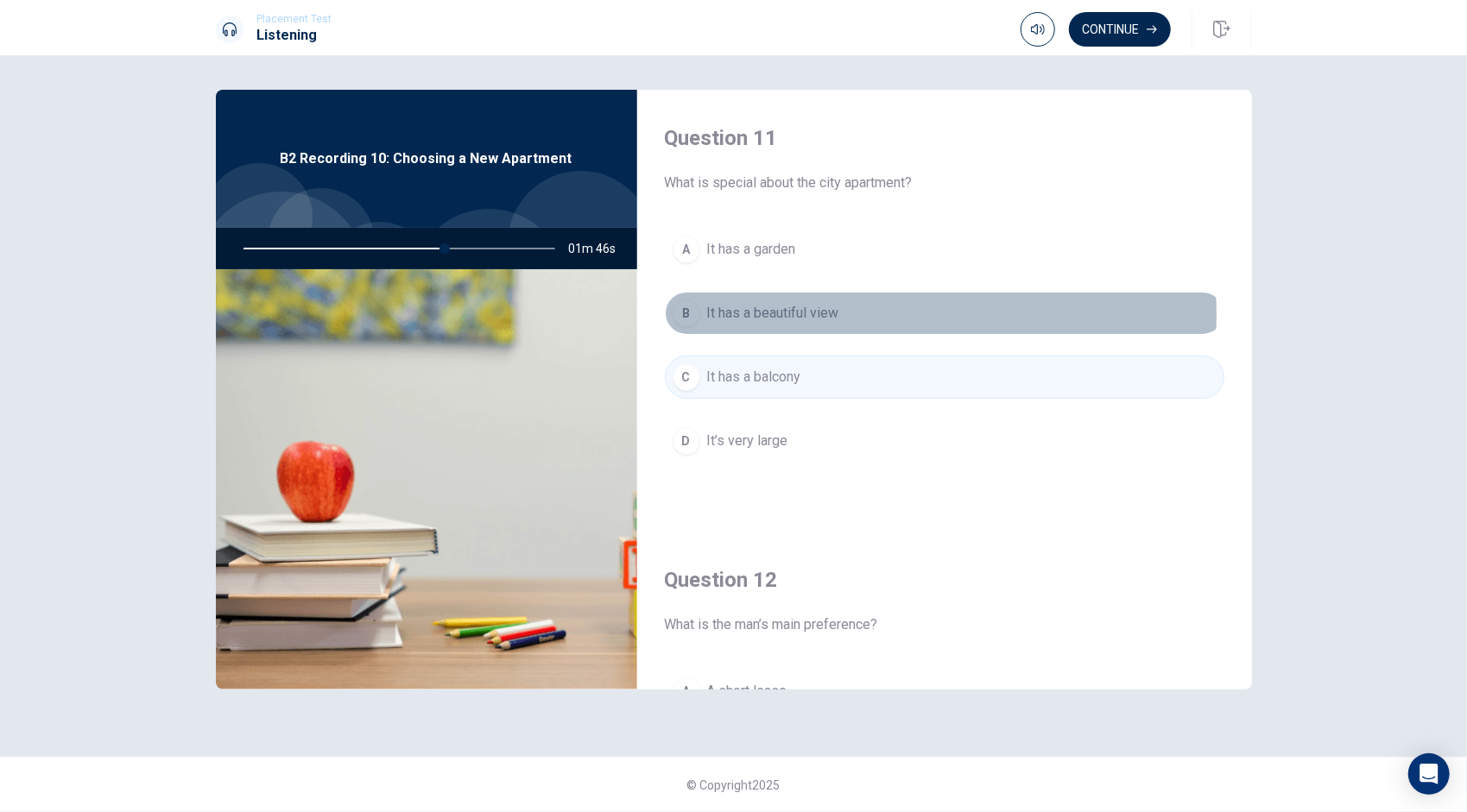
click at [844, 314] on button "B It has a beautiful view" at bounding box center [944, 313] width 559 height 43
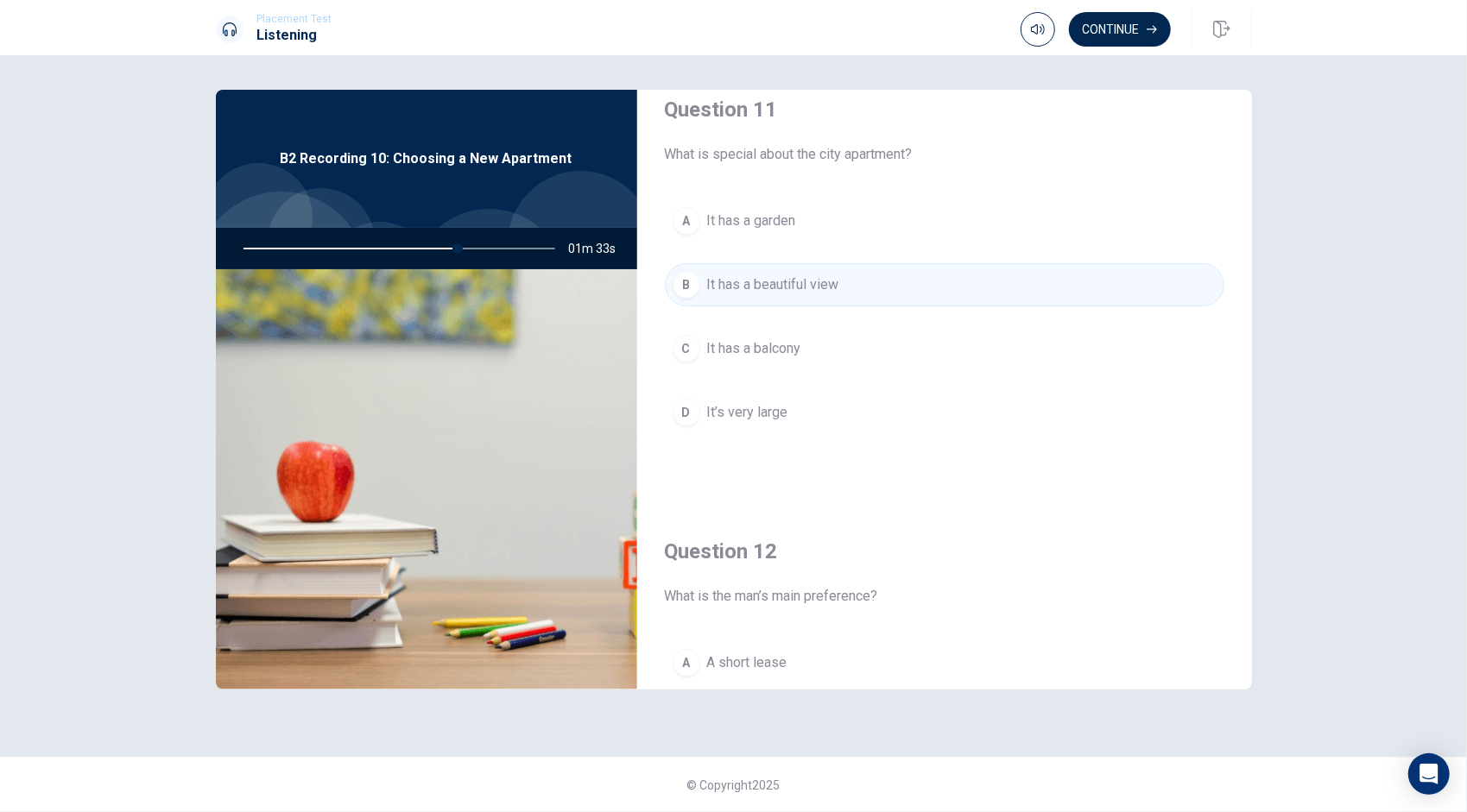
scroll to position [27, 0]
click at [1161, 15] on button "Continue" at bounding box center [1120, 29] width 102 height 35
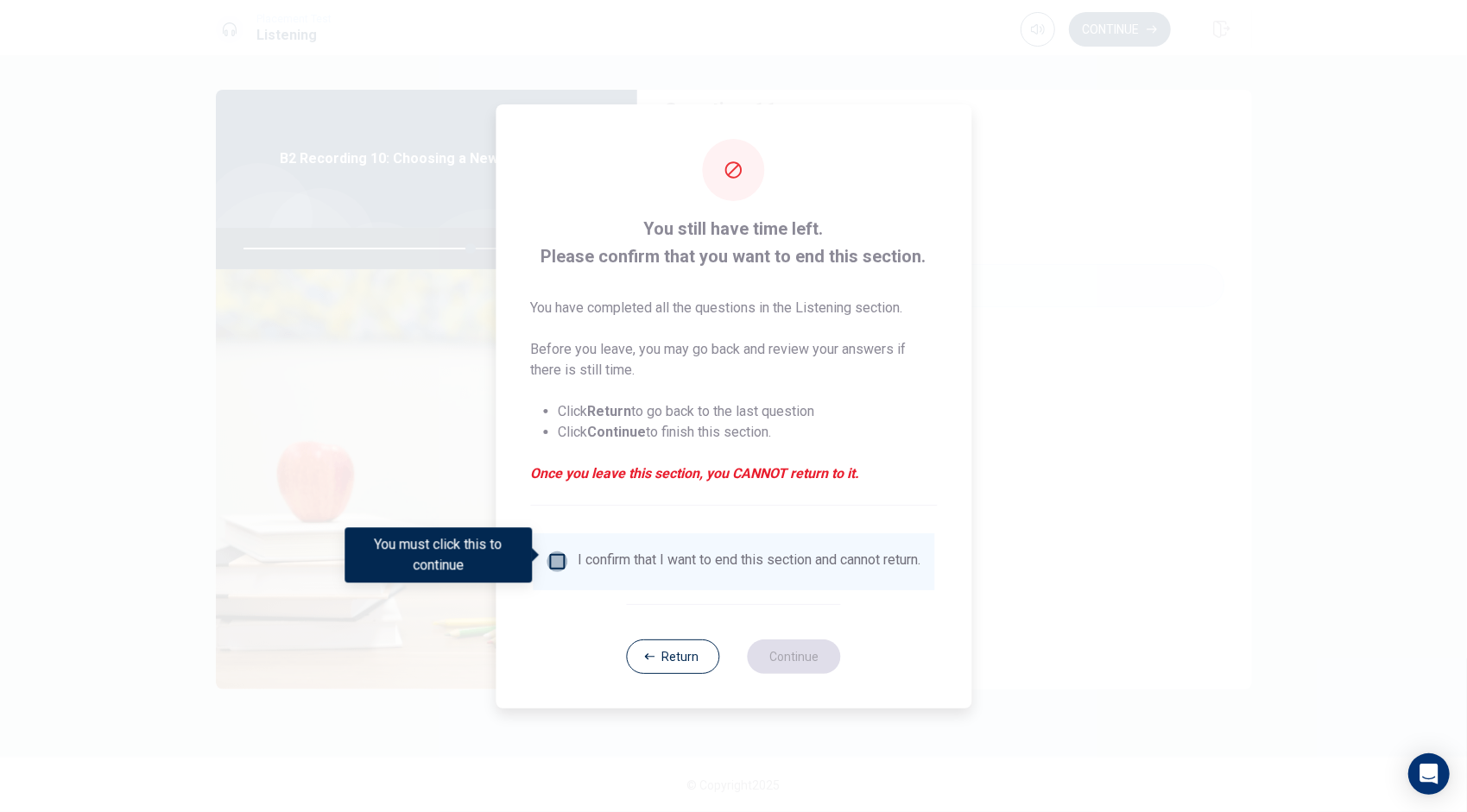
click at [558, 563] on input "You must click this to continue" at bounding box center [557, 562] width 21 height 21
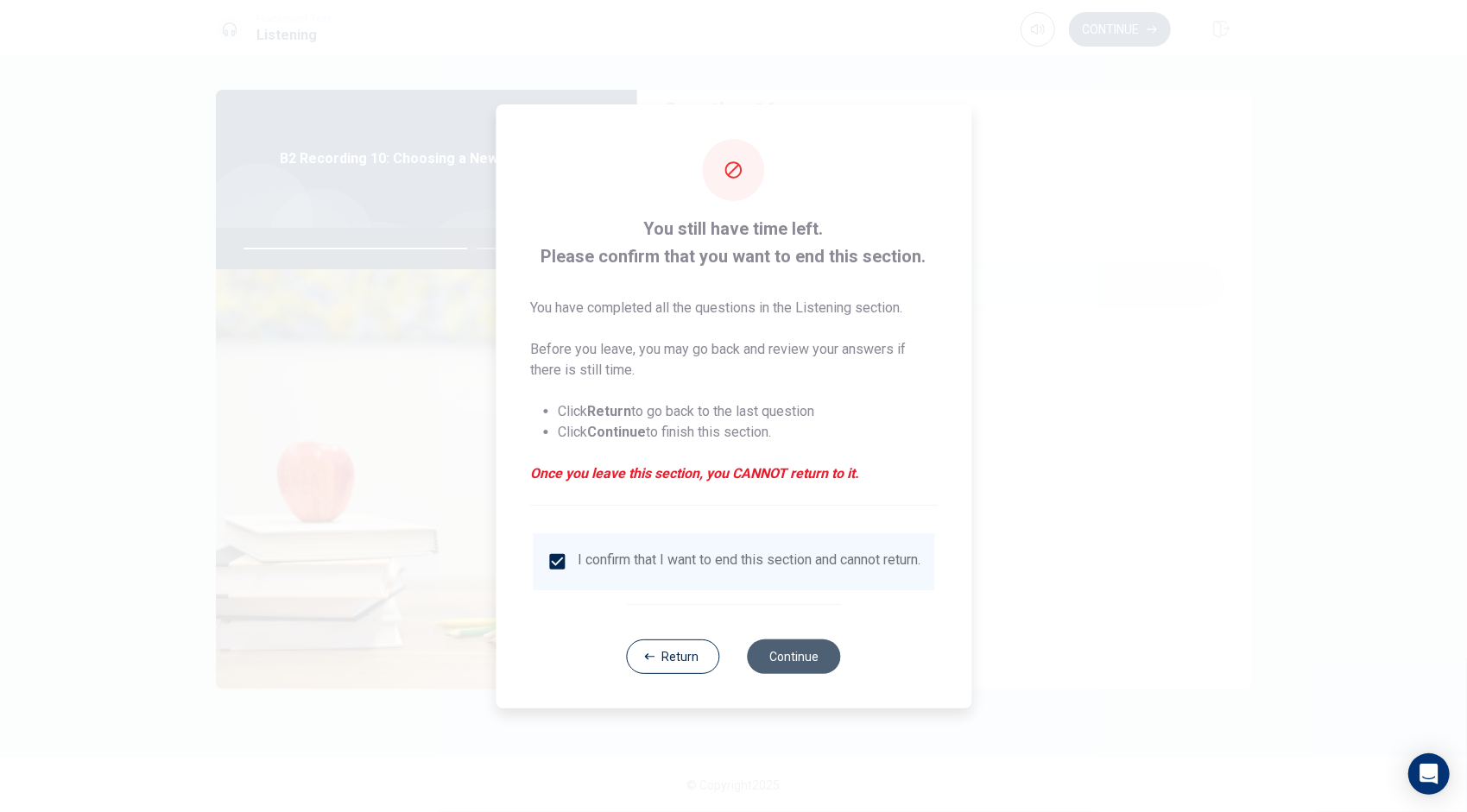
click at [804, 655] on button "Continue" at bounding box center [794, 657] width 94 height 35
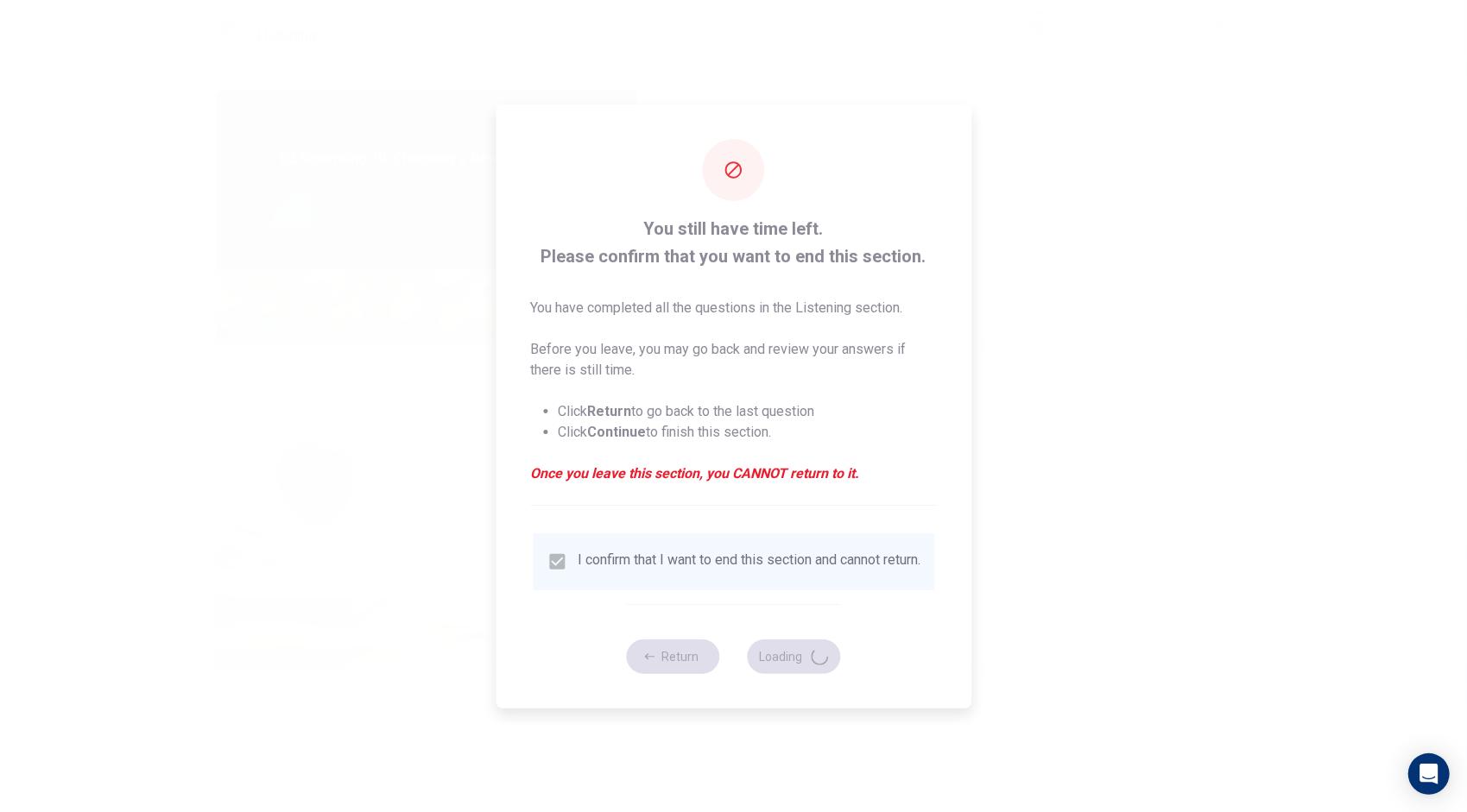
type input "74"
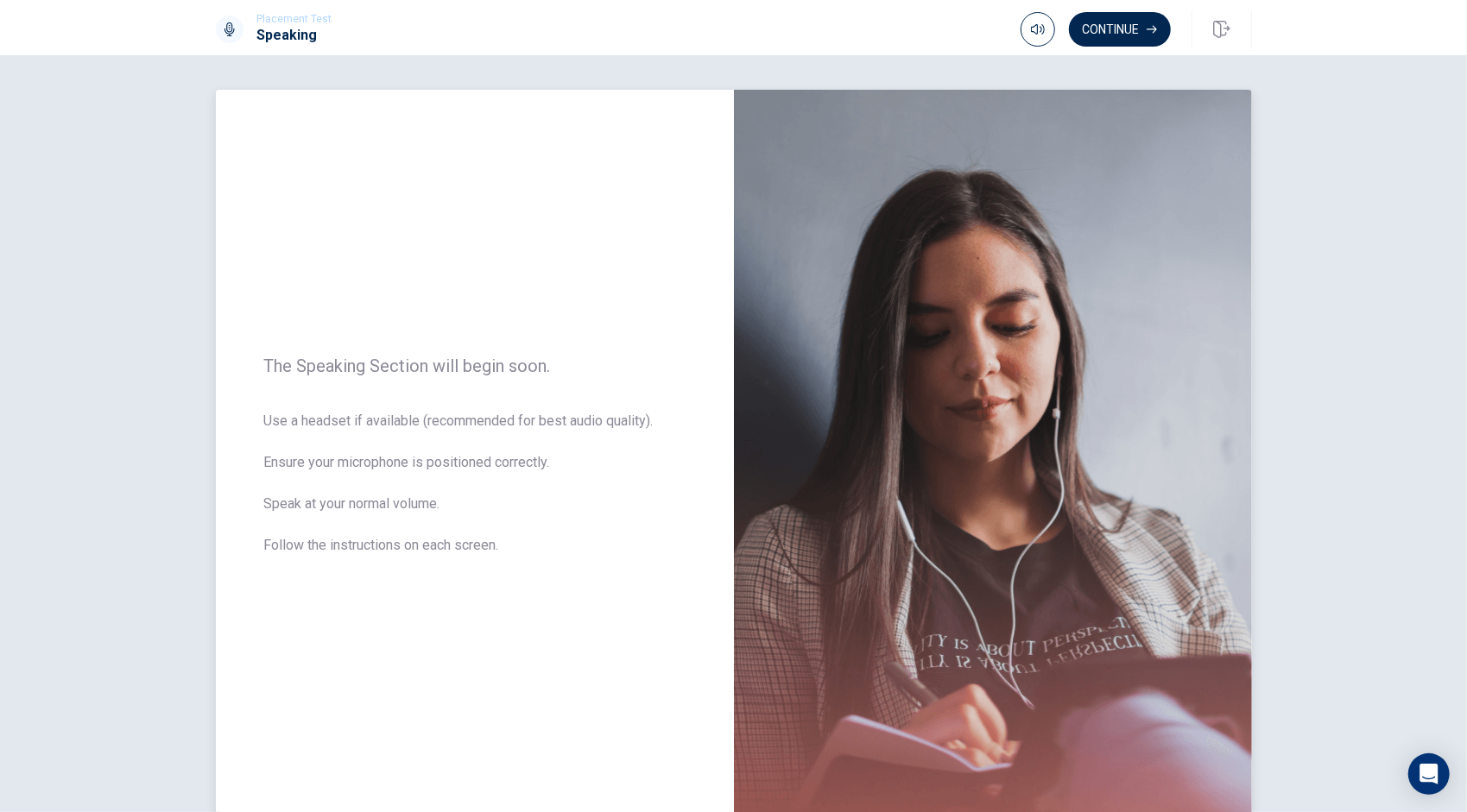
click at [435, 370] on span "The Speaking Section will begin soon." at bounding box center [474, 366] width 421 height 21
click at [1131, 27] on button "Continue" at bounding box center [1120, 29] width 102 height 35
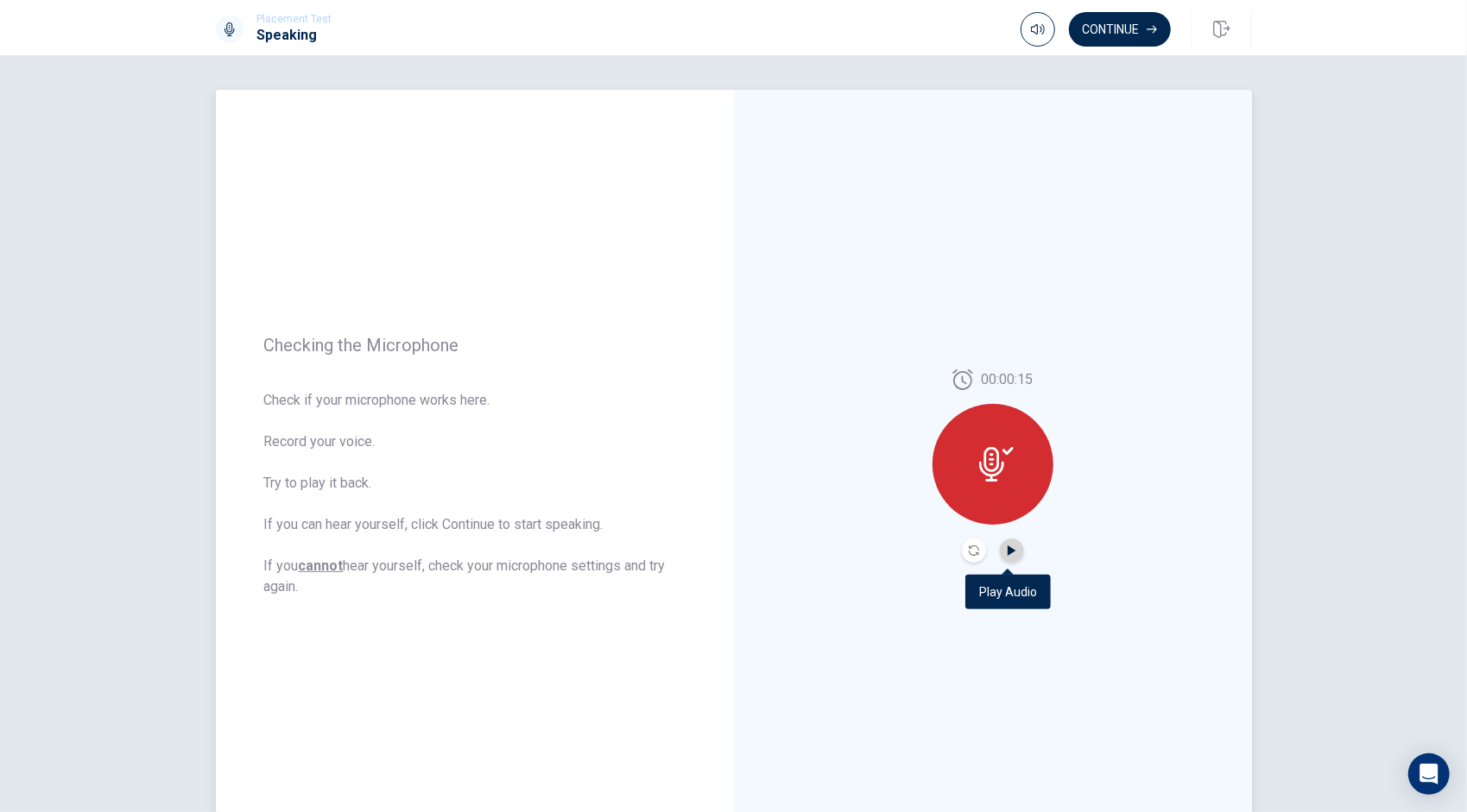
click at [1008, 549] on icon "Play Audio" at bounding box center [1011, 550] width 8 height 10
click at [1124, 24] on button "Continue" at bounding box center [1120, 29] width 102 height 35
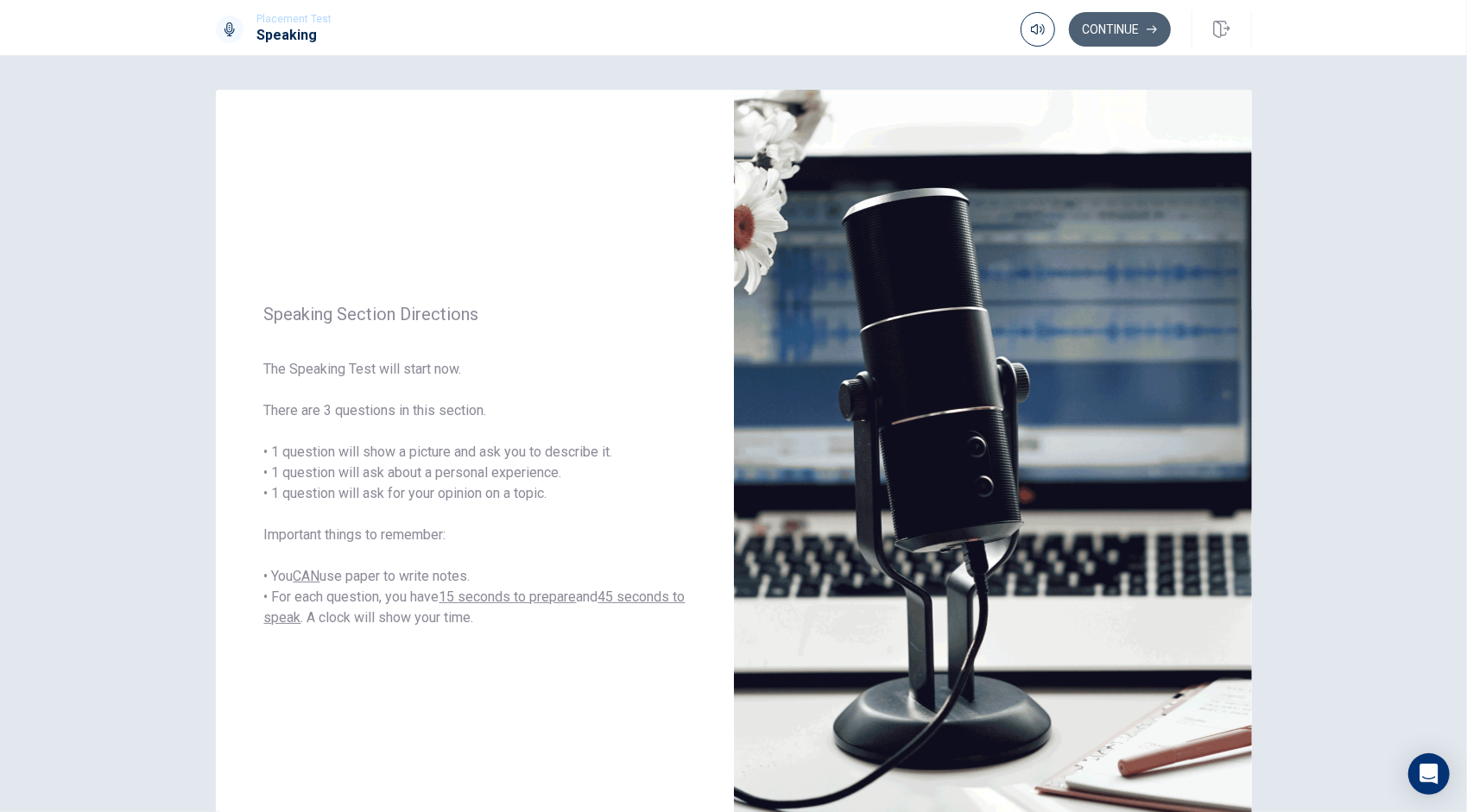
click at [1124, 25] on button "Continue" at bounding box center [1120, 29] width 102 height 35
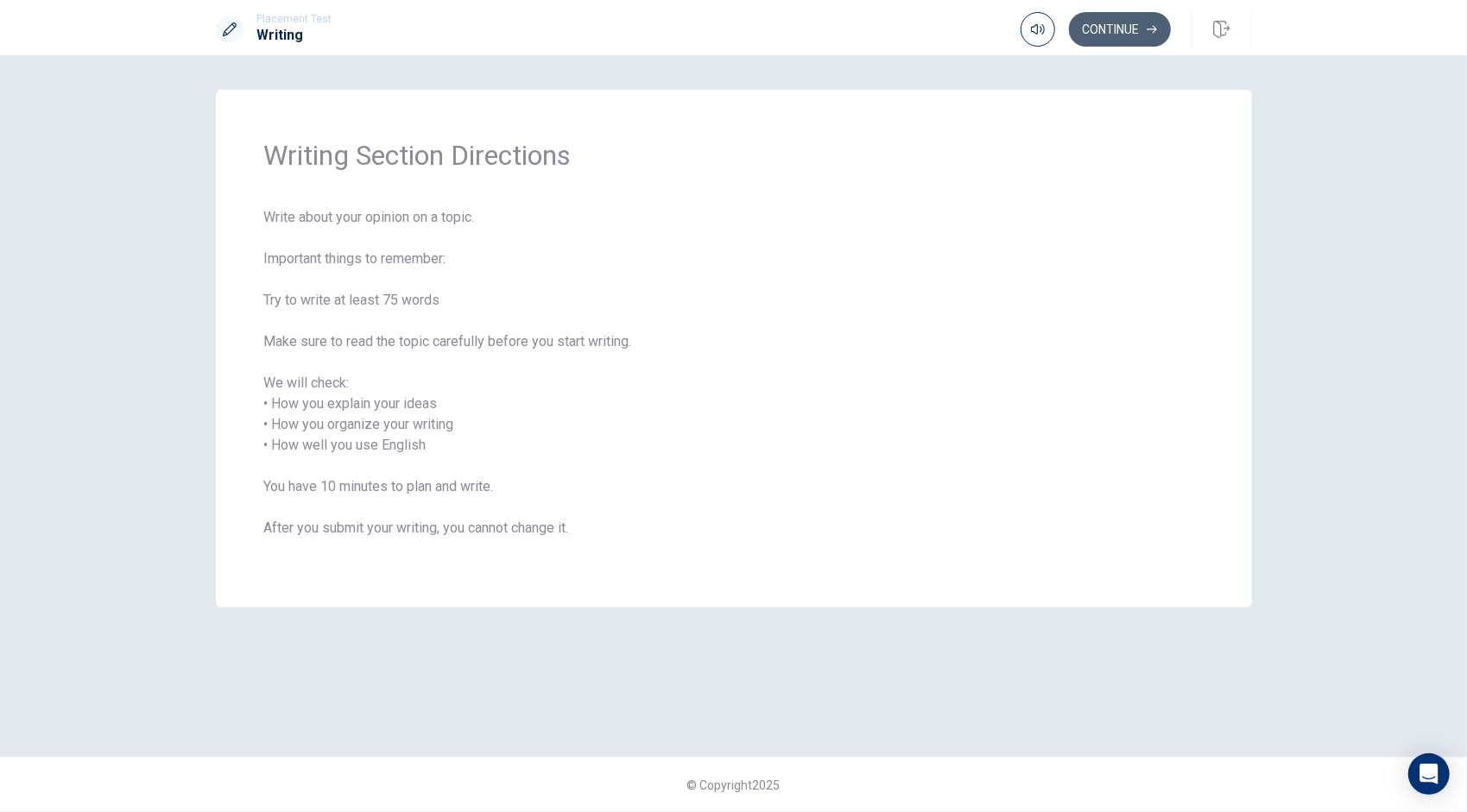
click at [1120, 23] on button "Continue" at bounding box center [1120, 29] width 102 height 35
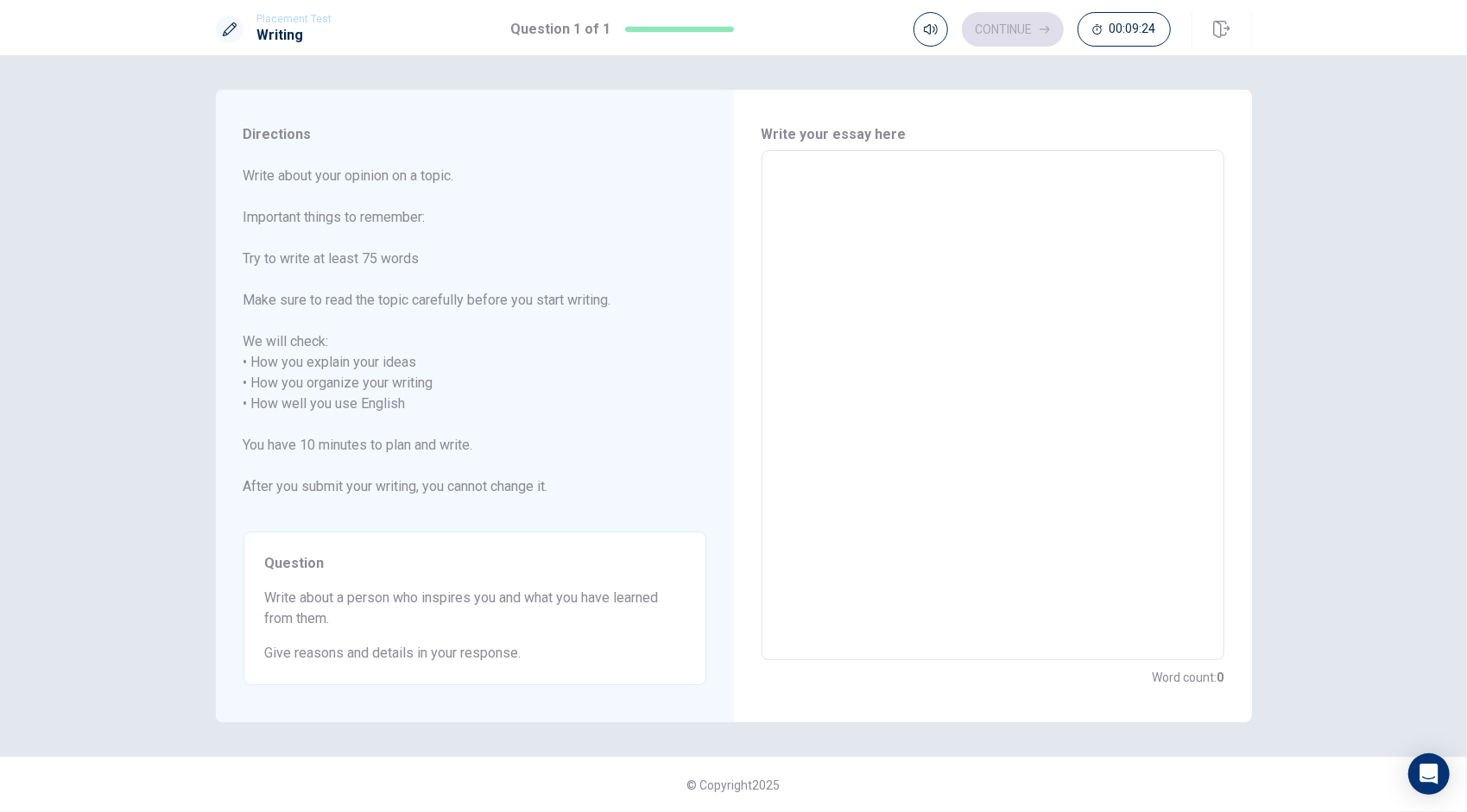
click at [796, 215] on textarea at bounding box center [992, 406] width 438 height 482
type textarea "I"
type textarea "x"
type textarea "I"
type textarea "x"
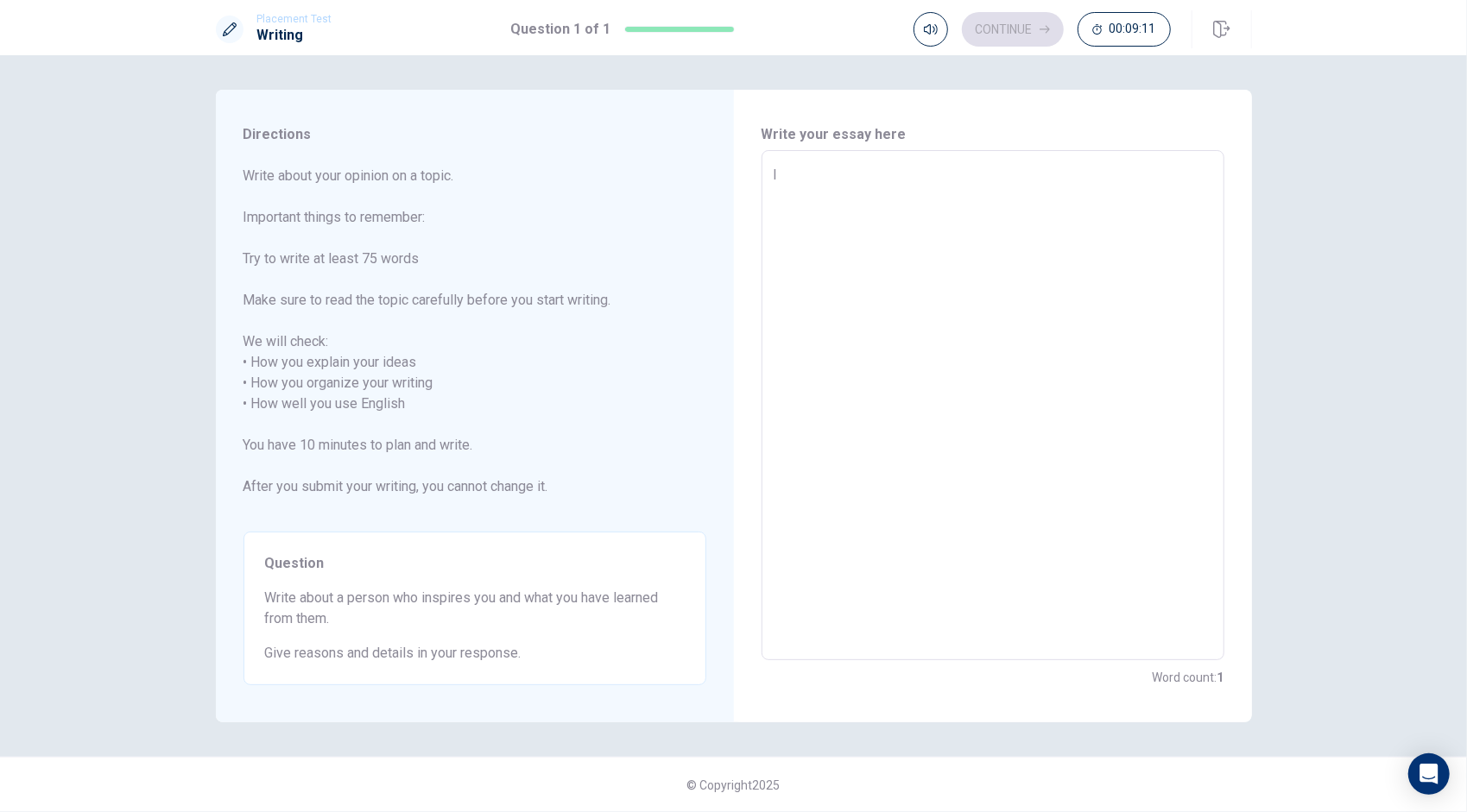
type textarea "I l"
type textarea "x"
type textarea "I li"
type textarea "x"
type textarea "I lie"
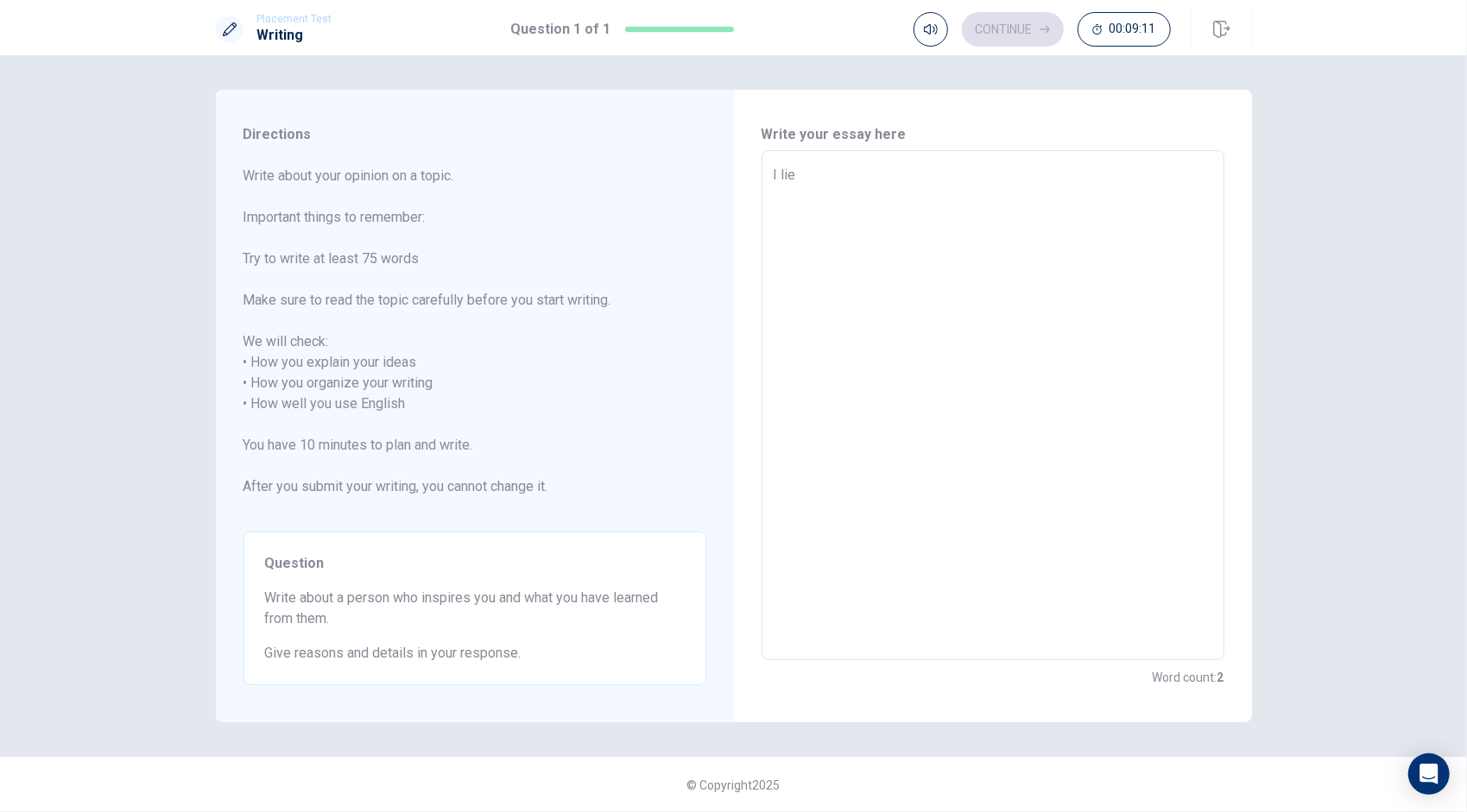
type textarea "x"
type textarea "I liek"
type textarea "x"
type textarea "I lie"
type textarea "x"
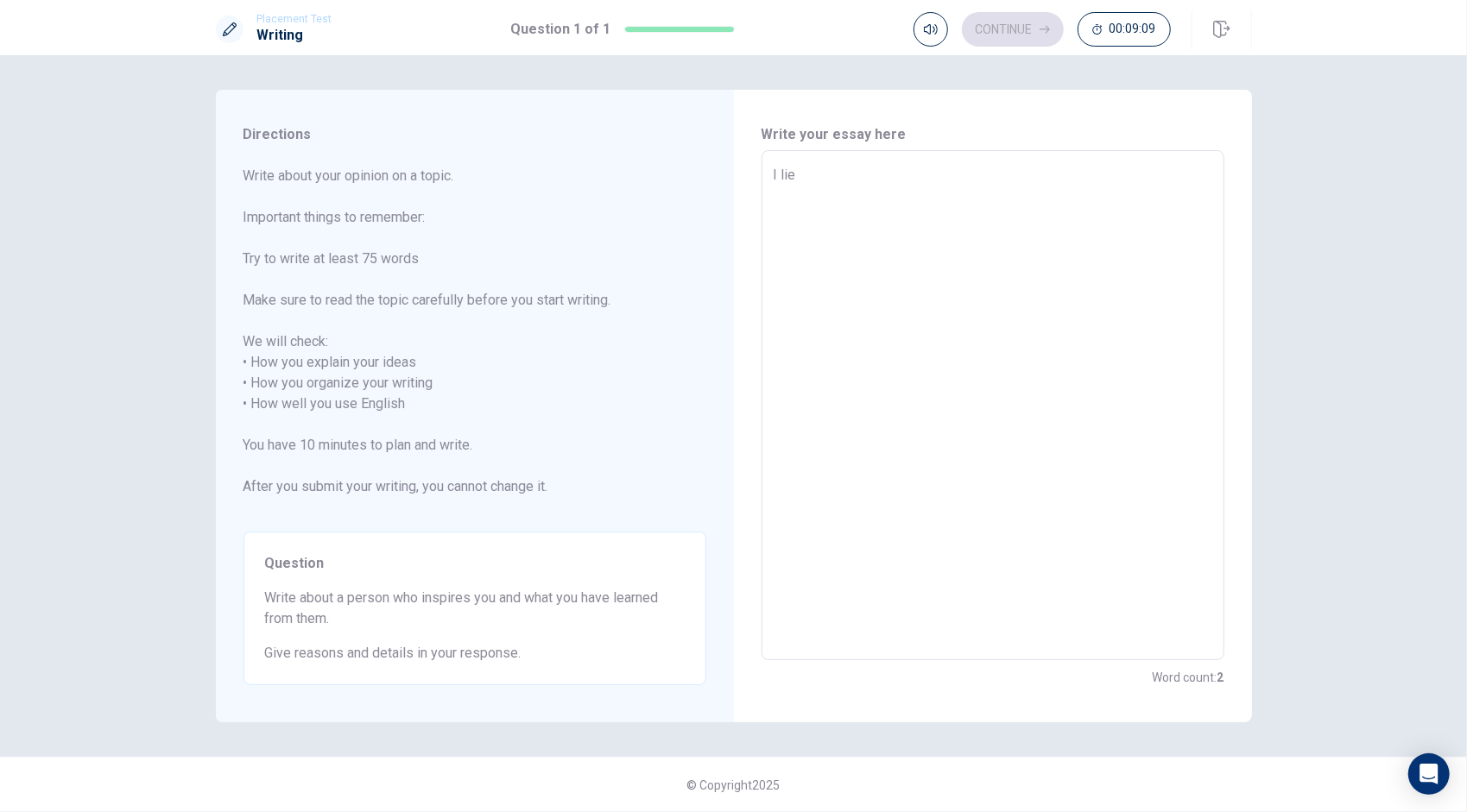
type textarea "I li"
type textarea "x"
type textarea "I l"
type textarea "x"
type textarea "I"
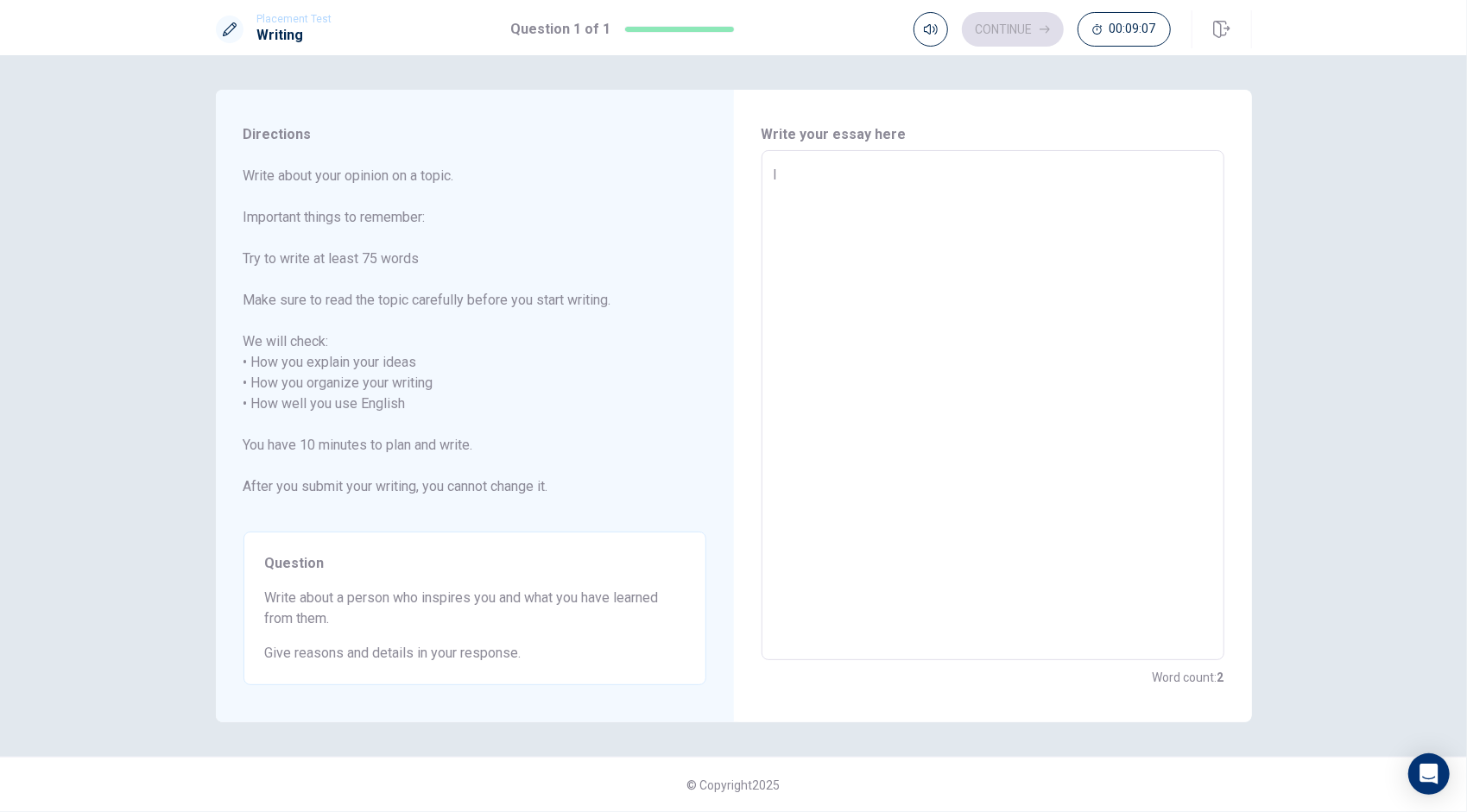
type textarea "x"
type textarea "I"
type textarea "x"
type textarea "I"
type textarea "x"
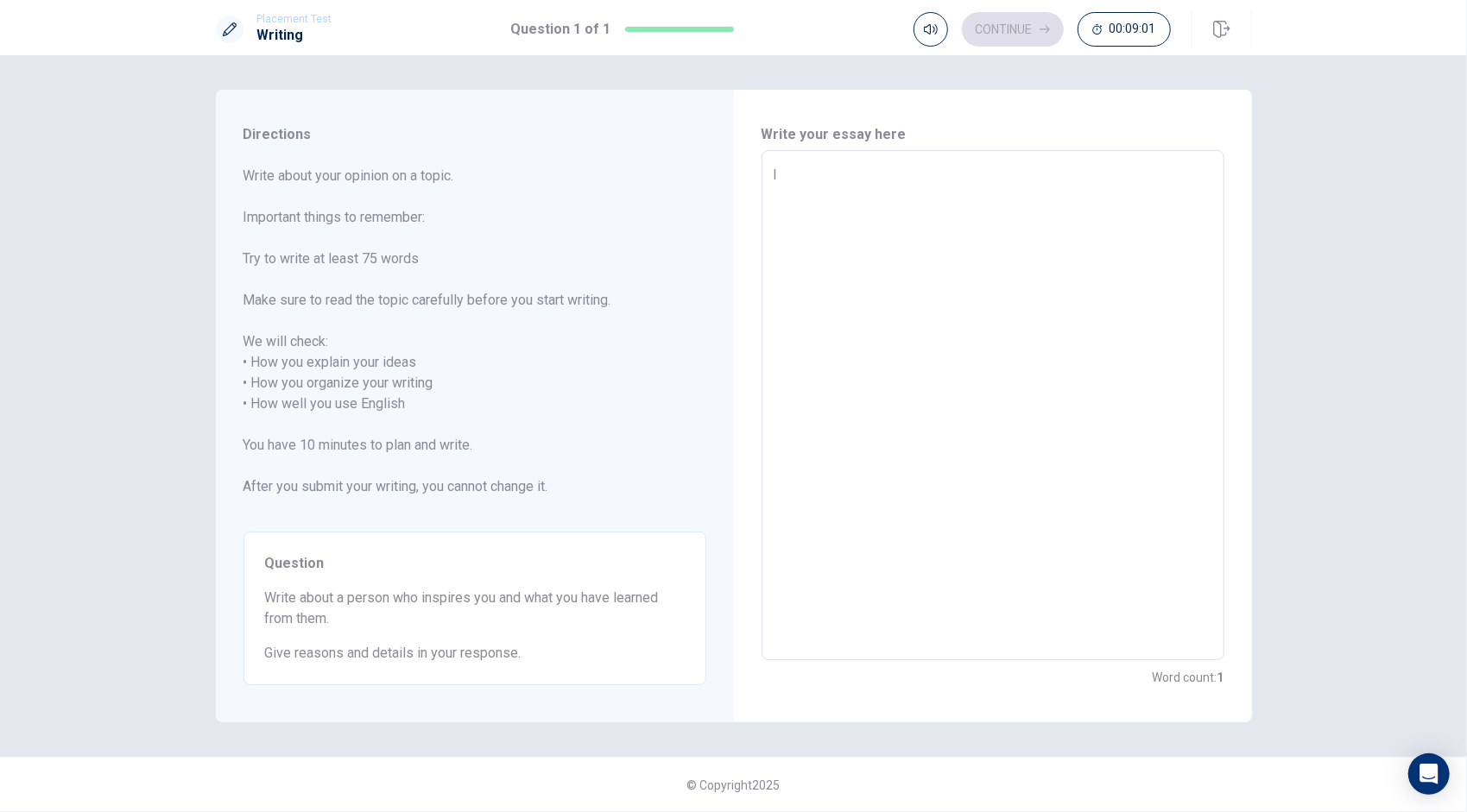
type textarea "I l"
type textarea "x"
type textarea "I li"
type textarea "x"
type textarea "I lik"
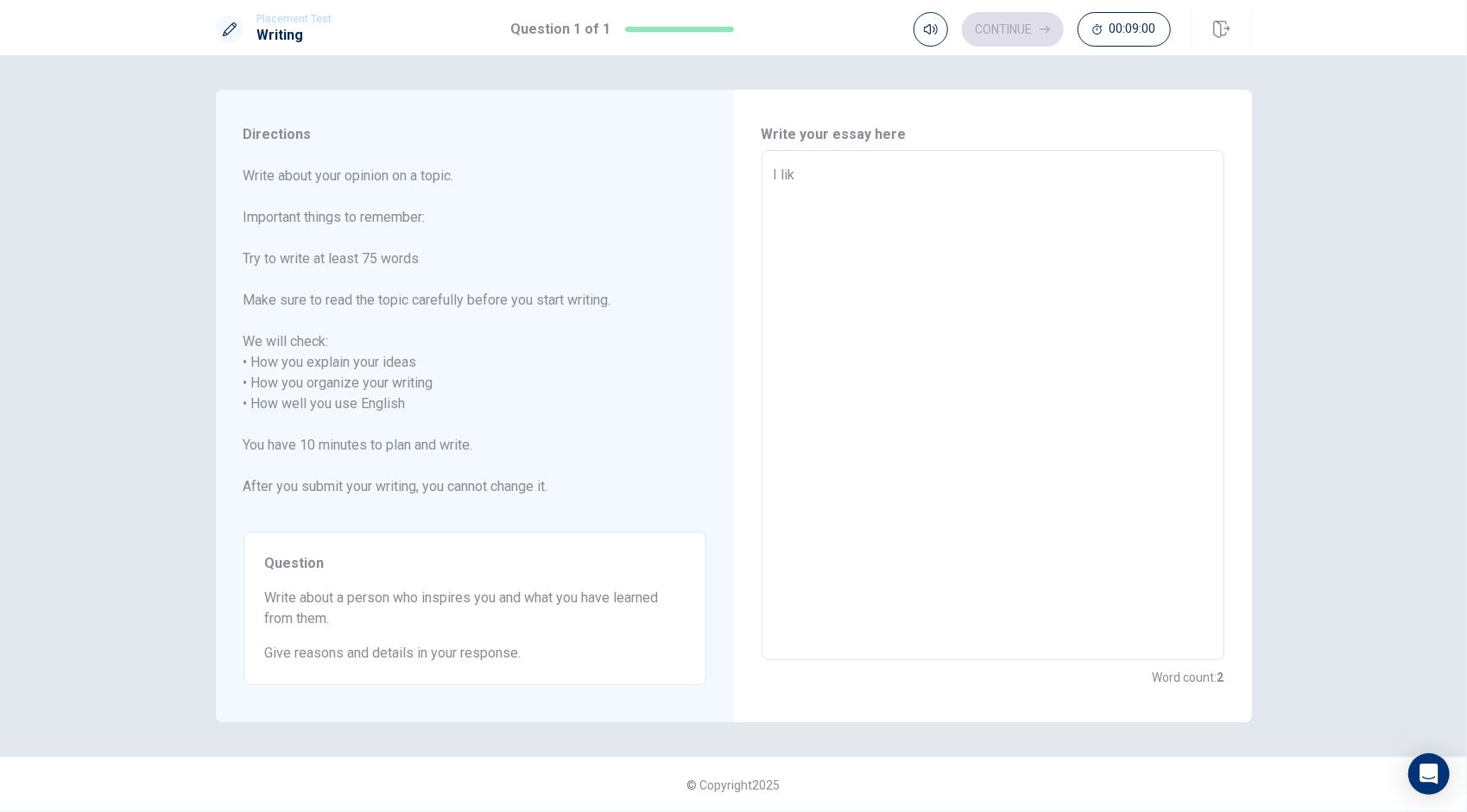
type textarea "x"
type textarea "I like"
type textarea "x"
type textarea "I like"
type textarea "x"
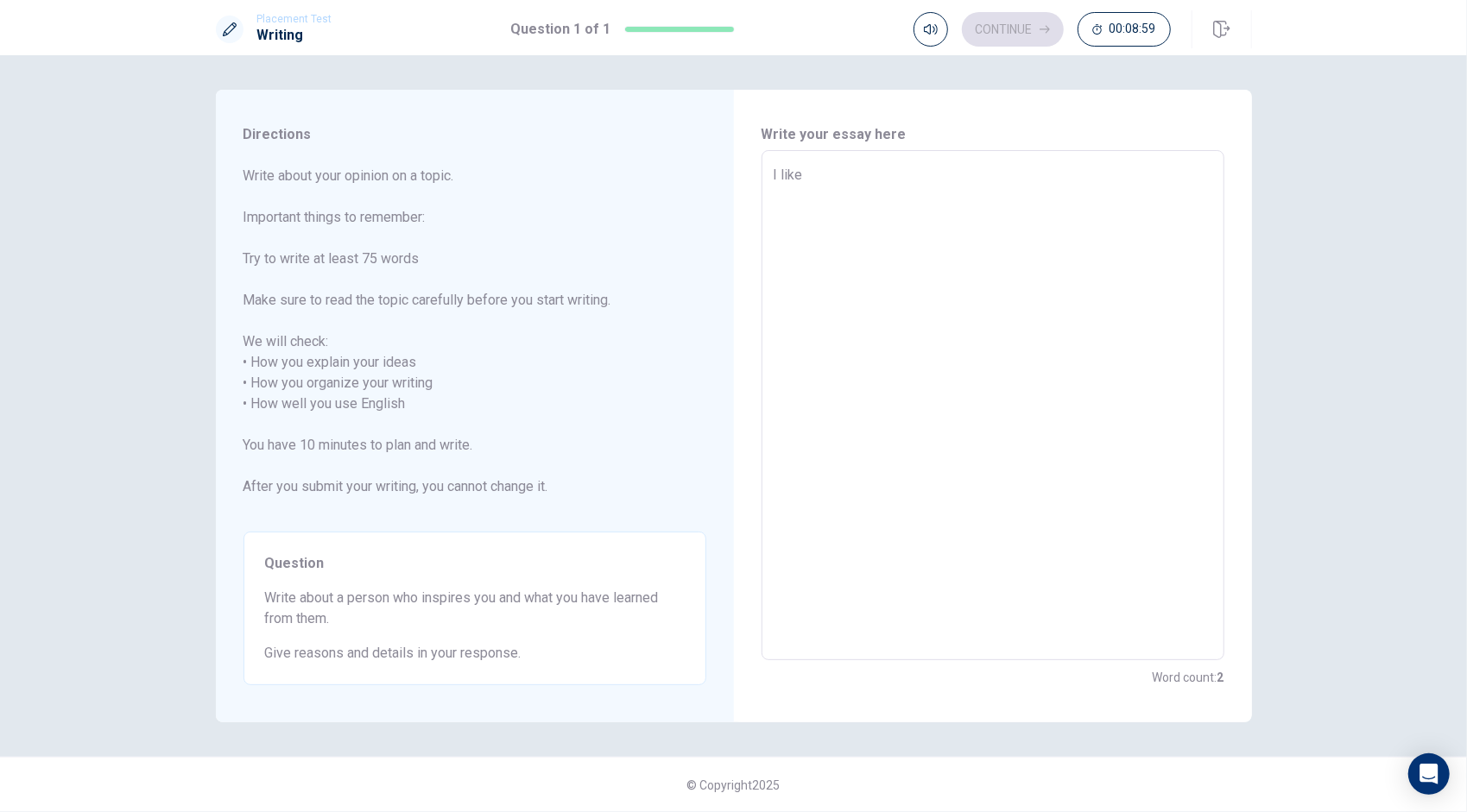
type textarea "I like a"
type textarea "x"
type textarea "I like a"
type textarea "x"
type textarea "I like a f"
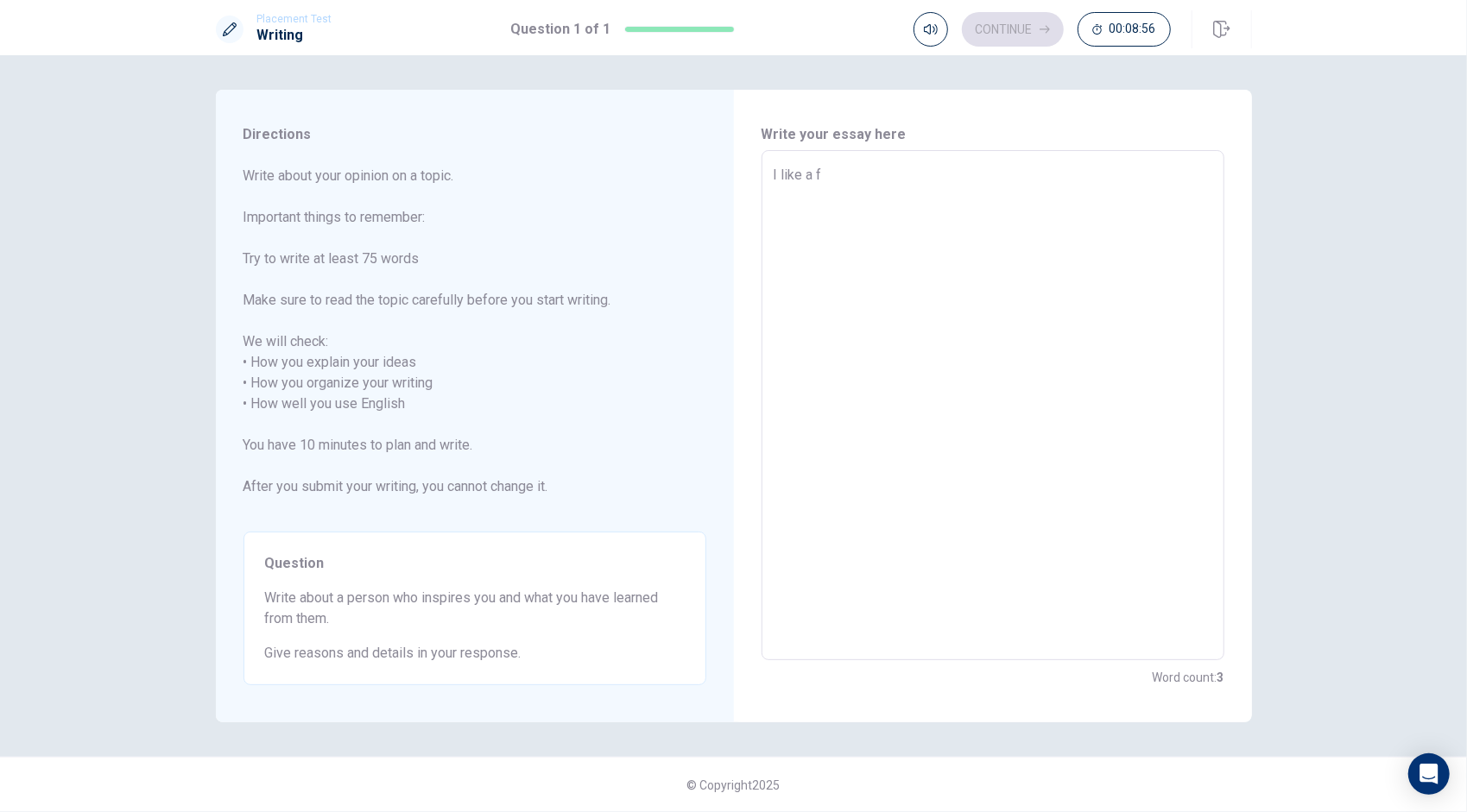
type textarea "x"
type textarea "I like a fa"
type textarea "x"
type textarea "I like a fam"
type textarea "x"
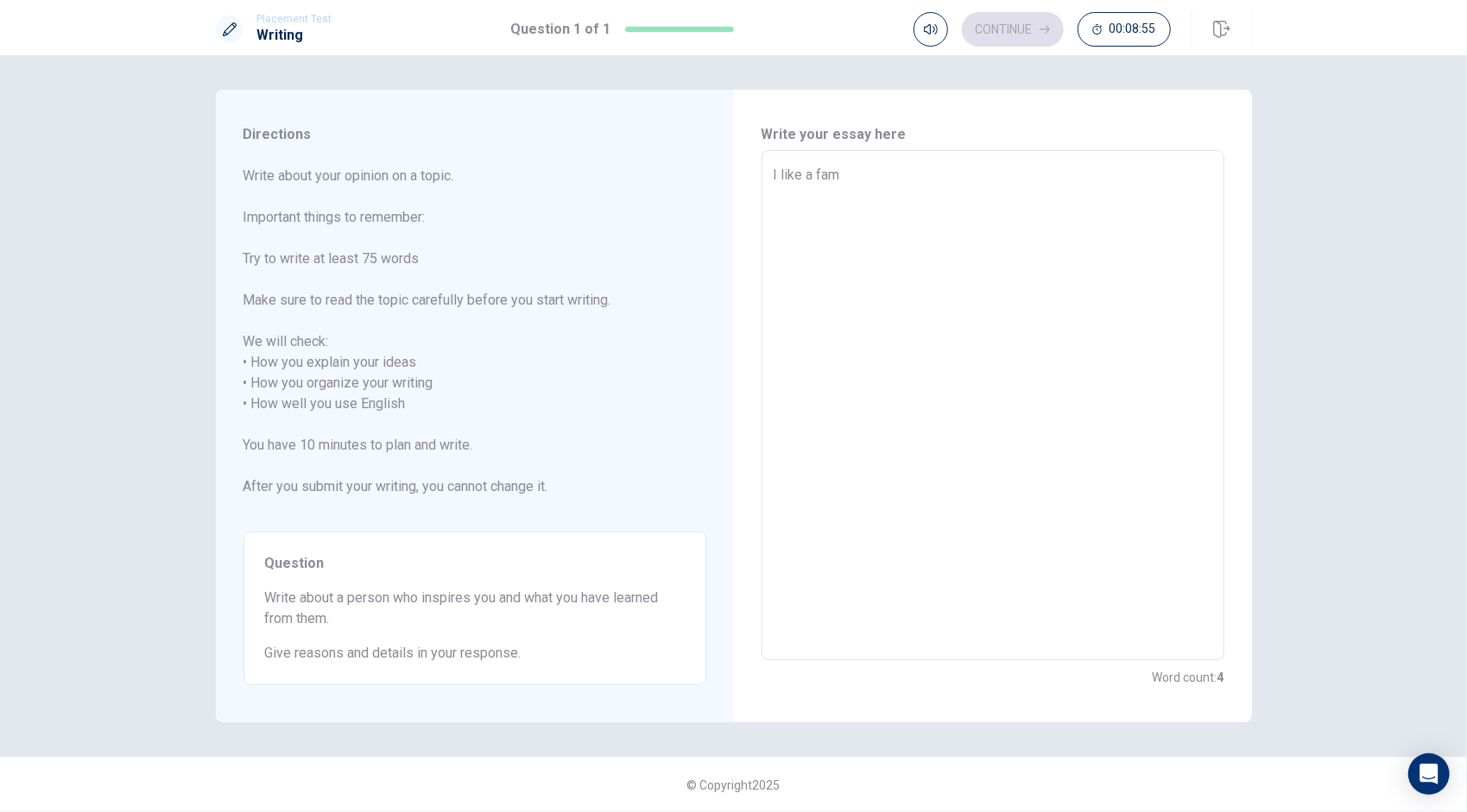
type textarea "I like a famo"
type textarea "x"
type textarea "I like a famou"
type textarea "x"
type textarea "I like a famous"
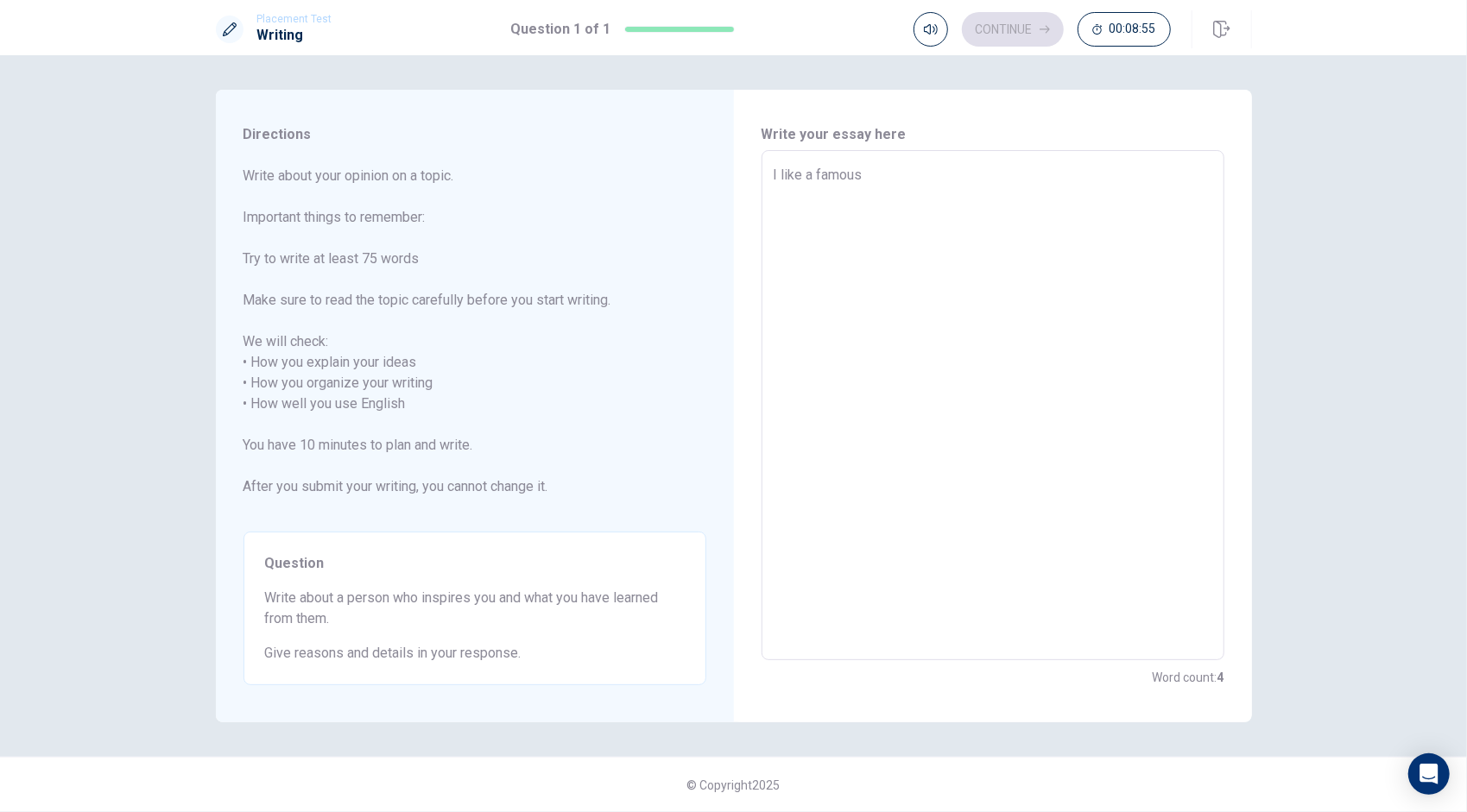
type textarea "x"
type textarea "I like a famous"
type textarea "x"
type textarea "I like a famous F"
type textarea "x"
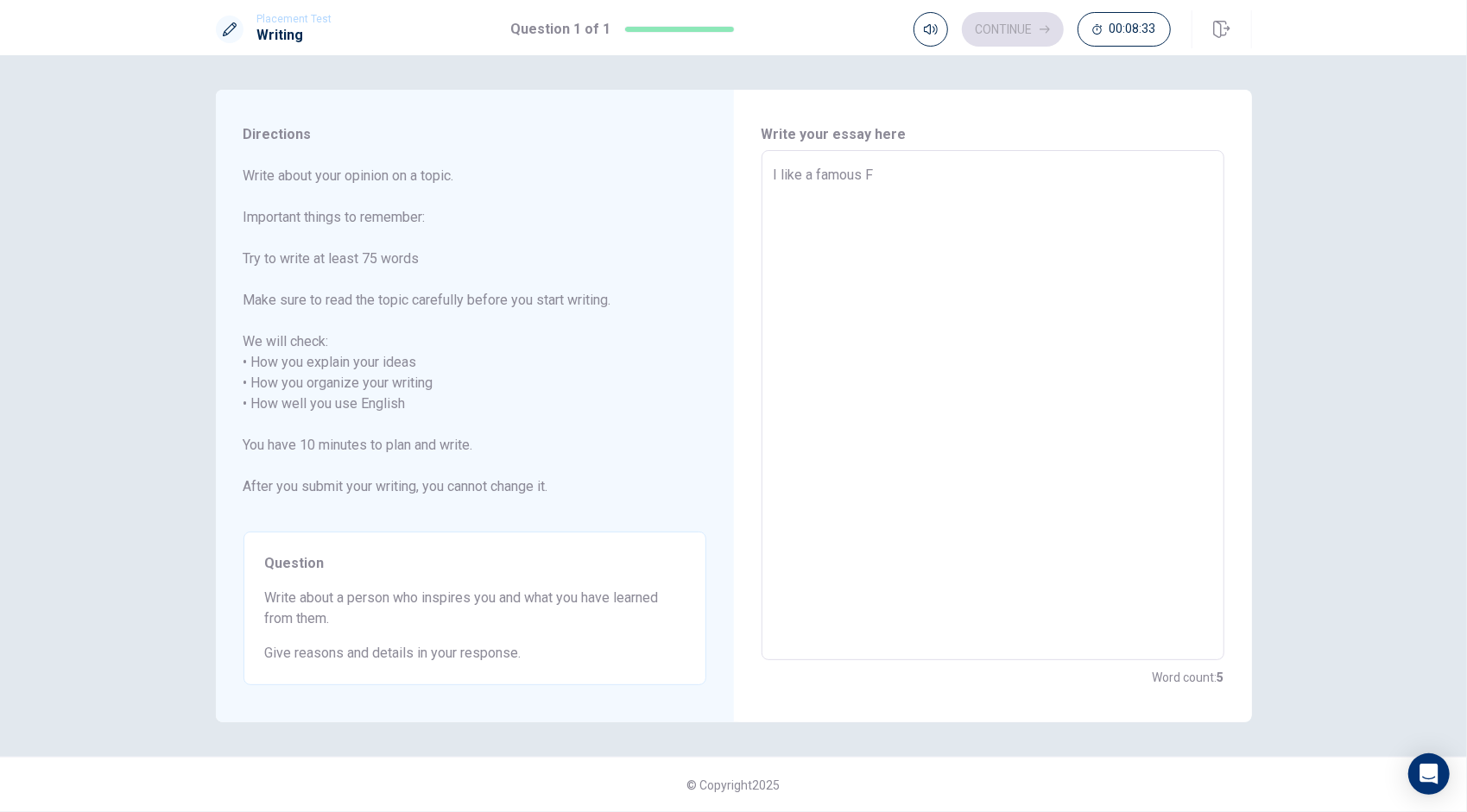
type textarea "I like a famous FP"
type textarea "x"
type textarea "I like a famous FPv"
type textarea "x"
type textarea "I like a famous FP"
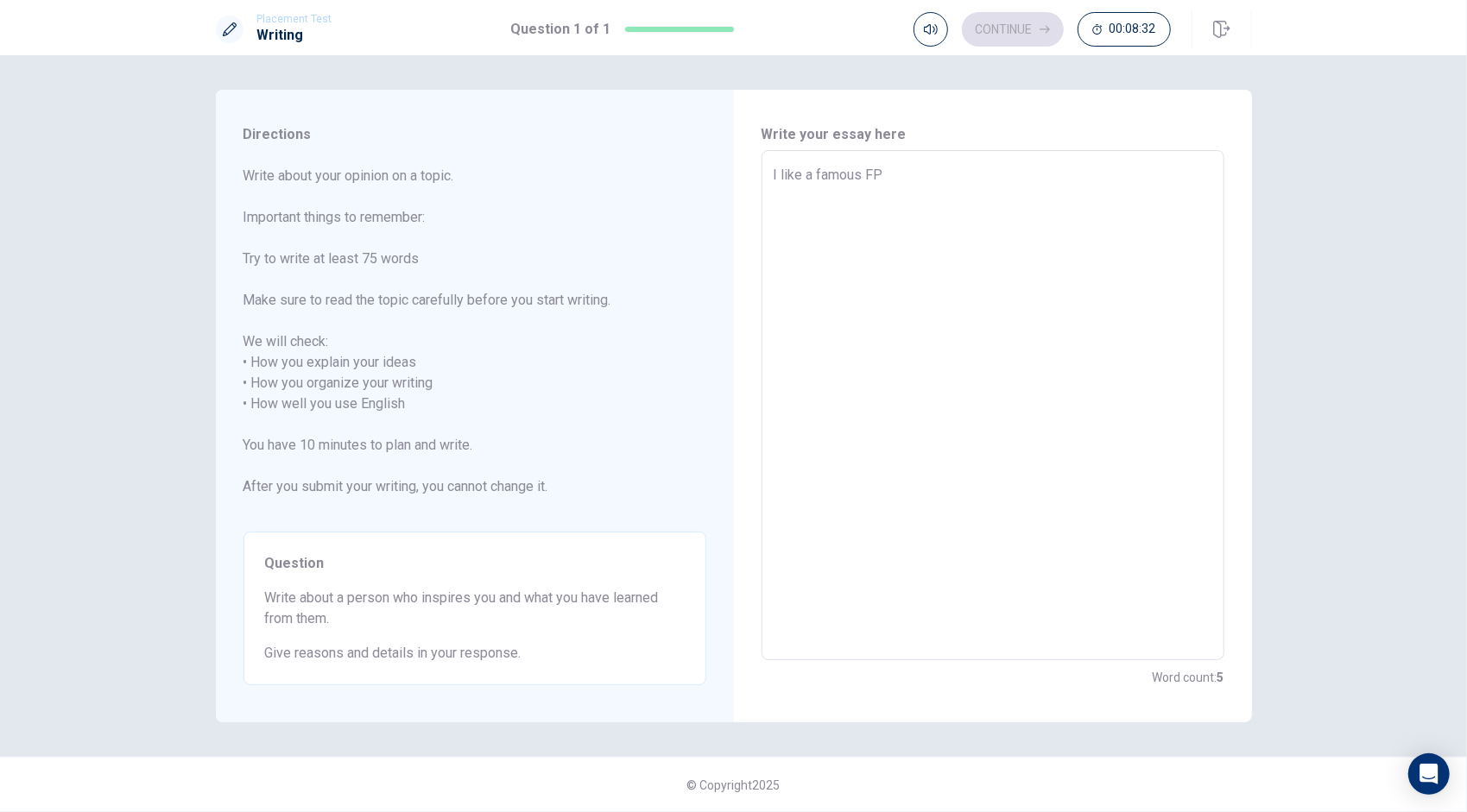
type textarea "x"
type textarea "I like a famous FPV"
type textarea "x"
type textarea "I like a famous FPV"
type textarea "x"
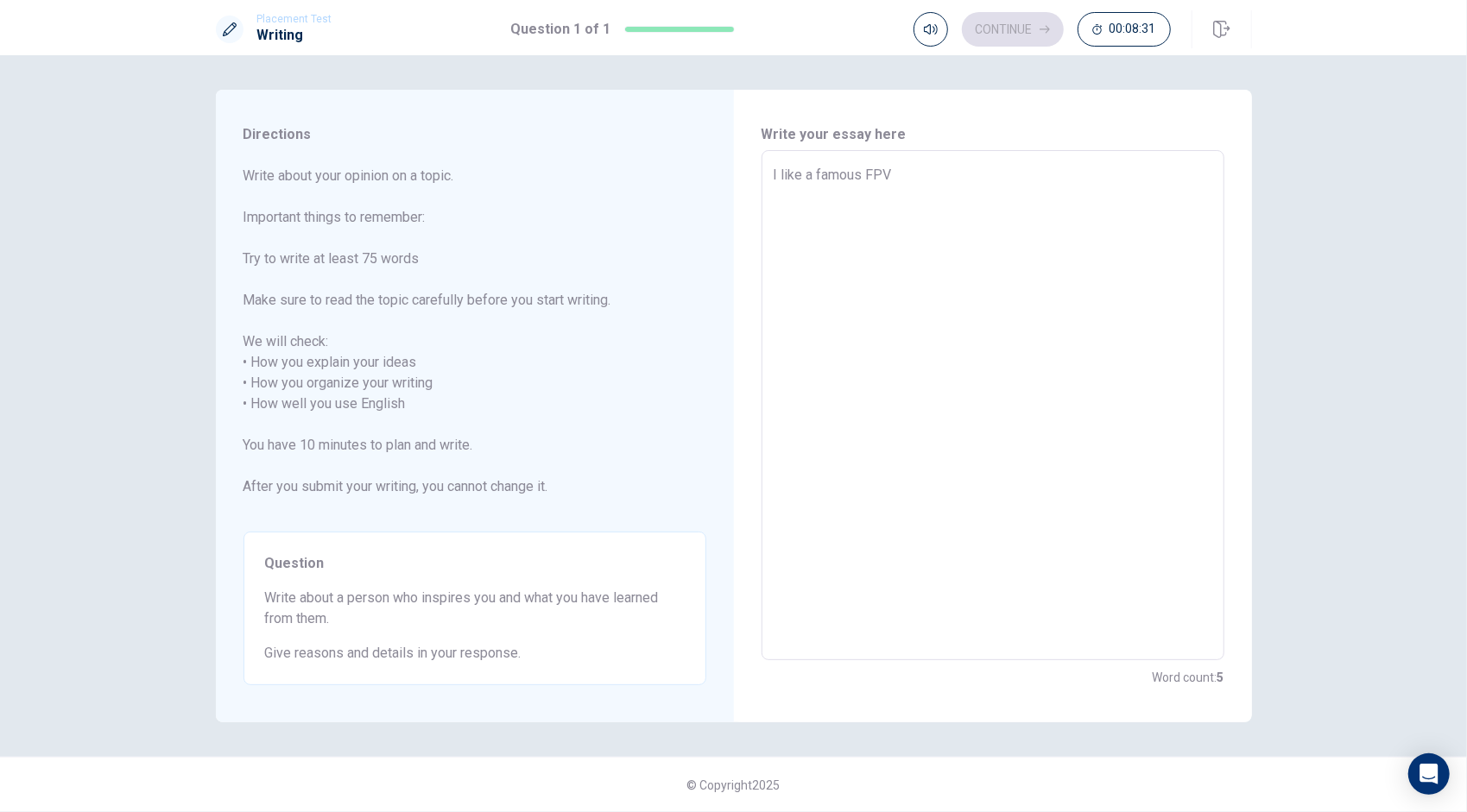
type textarea "I like a famous FPV d"
type textarea "x"
type textarea "I like a famous FPV dr"
type textarea "x"
type textarea "I like a famous FPV dro"
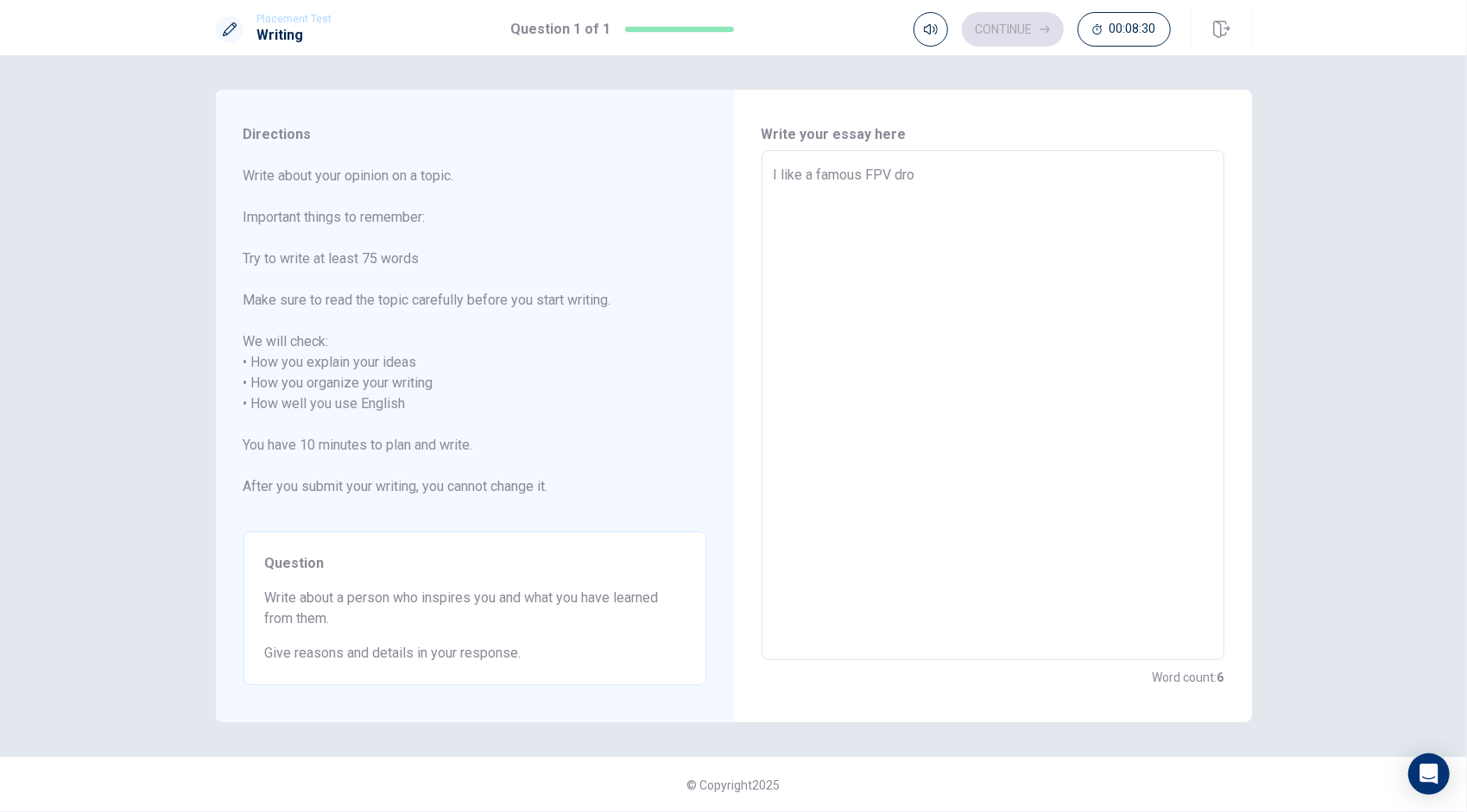
type textarea "x"
type textarea "I like a famous FPV dron"
type textarea "x"
type textarea "I like a famous FPV drone"
type textarea "x"
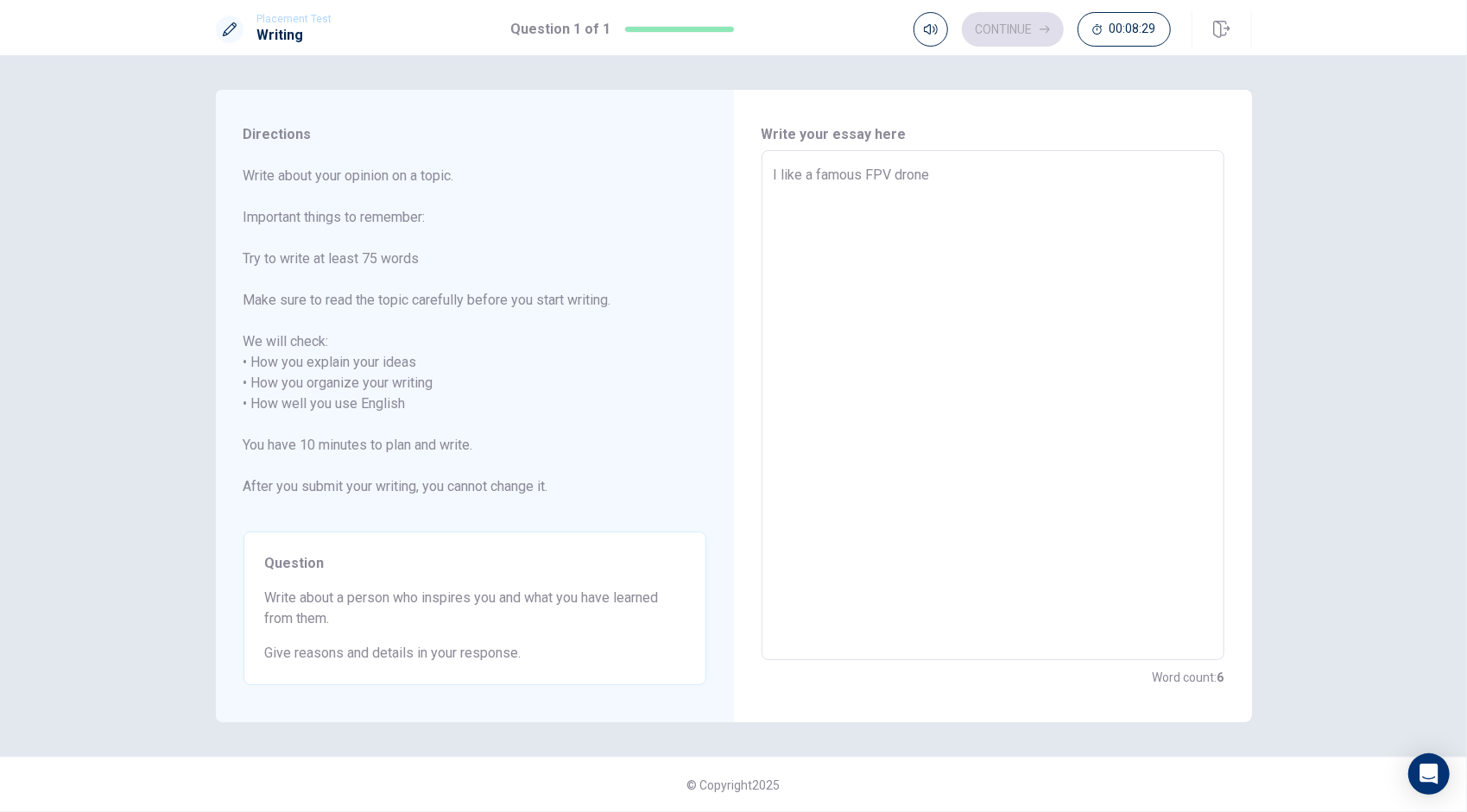
type textarea "I like a famous FPV drone"
type textarea "x"
type textarea "I like a famous FPV drone r"
type textarea "x"
type textarea "I like a famous FPV drone ra"
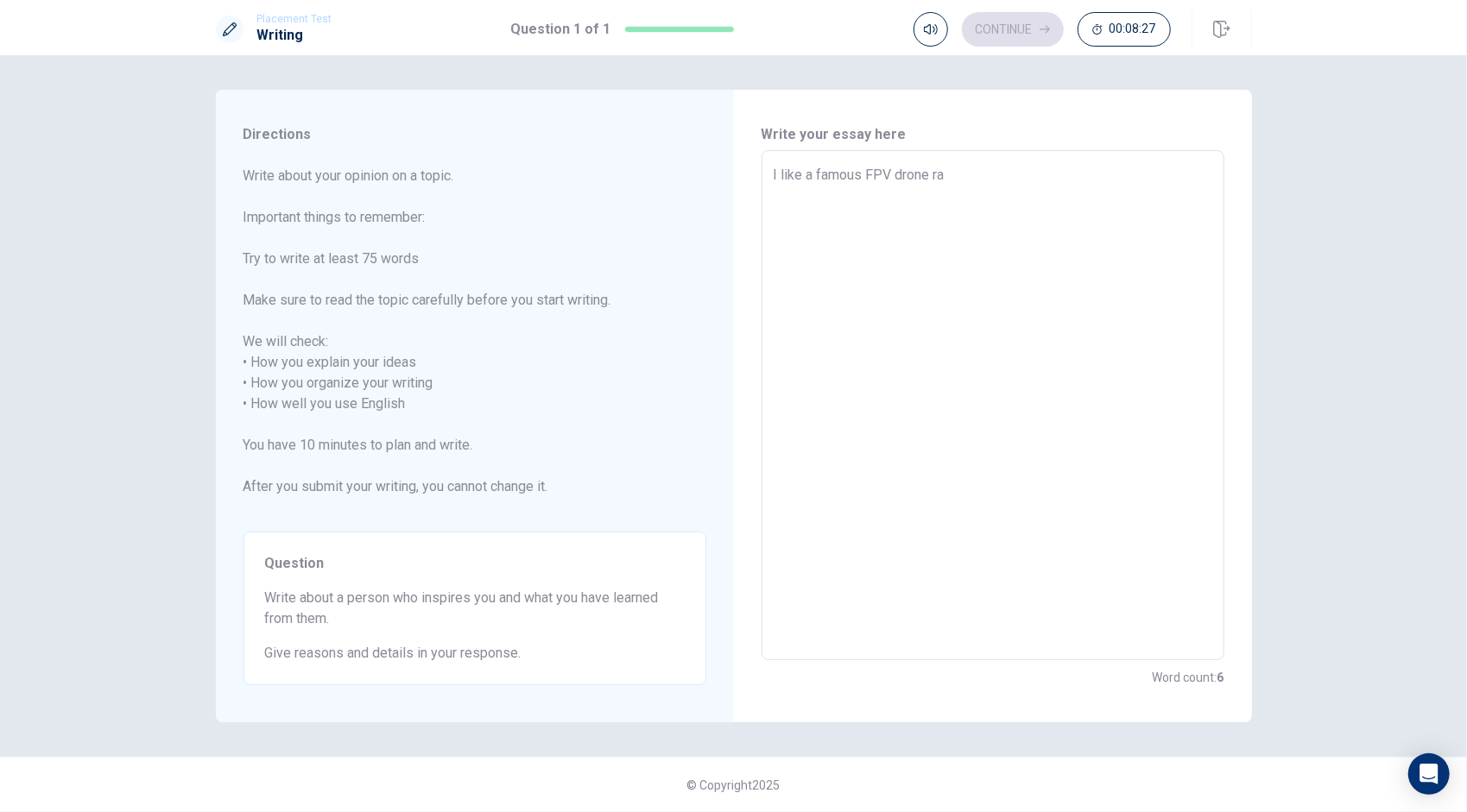
type textarea "x"
type textarea "I like a famous FPV drone rac"
type textarea "x"
type textarea "I like a famous FPV drone race"
type textarea "x"
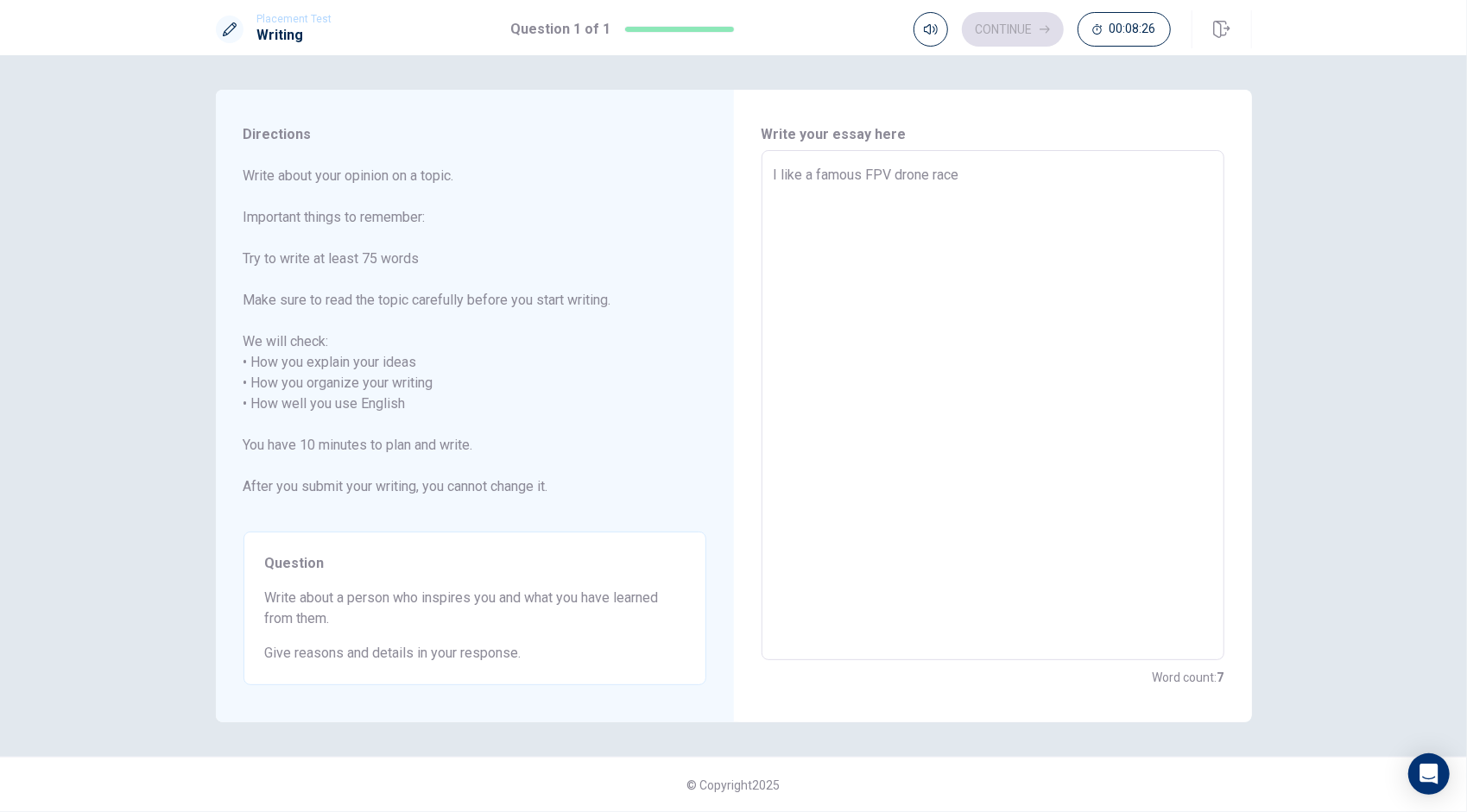
type textarea "I like a famous FPV drone racer"
type textarea "x"
type textarea "I like a famous FPV drone racer"
type textarea "x"
type textarea "I like a famous FPV drone racer c"
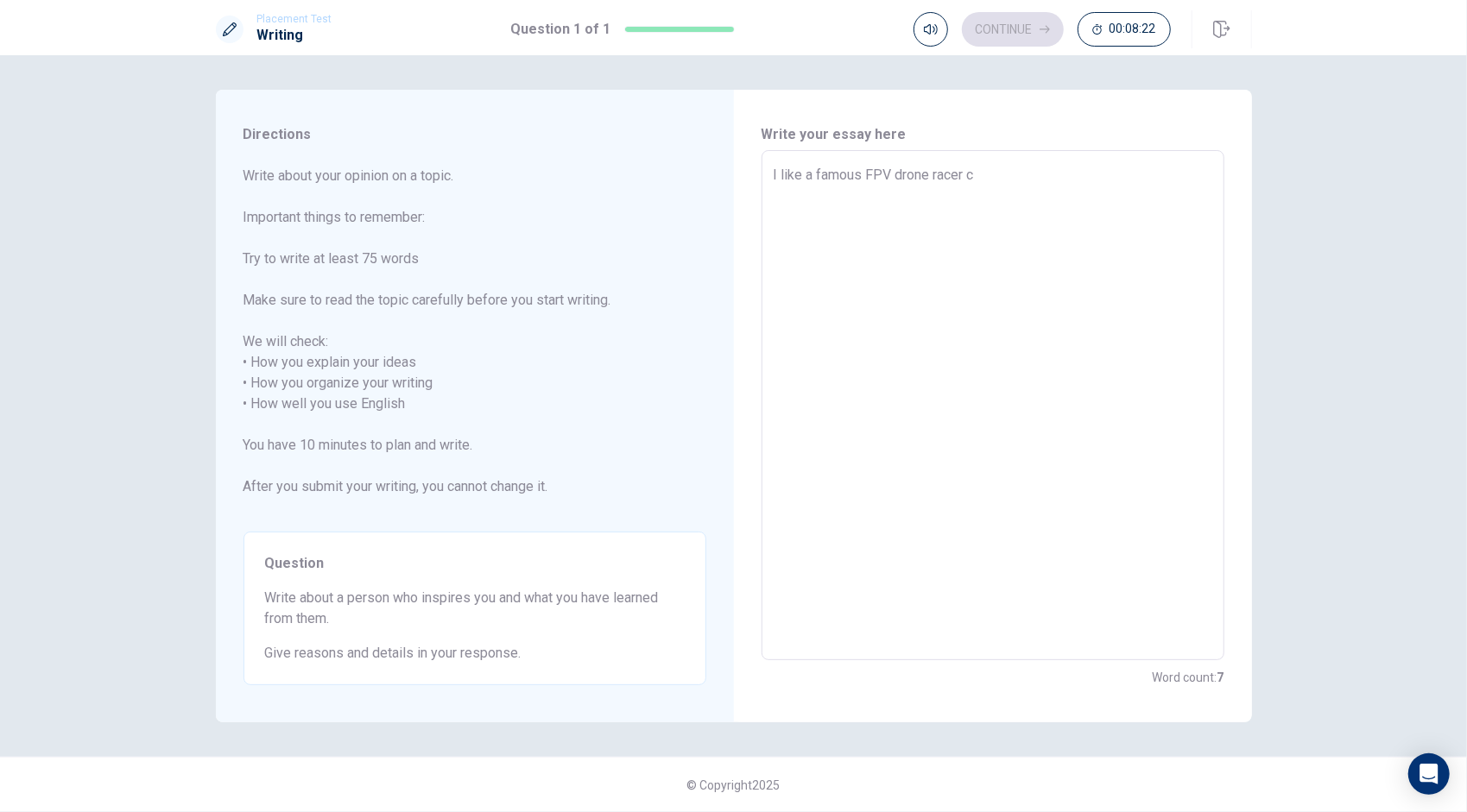
type textarea "x"
type textarea "I like a famous FPV drone racer ca"
type textarea "x"
type textarea "I like a famous FPV drone racer cal"
type textarea "x"
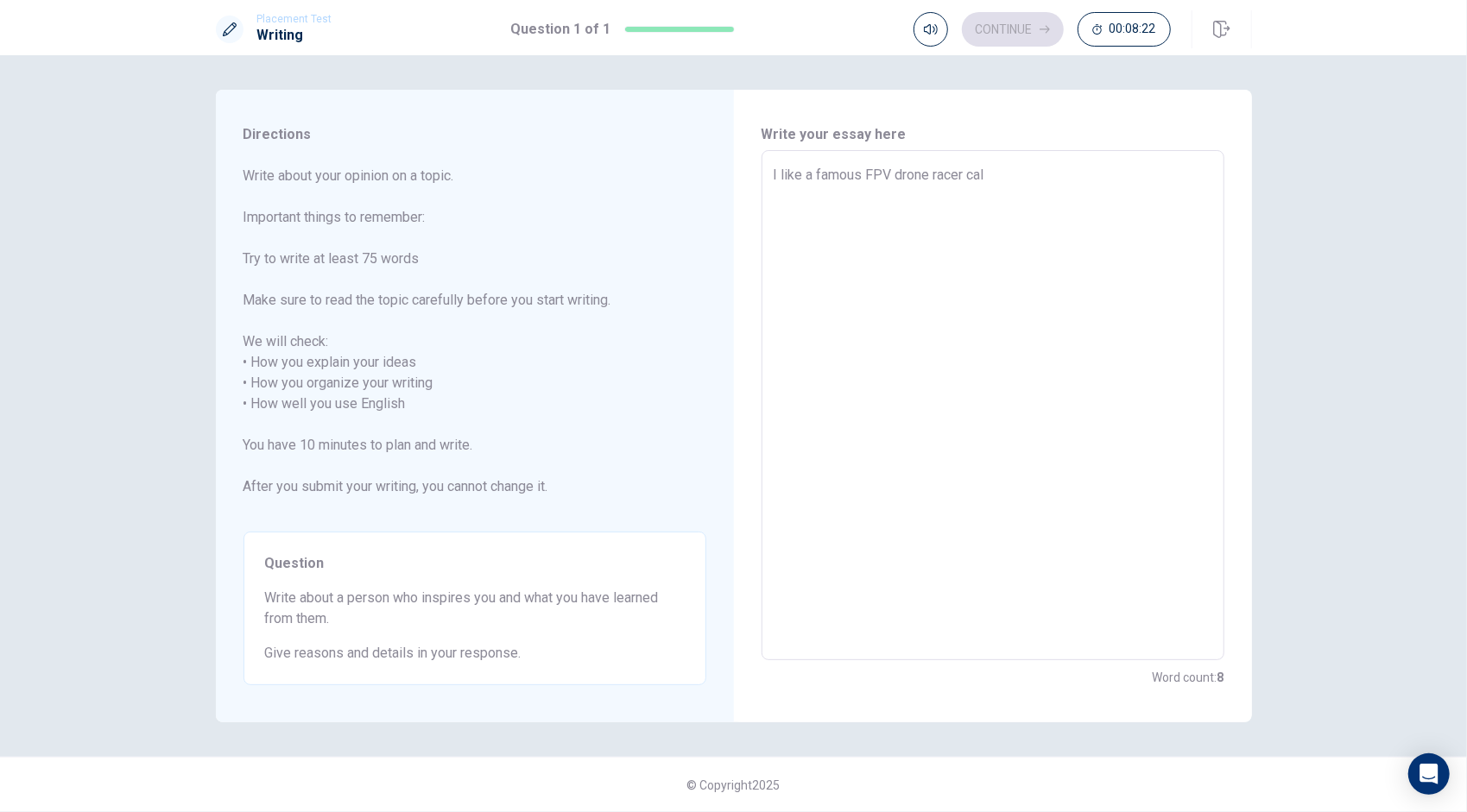
type textarea "I like a famous FPV drone racer call"
type textarea "x"
type textarea "I like a famous FPV drone racer calle"
type textarea "x"
type textarea "I like a famous FPV drone racer called"
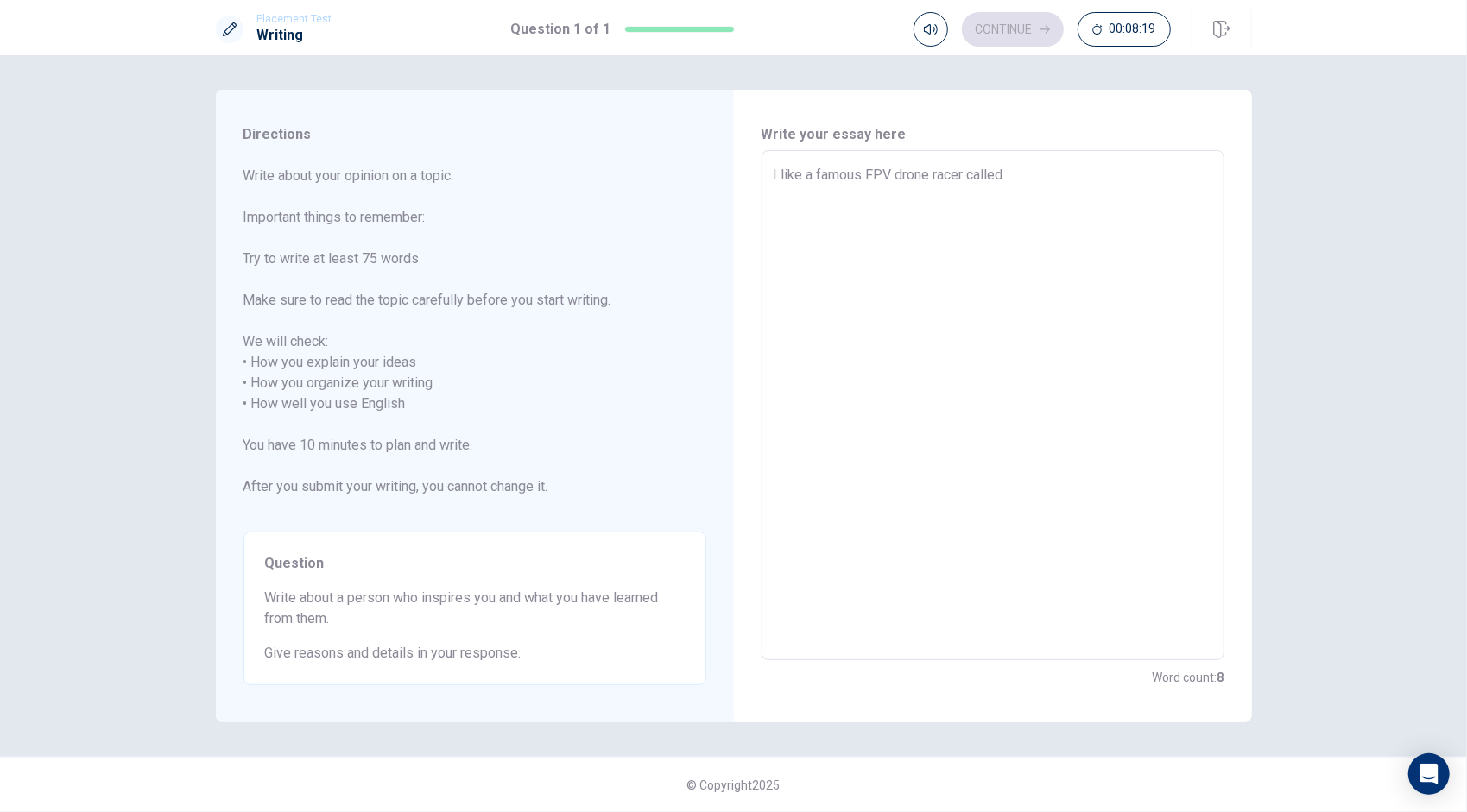
type textarea "x"
type textarea "I like a famous FPV drone racer called"
type textarea "x"
type textarea "I like a famous FPV drone racer called M"
type textarea "x"
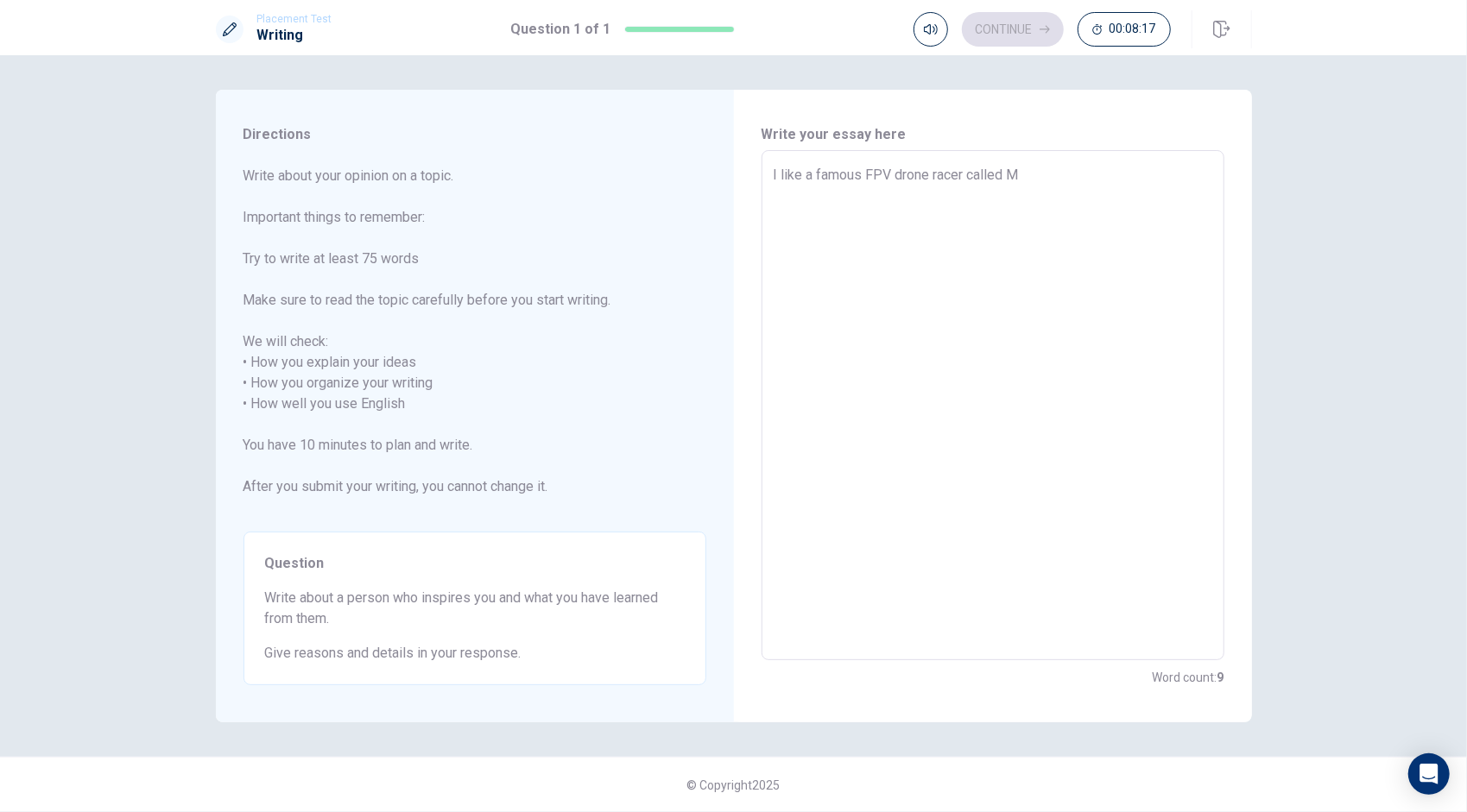
type textarea "I like a famous FPV drone racer called MC"
type textarea "x"
type textarea "I like a famous FPV drone racer called MCK"
type textarea "x"
type textarea "I like a famous FPV drone racer called MCK"
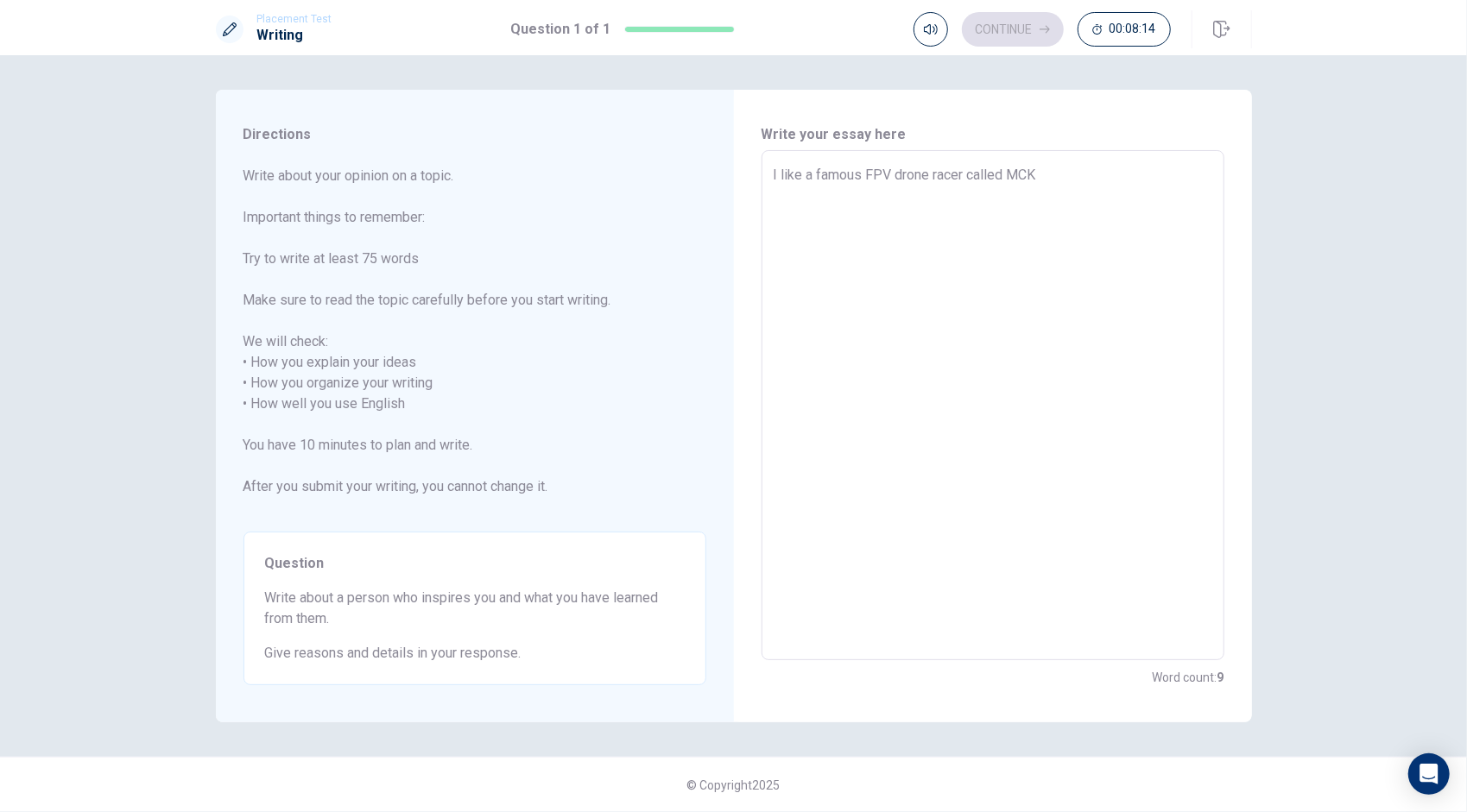
type textarea "x"
type textarea "I like a famous FPV drone racer called MCK"
type textarea "x"
type textarea "I like a famous FPV drone racer called MCK。"
type textarea "x"
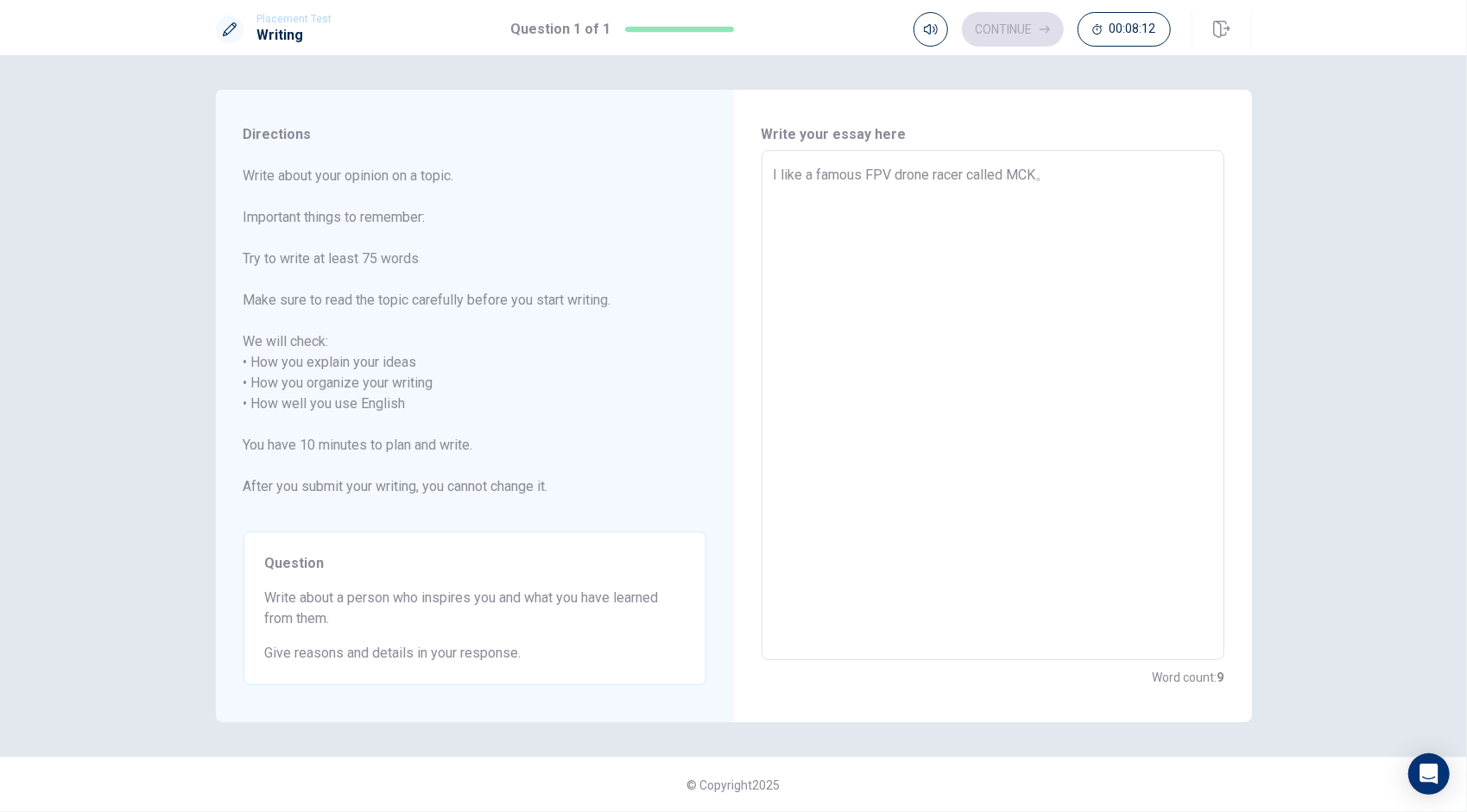
type textarea "I like a famous FPV drone racer called MCK"
type textarea "x"
type textarea "I like a famous FPV drone racer called MCK."
type textarea "x"
type textarea "I like a famous FPV drone racer called MCK."
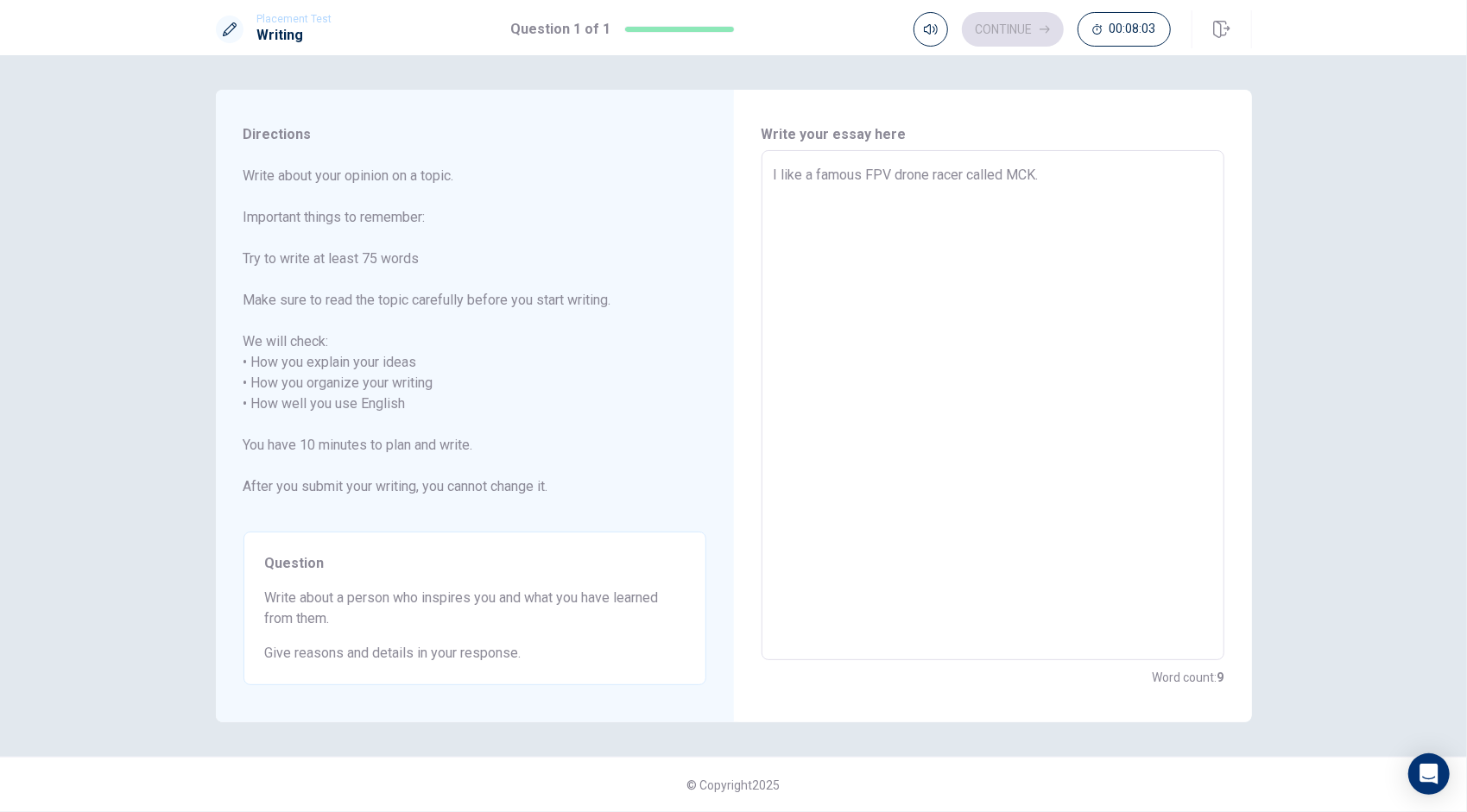
type textarea "x"
type textarea "I like a famous FPV drone racer called MCK. H"
type textarea "x"
type textarea "I like a famous FPV drone racer called MCK. HE"
type textarea "x"
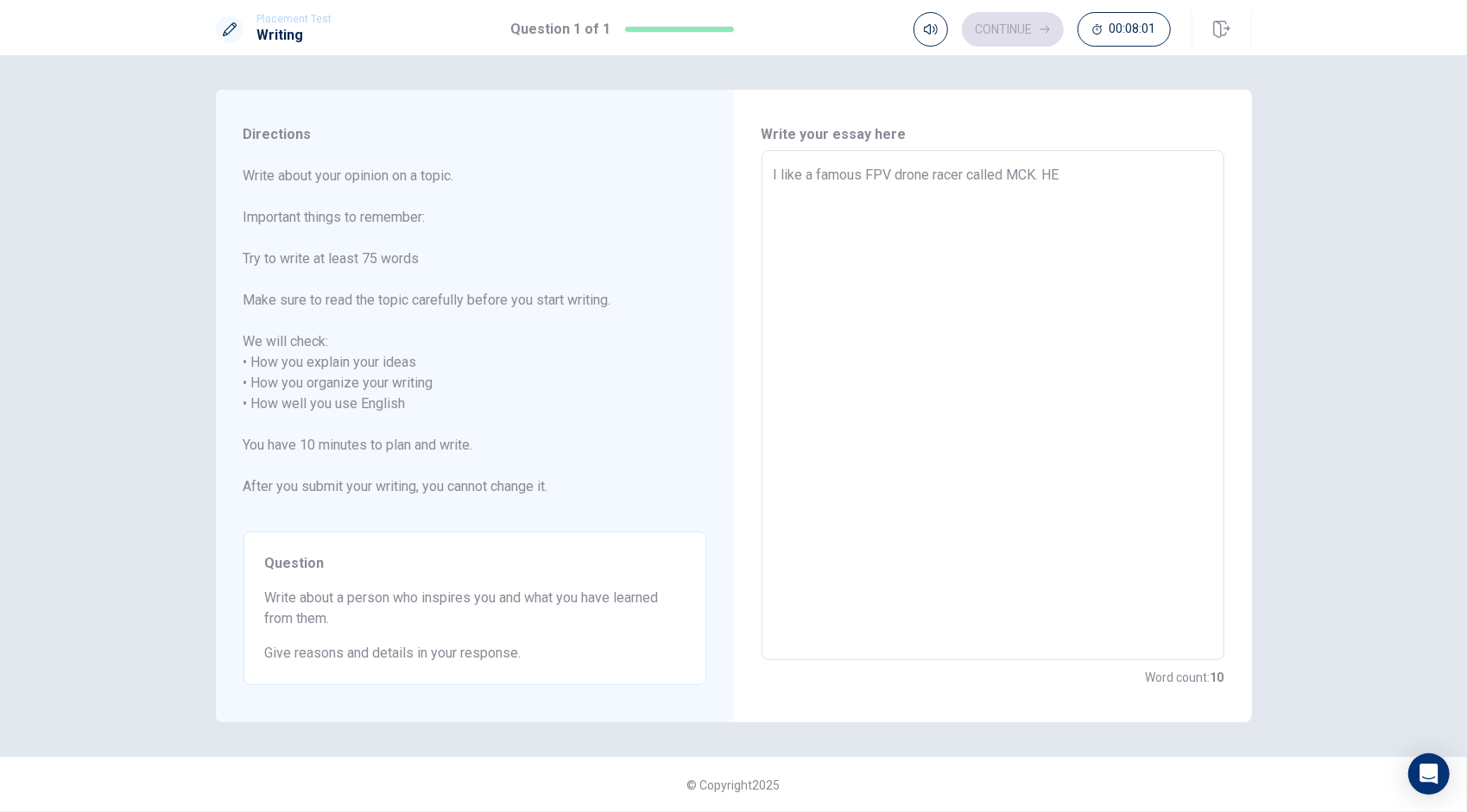
type textarea "I like a famous FPV drone racer called MCK. HE"
type textarea "x"
type textarea "I like a famous FPV drone racer called MCK. HE"
type textarea "x"
type textarea "I like a famous FPV drone racer called MCK. H"
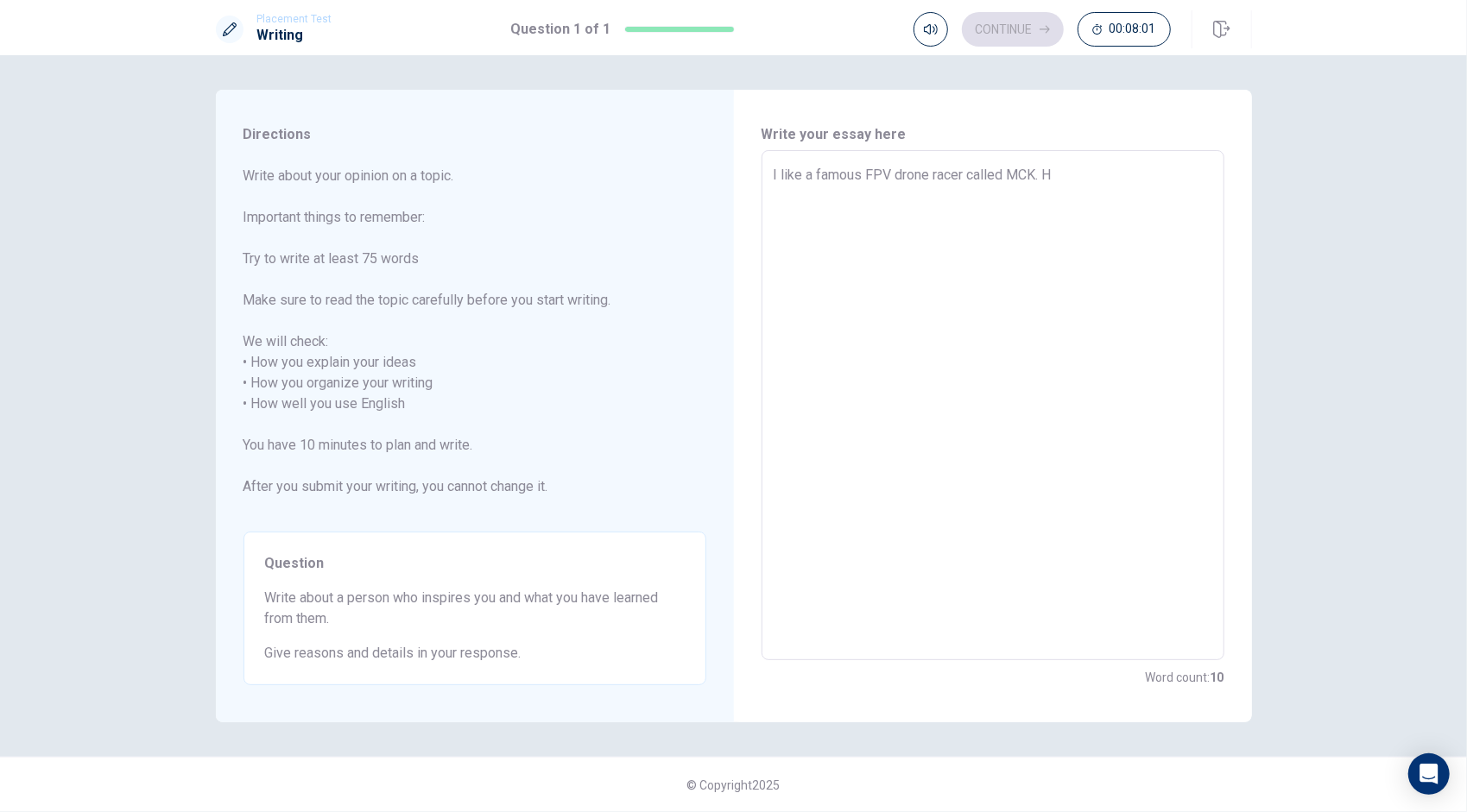
type textarea "x"
type textarea "I like a famous FPV drone racer called MCK. He"
type textarea "x"
type textarea "I like a famous FPV drone racer called MCK. He"
type textarea "x"
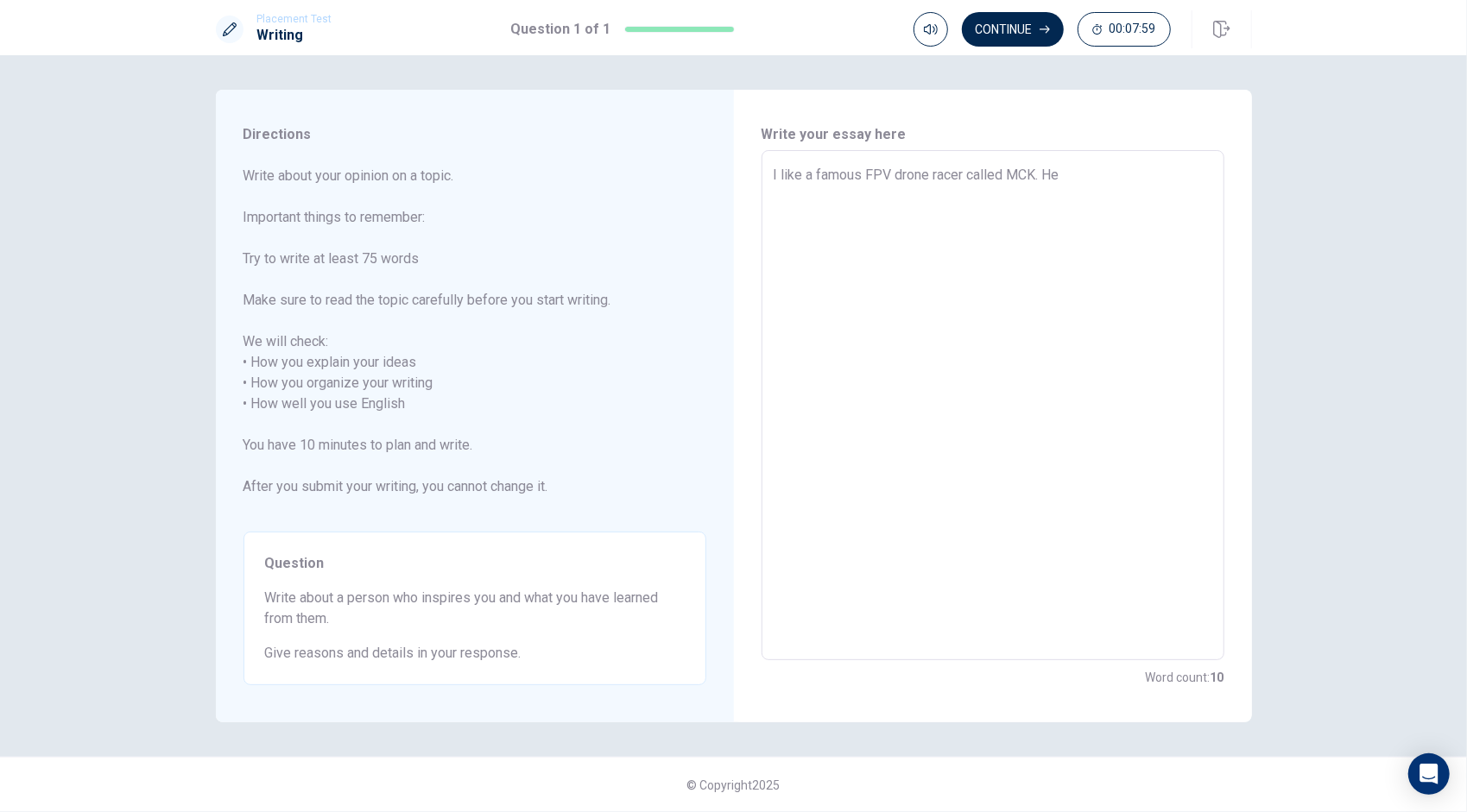
type textarea "I like a famous FPV drone racer called MCK. He i"
type textarea "x"
type textarea "I like a famous FPV drone racer called MCK. He is"
type textarea "x"
type textarea "I like a famous FPV drone racer called MCK. He is"
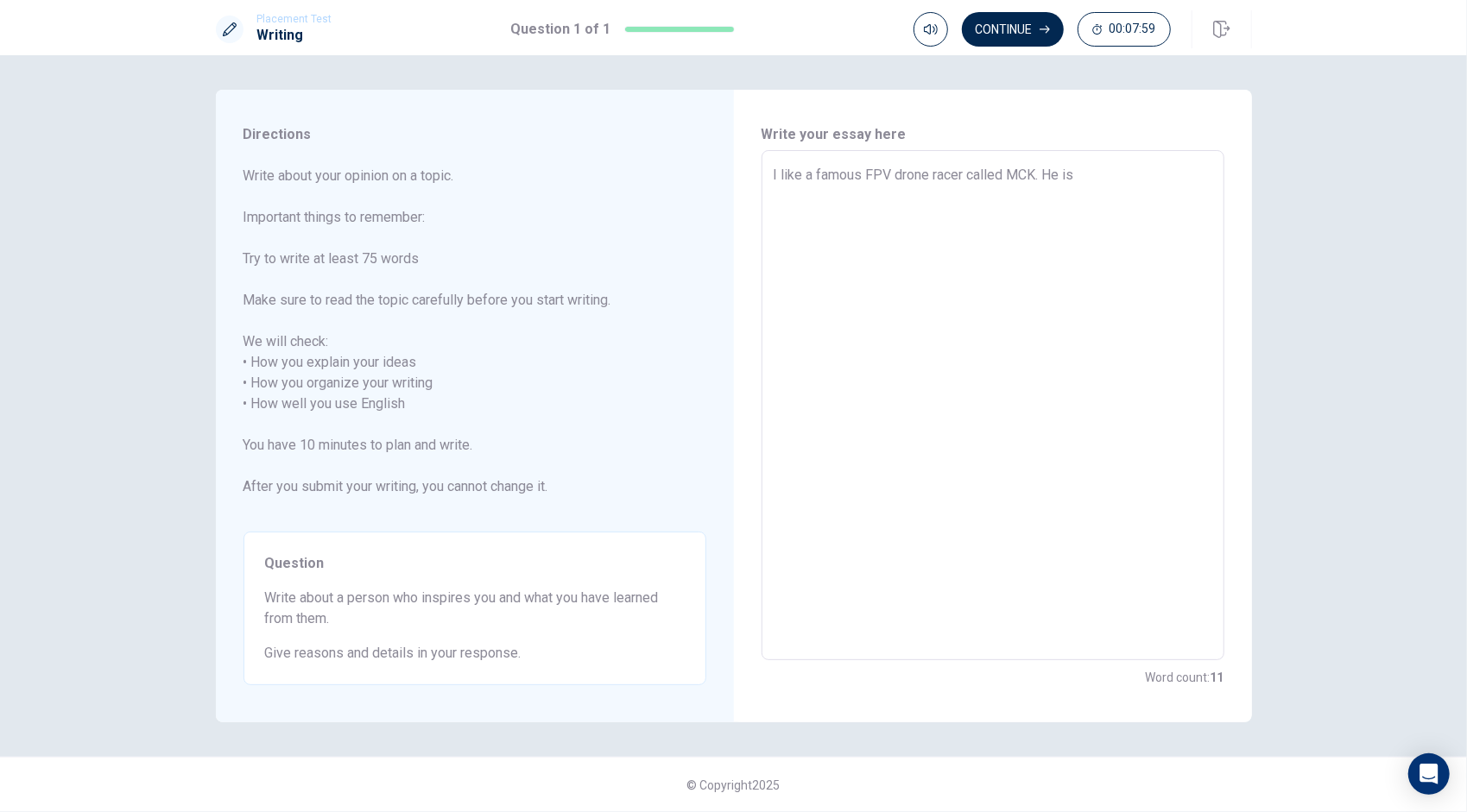
type textarea "x"
type textarea "I like a famous FPV drone racer called MCK. He is s"
type textarea "x"
type textarea "I like a famous FPV drone racer called MCK. He is so"
type textarea "x"
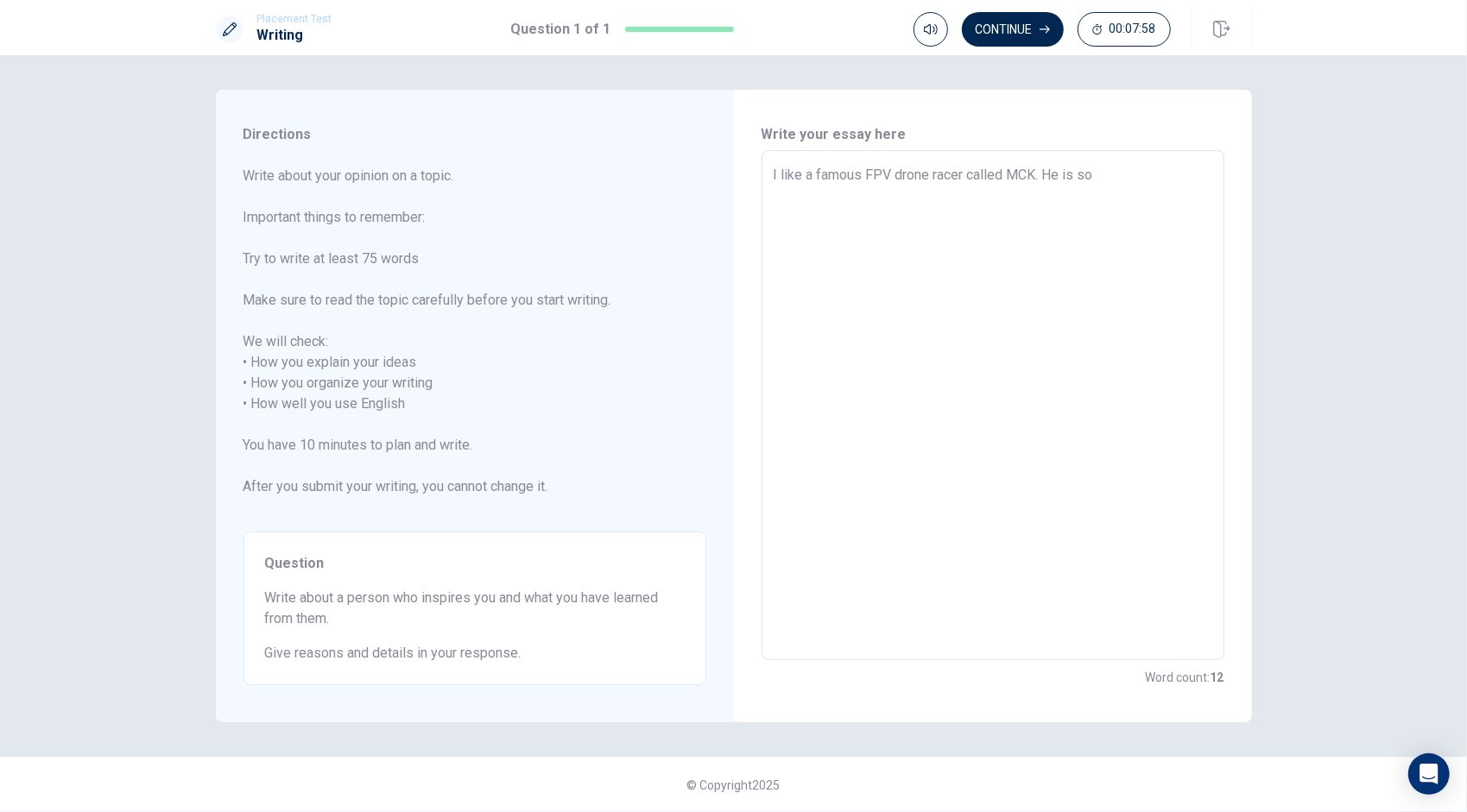
type textarea "I like a famous FPV drone racer called MCK. He is so"
type textarea "x"
type textarea "I like a famous FPV drone racer called MCK. He is so f"
type textarea "x"
type textarea "I like a famous FPV drone racer called MCK. He is so fa"
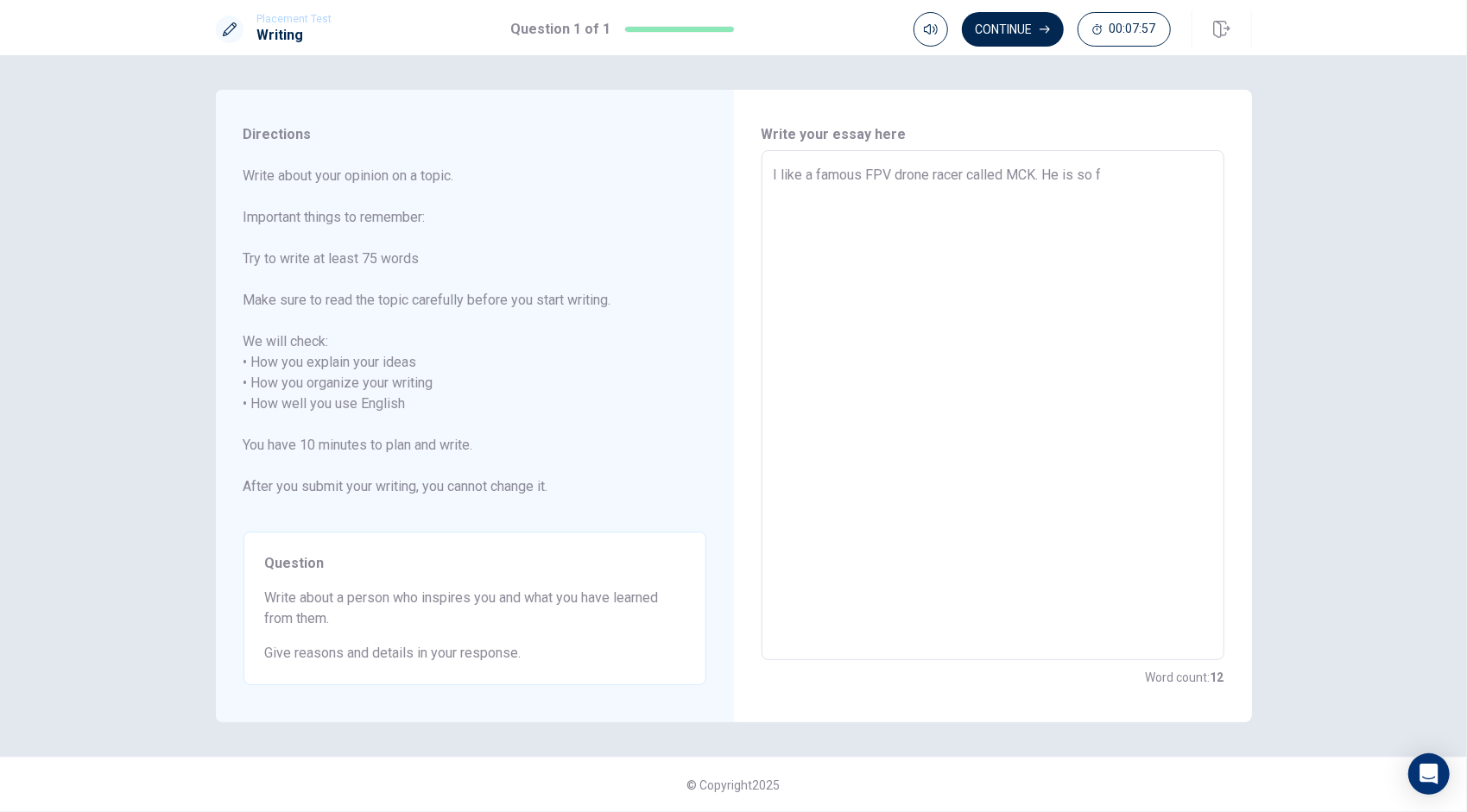
type textarea "x"
type textarea "I like a famous FPV drone racer called MCK. He is so fas"
type textarea "x"
type textarea "I like a famous FPV drone racer called MCK. He is so fast"
type textarea "x"
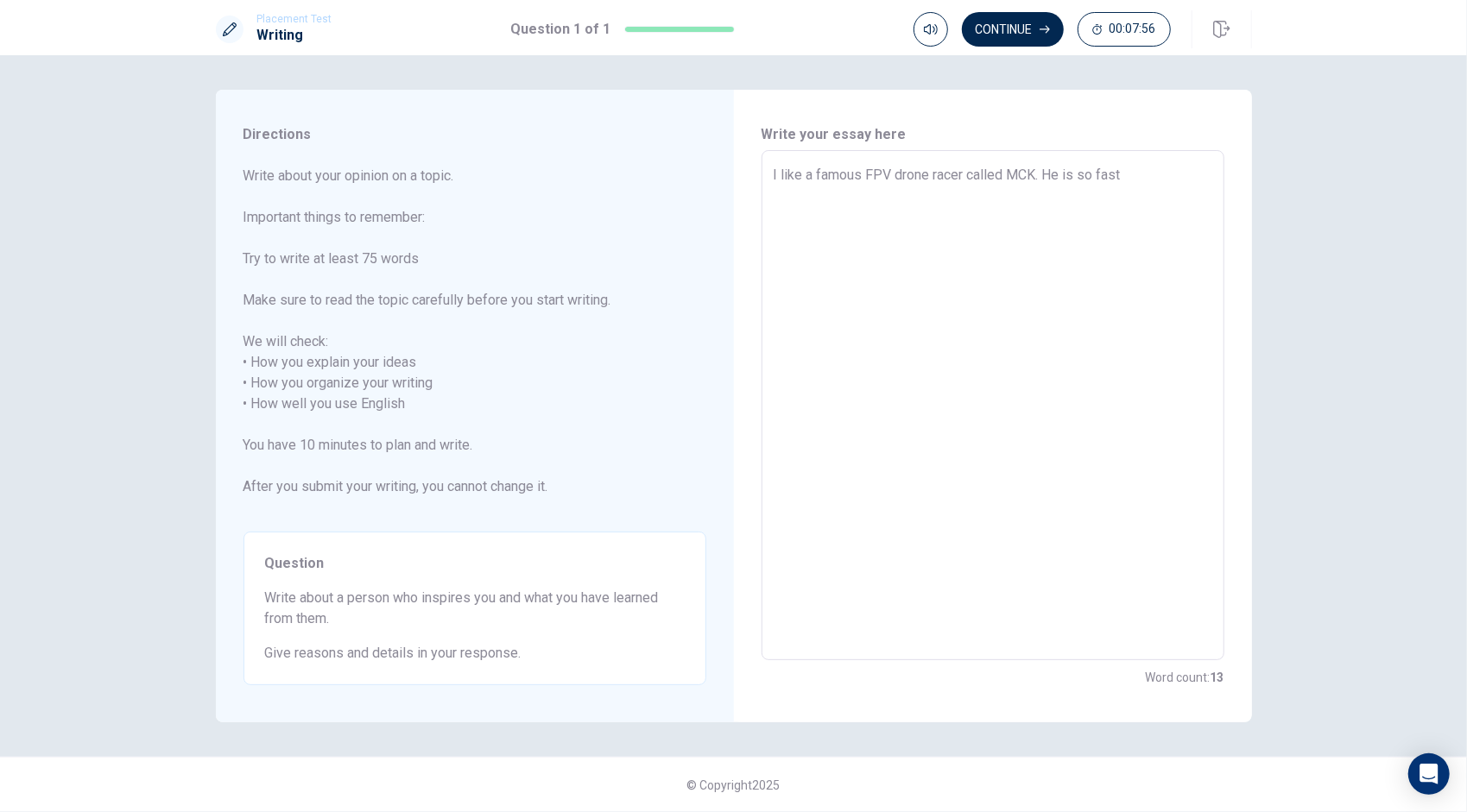
type textarea "I like a famous FPV drone racer called MCK. He is so fast"
type textarea "x"
type textarea "I like a famous FPV drone racer called MCK. He is so fast"
type textarea "x"
type textarea "I like a famous FPV drone racer called MCK. He is so fast."
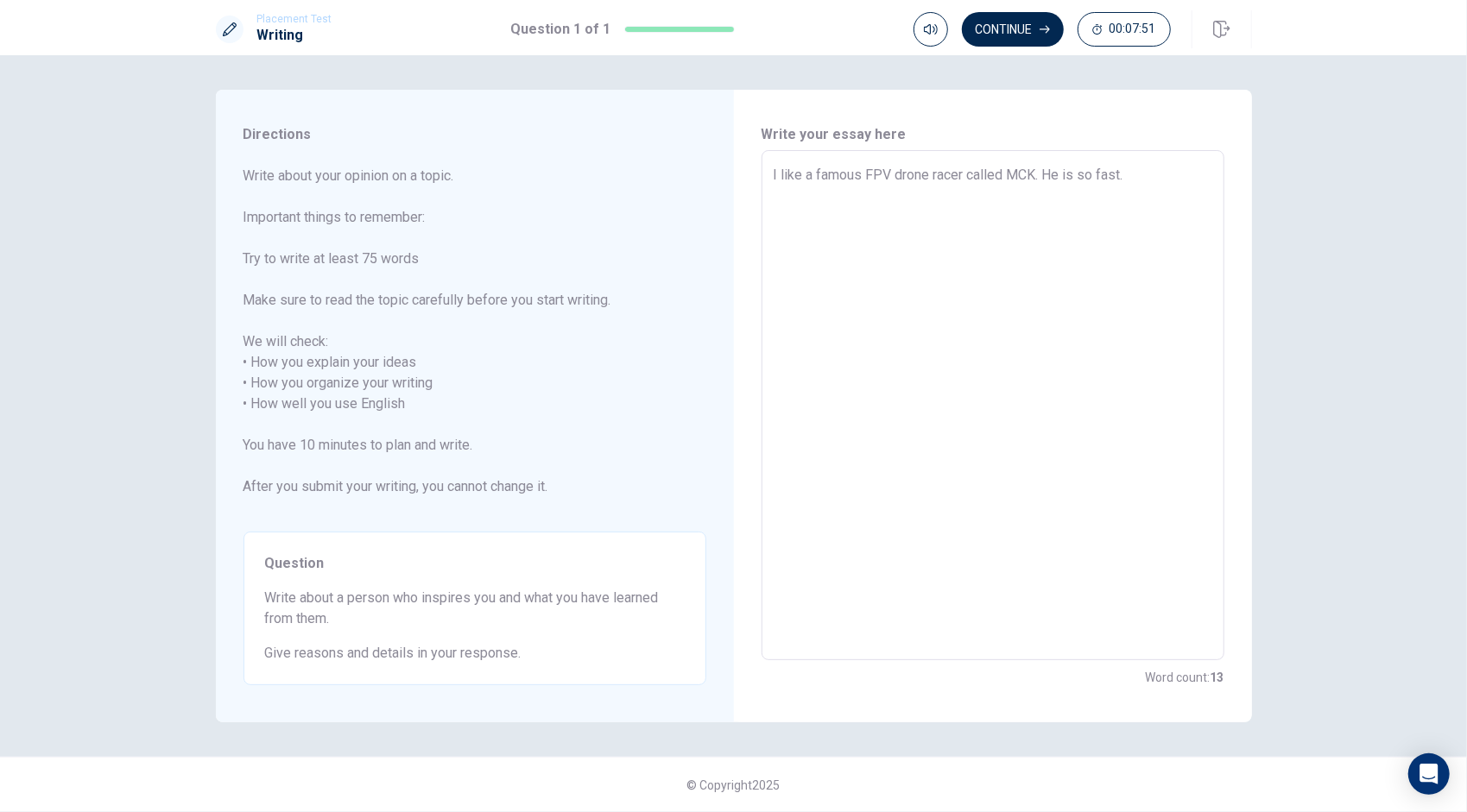
type textarea "x"
type textarea "I like a famous FPV drone racer called MCK. He is so fast."
type textarea "x"
type textarea "I like a famous FPV drone racer called MCK. He is so fast. W"
type textarea "x"
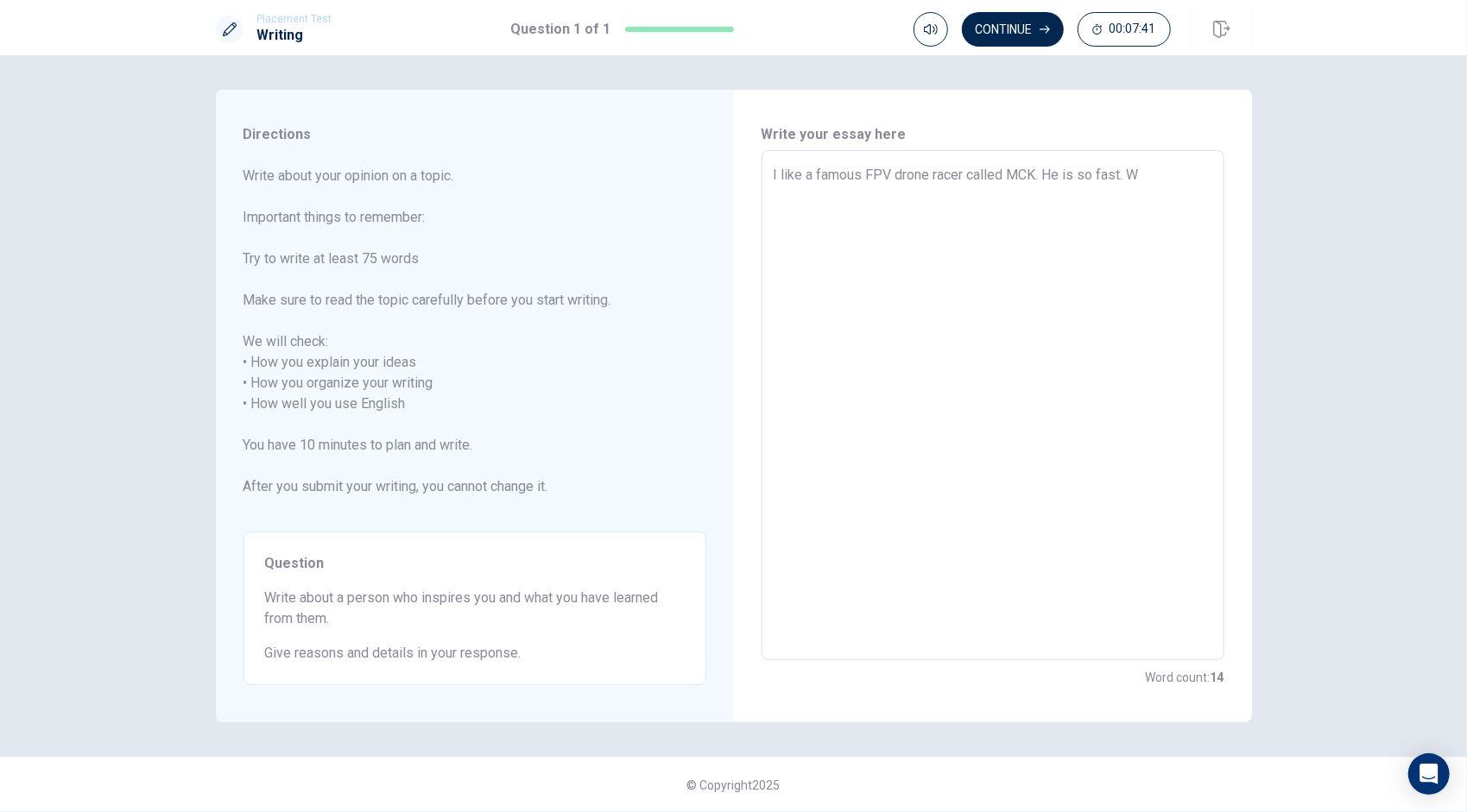
type textarea "I like a famous FPV drone racer called MCK. He is so fast. WH"
type textarea "x"
type textarea "I like a famous FPV drone racer called MCK. He is so fast. WHe"
type textarea "x"
type textarea "I like a famous FPV drone racer called MCK. He is so fast. WHen"
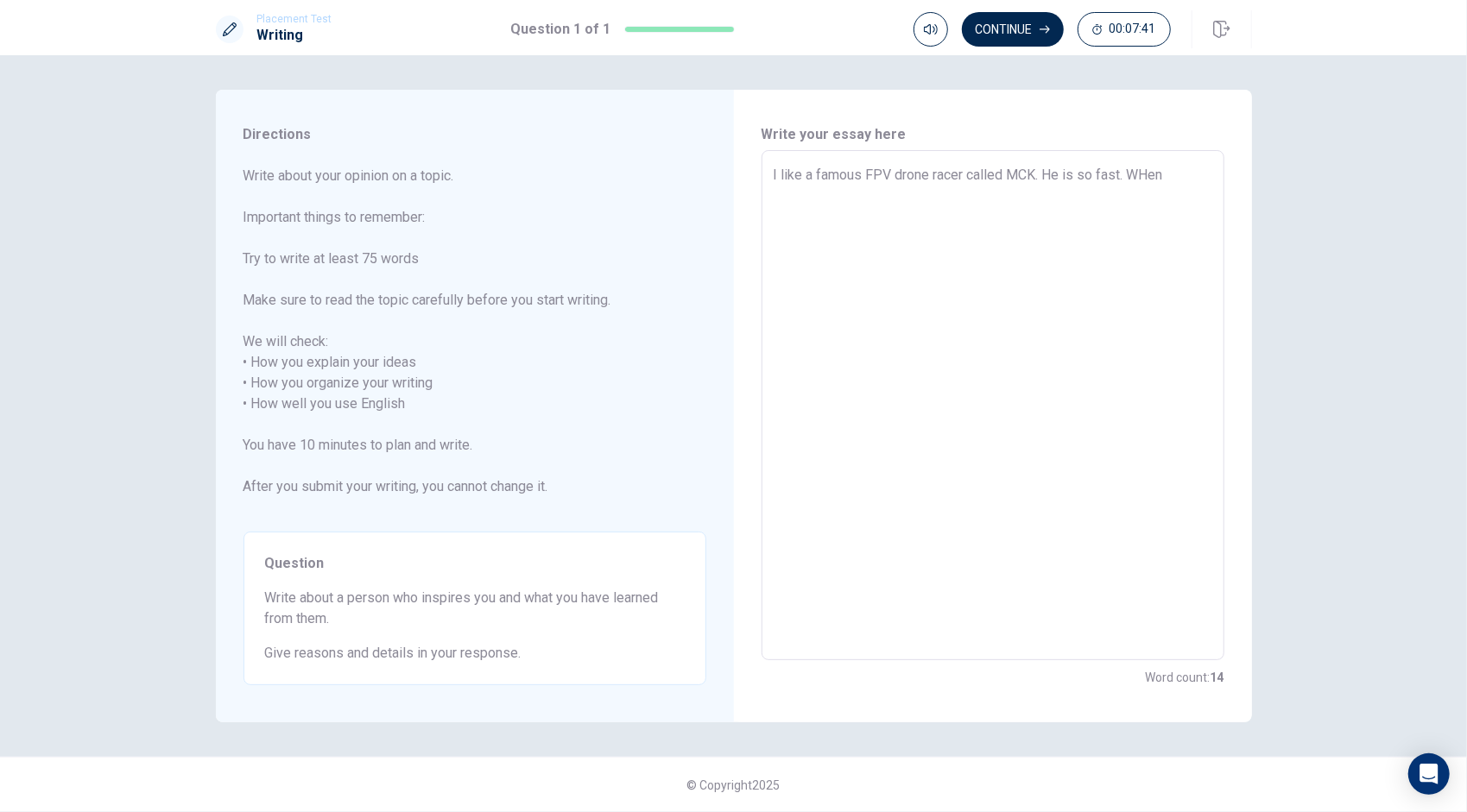
type textarea "x"
type textarea "I like a famous FPV drone racer called MCK. He is so fast. WHe"
type textarea "x"
type textarea "I like a famous FPV drone racer called MCK. He is so fast. WH"
type textarea "x"
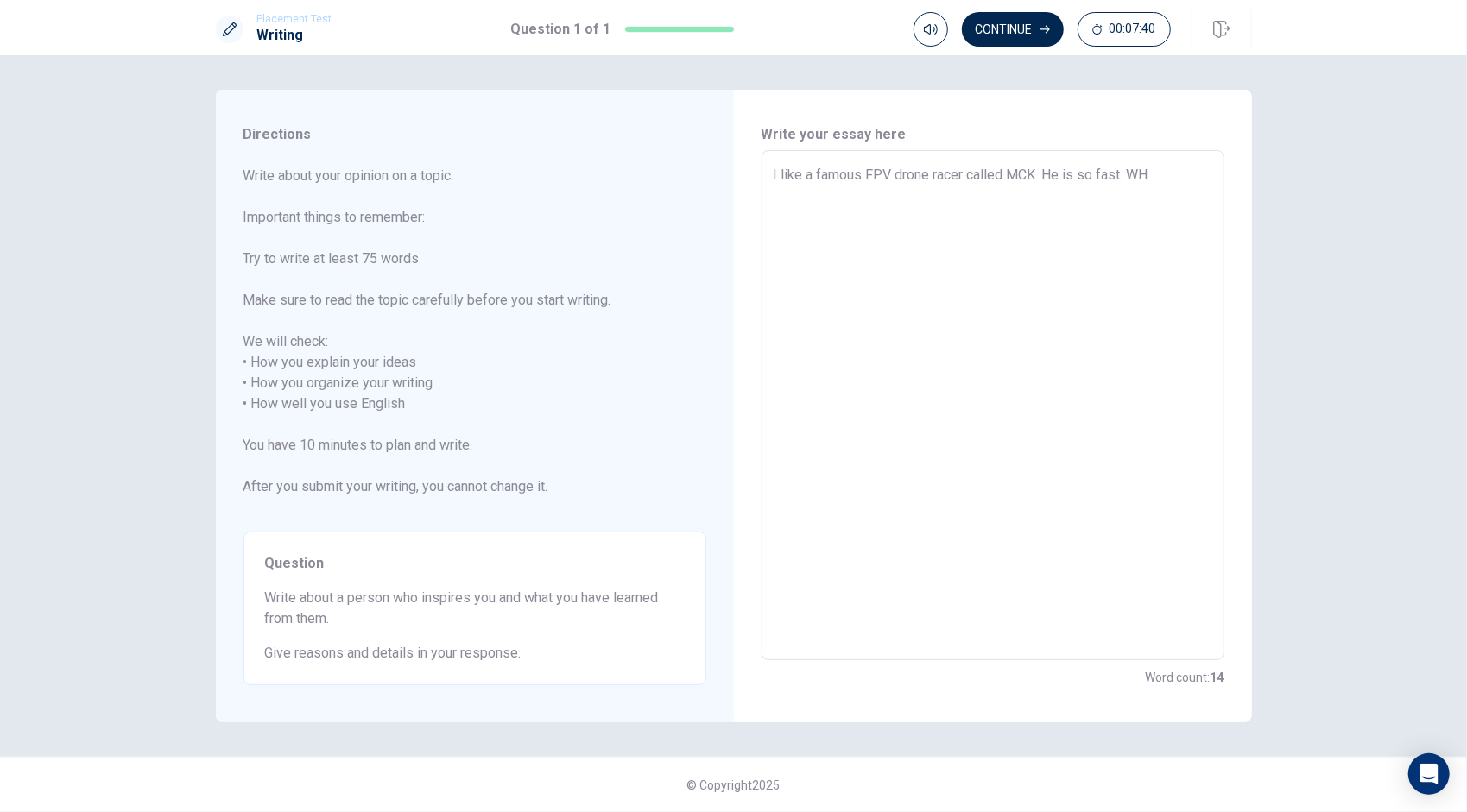
type textarea "I like a famous FPV drone racer called MCK. He is so fast. W"
type textarea "x"
type textarea "I like a famous FPV drone racer called MCK. He is so fast. Wh"
type textarea "x"
type textarea "I like a famous FPV drone racer called MCK. He is so fast. Whe"
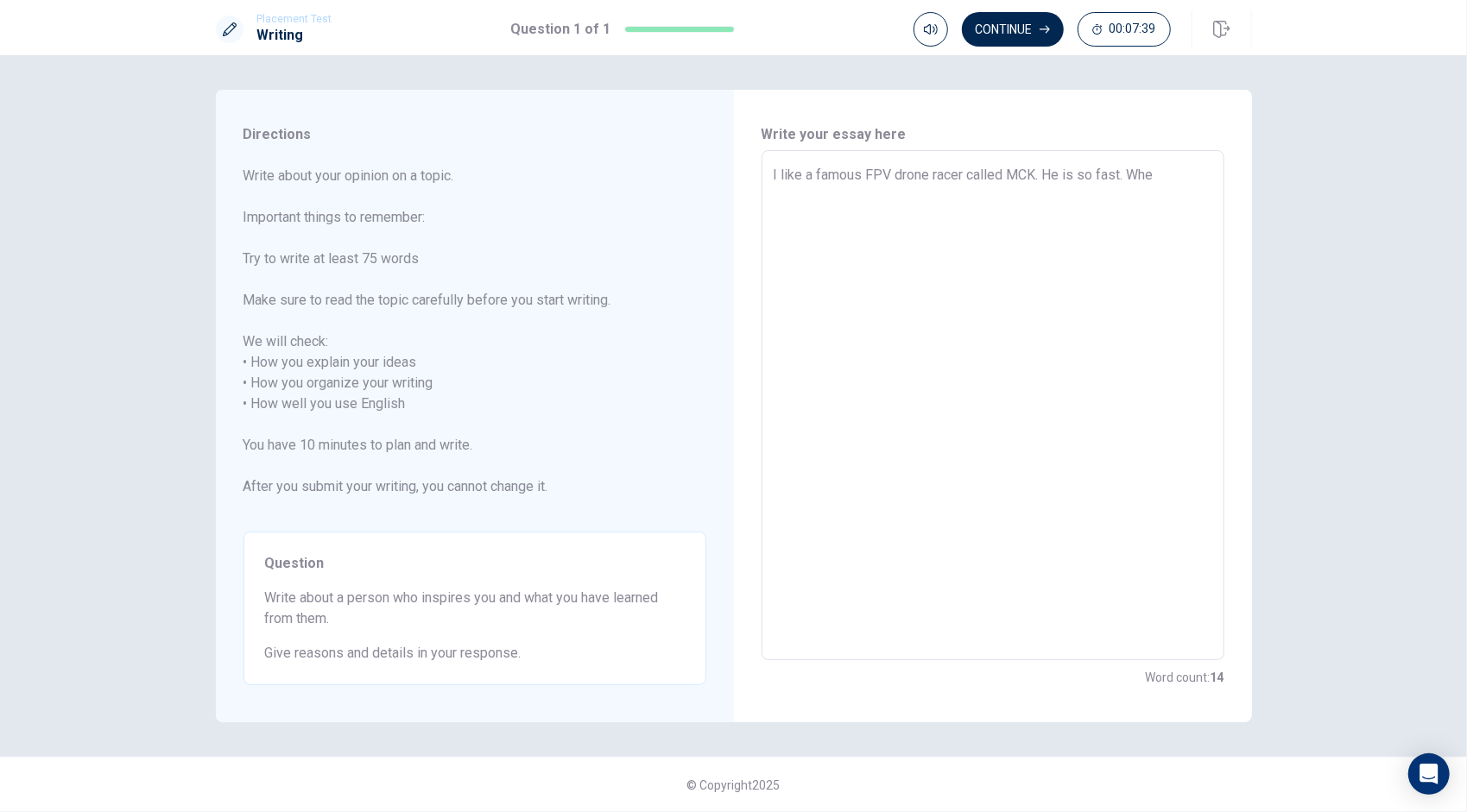
type textarea "x"
type textarea "I like a famous FPV drone racer called MCK. He is so fast. When"
type textarea "x"
type textarea "I like a famous FPV drone racer called MCK. He is so fast. When"
type textarea "x"
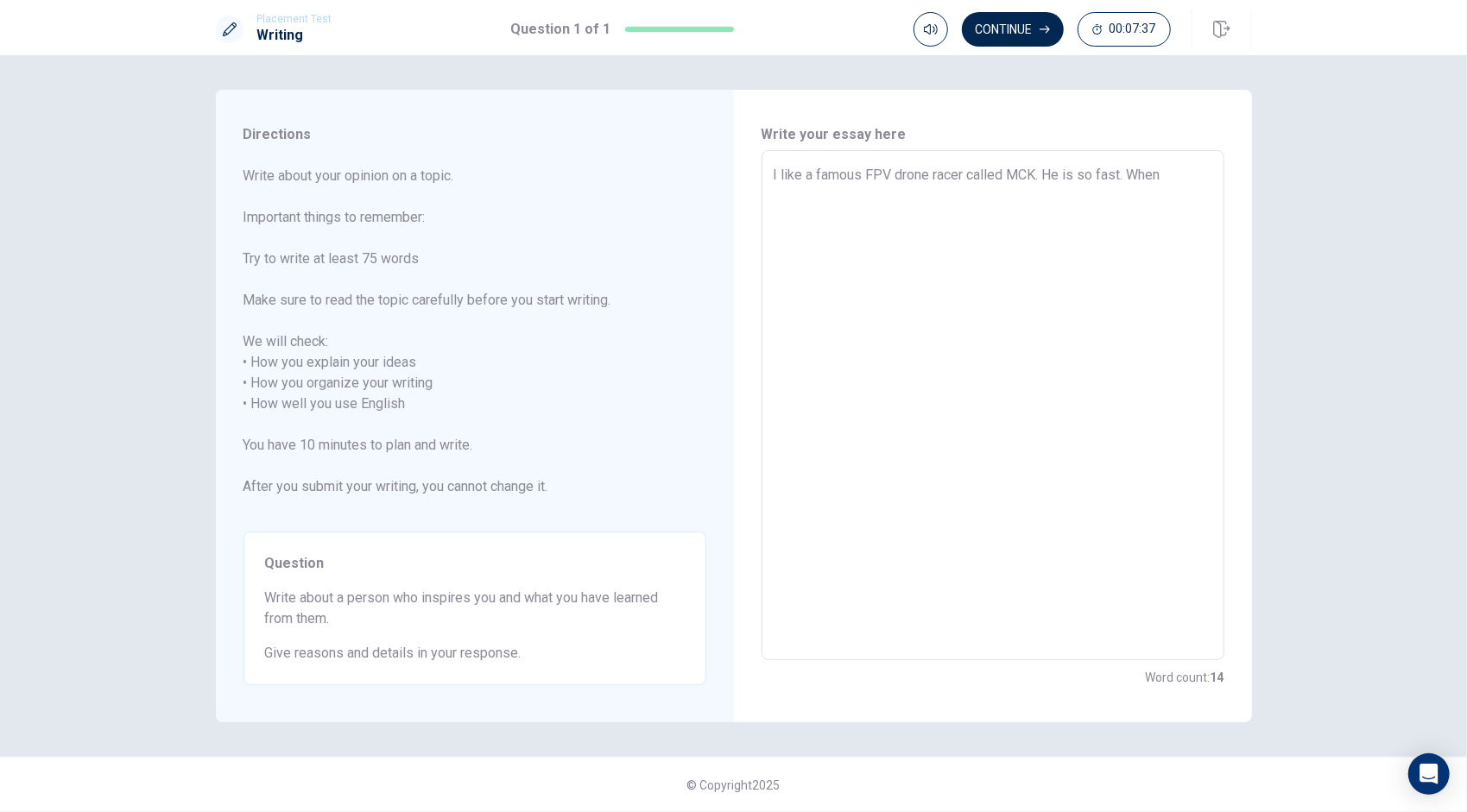
type textarea "I like a famous FPV drone racer called MCK. He is so fast. When I"
type textarea "x"
type textarea "I like a famous FPV drone racer called MCK. He is so fast. When I"
type textarea "x"
type textarea "I like a famous FPV drone racer called MCK. He is so fast. When I b"
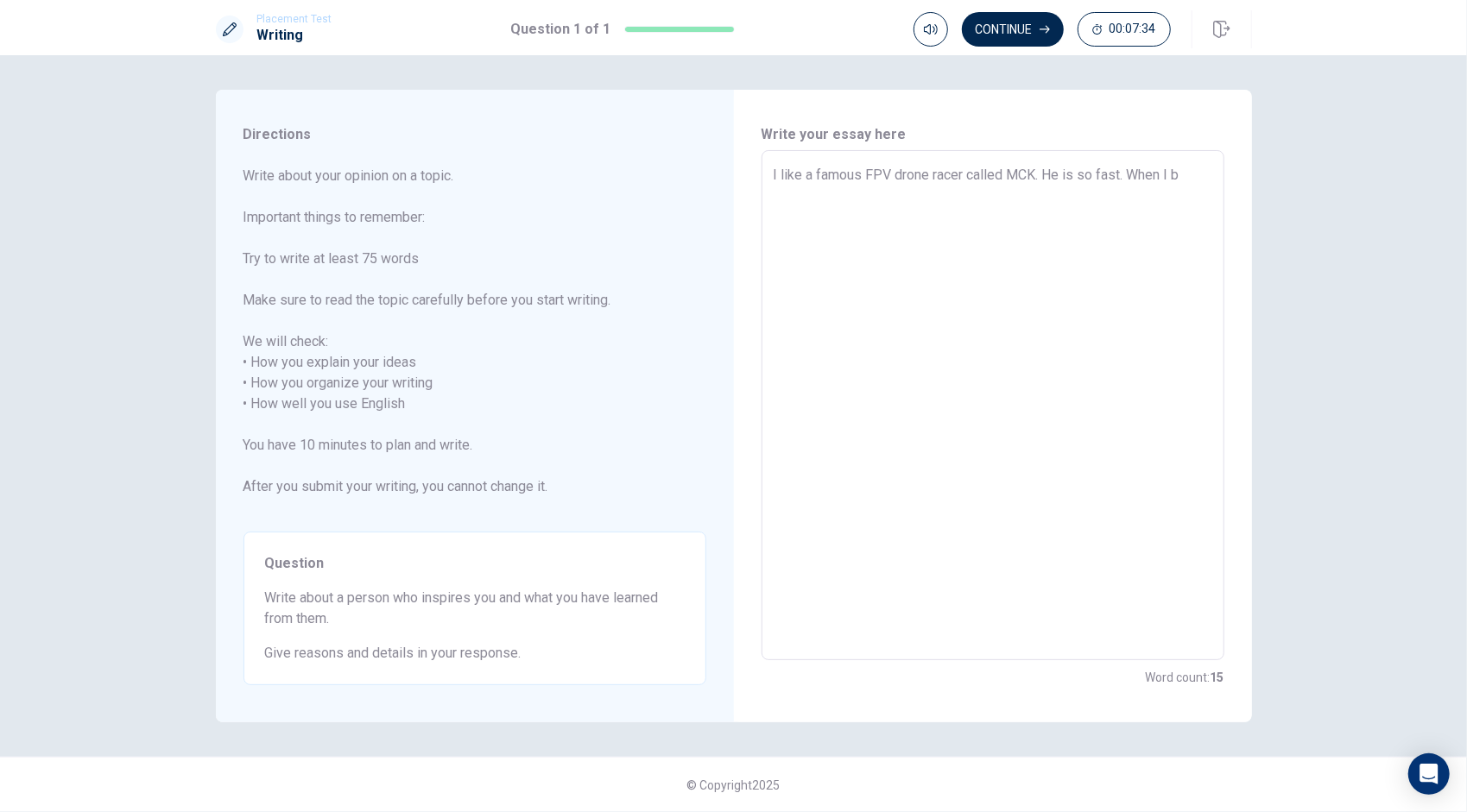
type textarea "x"
type textarea "I like a famous FPV drone racer called MCK. He is so fast. When I be"
type textarea "x"
type textarea "I like a famous FPV drone racer called MCK. He is so fast. When I beg"
type textarea "x"
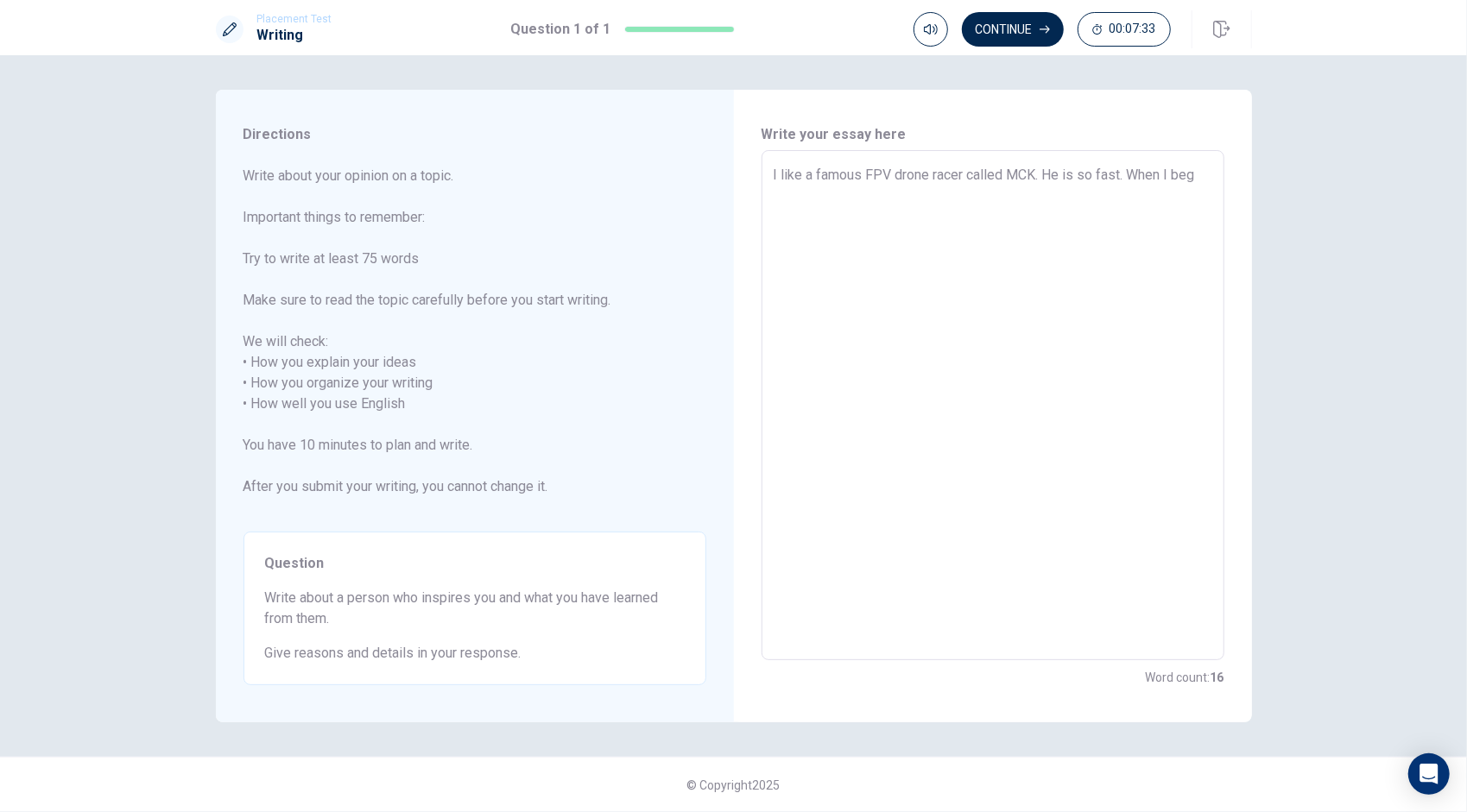
type textarea "I like a famous FPV drone racer called MCK. He is so fast. When I begi"
type textarea "x"
type textarea "I like a famous FPV drone racer called MCK. He is so fast. When I begin"
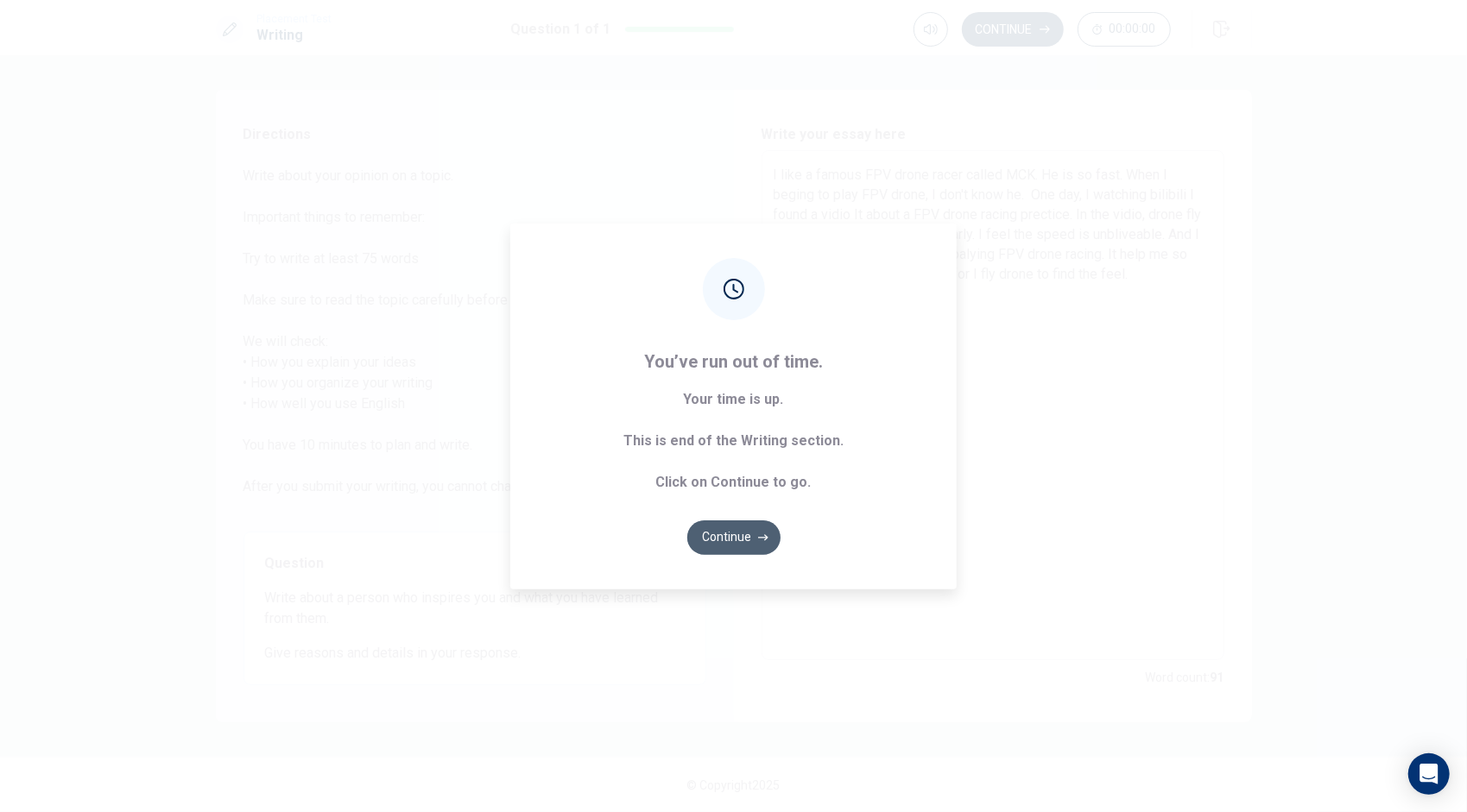
click at [718, 544] on button "Continue" at bounding box center [734, 537] width 94 height 35
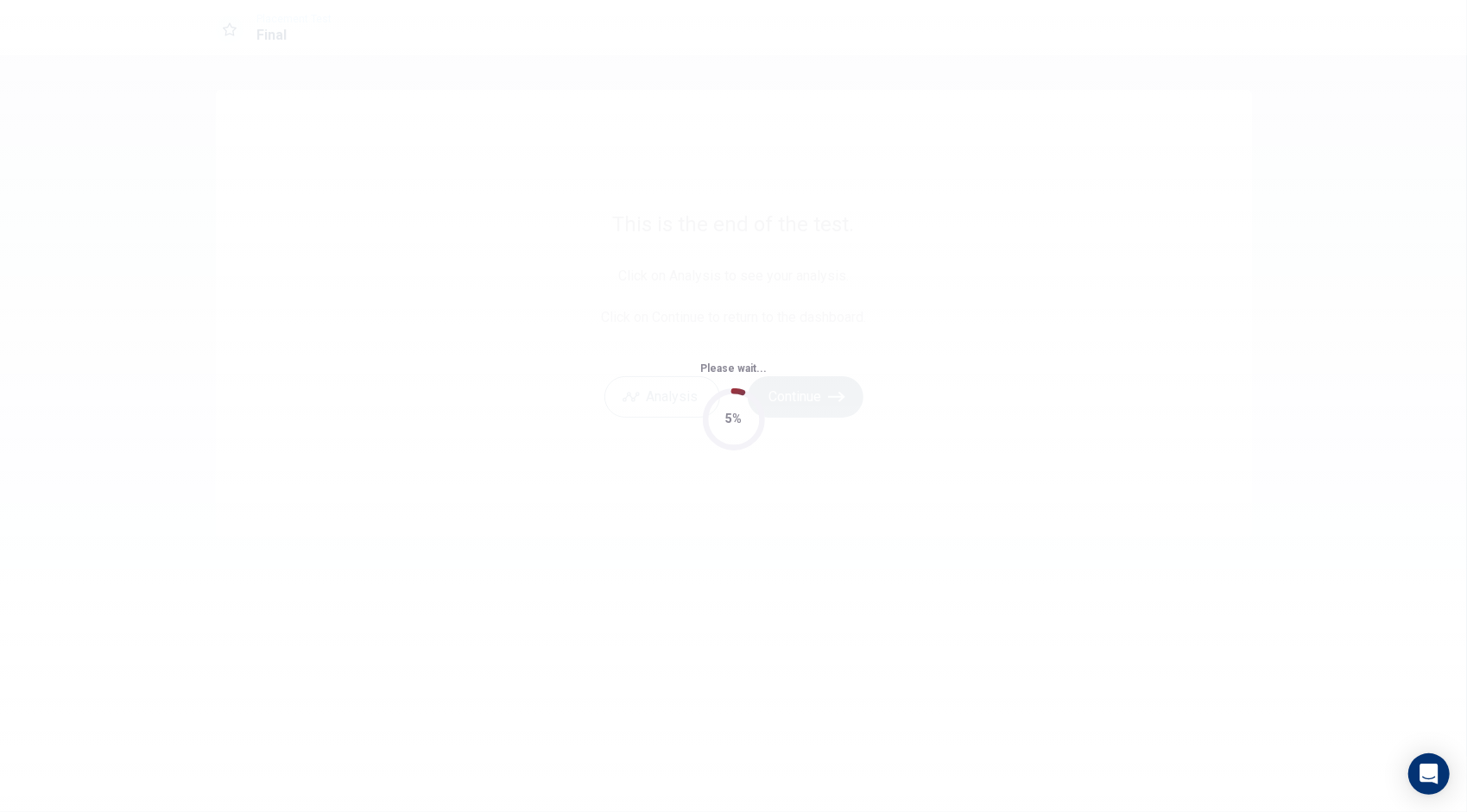
click at [718, 544] on div "Please wait... 5%" at bounding box center [733, 406] width 1467 height 812
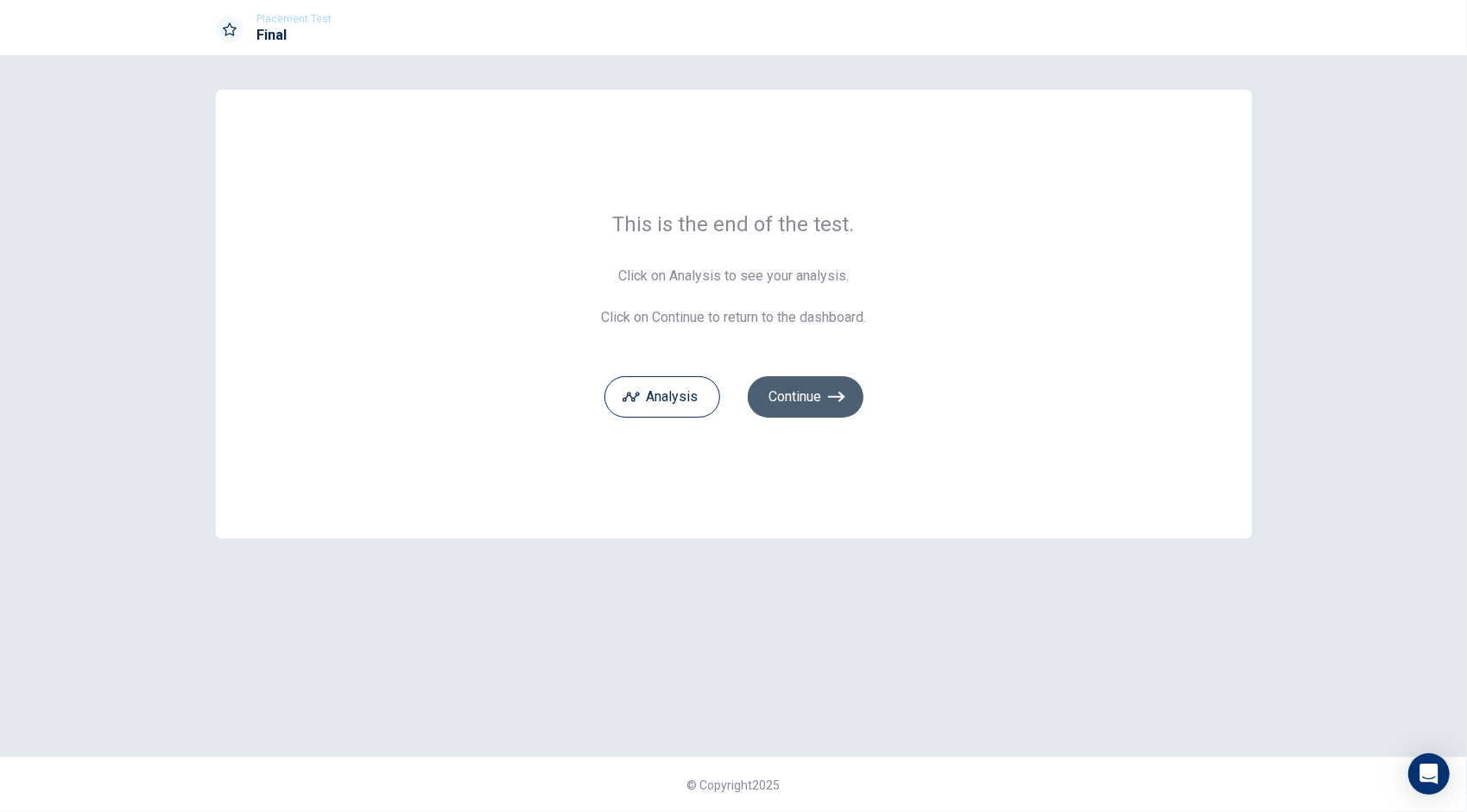
click at [805, 385] on button "Continue" at bounding box center [805, 397] width 116 height 42
